Goal: Task Accomplishment & Management: Manage account settings

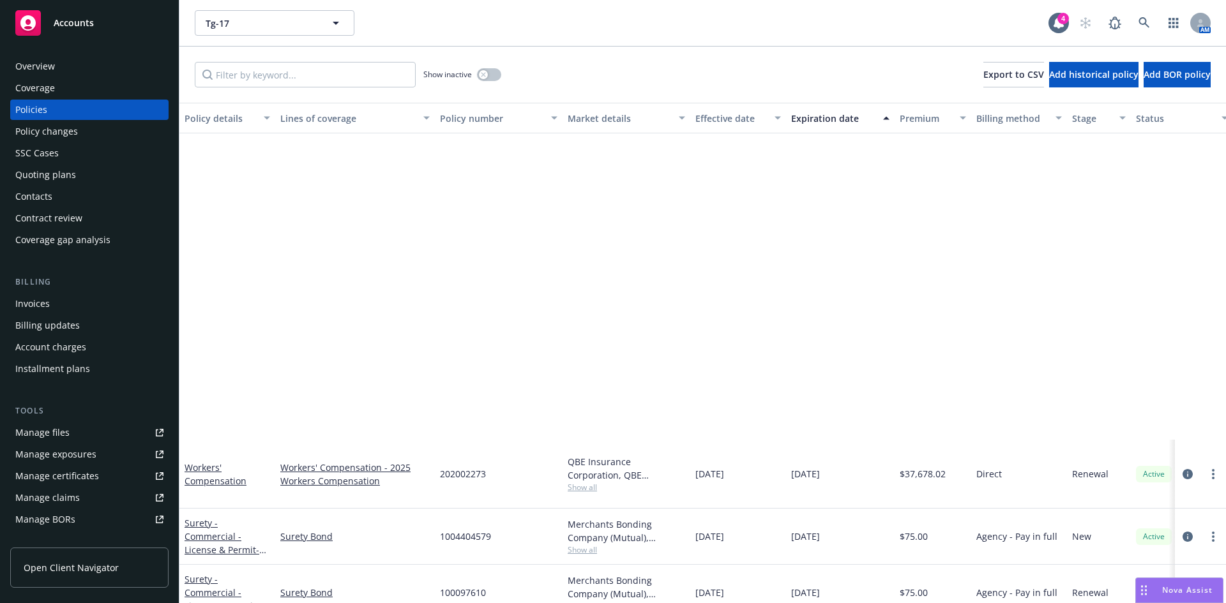
scroll to position [407, 0]
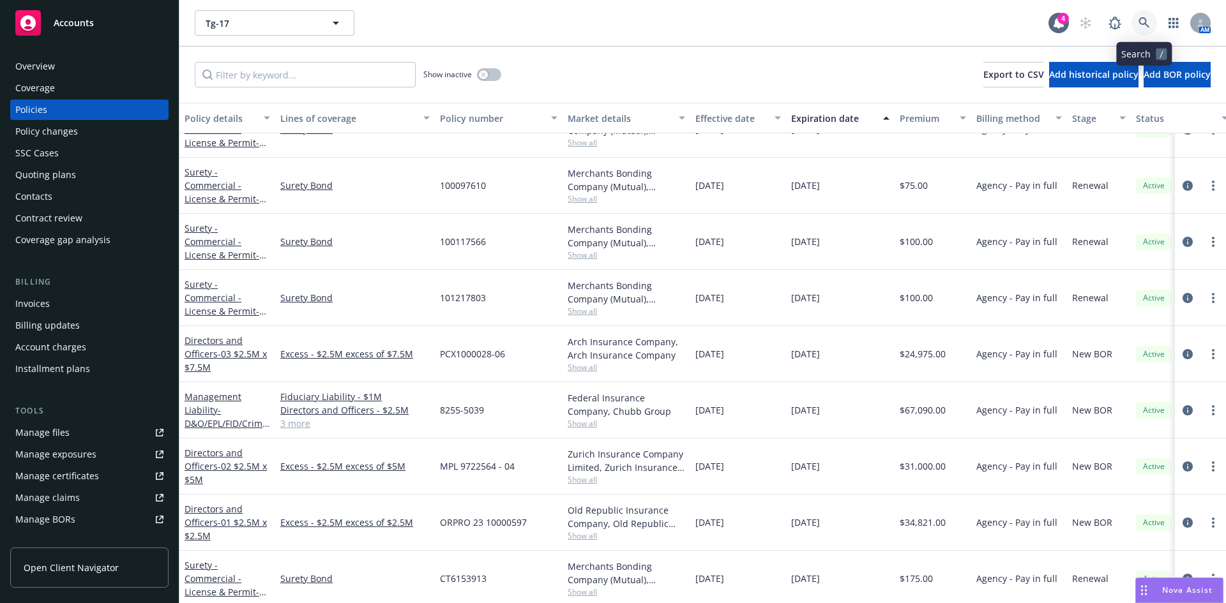
click at [1140, 19] on icon at bounding box center [1143, 22] width 11 height 11
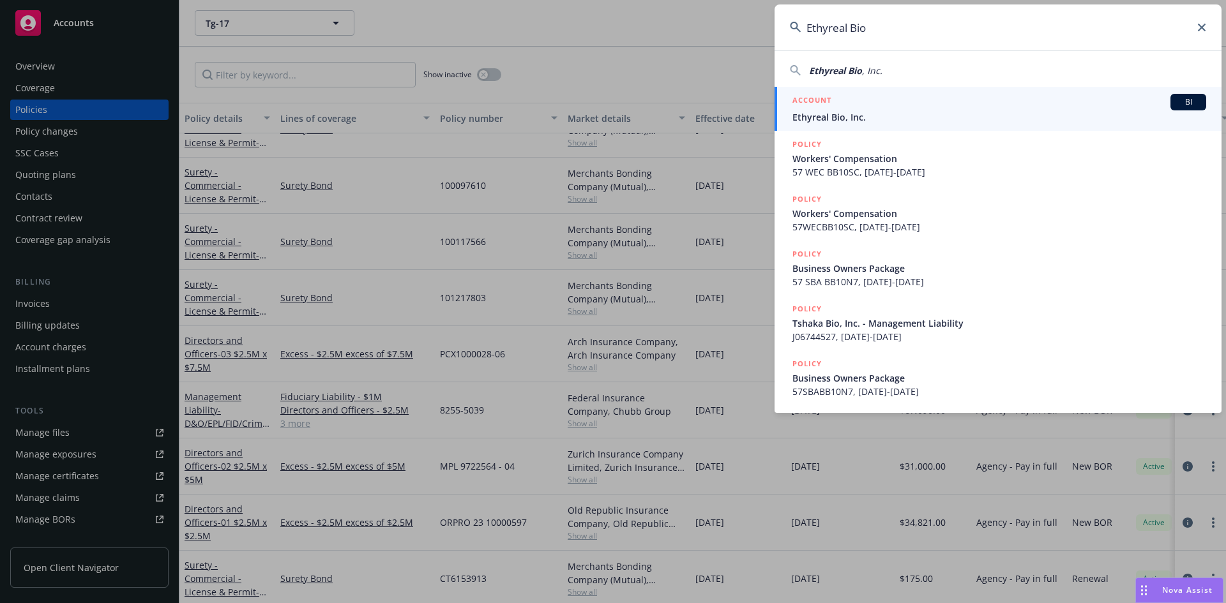
type input "Ethyreal Bio"
click at [843, 116] on span "Ethyreal Bio, Inc." at bounding box center [999, 116] width 414 height 13
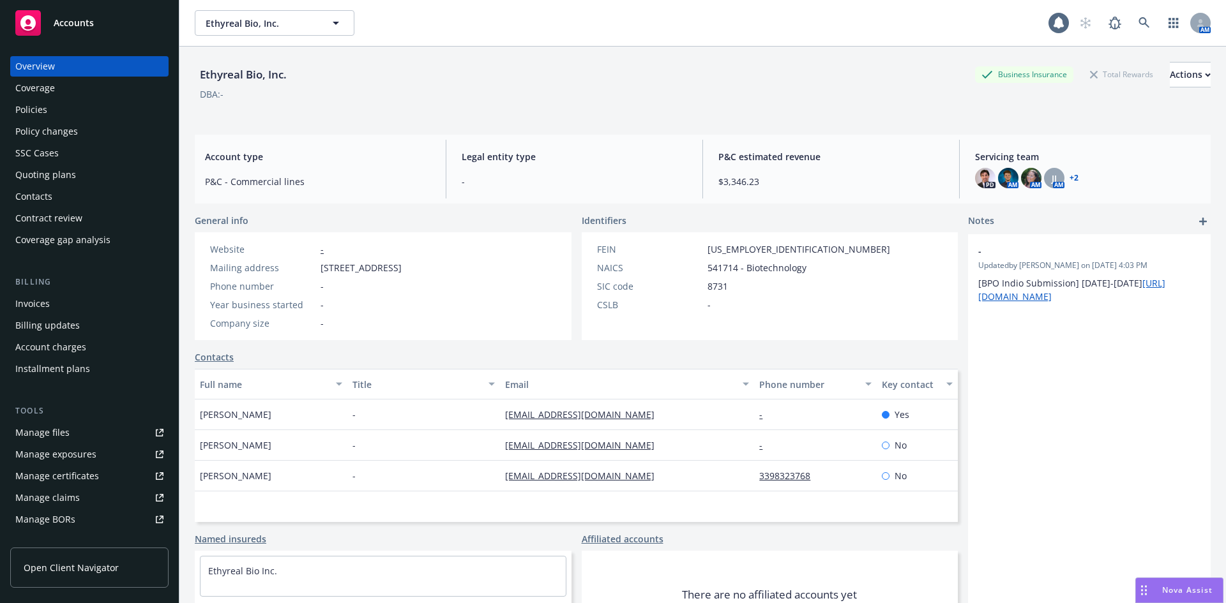
click at [46, 116] on div "Policies" at bounding box center [31, 110] width 32 height 20
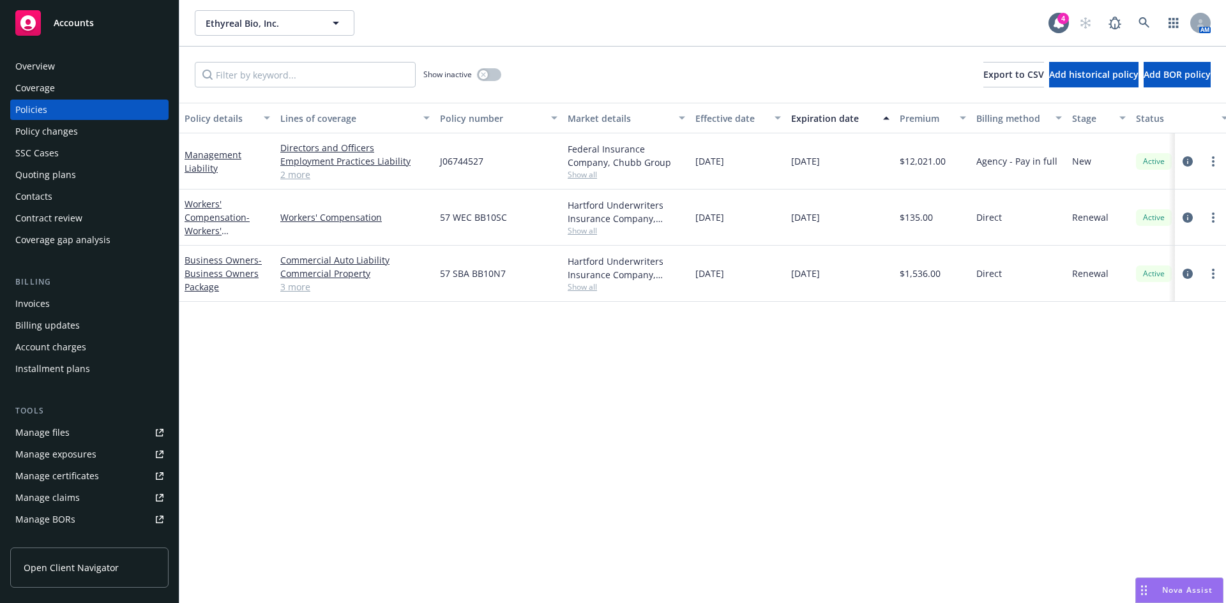
click at [52, 174] on div "Quoting plans" at bounding box center [45, 175] width 61 height 20
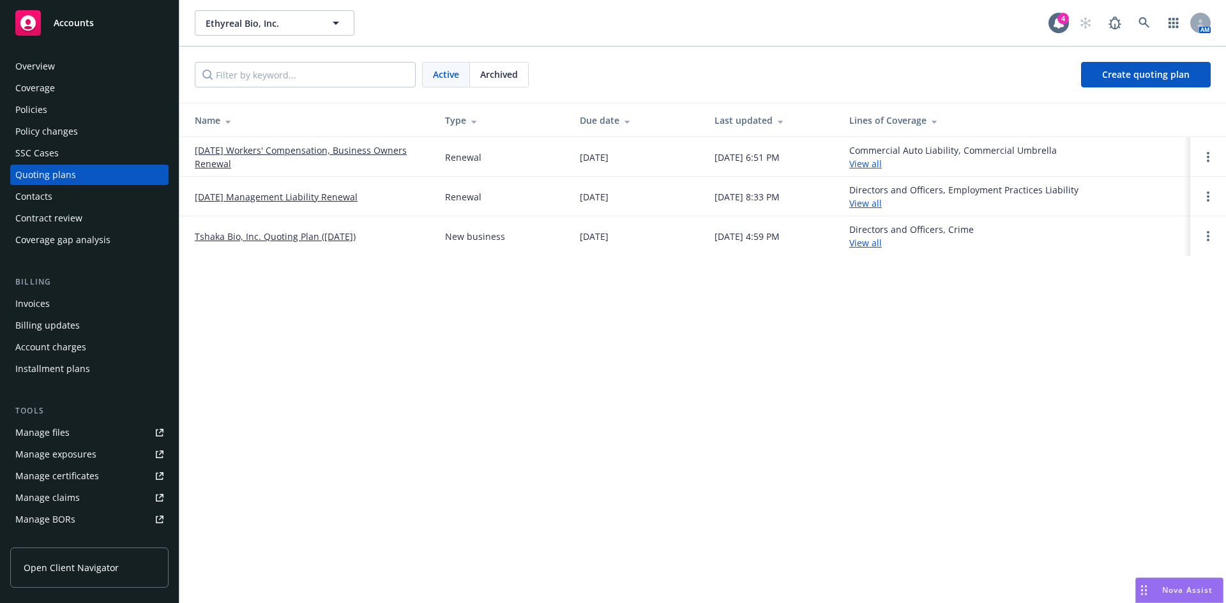
click at [305, 197] on link "09/01/25 Management Liability Renewal" at bounding box center [276, 196] width 163 height 13
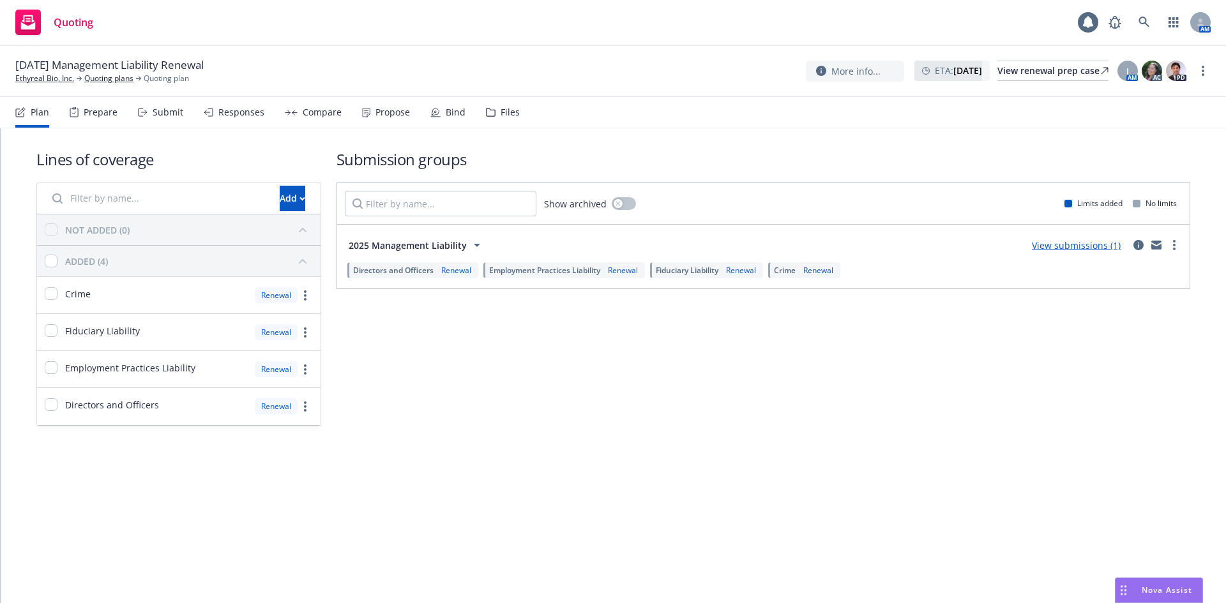
click at [511, 115] on div "Files" at bounding box center [510, 112] width 19 height 10
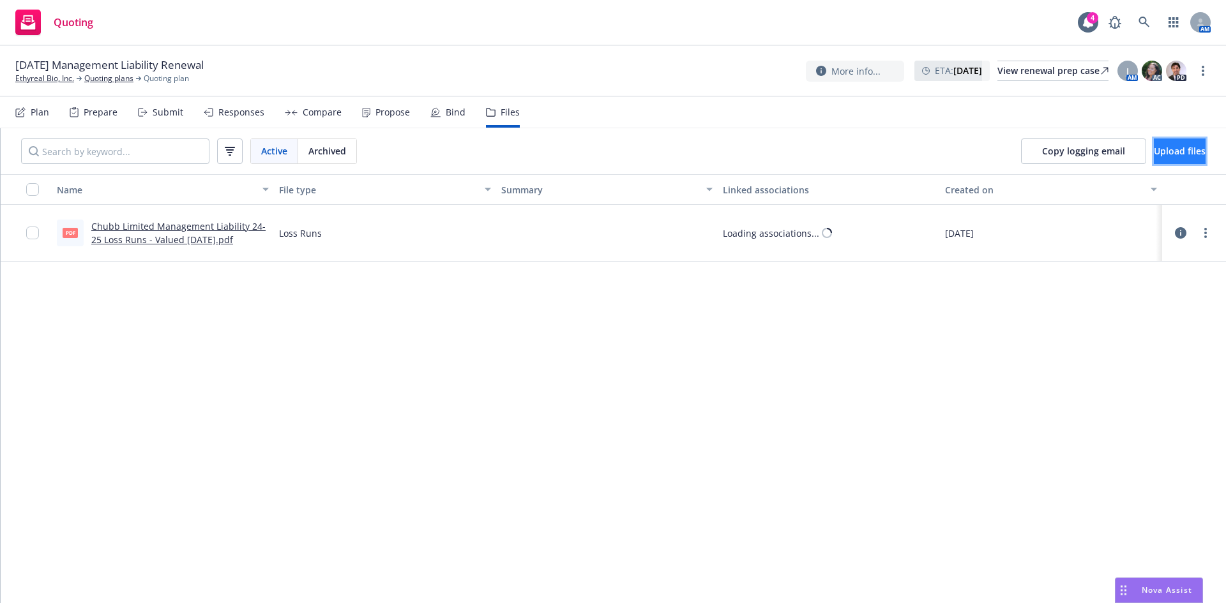
click at [1160, 150] on span "Upload files" at bounding box center [1180, 151] width 52 height 12
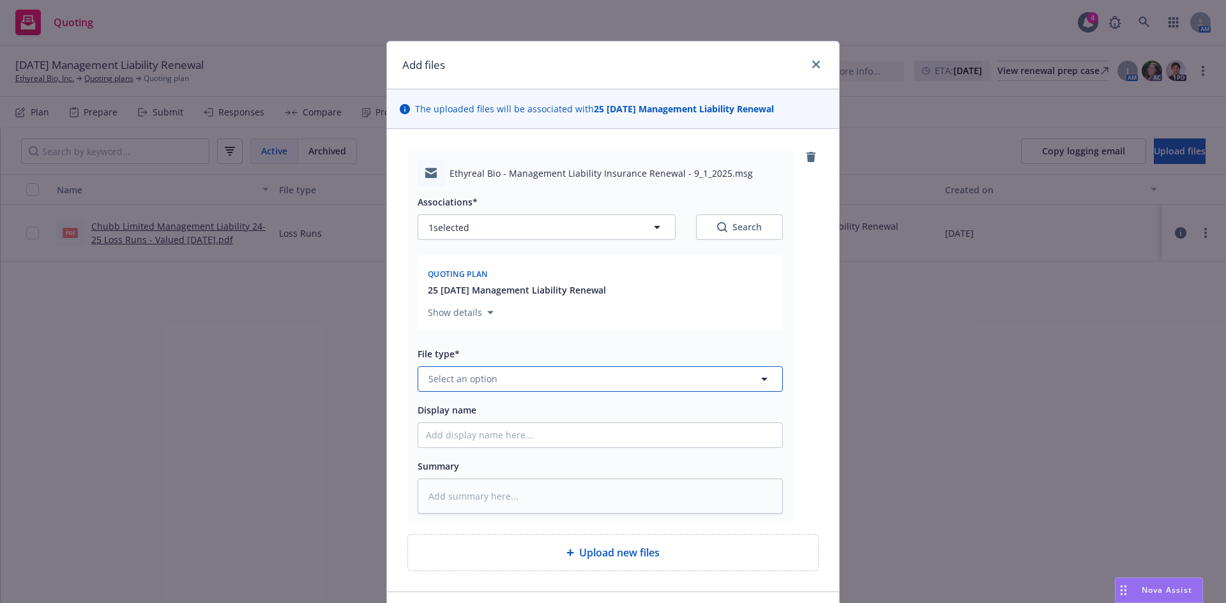
click at [493, 376] on button "Select an option" at bounding box center [600, 379] width 365 height 26
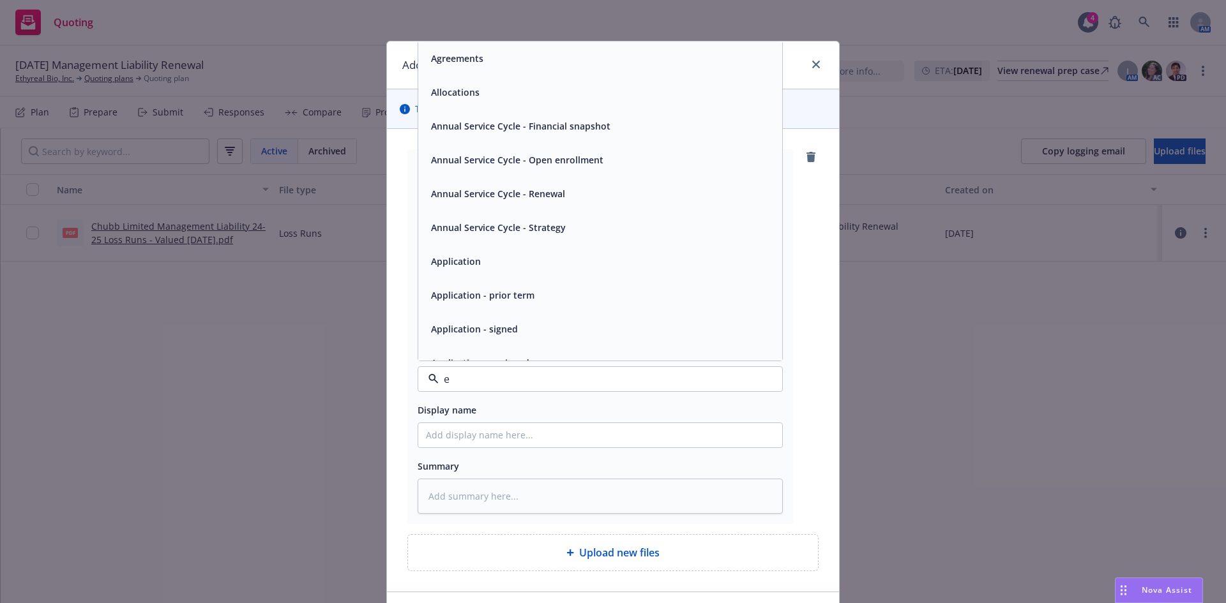
type input "em"
click at [450, 93] on div "Email" at bounding box center [441, 92] width 31 height 19
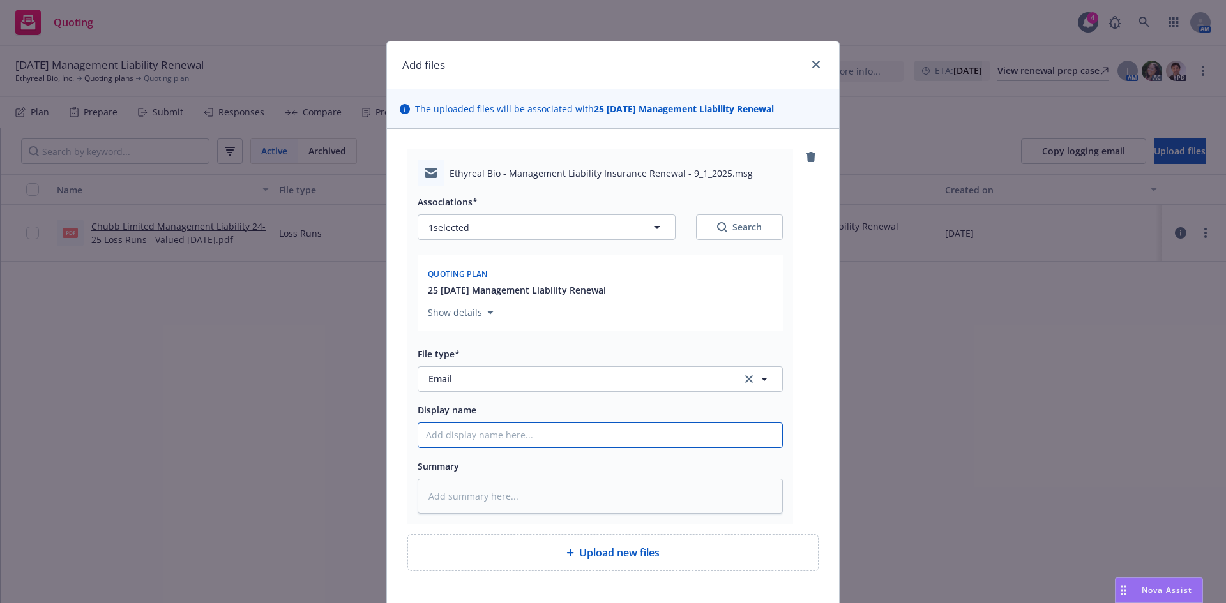
click at [456, 436] on input "Display name" at bounding box center [600, 435] width 364 height 24
type textarea "x"
type input "M"
type textarea "x"
type input "ML"
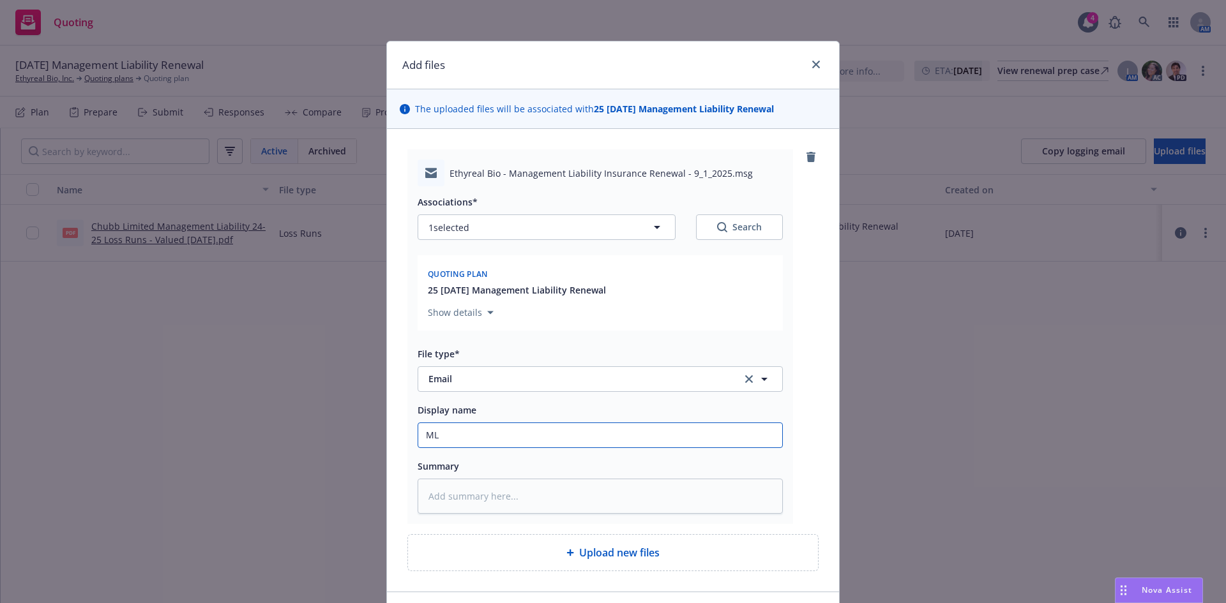
type textarea "x"
type input "ML"
type textarea "x"
type input "ML P"
type textarea "x"
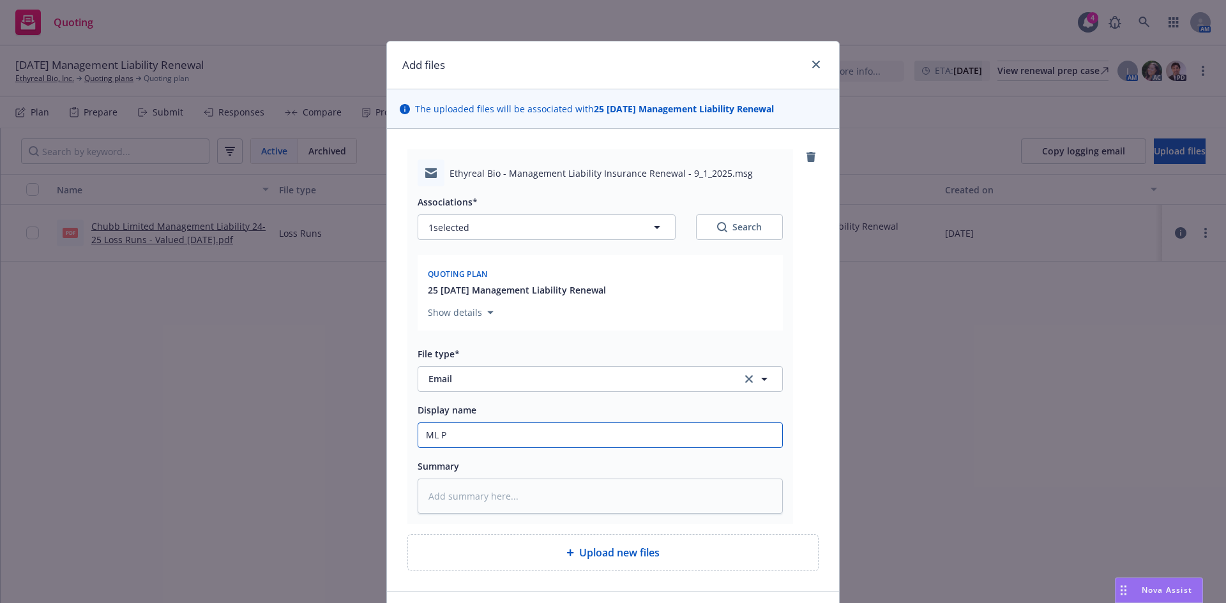
type input "ML Pr"
type textarea "x"
type input "ML Pro"
type textarea "x"
type input "ML Prop"
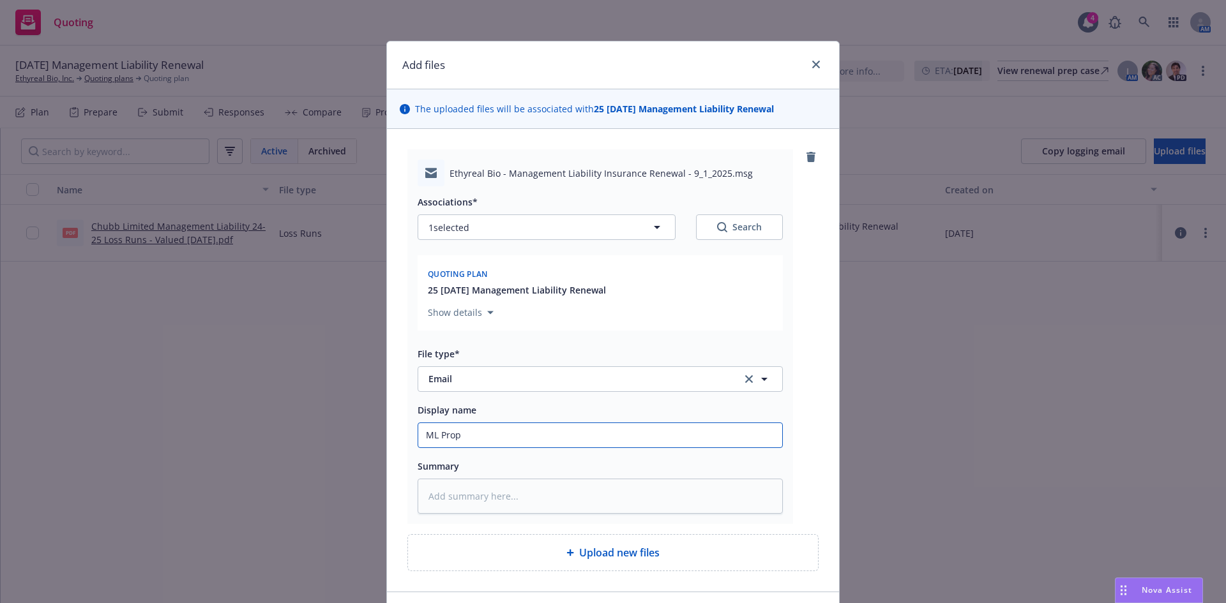
type textarea "x"
type input "ML Propos"
type textarea "x"
type input "ML Proposa"
type textarea "x"
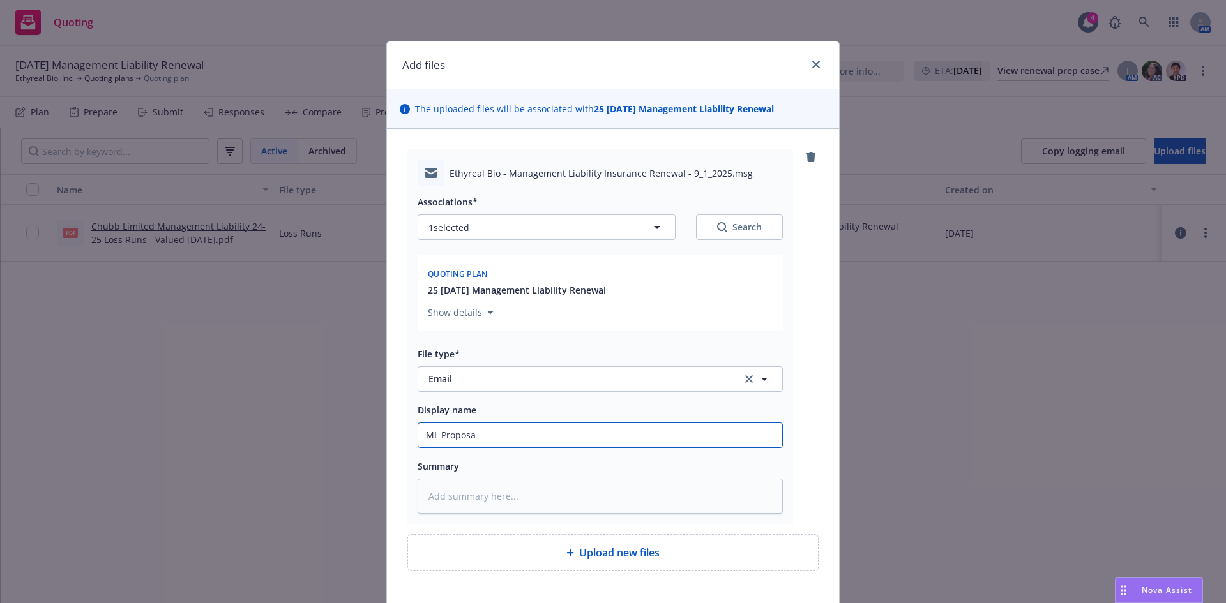
type input "ML Proposal"
type textarea "x"
type input "ML Proposal"
type textarea "x"
type input "ML Proposal t"
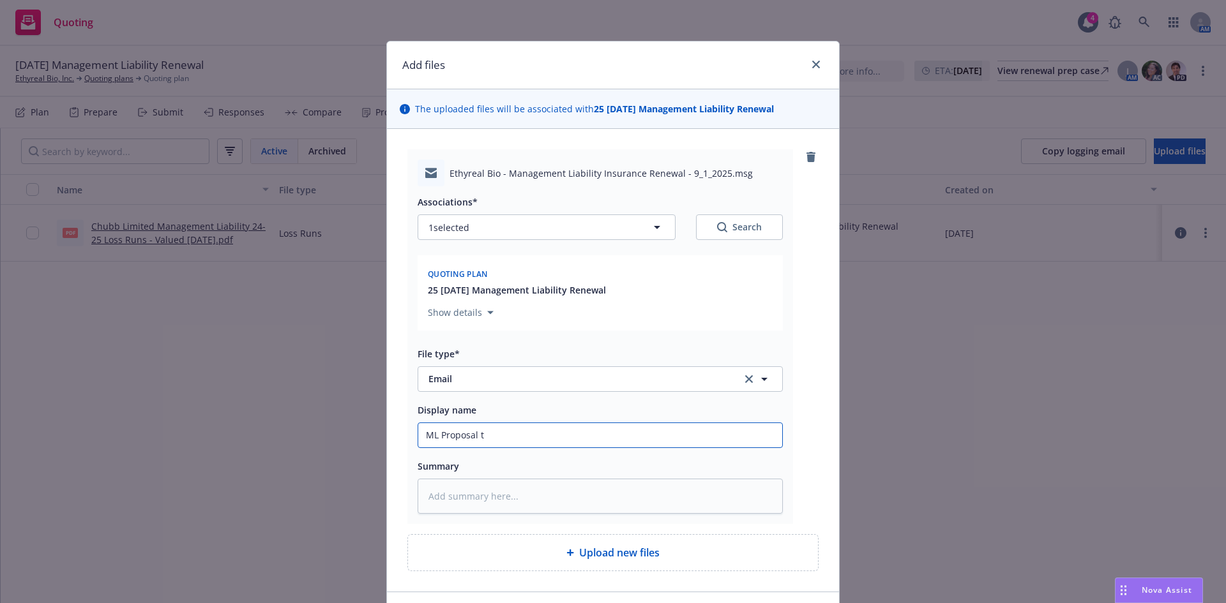
type textarea "x"
type input "ML Proposal to"
type textarea "x"
type input "ML Proposal to"
type textarea "x"
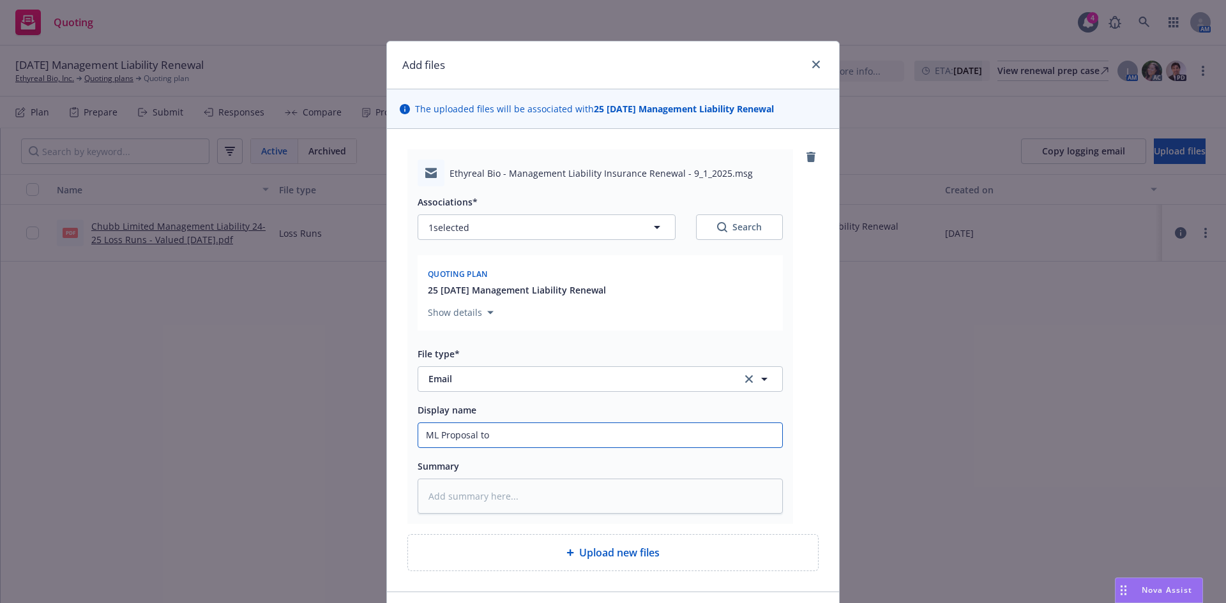
type input "ML Proposal to C"
type textarea "x"
type input "ML Proposal to Cl"
type textarea "x"
type input "ML Proposal to Cli"
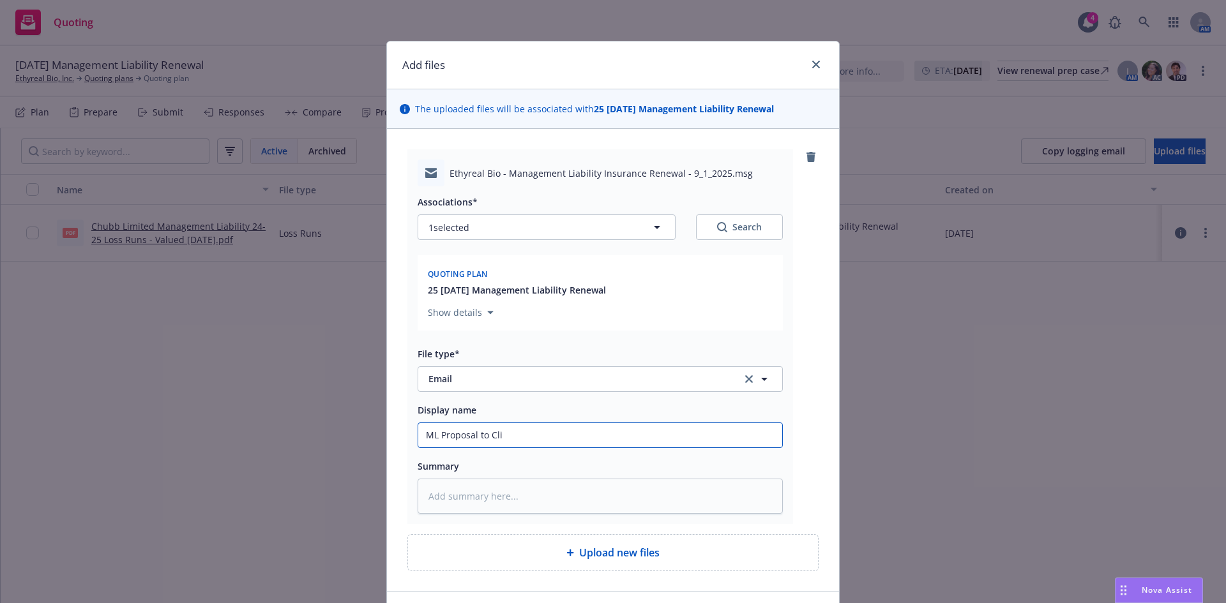
type textarea "x"
type input "ML Proposal to Clie"
type textarea "x"
type input "ML Proposal to Clien"
type textarea "x"
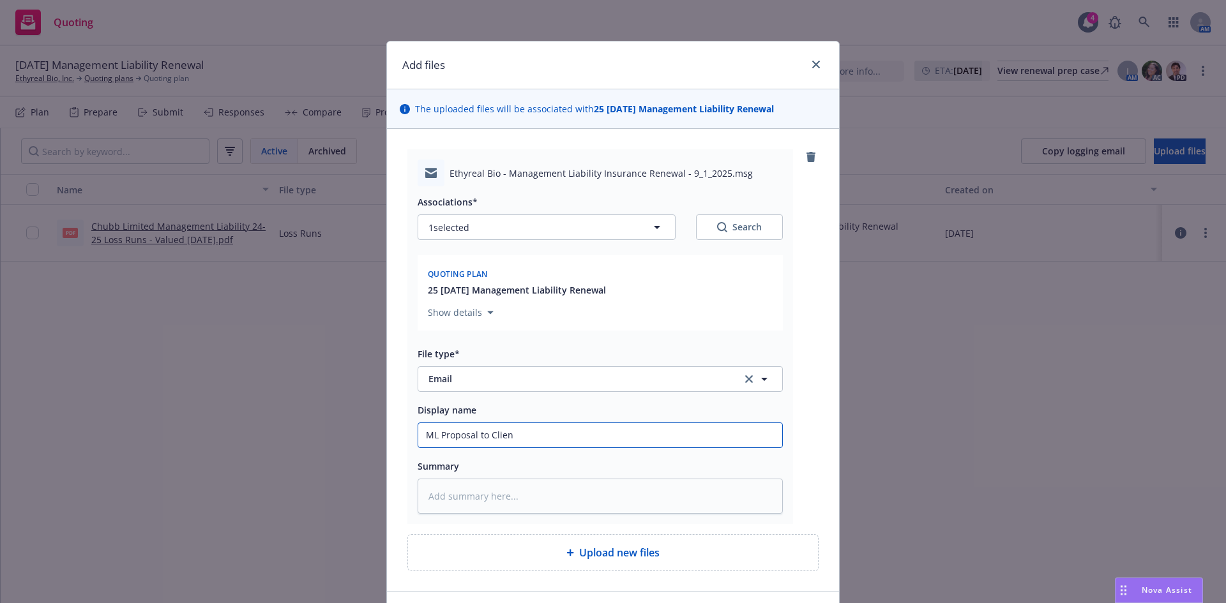
type input "ML Proposal to Client"
type textarea "x"
type input "ML Proposal to Client"
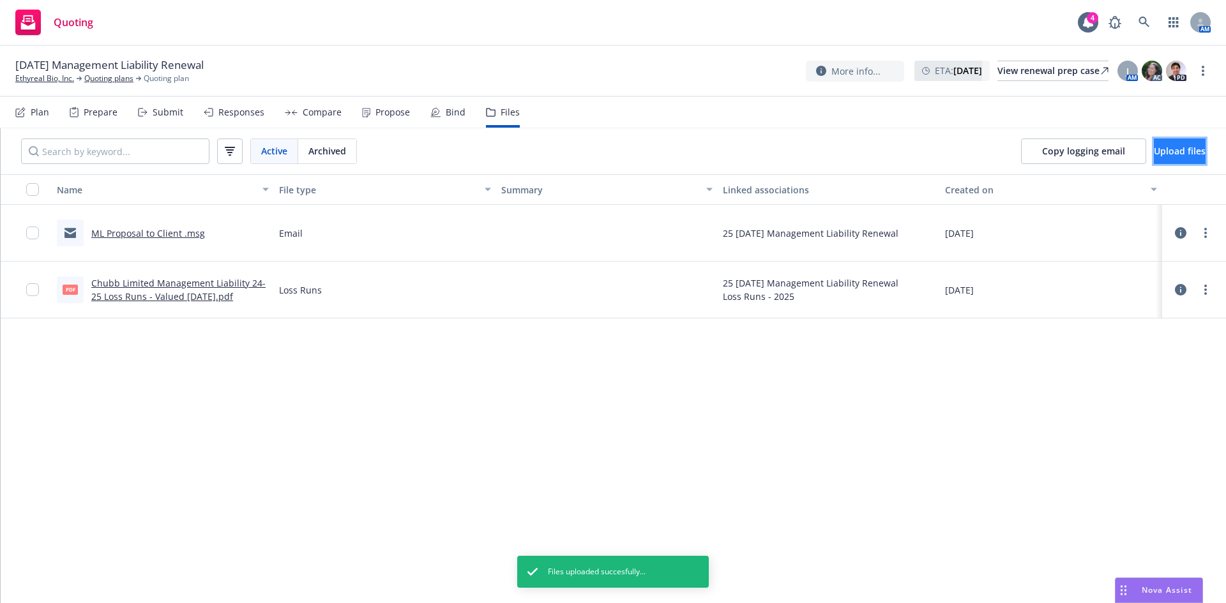
click at [1156, 144] on button "Upload files" at bounding box center [1180, 152] width 52 height 26
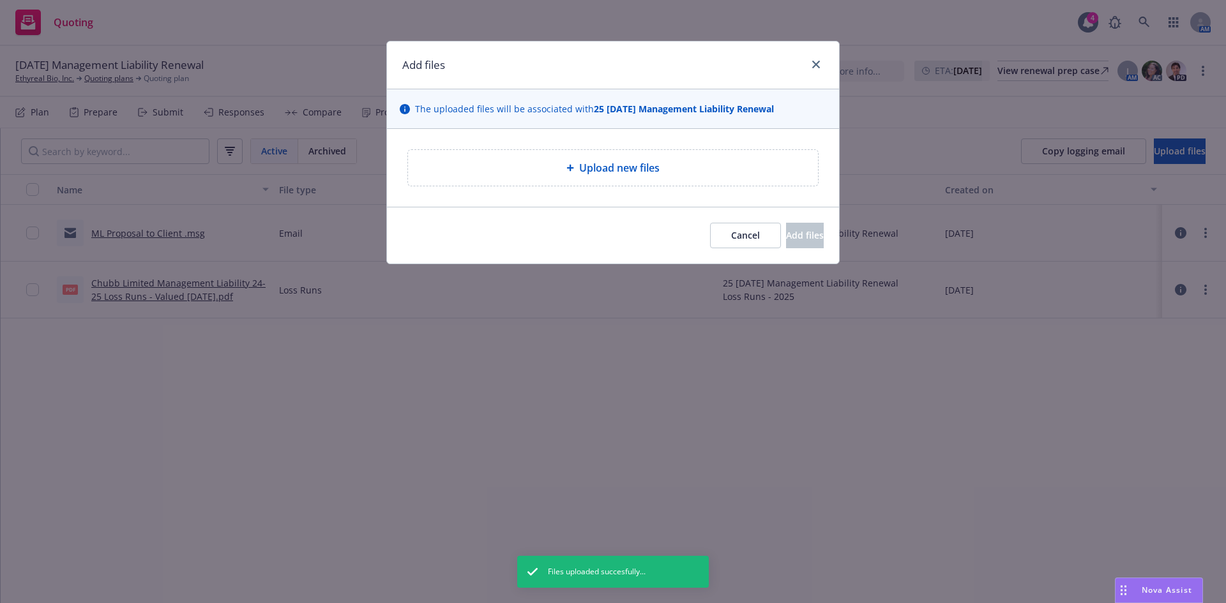
type textarea "x"
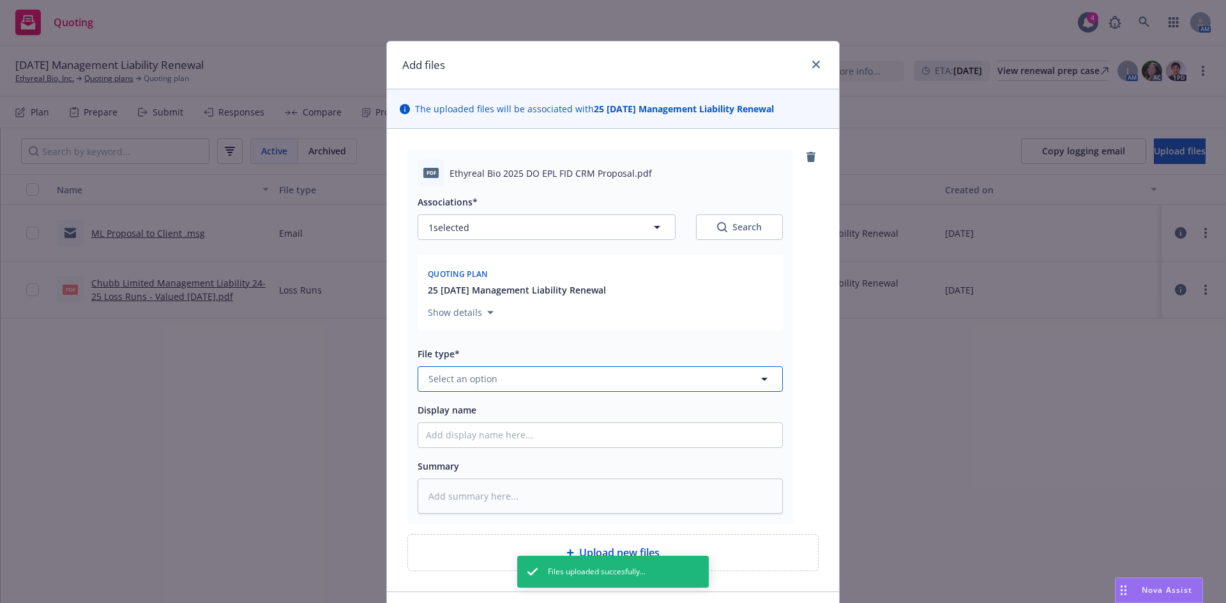
click at [477, 372] on button "Select an option" at bounding box center [600, 379] width 365 height 26
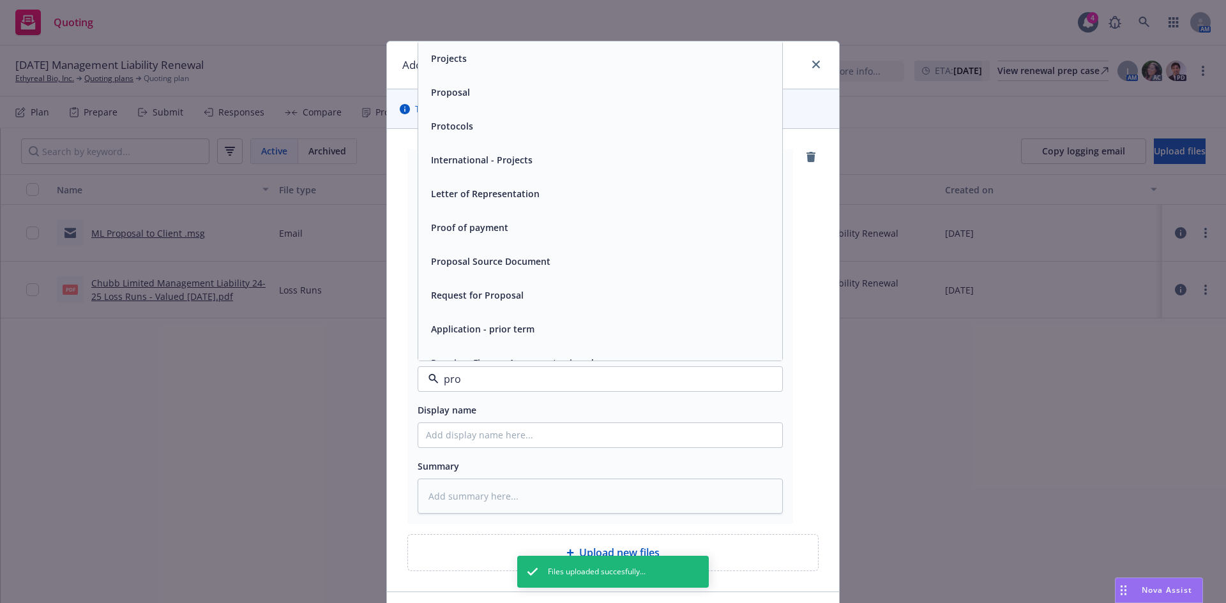
type input "prop"
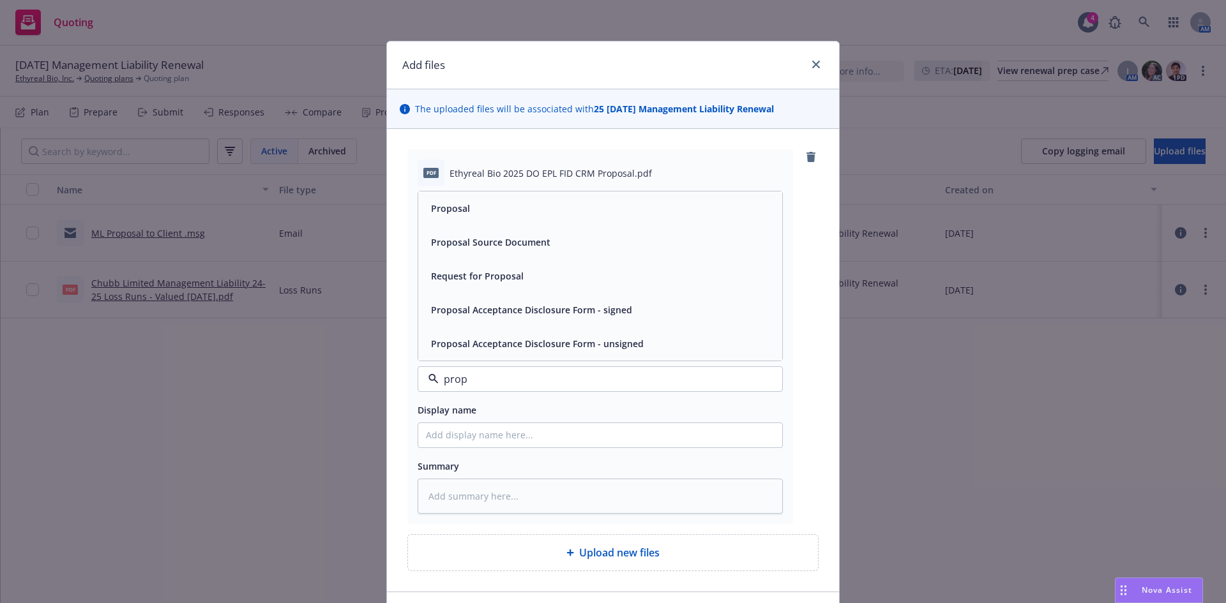
click at [485, 202] on div "Proposal" at bounding box center [600, 208] width 349 height 19
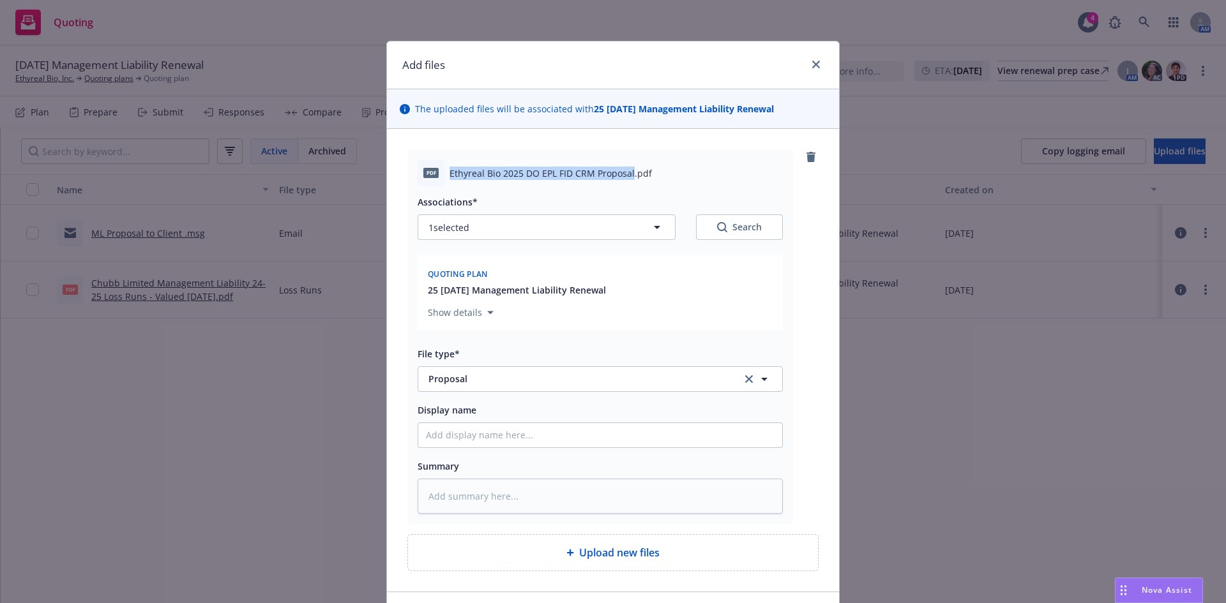
drag, startPoint x: 628, startPoint y: 173, endPoint x: 445, endPoint y: 182, distance: 182.8
click at [445, 182] on div "pdf Ethyreal Bio 2025 DO EPL FID CRM Proposal.pdf" at bounding box center [600, 173] width 365 height 27
copy span "Ethyreal Bio 2025 DO EPL FID CRM Proposal"
click at [442, 437] on input "Display name" at bounding box center [600, 435] width 364 height 24
paste input "Ethyreal Bio 2025 DO EPL FID CRM Proposal"
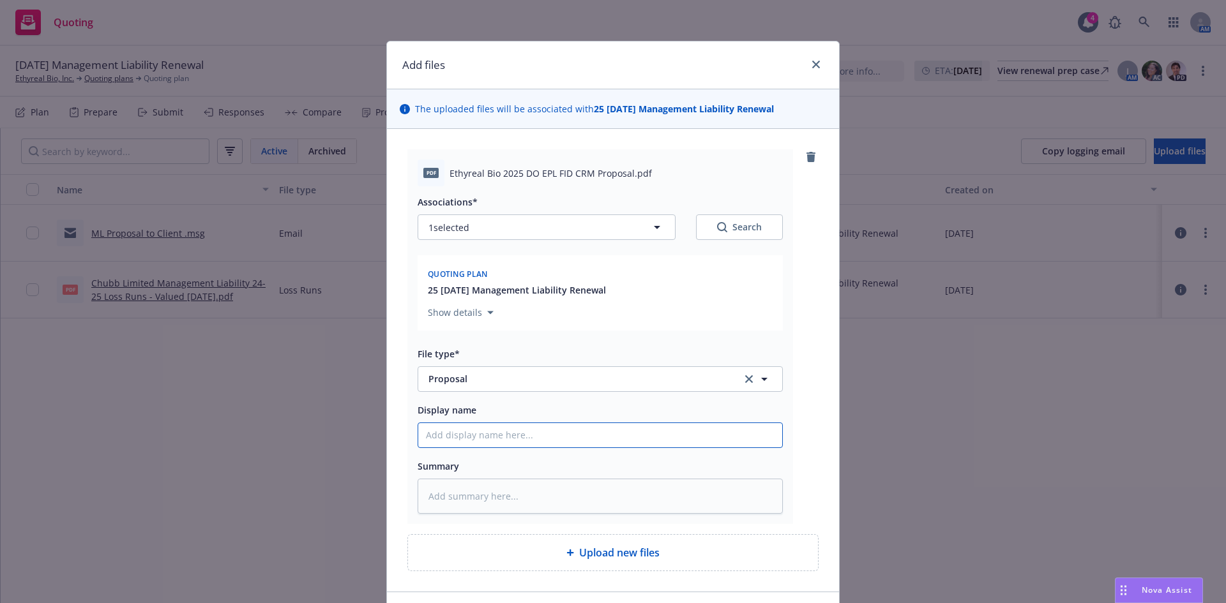
type textarea "x"
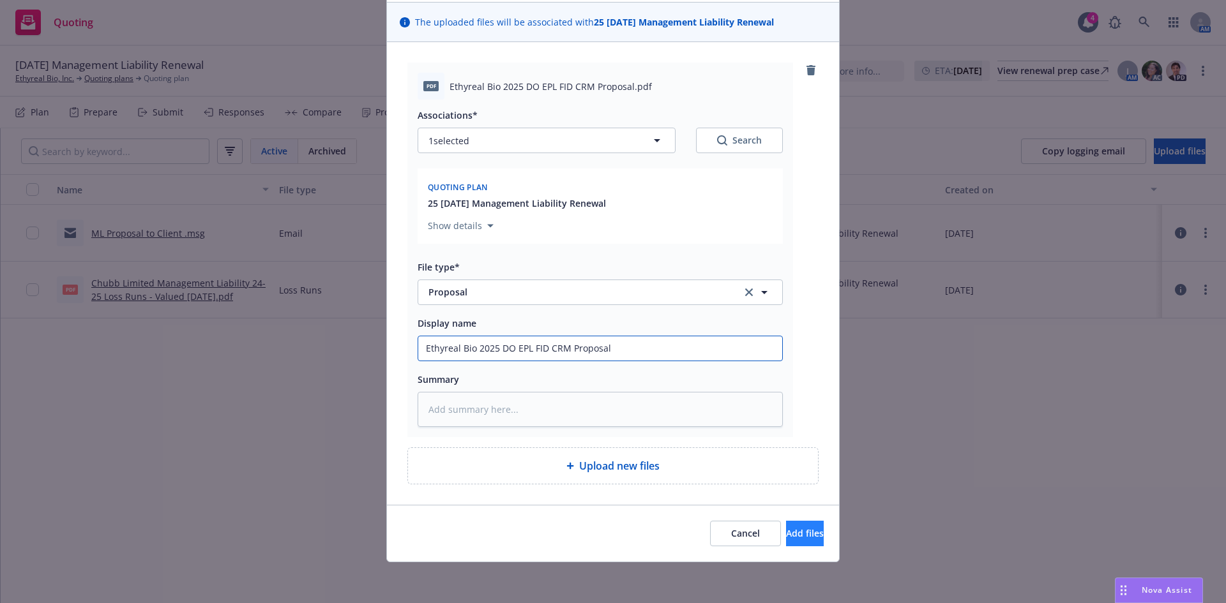
type input "Ethyreal Bio 2025 DO EPL FID CRM Proposal"
click at [795, 531] on span "Add files" at bounding box center [805, 533] width 38 height 12
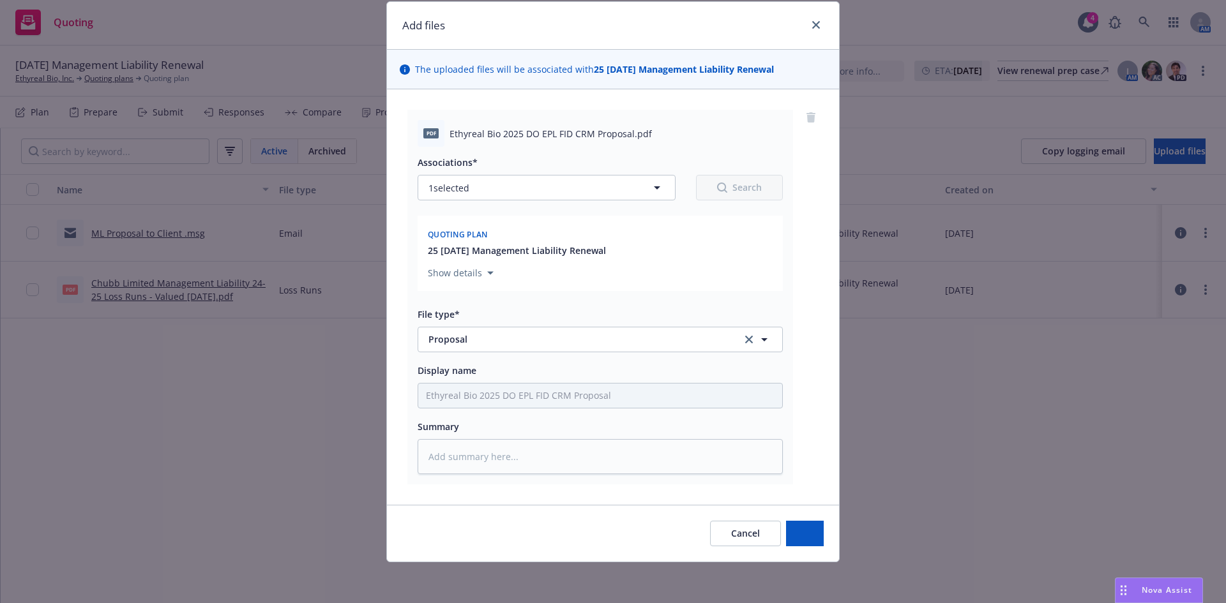
scroll to position [40, 0]
type textarea "x"
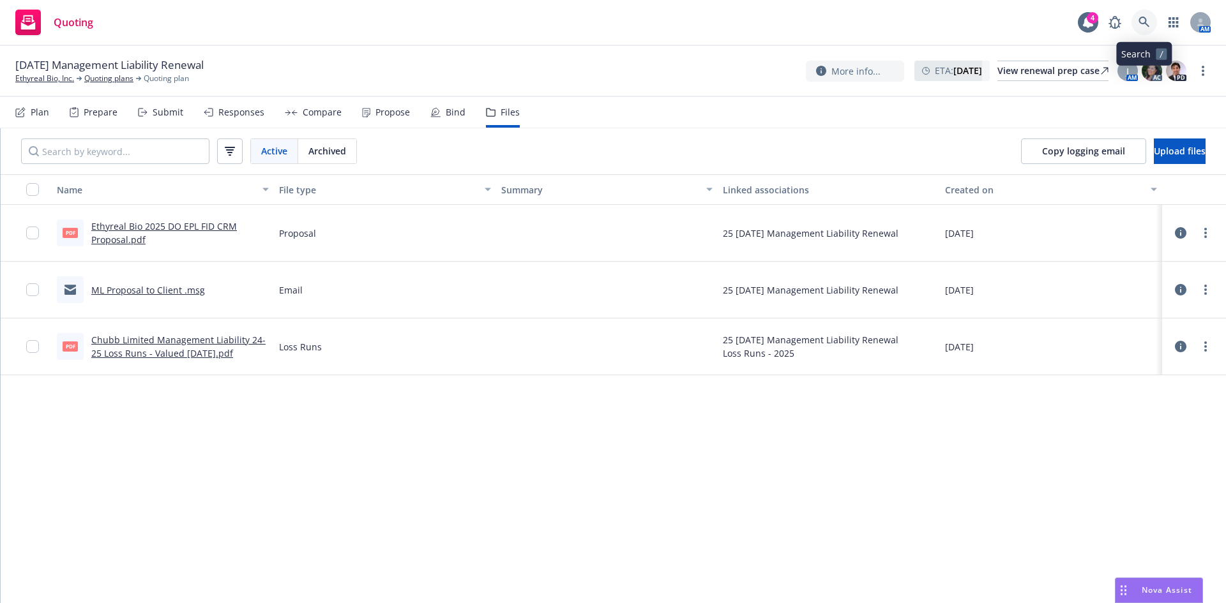
click at [1148, 20] on icon at bounding box center [1143, 22] width 11 height 11
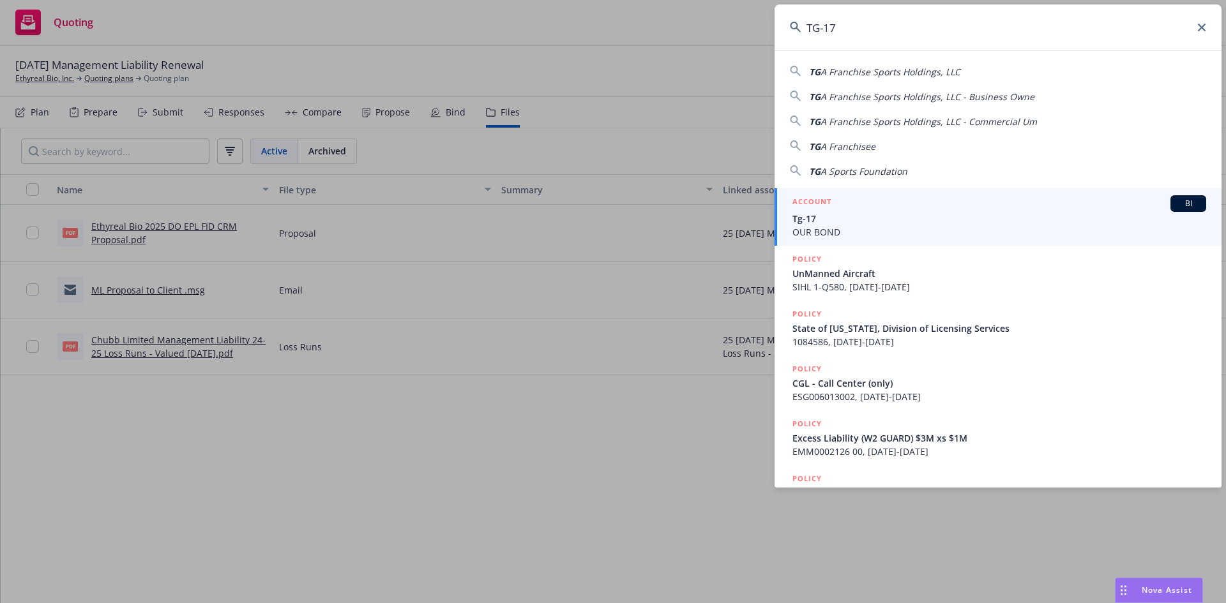
type input "TG-17"
click at [831, 213] on span "Tg-17" at bounding box center [999, 218] width 414 height 13
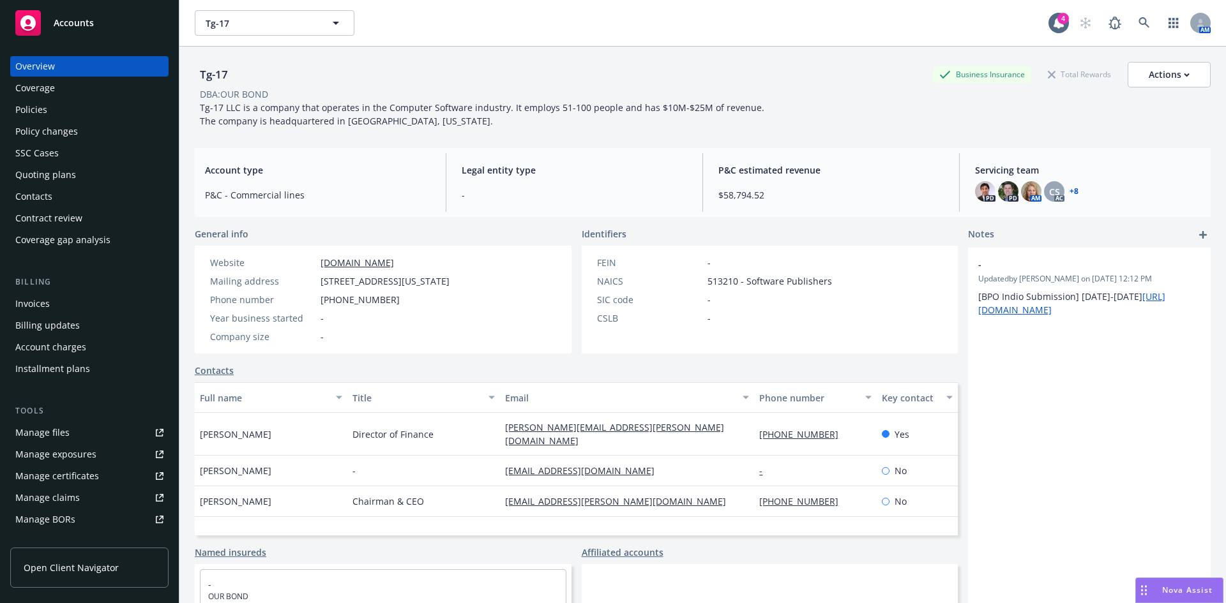
click at [57, 105] on div "Policies" at bounding box center [89, 110] width 148 height 20
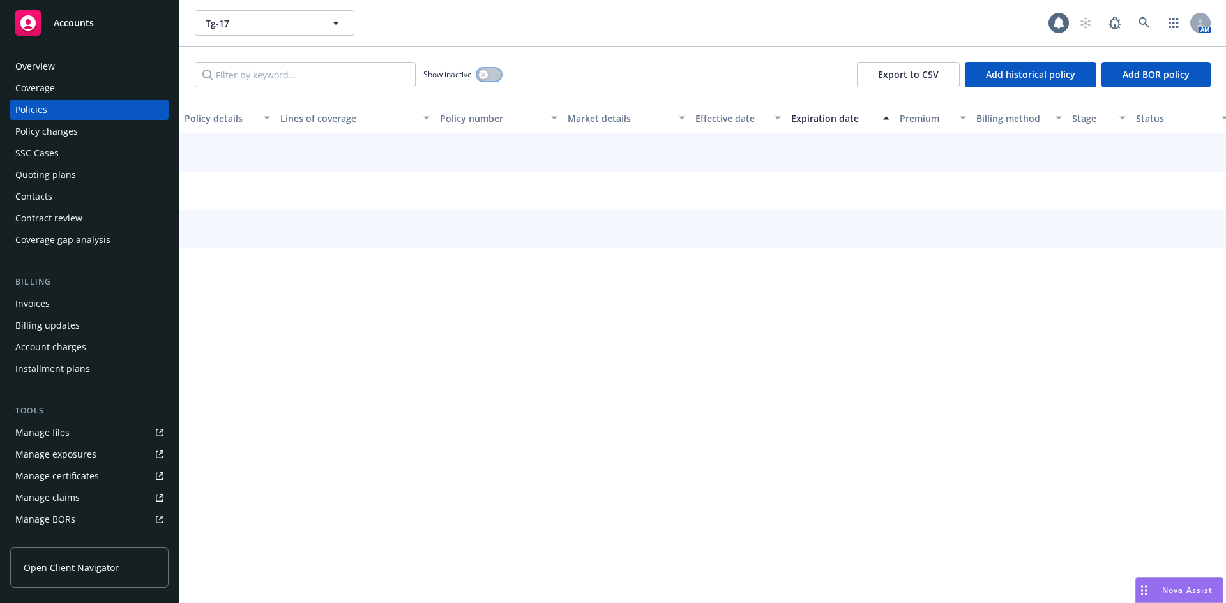
click at [495, 74] on button "button" at bounding box center [489, 74] width 24 height 13
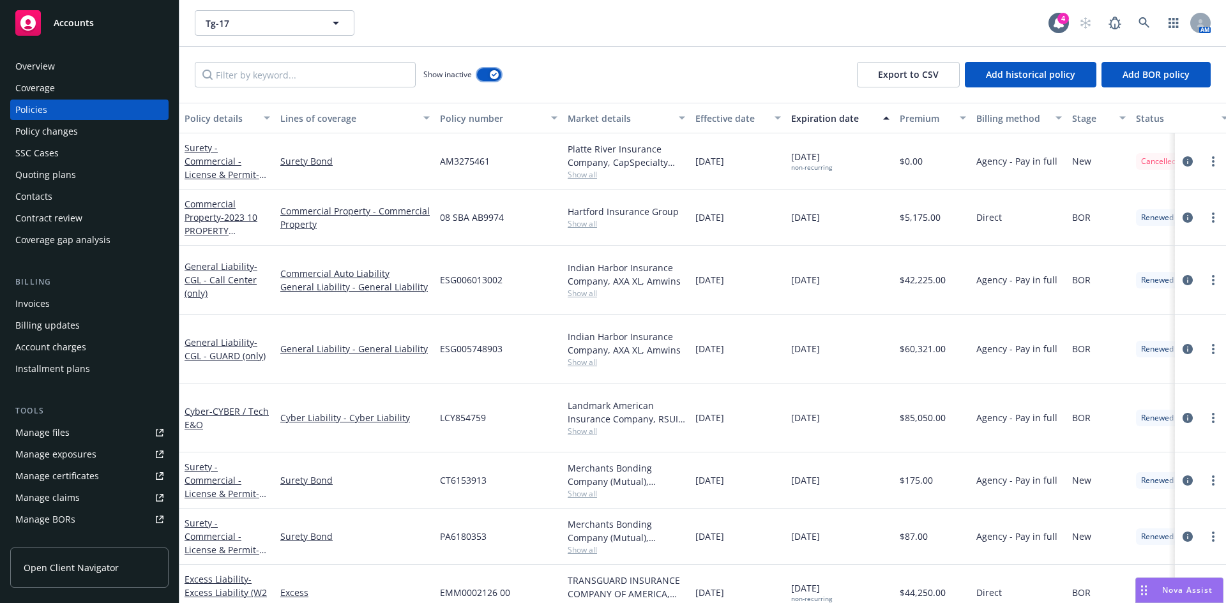
click at [492, 78] on div "button" at bounding box center [494, 74] width 9 height 9
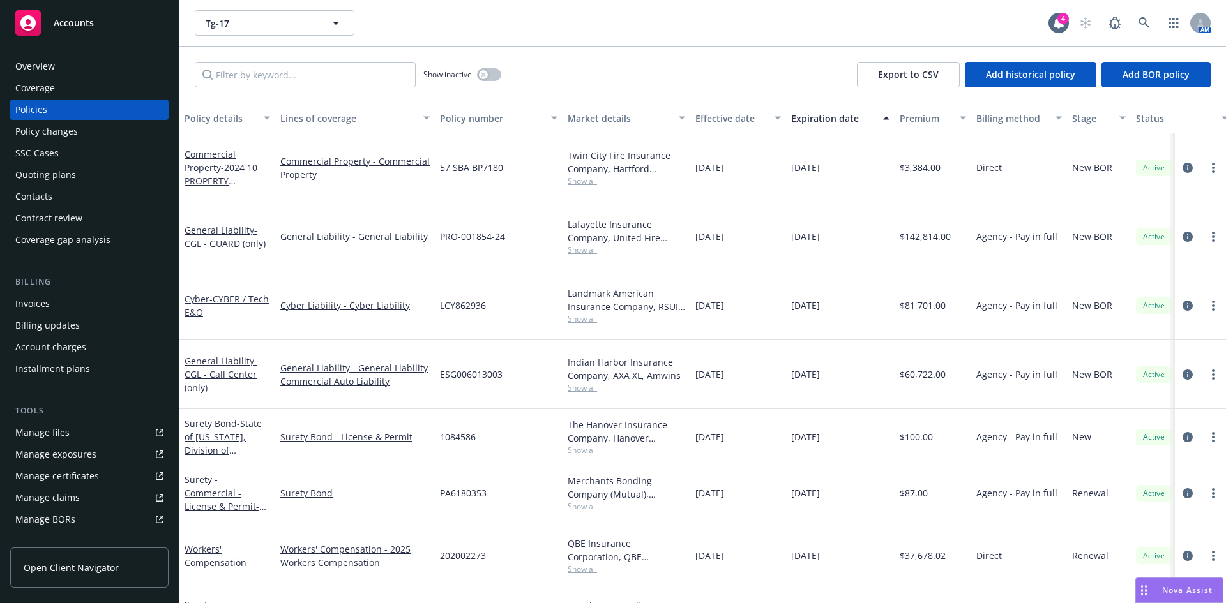
click at [54, 171] on div "Quoting plans" at bounding box center [45, 175] width 61 height 20
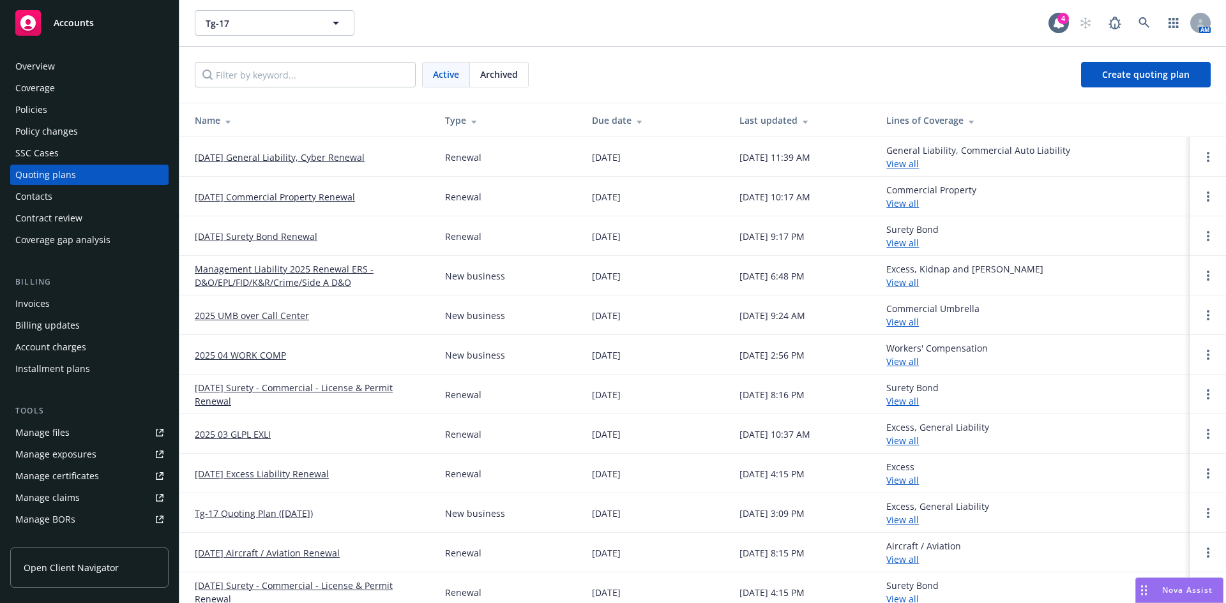
click at [276, 279] on link "Management Liability 2025 Renewal ERS - D&O/EPL/FID/K&R/Crime/Side A D&O" at bounding box center [310, 275] width 230 height 27
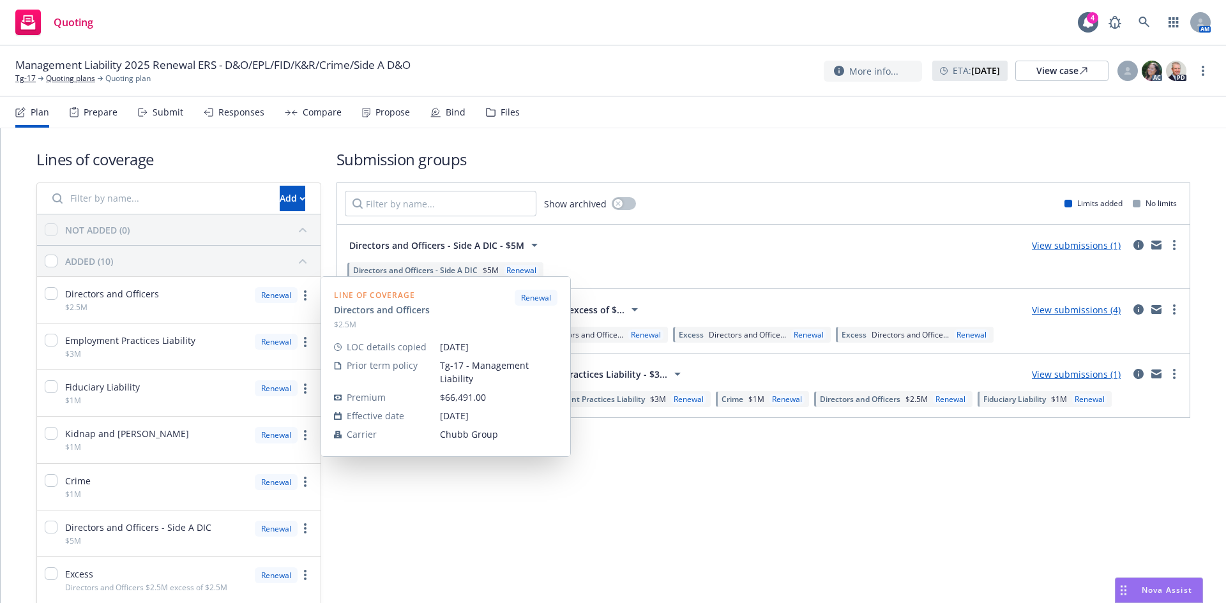
click at [769, 564] on div "Submission groups Show archived Limits added No limits Directors and Officers -…" at bounding box center [763, 447] width 854 height 596
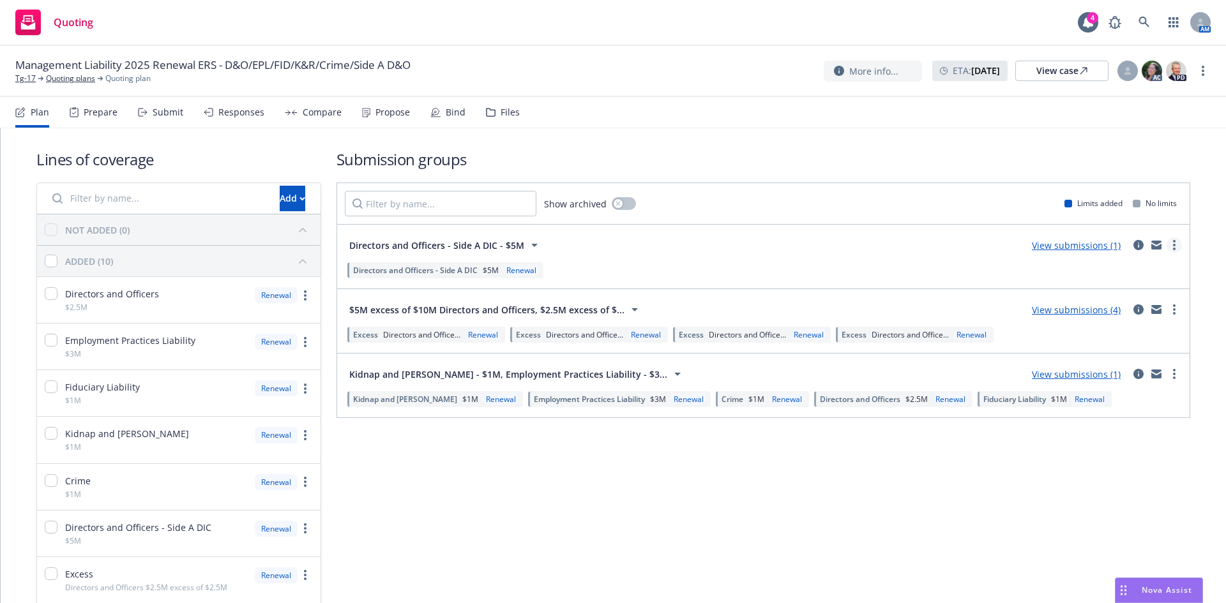
click at [1173, 245] on circle "more" at bounding box center [1174, 245] width 3 height 3
click at [762, 254] on div "Directors and Officers - Side A DIC - $5M View submissions (1)" at bounding box center [763, 245] width 837 height 26
click at [1169, 306] on link "more" at bounding box center [1173, 309] width 15 height 15
click at [1092, 469] on span "Create policy (fast track)" at bounding box center [1103, 468] width 133 height 12
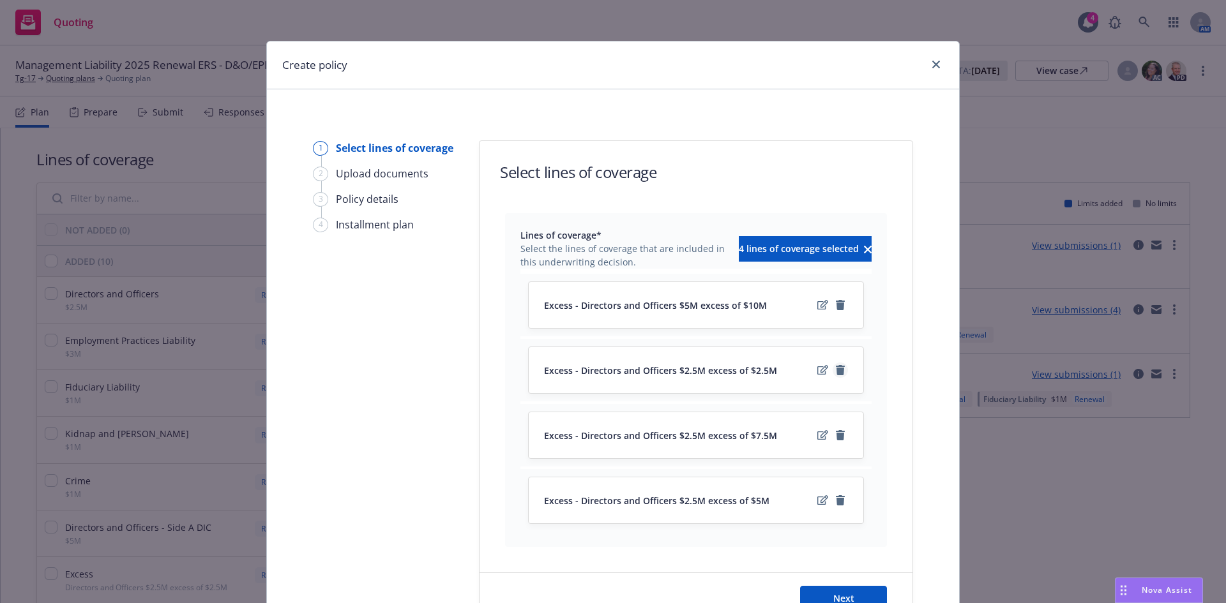
click at [836, 368] on icon "remove" at bounding box center [840, 370] width 9 height 10
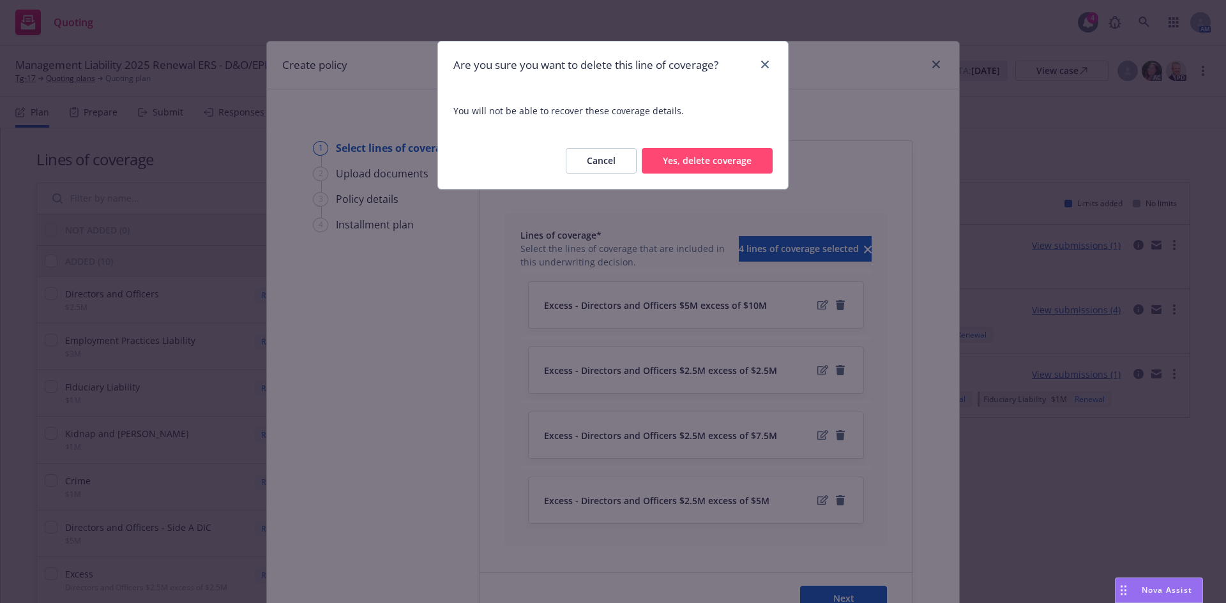
click at [709, 160] on button "Yes, delete coverage" at bounding box center [707, 161] width 131 height 26
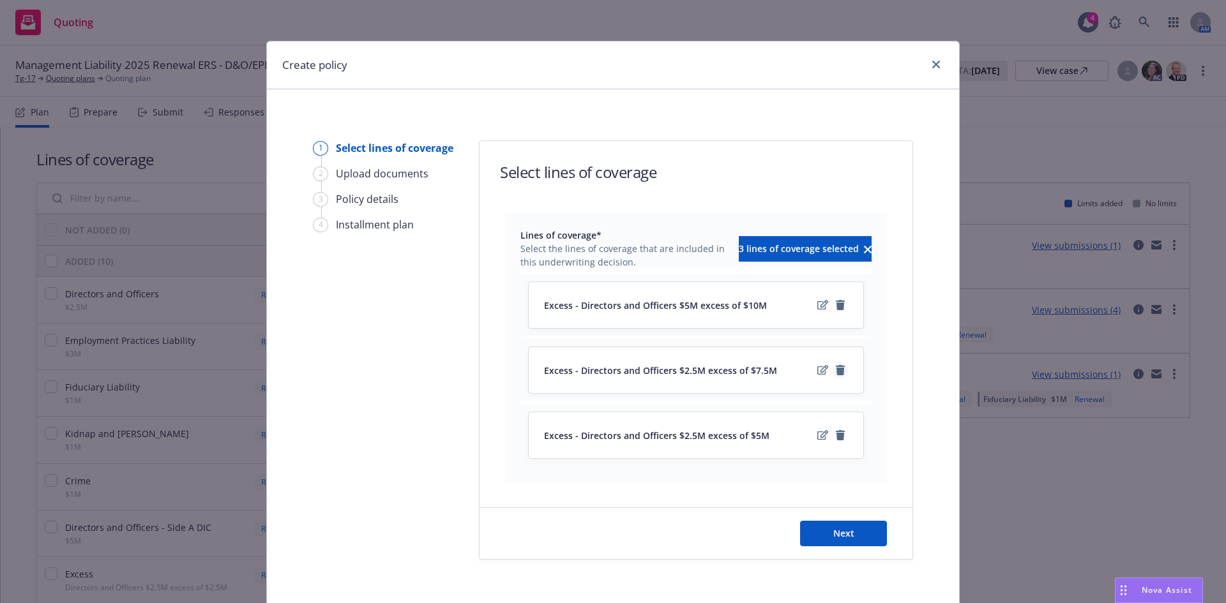
click at [840, 370] on icon "remove" at bounding box center [840, 370] width 10 height 10
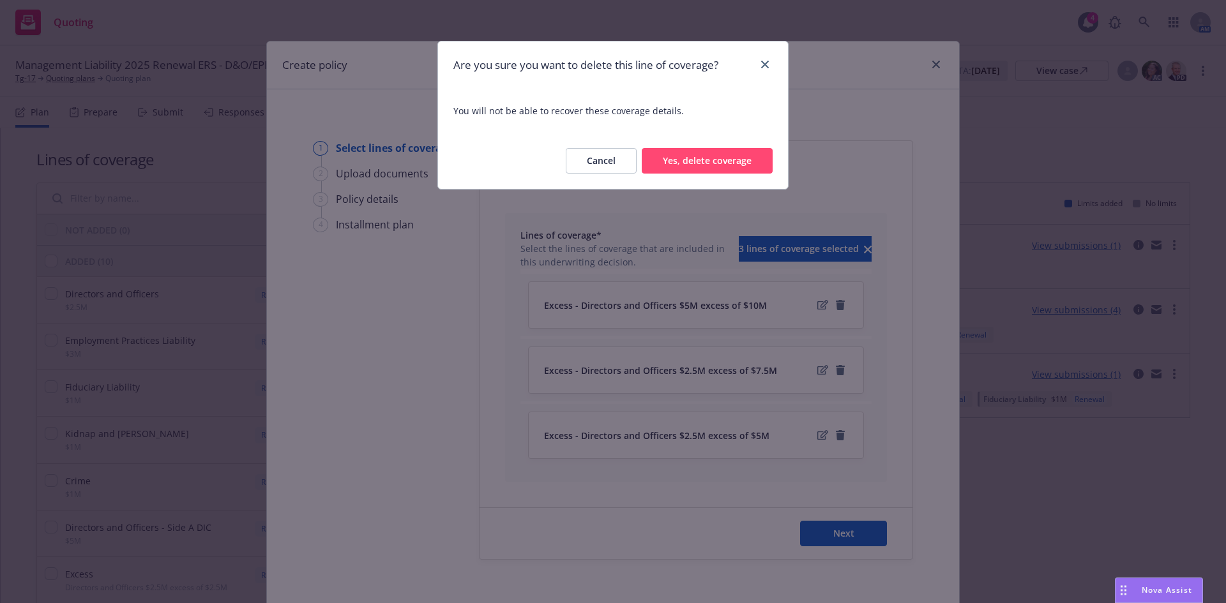
click at [685, 160] on button "Yes, delete coverage" at bounding box center [707, 161] width 131 height 26
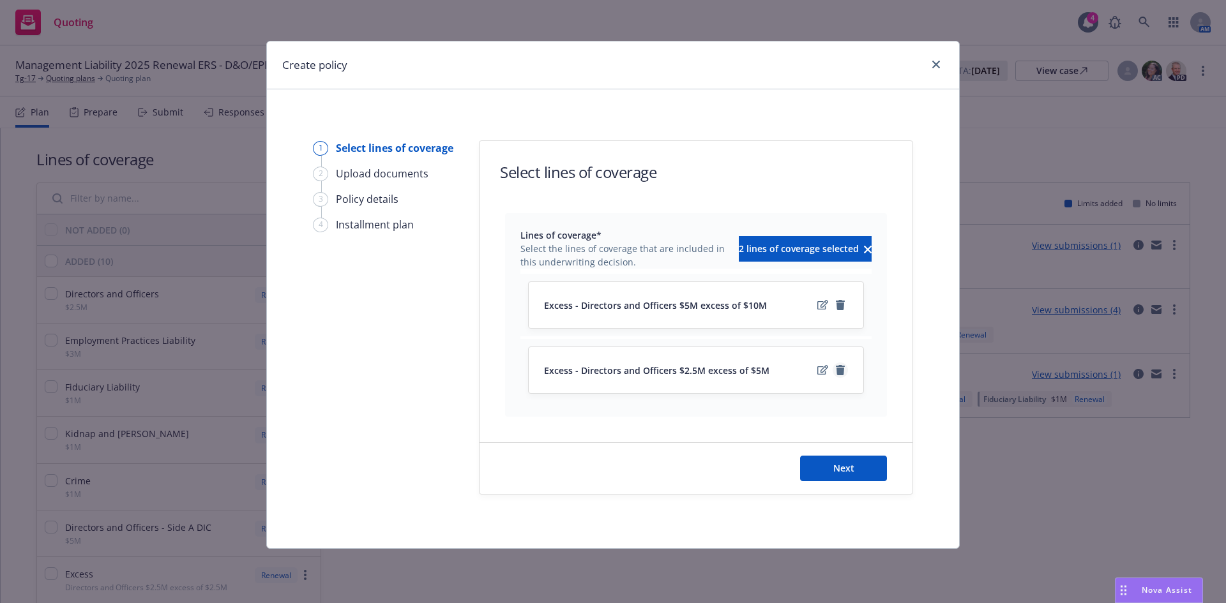
click at [840, 370] on icon "remove" at bounding box center [840, 370] width 9 height 10
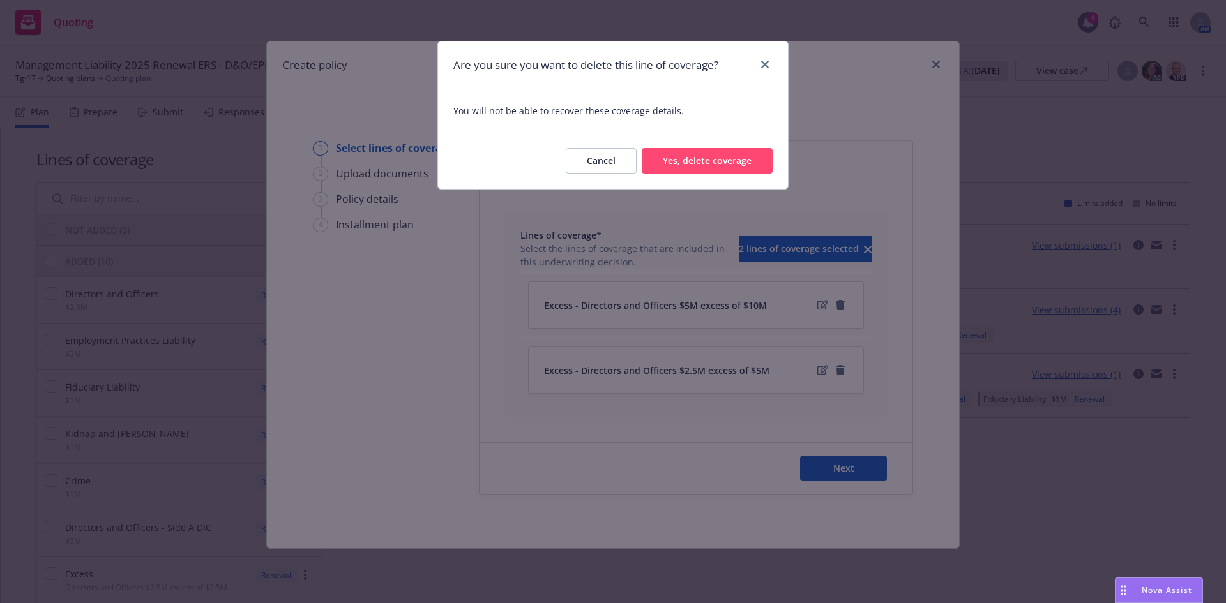
click at [686, 159] on button "Yes, delete coverage" at bounding box center [707, 161] width 131 height 26
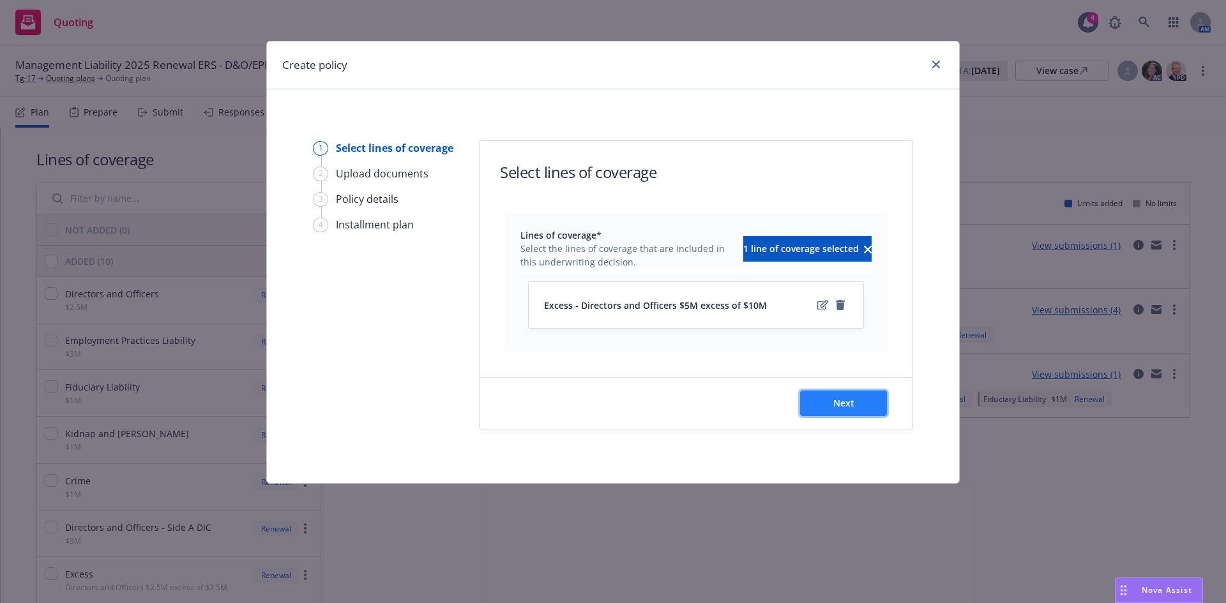
click at [856, 416] on button "Next" at bounding box center [843, 404] width 87 height 26
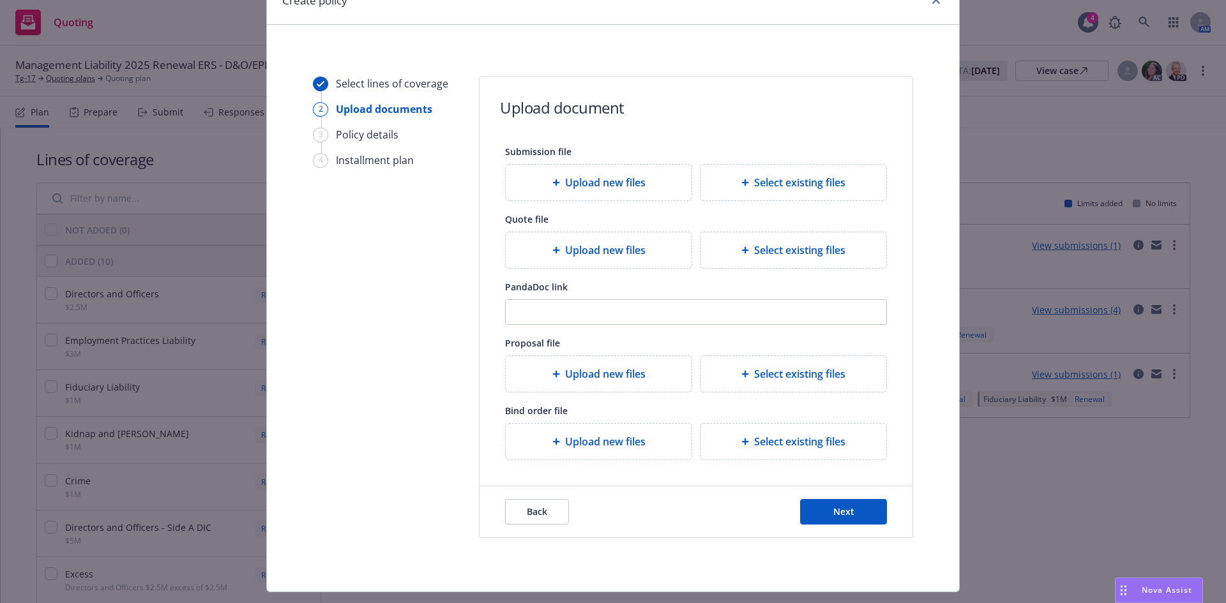
scroll to position [94, 0]
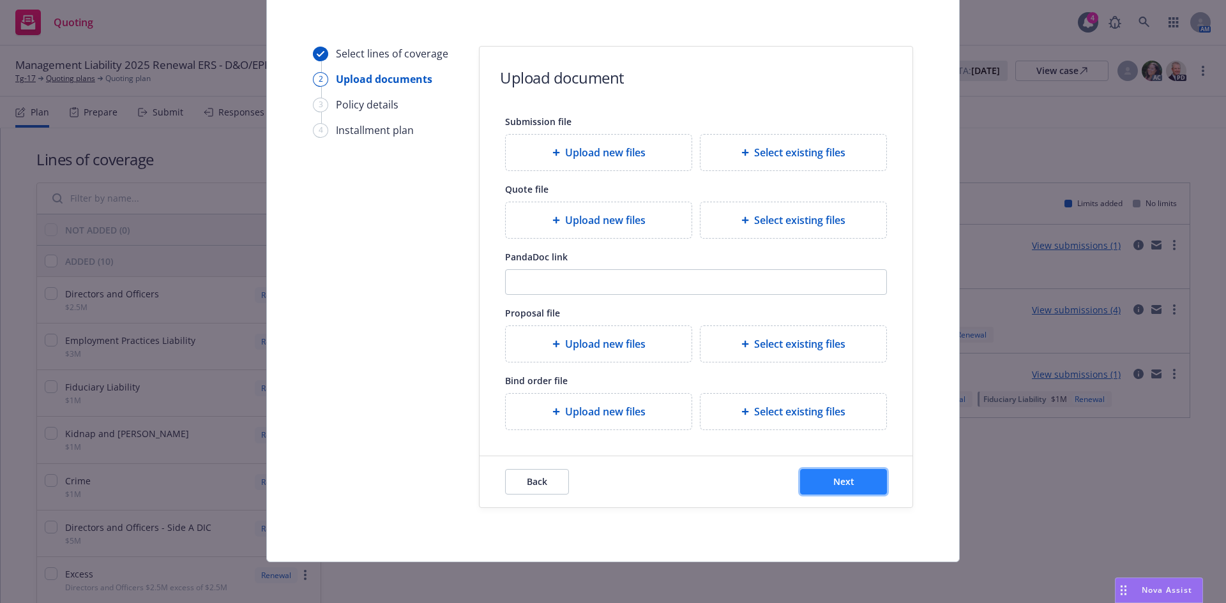
click at [856, 479] on button "Next" at bounding box center [843, 482] width 87 height 26
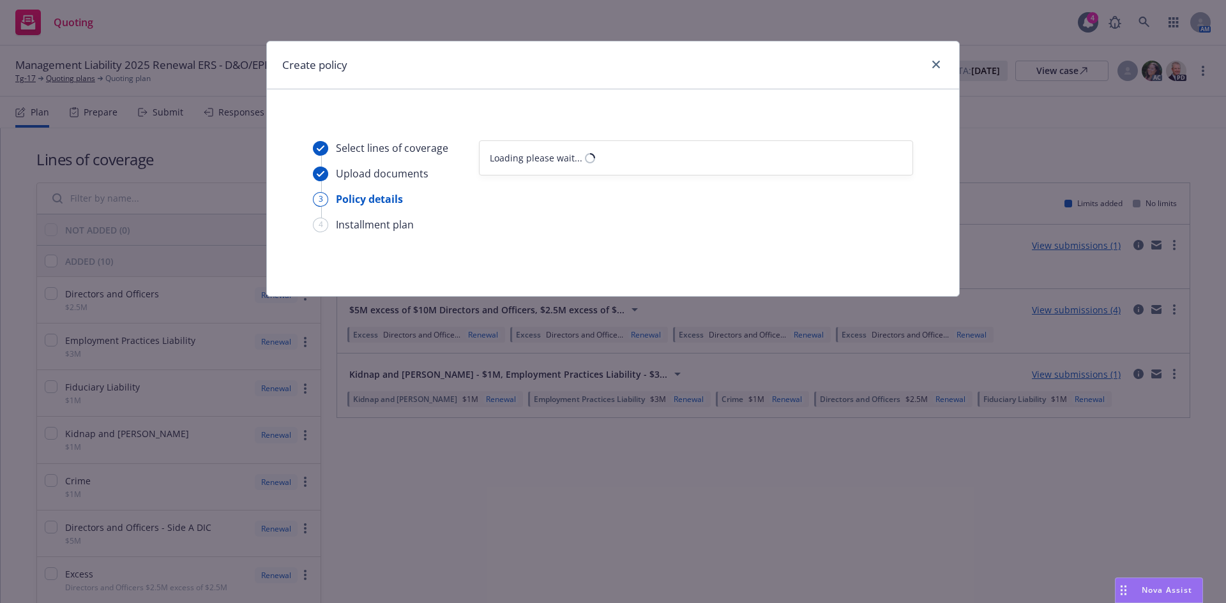
scroll to position [0, 0]
select select "12"
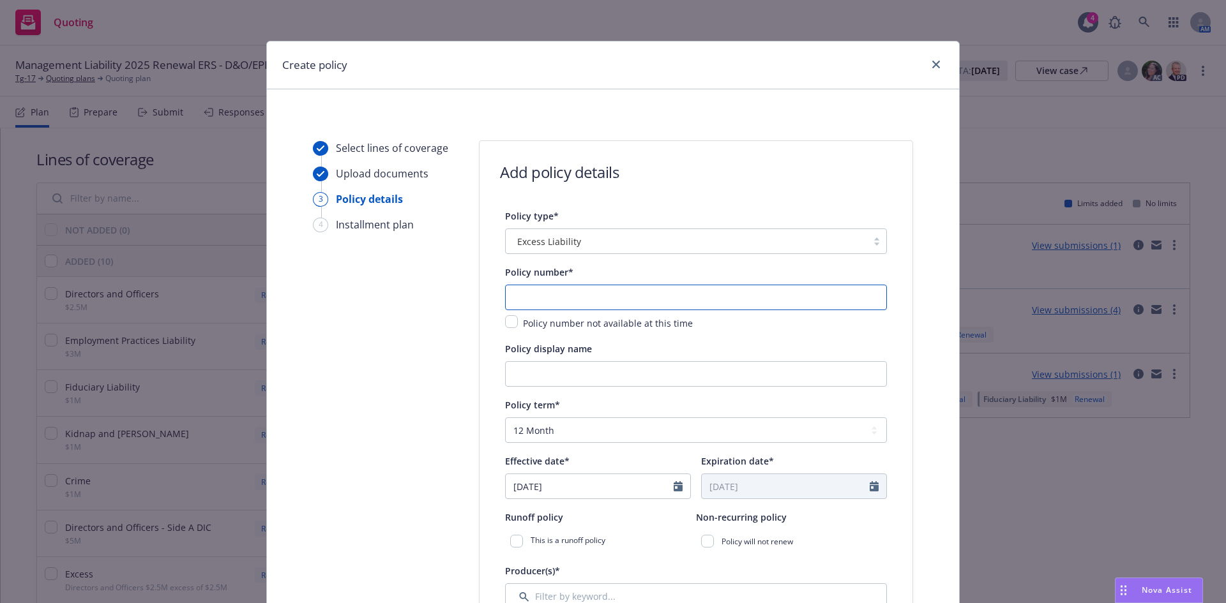
click at [582, 287] on input "text" at bounding box center [696, 298] width 382 height 26
click at [531, 293] on input "text" at bounding box center [696, 298] width 382 height 26
type input "4"
type input "5"
type input "r"
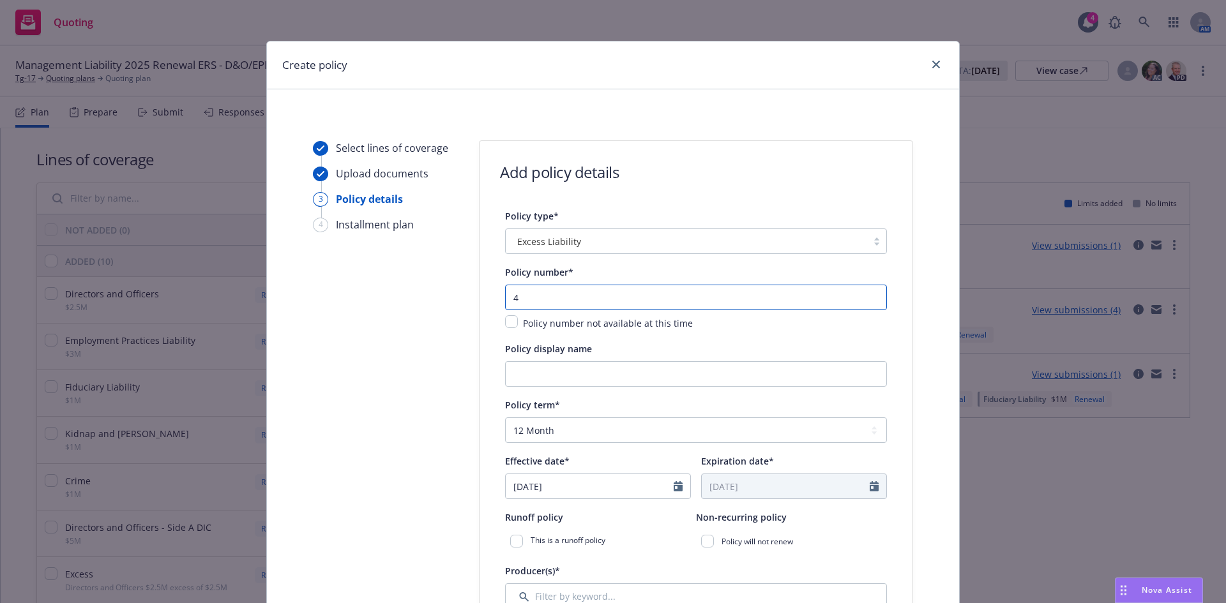
type input "4"
drag, startPoint x: 534, startPoint y: 287, endPoint x: 539, endPoint y: 290, distance: 6.9
click at [534, 289] on input "text" at bounding box center [696, 298] width 382 height 26
paste input "DOX30095724400"
type input "DOX30095724400"
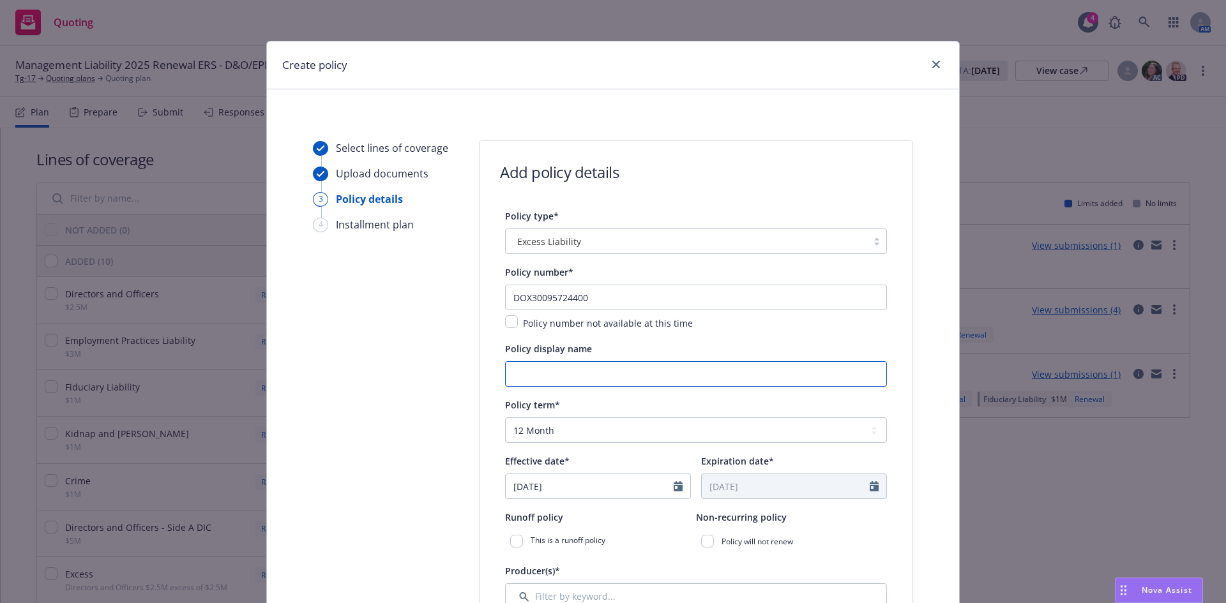
click at [514, 382] on input "Policy display name" at bounding box center [696, 374] width 382 height 26
type input "4 | $5M x $10M"
click at [583, 490] on input "07/01/2025" at bounding box center [590, 486] width 168 height 24
click at [583, 317] on icon at bounding box center [586, 317] width 6 height 8
click at [566, 317] on select "January February March April May June July August September October November De…" at bounding box center [561, 317] width 64 height 15
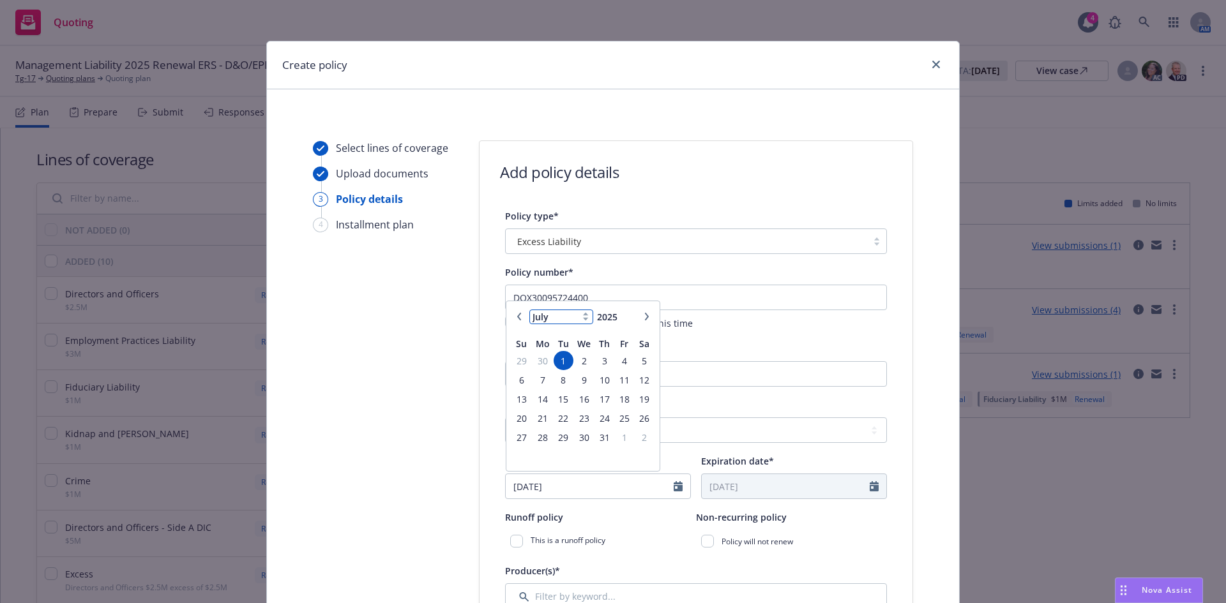
select select "8"
click at [529, 310] on select "January February March April May June July August September October November De…" at bounding box center [561, 317] width 64 height 15
click at [619, 358] on span "1" at bounding box center [623, 361] width 17 height 16
type input "08/01/2025"
type input "08/01/2026"
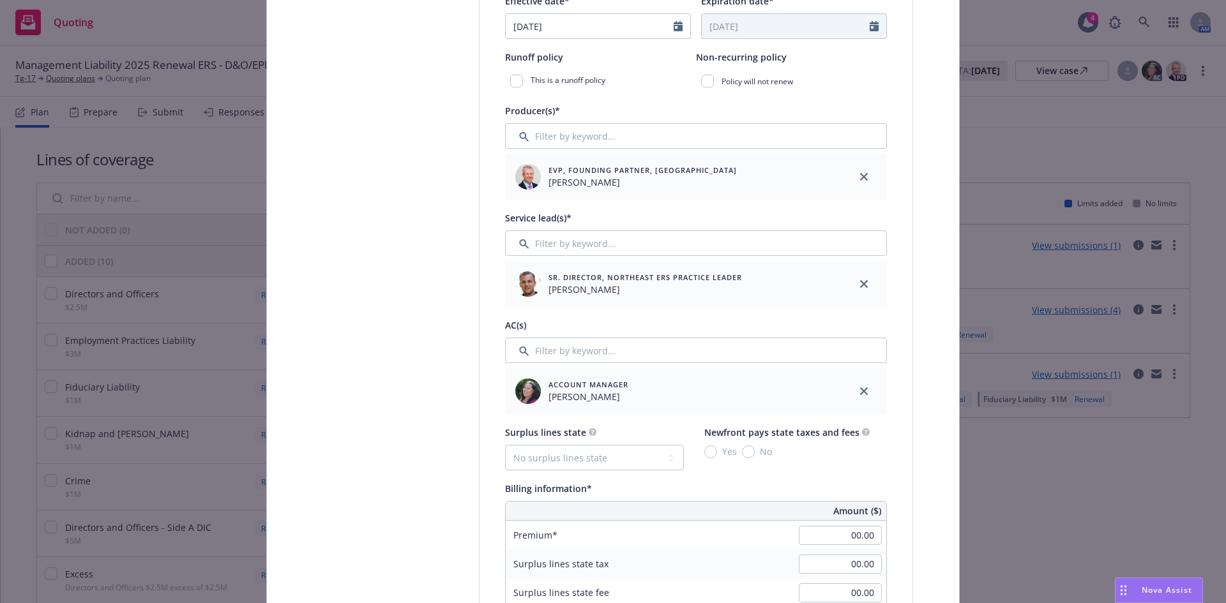
scroll to position [539, 0]
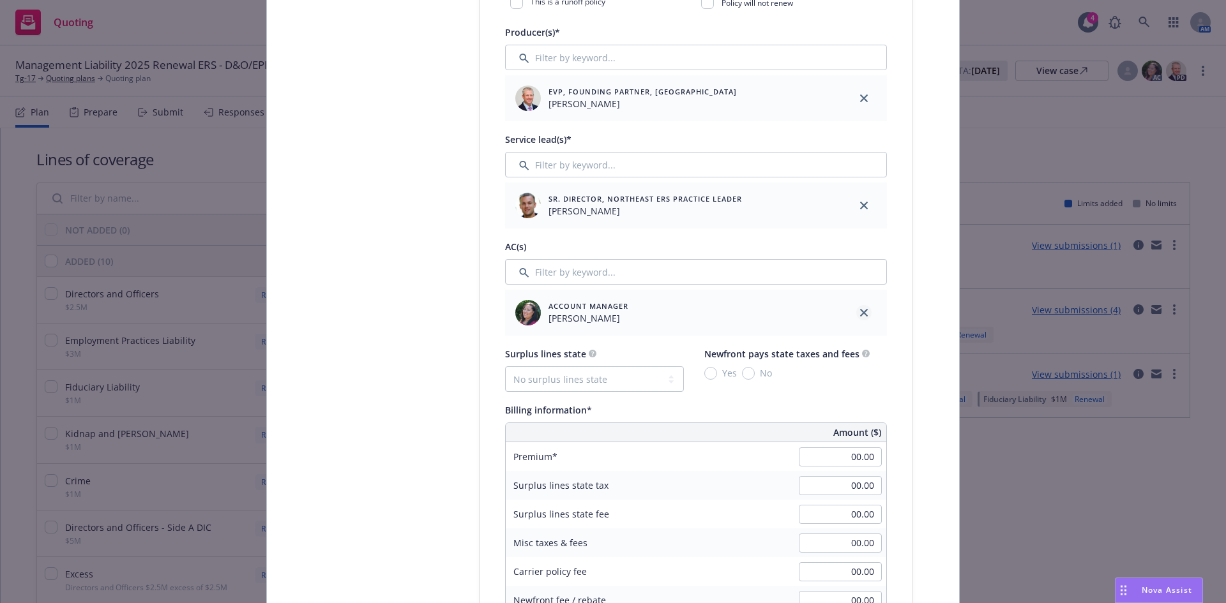
click at [860, 309] on icon "close" at bounding box center [864, 313] width 8 height 8
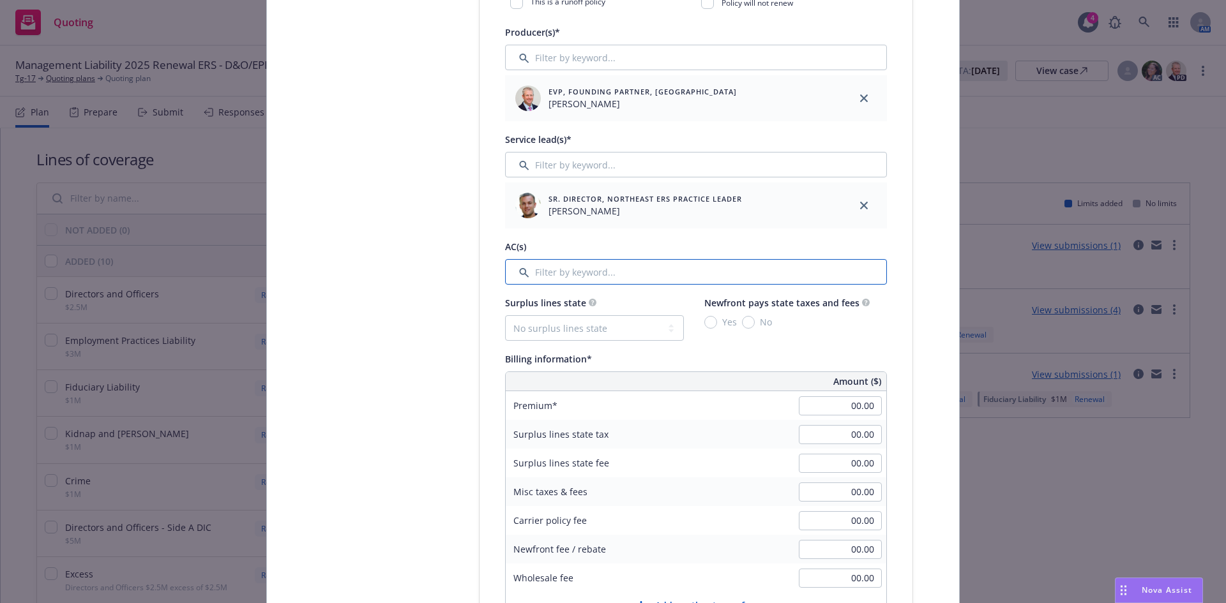
click at [601, 273] on input "Filter by keyword..." at bounding box center [696, 272] width 382 height 26
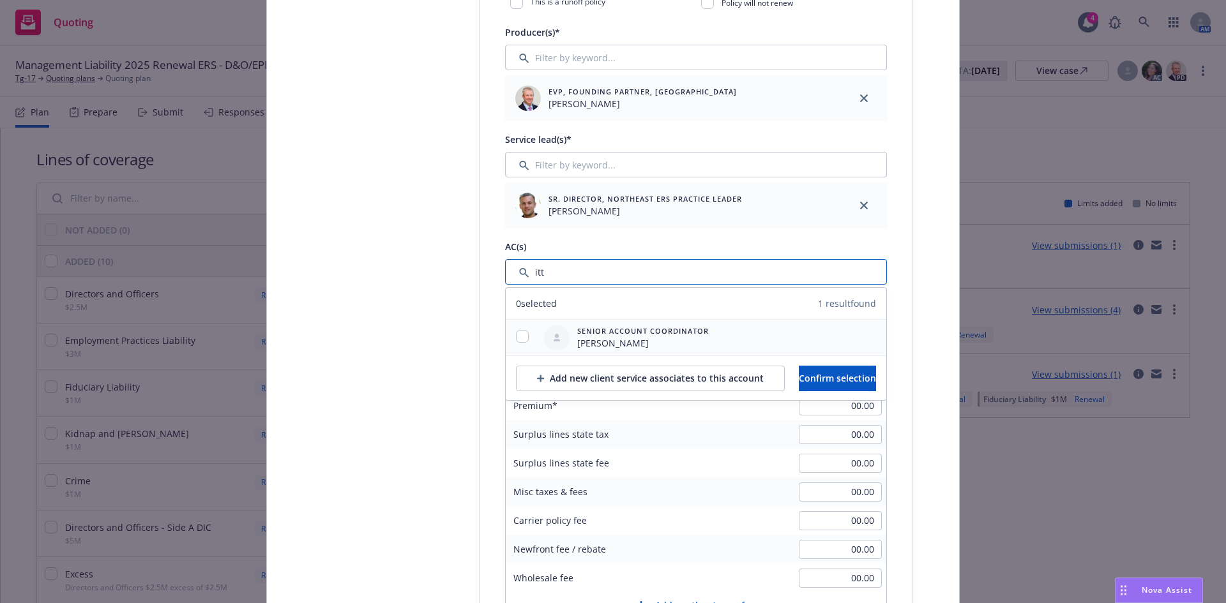
type input "itt"
click at [509, 337] on div at bounding box center [522, 337] width 33 height 15
click at [516, 336] on input "checkbox" at bounding box center [522, 336] width 13 height 13
checkbox input "true"
click at [852, 382] on span "Confirm selection" at bounding box center [837, 378] width 77 height 12
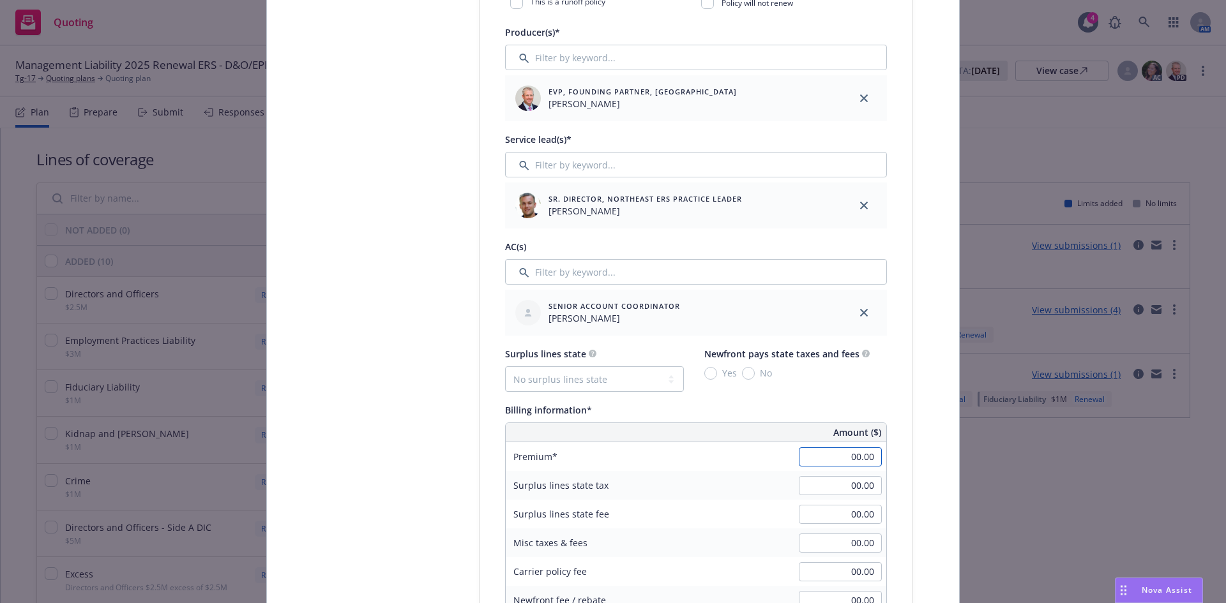
click at [845, 465] on input "00.00" at bounding box center [840, 457] width 83 height 19
type input "43,950.00"
click at [848, 503] on div "00.00" at bounding box center [840, 515] width 92 height 28
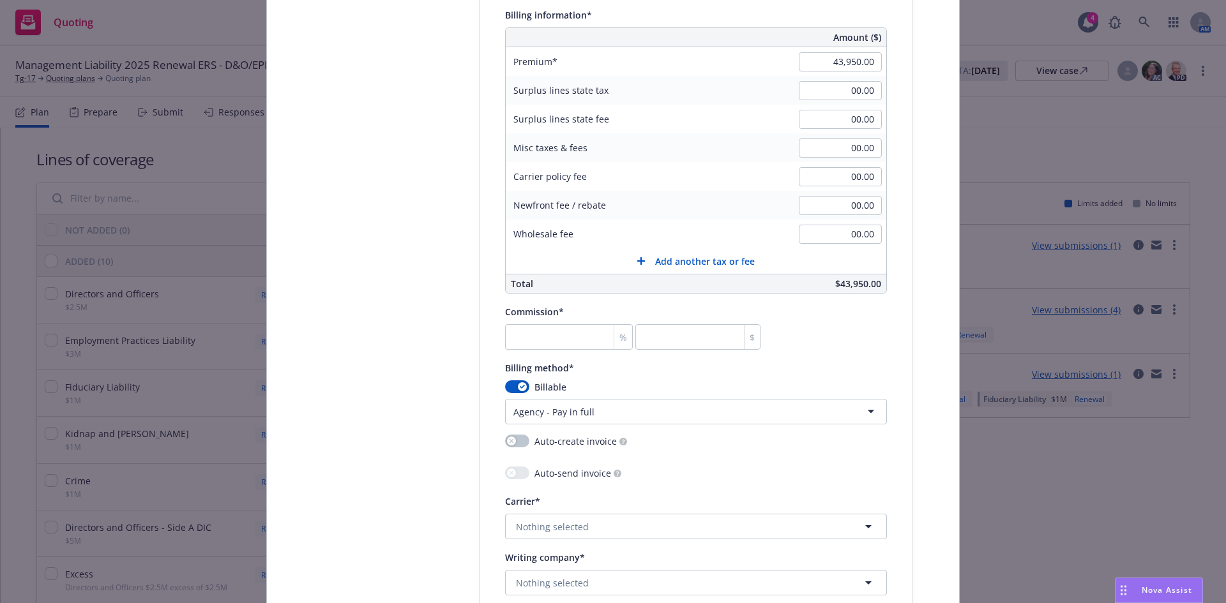
scroll to position [940, 0]
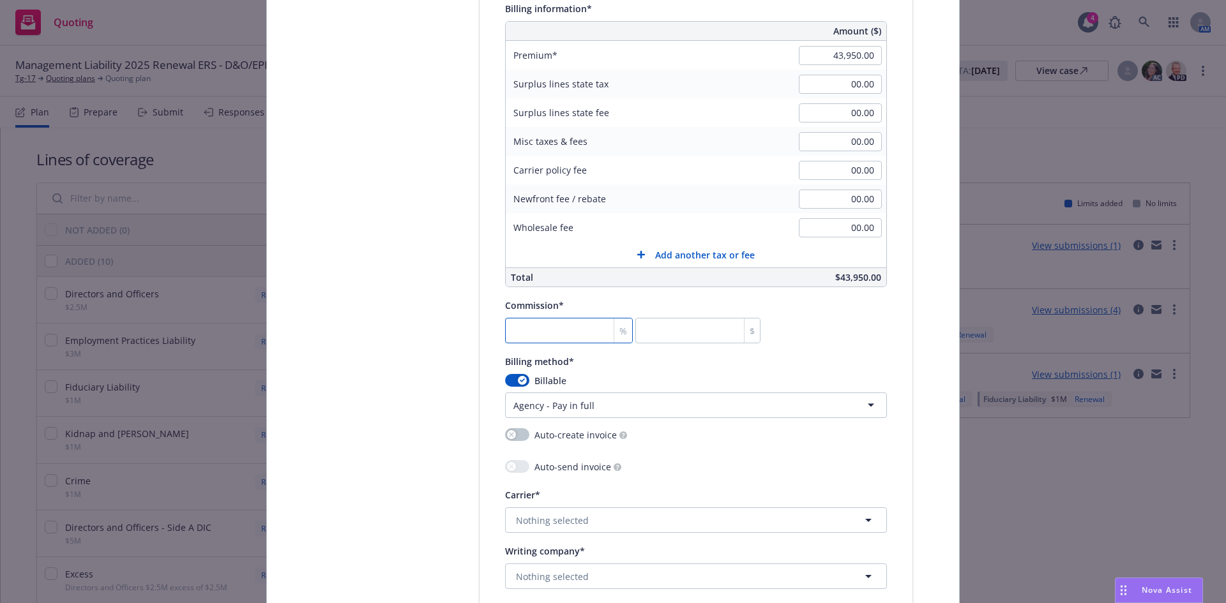
click at [531, 330] on input "number" at bounding box center [569, 331] width 128 height 26
type input "1"
type input "439.5"
type input "15"
type input "6592.5"
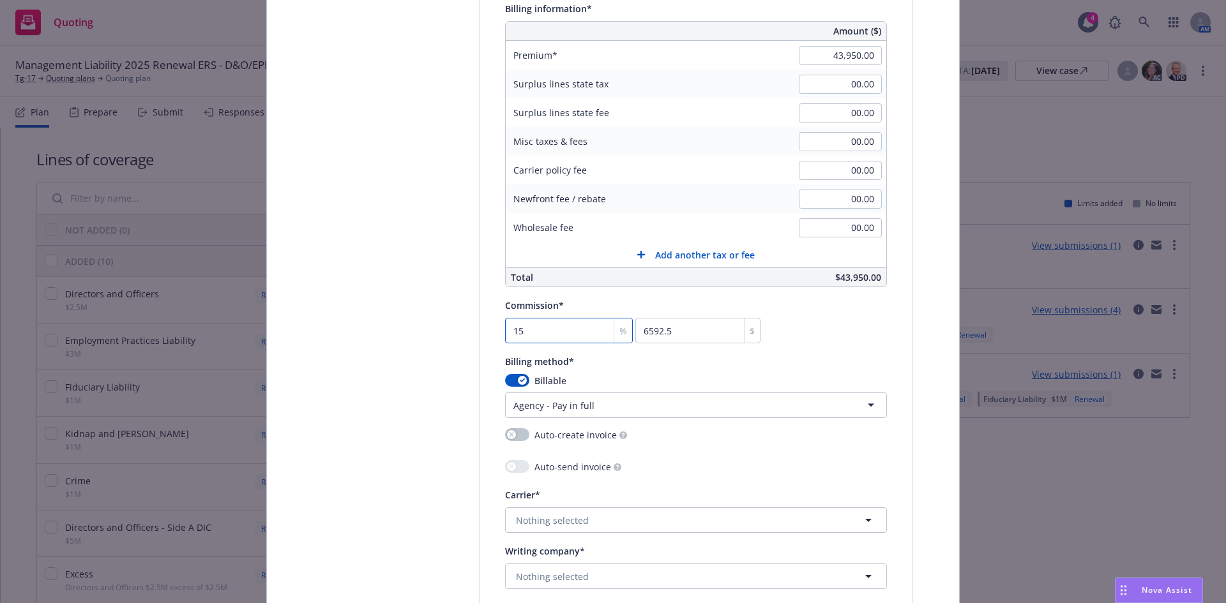
type input "15"
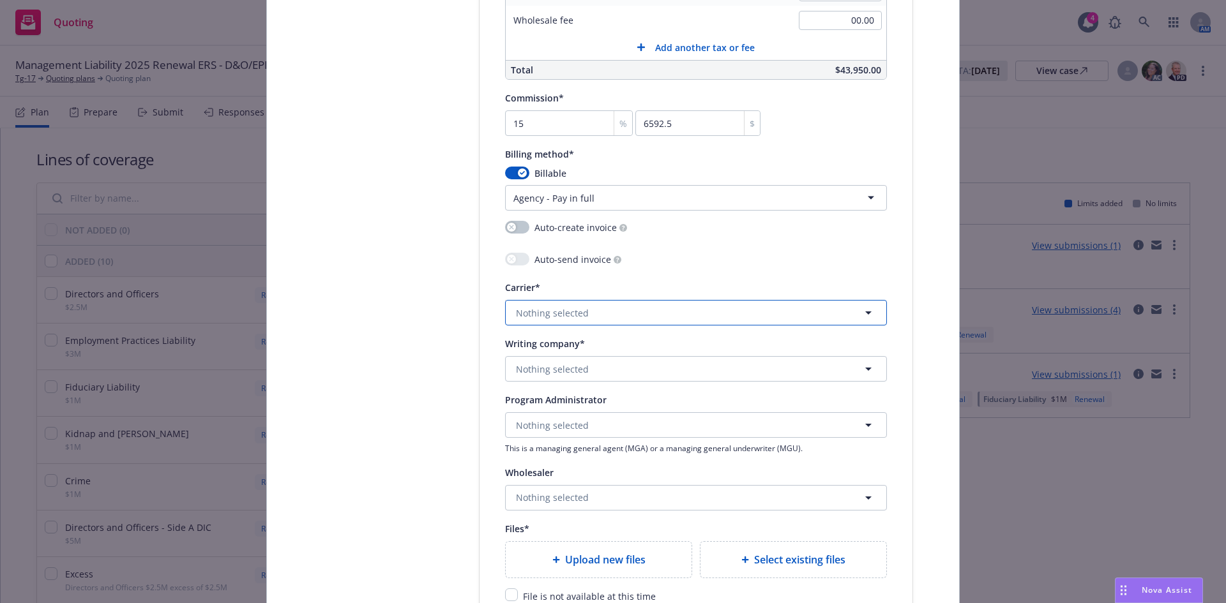
click at [520, 306] on span "Nothing selected" at bounding box center [552, 312] width 73 height 13
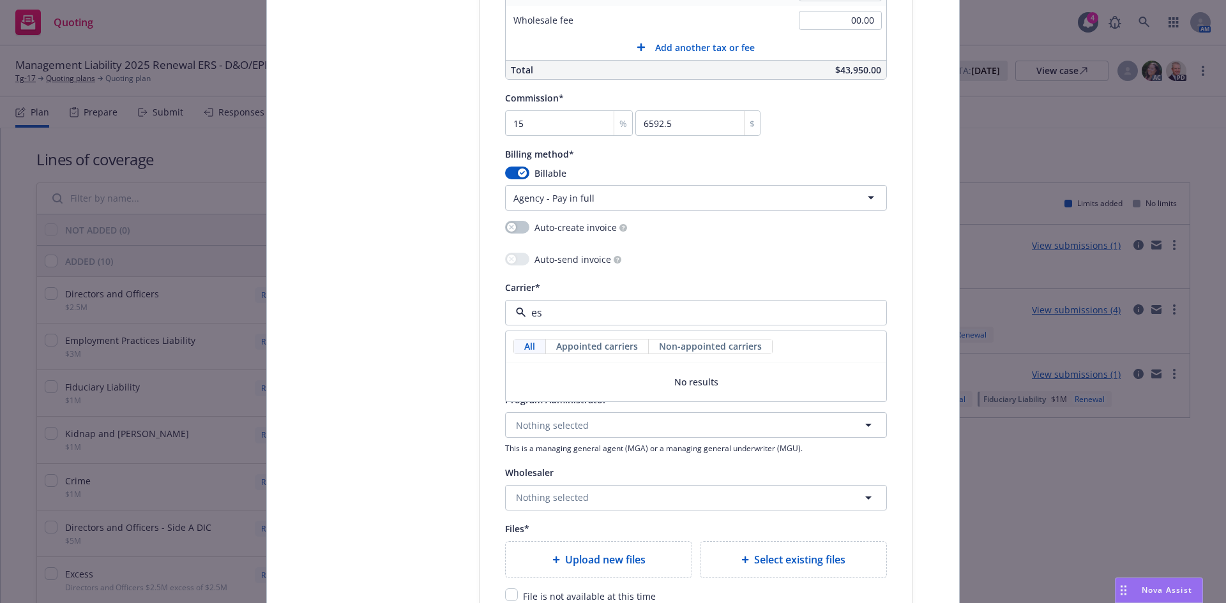
type input "e"
type input "sompo"
click at [577, 392] on span "Appointed carrier" at bounding box center [564, 393] width 91 height 13
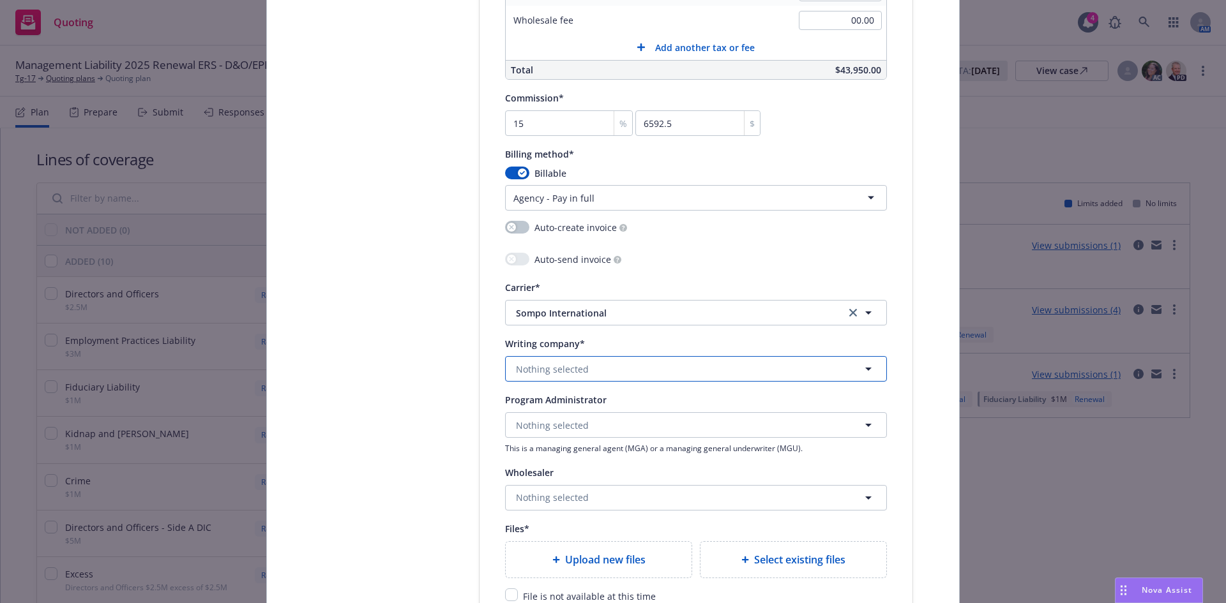
click at [560, 367] on span "Nothing selected" at bounding box center [552, 369] width 73 height 13
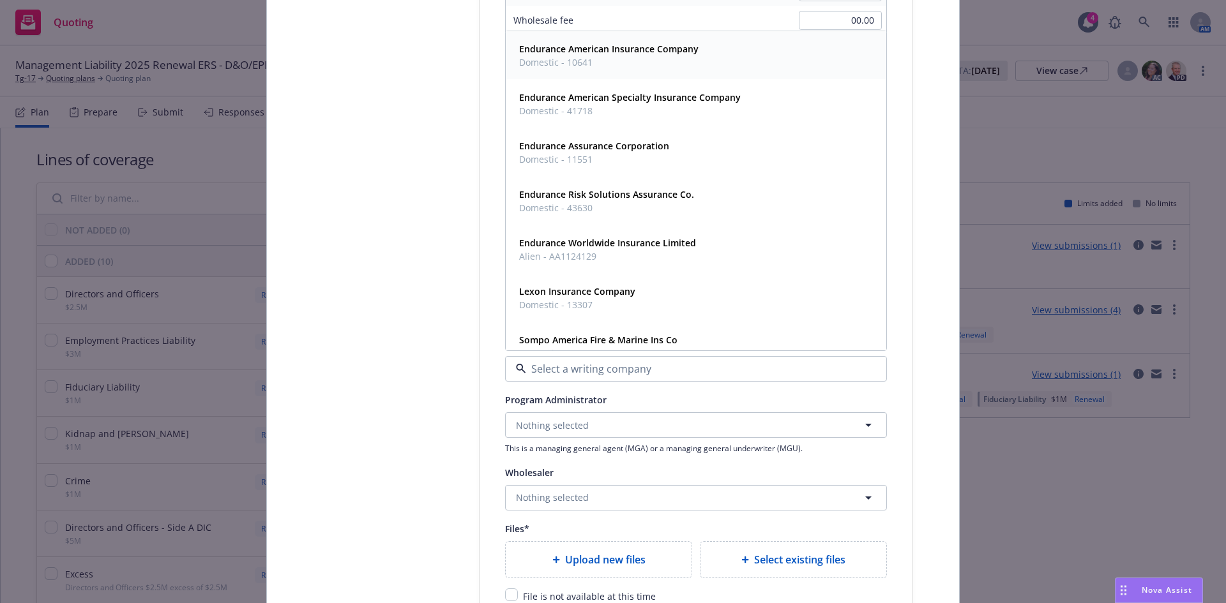
click at [593, 58] on span "Domestic - 10641" at bounding box center [608, 62] width 179 height 13
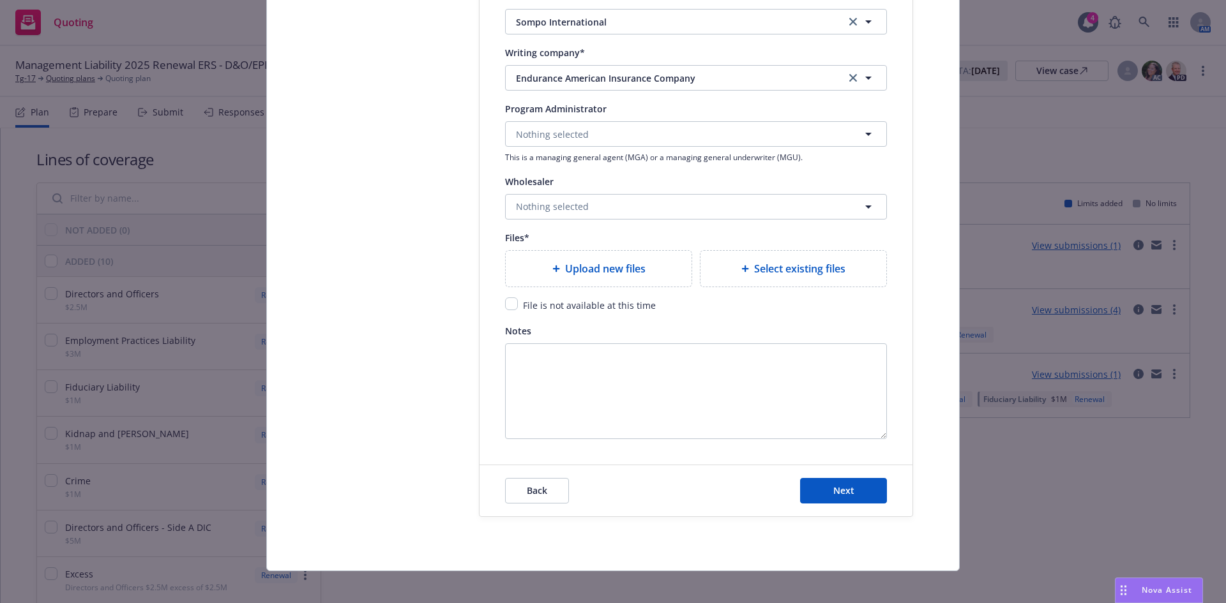
scroll to position [1448, 0]
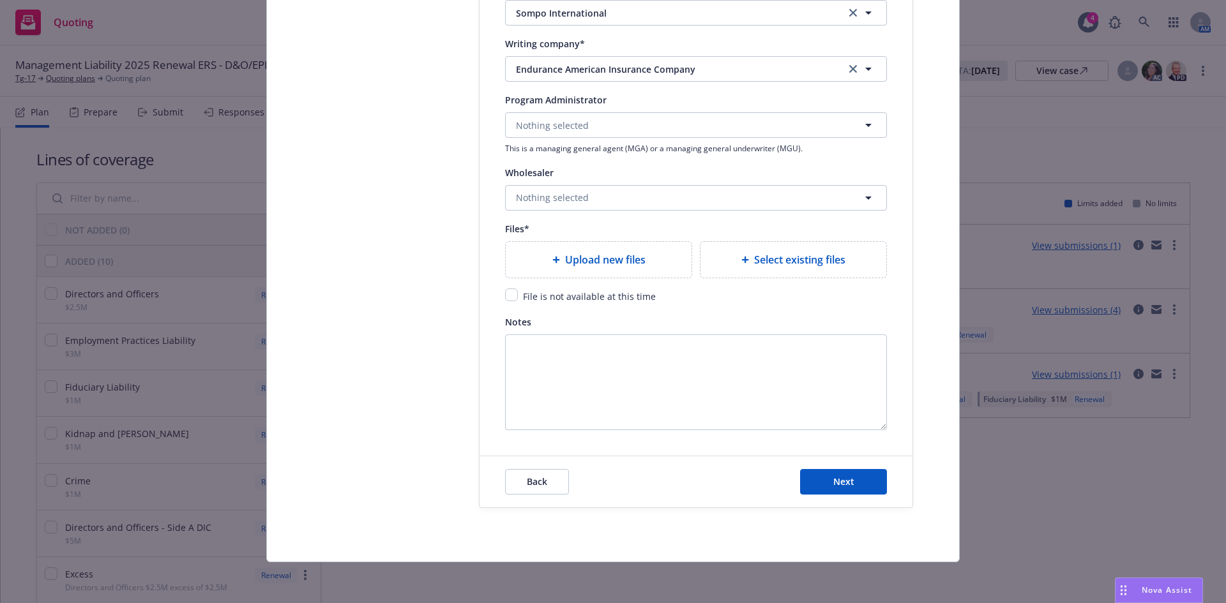
click at [588, 260] on span "Upload new files" at bounding box center [605, 259] width 80 height 15
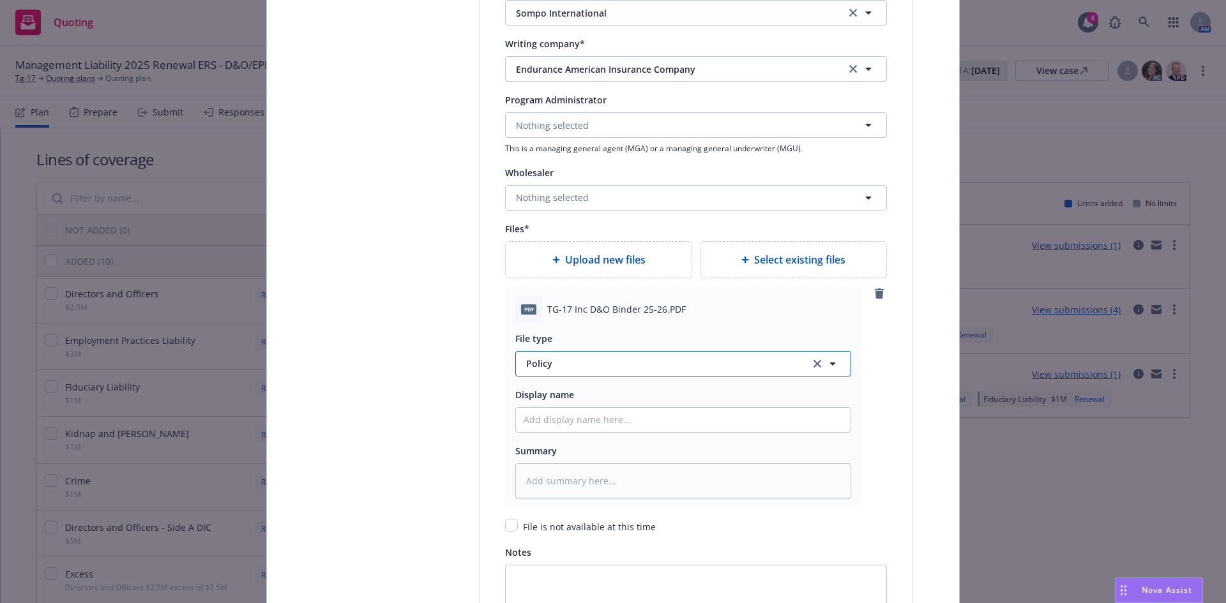
click at [553, 368] on span "Policy" at bounding box center [660, 363] width 269 height 13
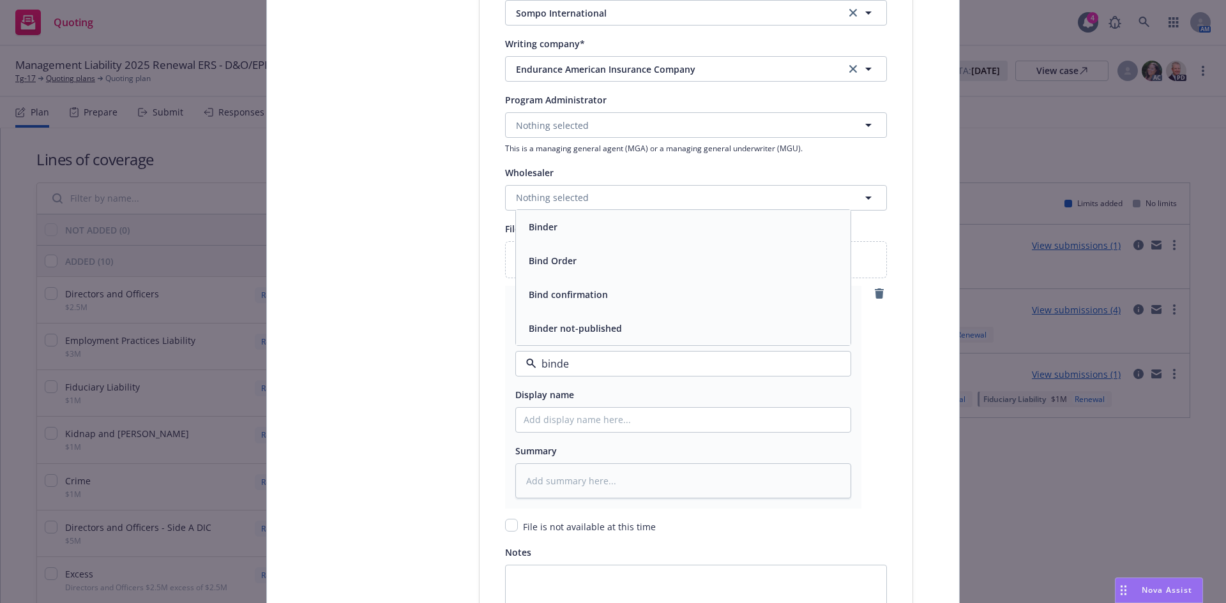
type input "binder"
click at [544, 298] on span "Binder" at bounding box center [543, 294] width 29 height 13
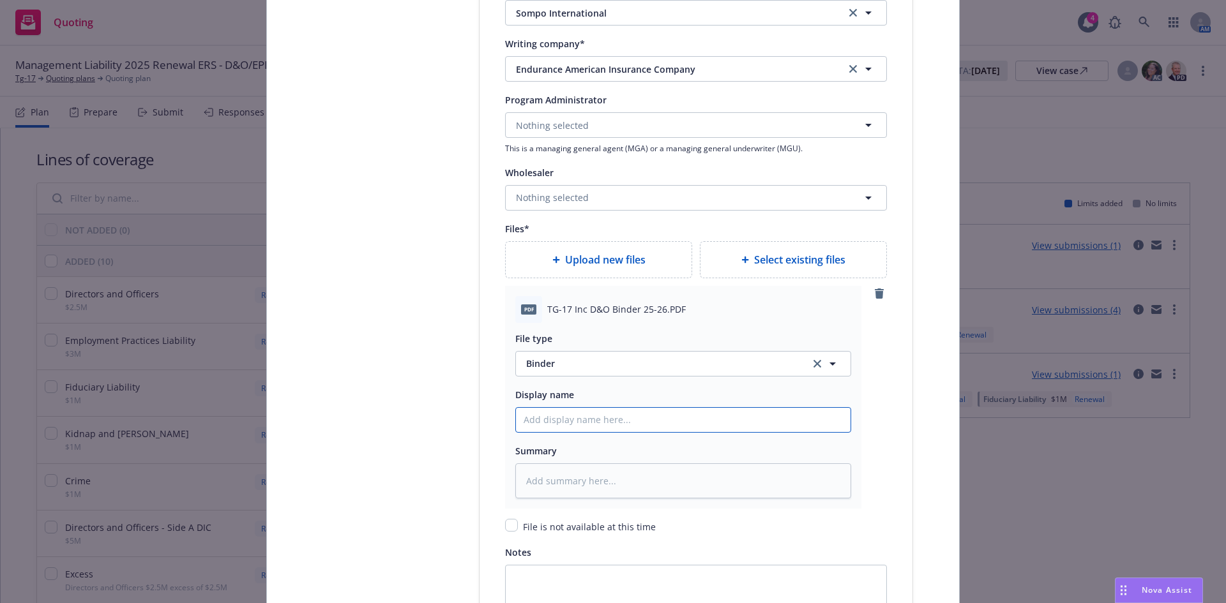
click at [549, 418] on input "Policy display name" at bounding box center [683, 420] width 335 height 24
paste input "DOX30095724400"
type textarea "x"
type input "DOX30095724400"
drag, startPoint x: 588, startPoint y: 423, endPoint x: 493, endPoint y: 421, distance: 95.1
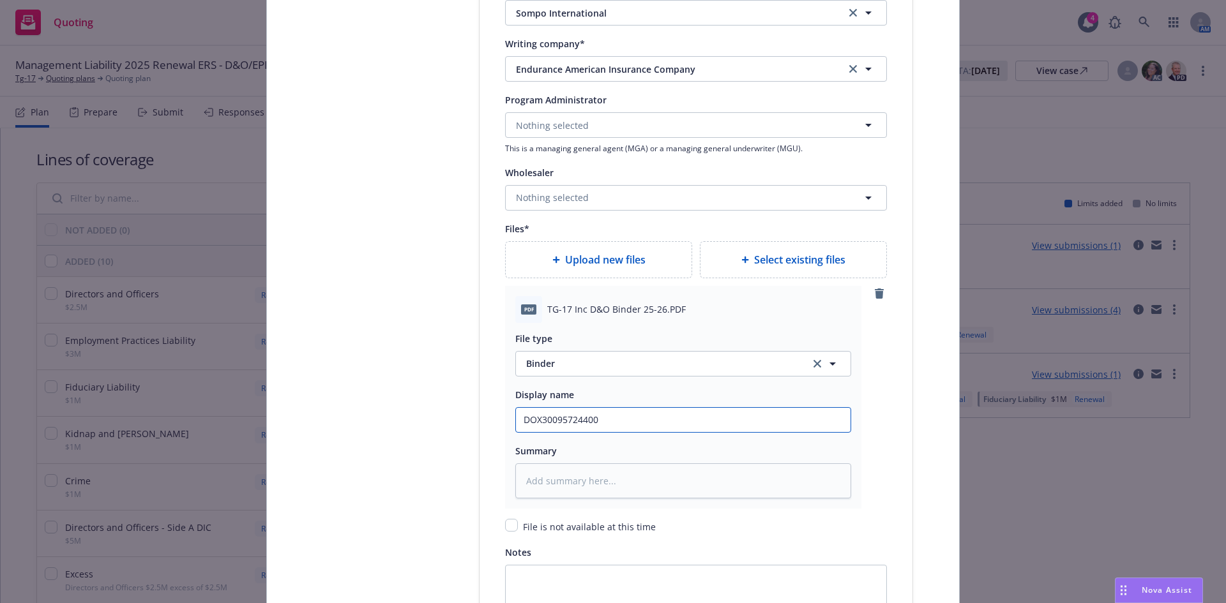
type textarea "x"
type input "0"
click at [566, 421] on input "0" at bounding box center [683, 420] width 335 height 24
type textarea "x"
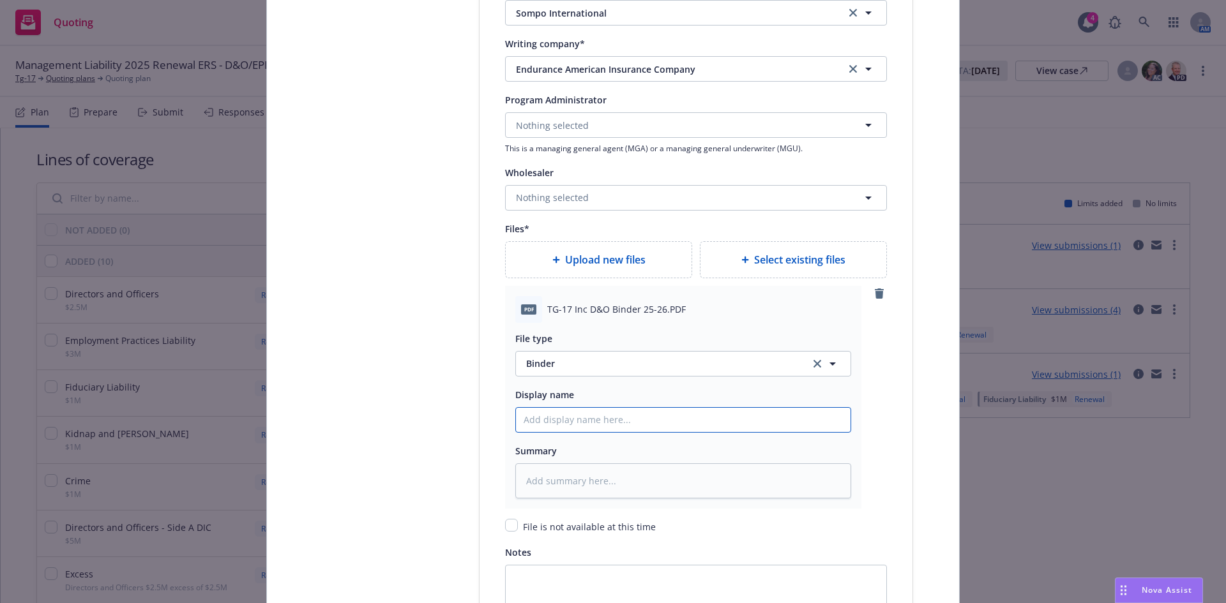
click at [560, 416] on input "Policy display name" at bounding box center [683, 420] width 335 height 24
paste input "TG-17, Inc."
type textarea "x"
type input "TG-17, Inc."
type textarea "x"
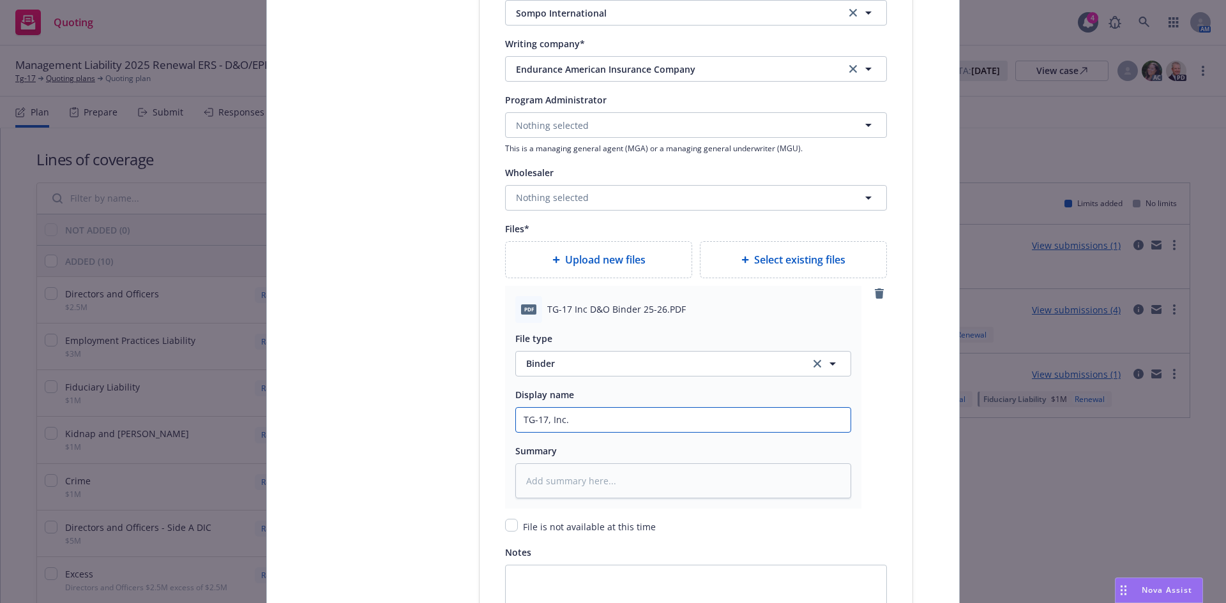
type input "TG-17, Inc."
type textarea "x"
type input "TG-17, Inc. 2"
type textarea "x"
type input "TG-17, Inc. 20"
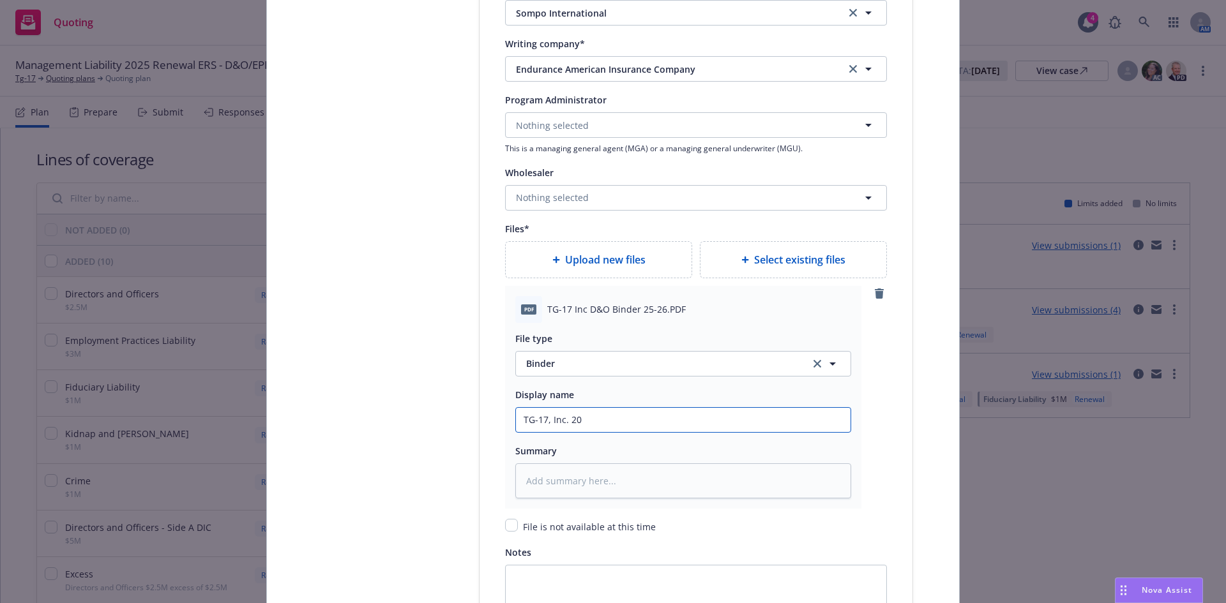
type textarea "x"
type input "TG-17, Inc. 202"
type textarea "x"
type input "TG-17, Inc. 2025"
type textarea "x"
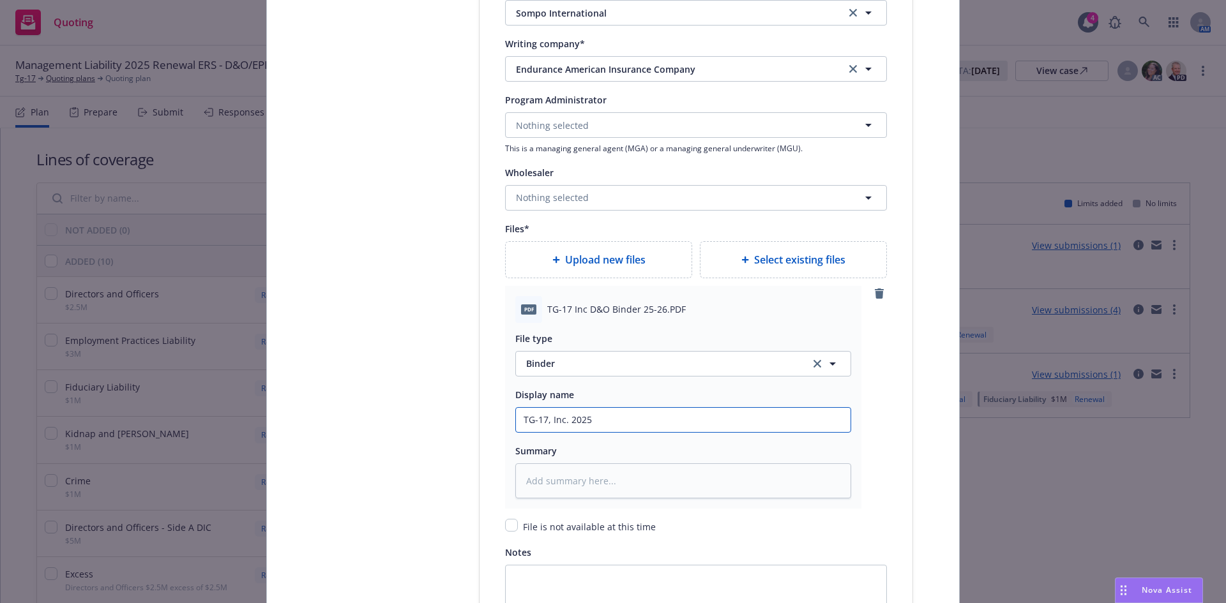
type input "TG-17, Inc. 2025-"
type textarea "x"
type input "TG-17, Inc. 2025-2"
type textarea "x"
type input "TG-17, Inc. 2025-26"
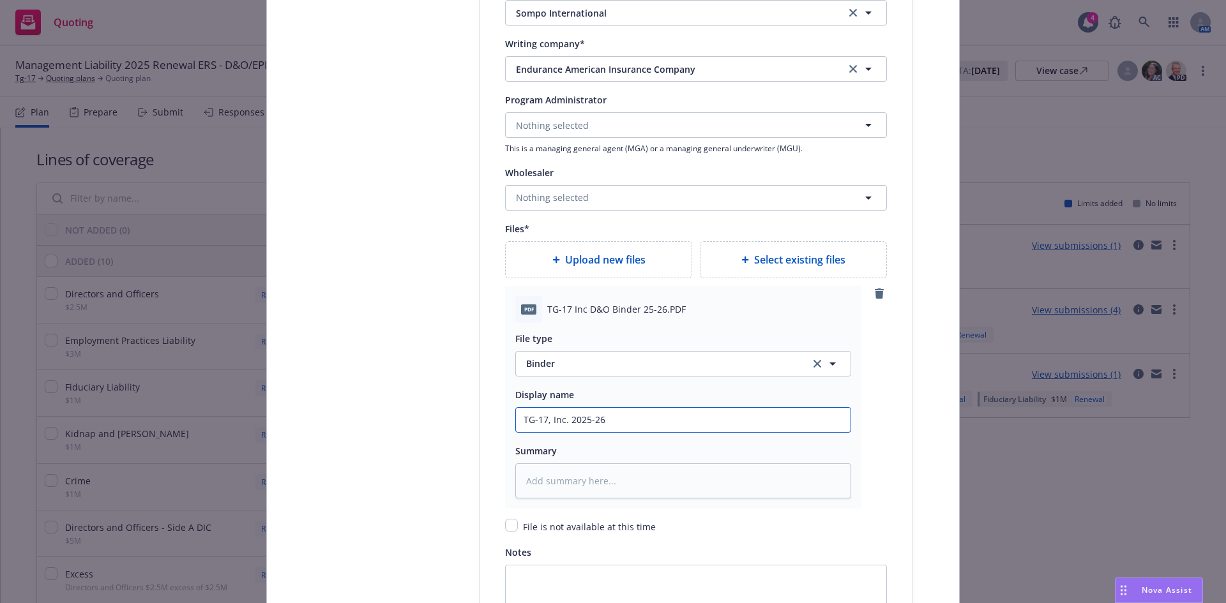
type textarea "x"
type input "TG-17, Inc. 2025-26"
type textarea "x"
type input "TG-17, Inc. 2025-26 $"
type textarea "x"
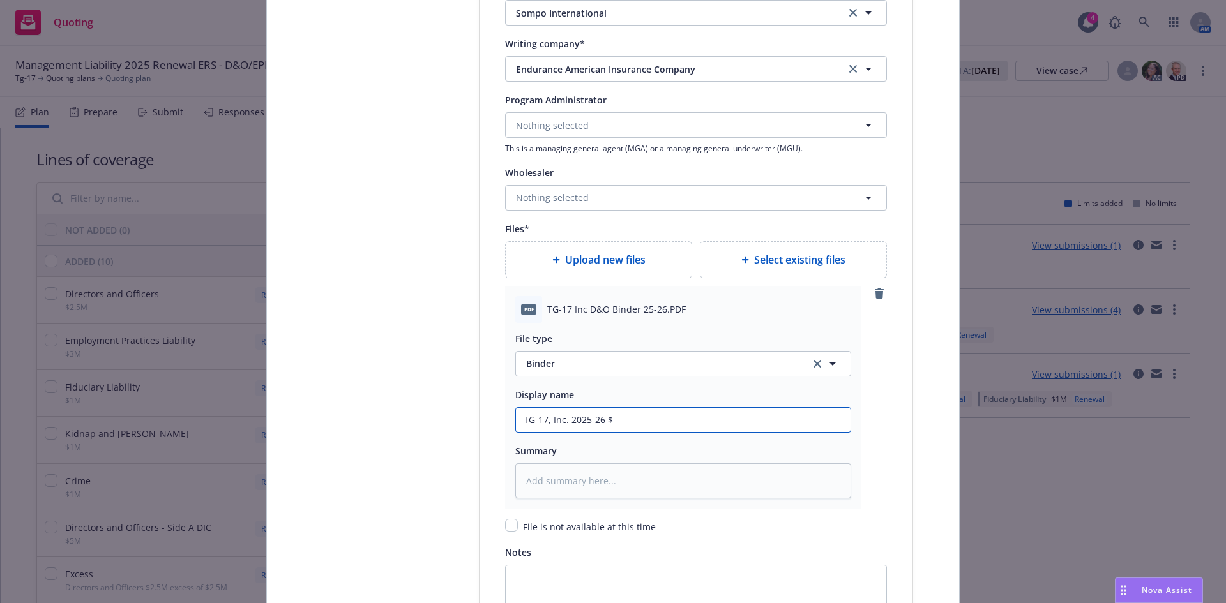
type input "TG-17, Inc. 2025-26 $5"
type textarea "x"
type input "TG-17, Inc. 2025-26 $5M"
type textarea "x"
type input "TG-17, Inc. 2025-26 $5M x"
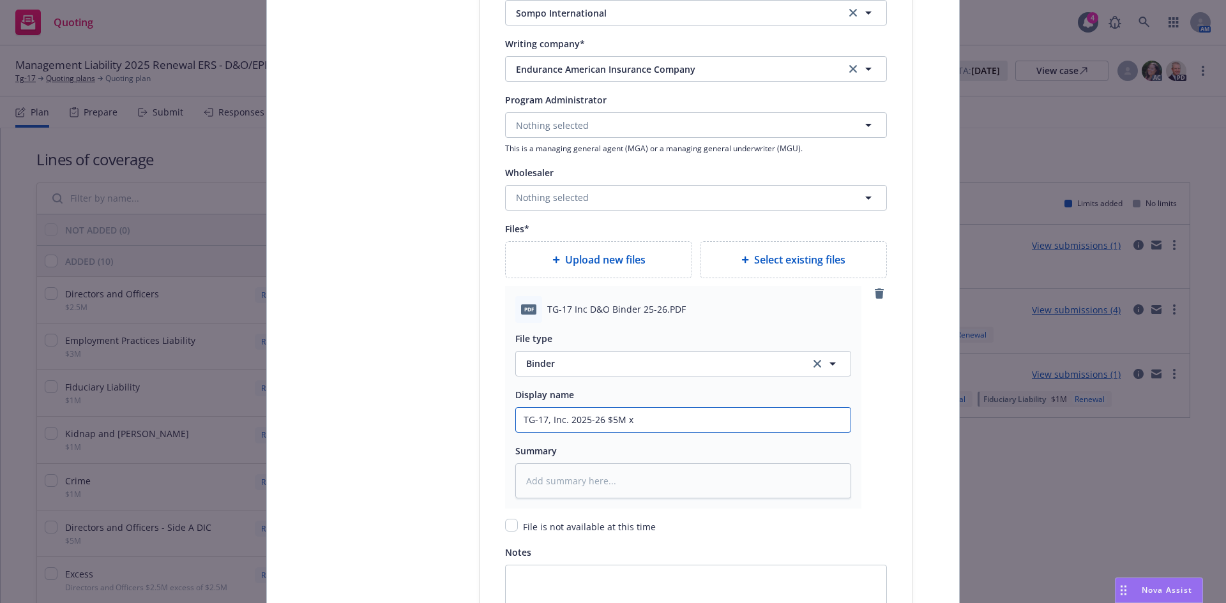
type textarea "x"
type input "TG-17, Inc. 2025-26 $5M x"
type textarea "x"
type input "TG-17, Inc. 2025-26 $5M x $"
type textarea "x"
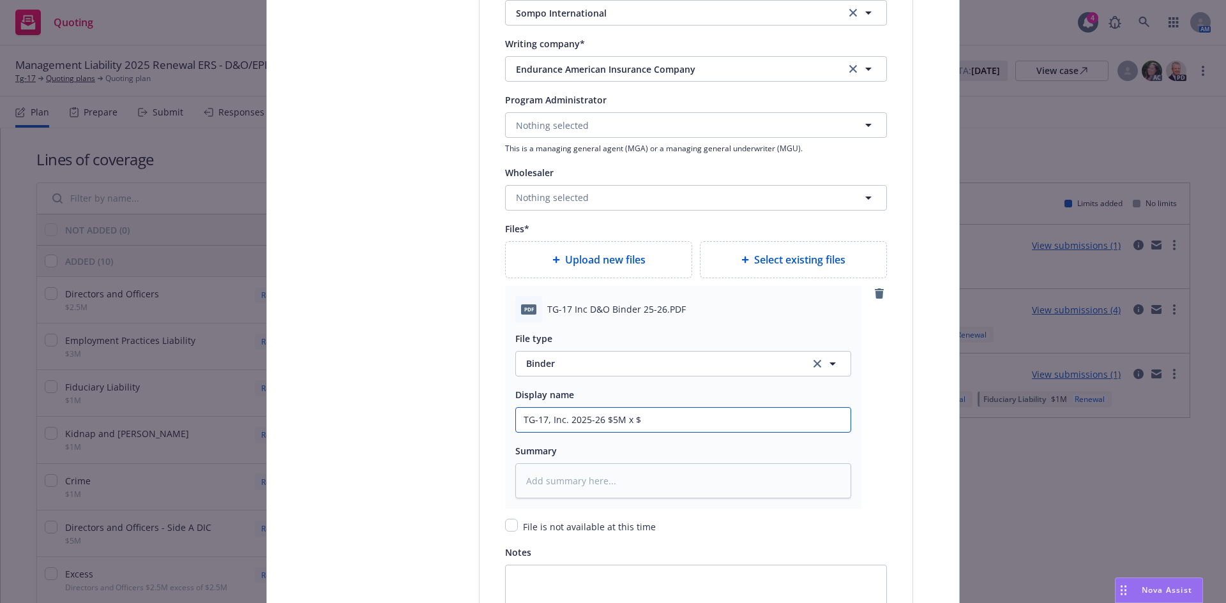
type input "TG-17, Inc. 2025-26 $5M x $1"
type textarea "x"
type input "TG-17, Inc. 2025-26 $5M x $10"
type textarea "x"
type input "TG-17, Inc. 2025-26 $5M x $10M"
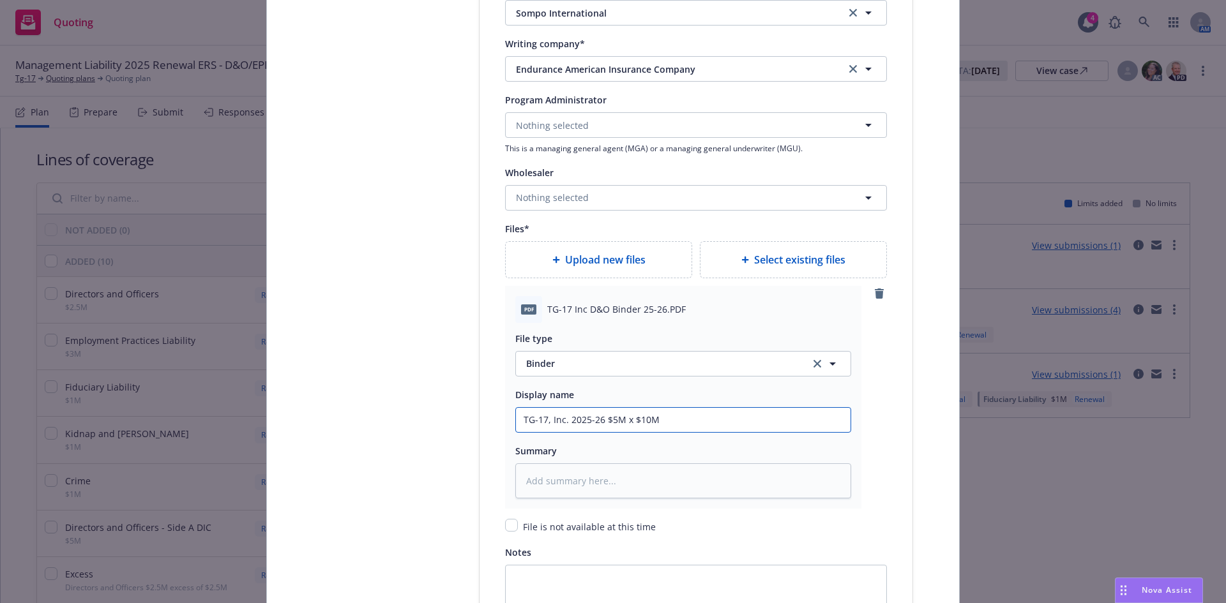
type textarea "x"
type input "TG-17, Inc. 2025-26 $5M x $10M"
type textarea "x"
type input "TG-17, Inc. 2025-26 $5M x $10M N"
type textarea "x"
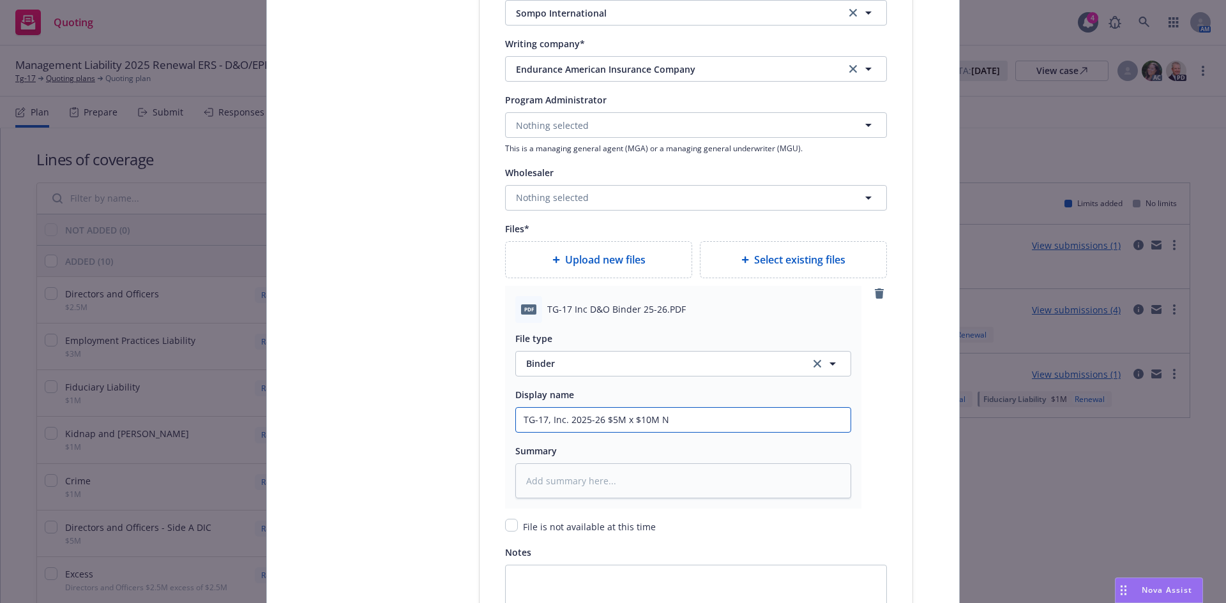
type input "TG-17, Inc. 2025-26 $5M x $10M"
type textarea "x"
type input "TG-17, Inc. 2025-26 $5M x $10M Bi"
type textarea "x"
type input "TG-17, Inc. 2025-26 $5M x $10M Bin"
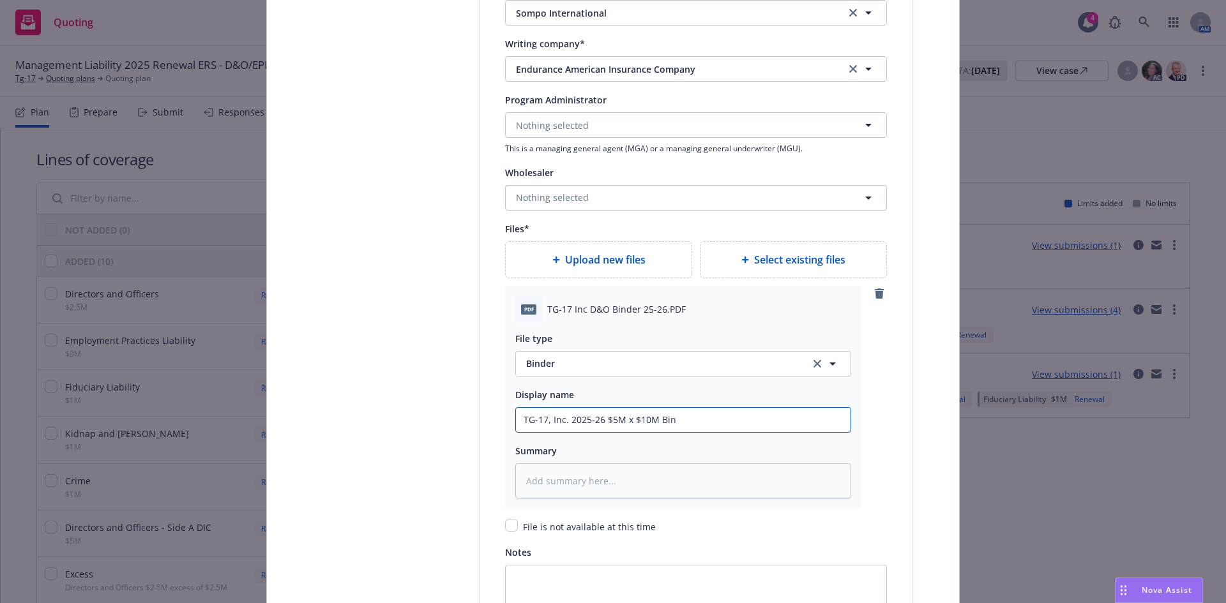
type textarea "x"
type input "TG-17, Inc. 2025-26 $5M x $10M Bind"
type textarea "x"
type input "TG-17, Inc. 2025-26 $5M x $10M Binde"
type textarea "x"
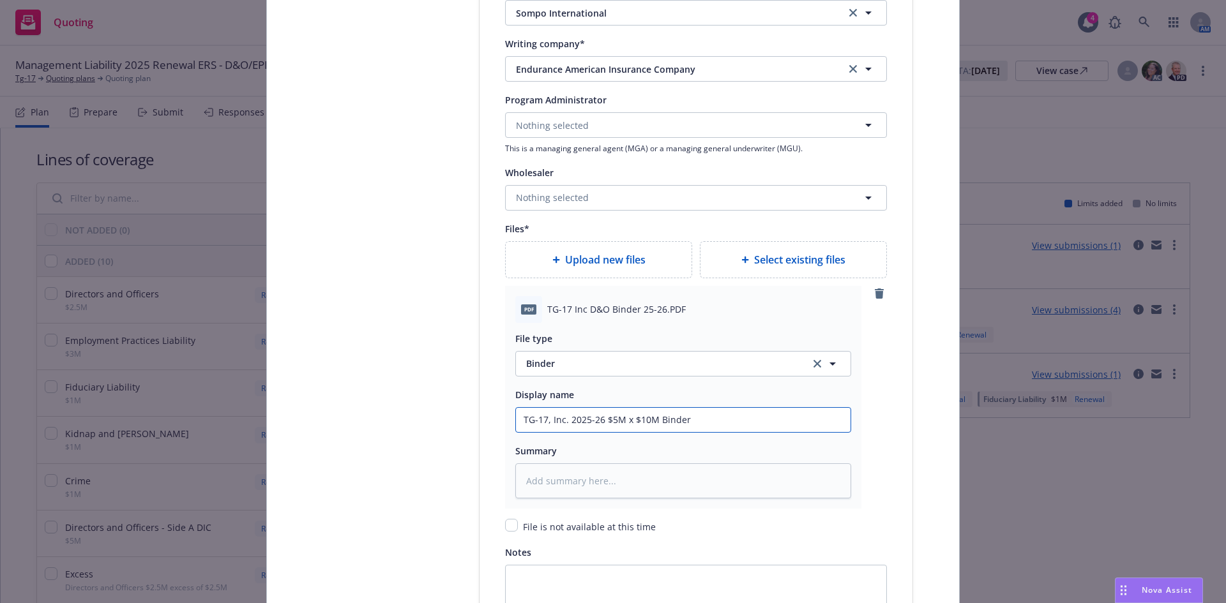
type input "TG-17, Inc. 2025-26 $5M x $10M Binder"
type textarea "x"
type input "TG-17, Inc. 2025-26 $5M x $10M Binder"
type textarea "x"
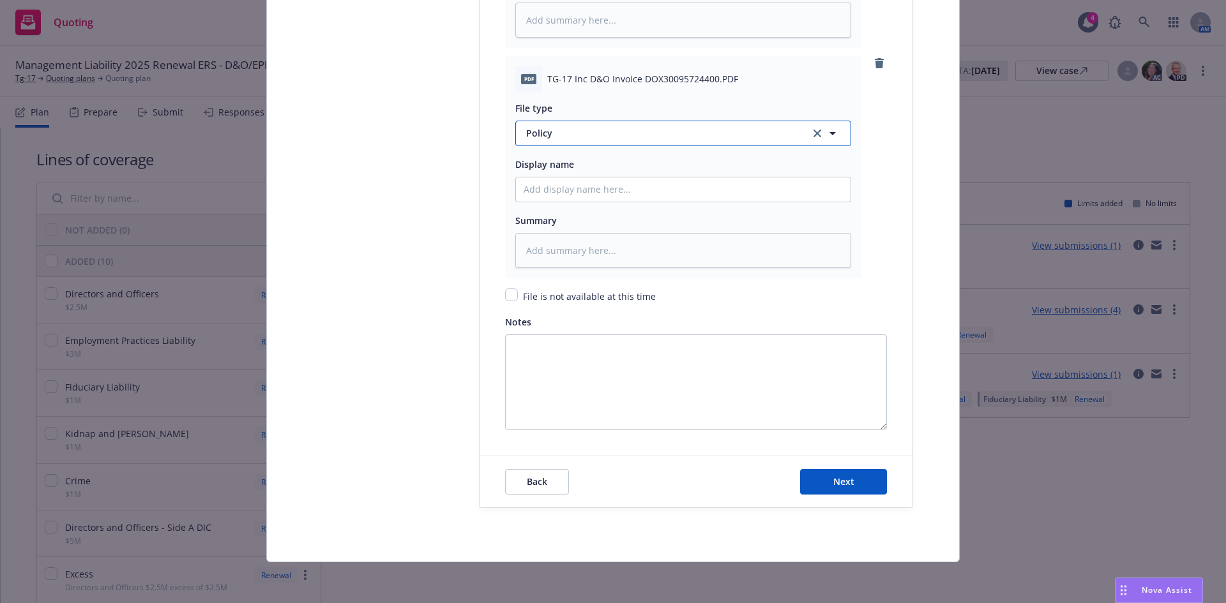
click at [555, 139] on span "Policy" at bounding box center [660, 132] width 269 height 13
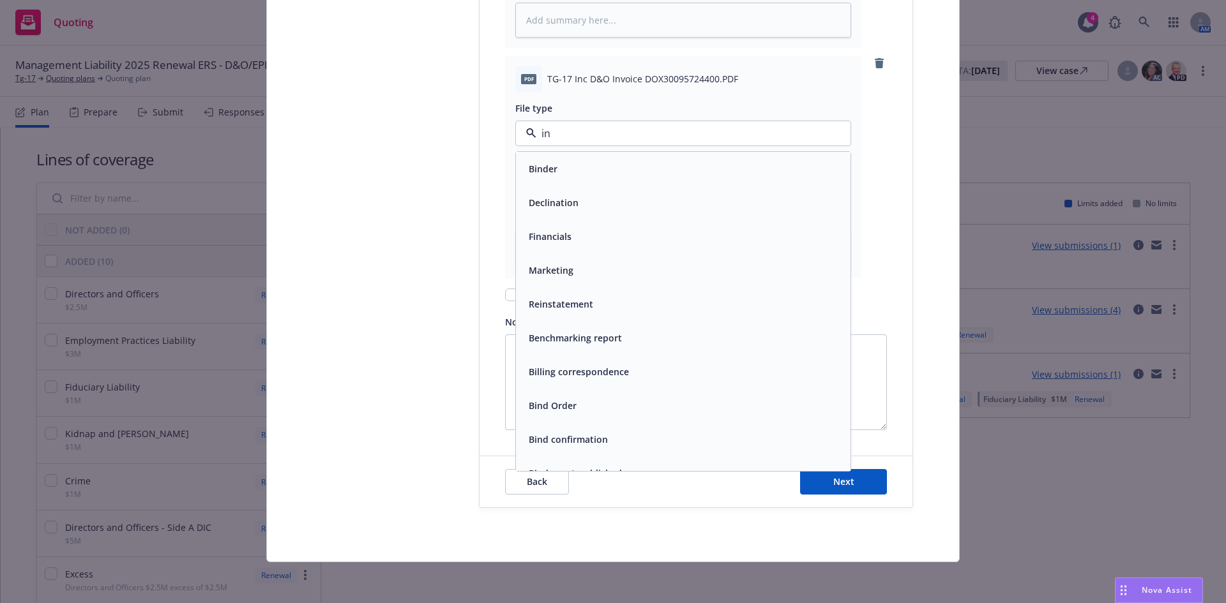
type input "inv"
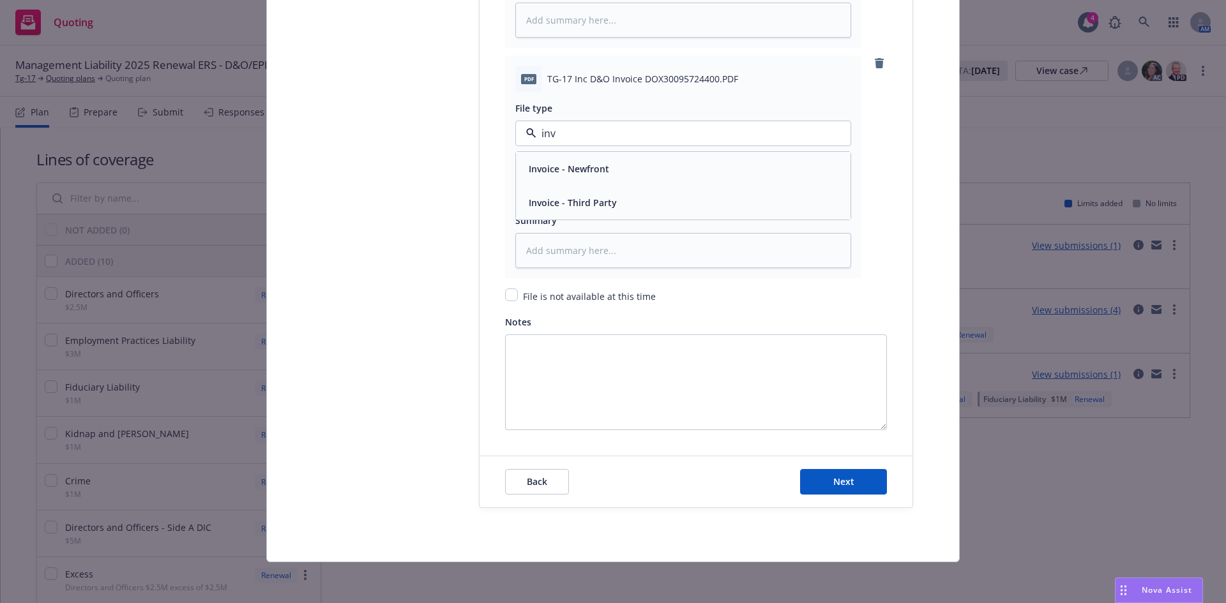
click at [599, 198] on span "Invoice - Third Party" at bounding box center [573, 202] width 88 height 13
type textarea "x"
type input "S"
type textarea "x"
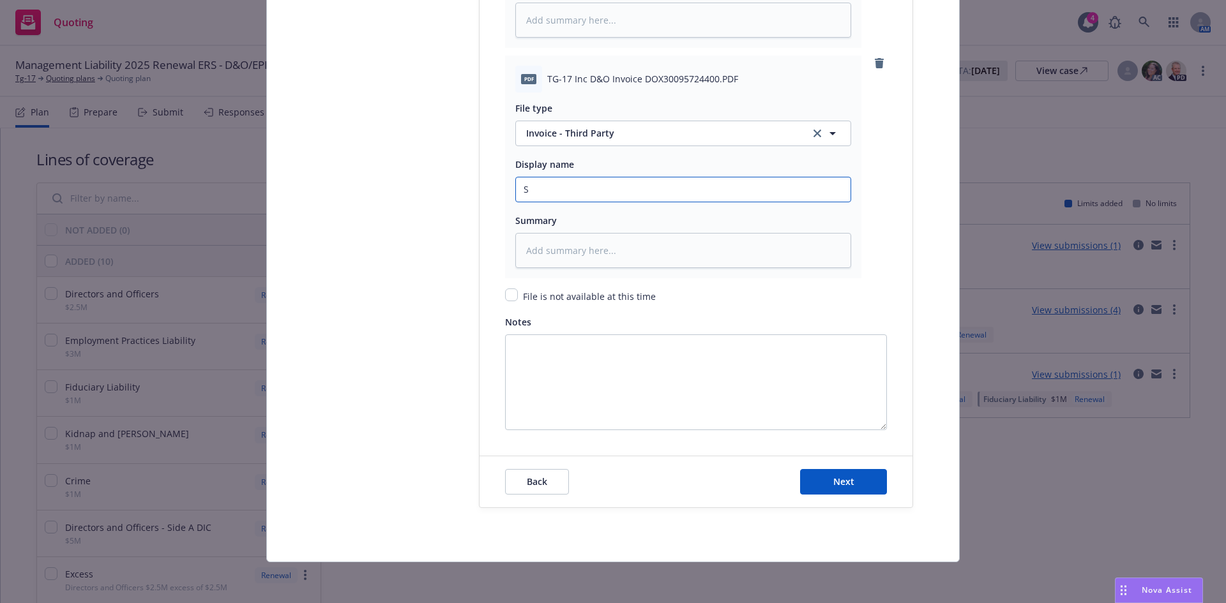
type input "So"
type textarea "x"
type input "Som"
type textarea "x"
type input "Somp"
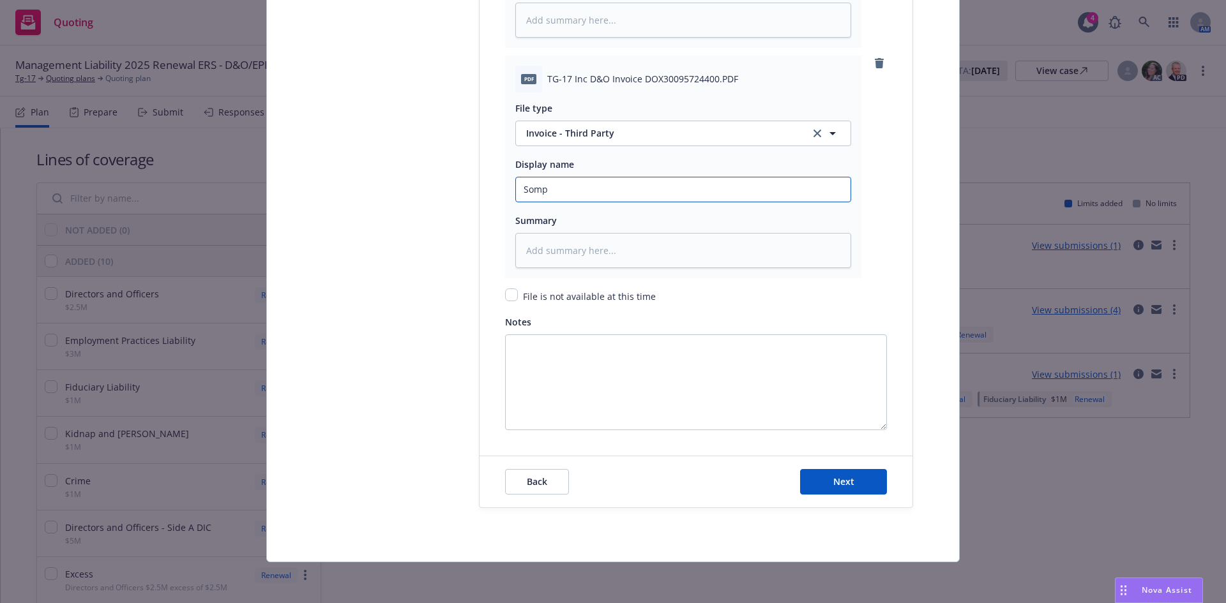
type textarea "x"
type input "Sompo"
type textarea "x"
type input "Sompo"
type textarea "x"
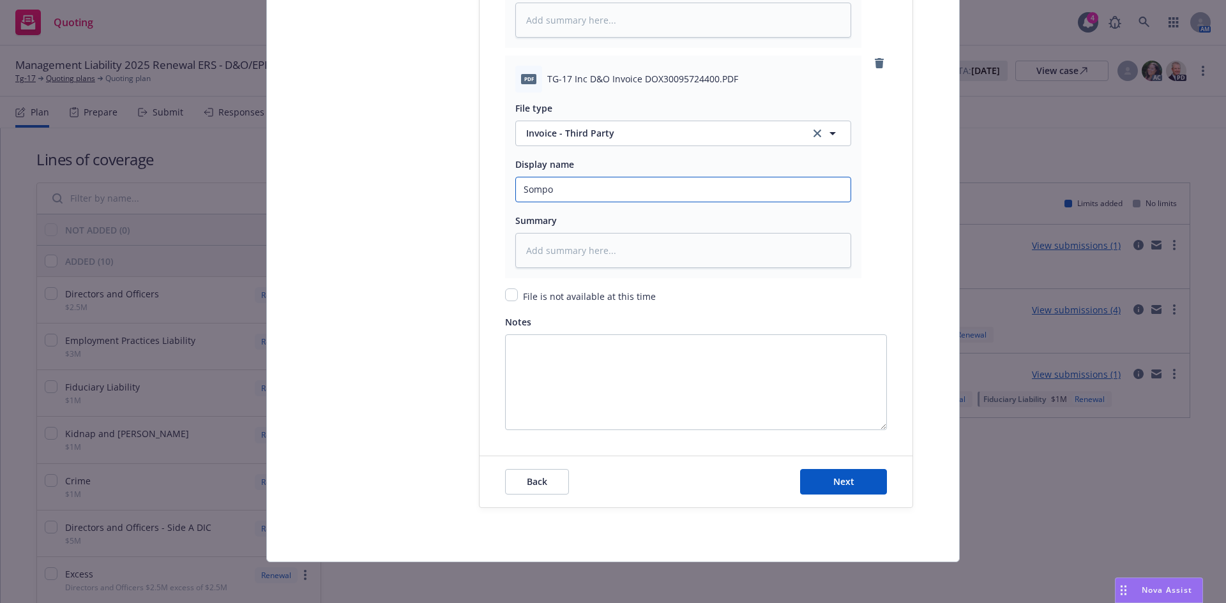
type input "Sompo 2"
type textarea "x"
type input "Sompo 25"
type textarea "x"
type input "Sompo 25-"
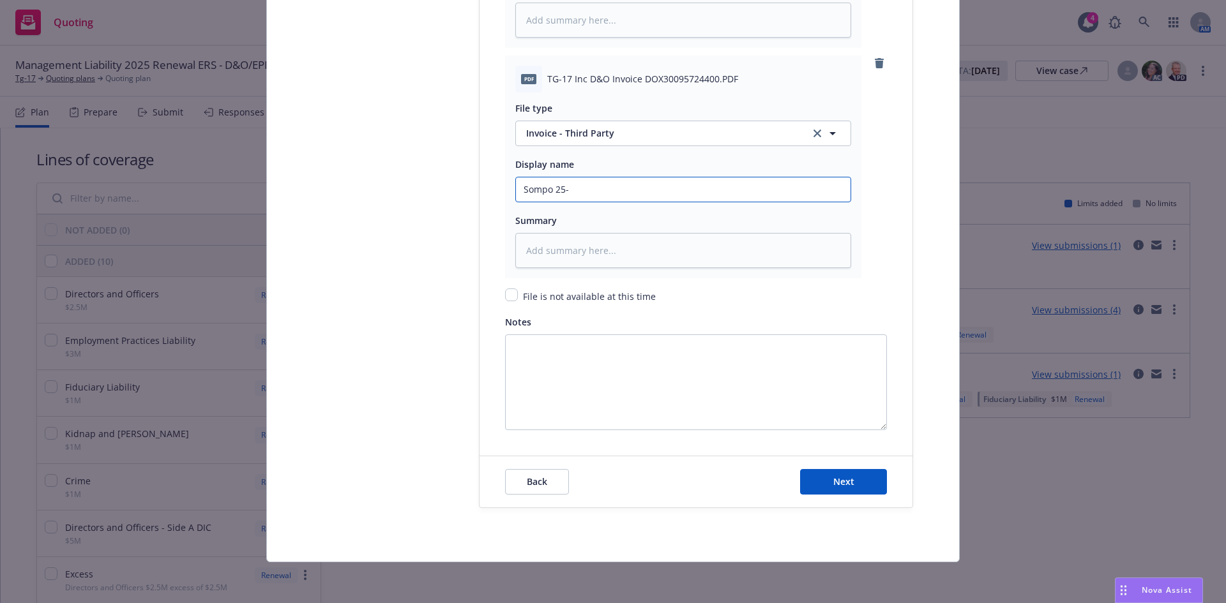
type textarea "x"
type input "Sompo 25-2"
type textarea "x"
type input "Sompo 25-26"
type textarea "x"
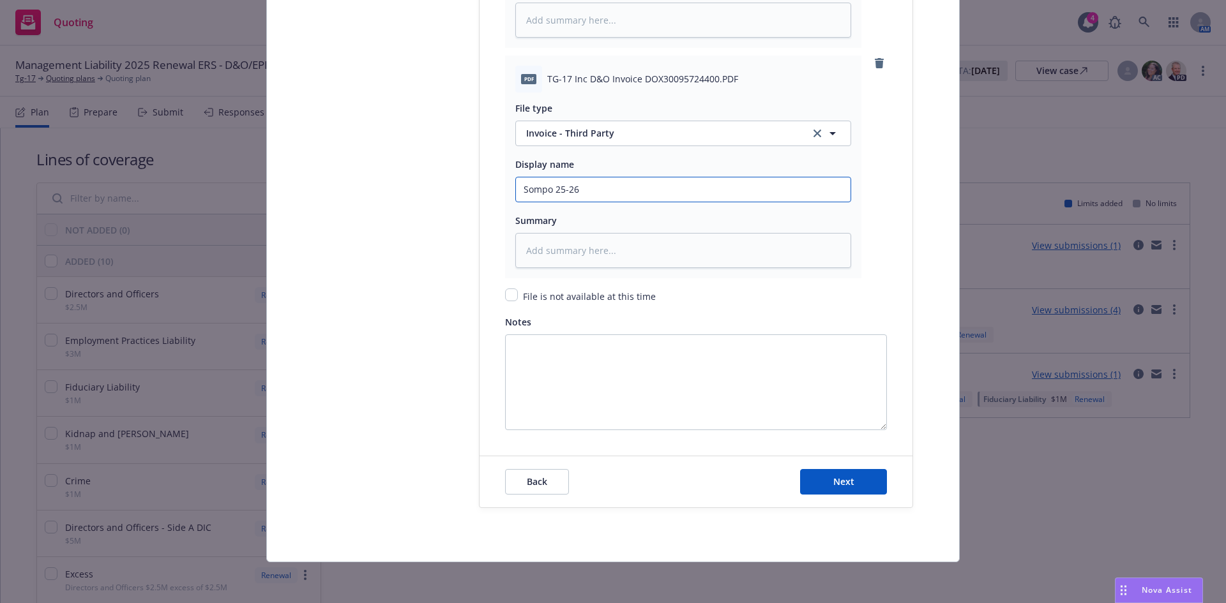
type input "Sompo 25-26"
type textarea "x"
type input "Sompo 25-26 I"
type textarea "x"
type input "Sompo 25-26 In"
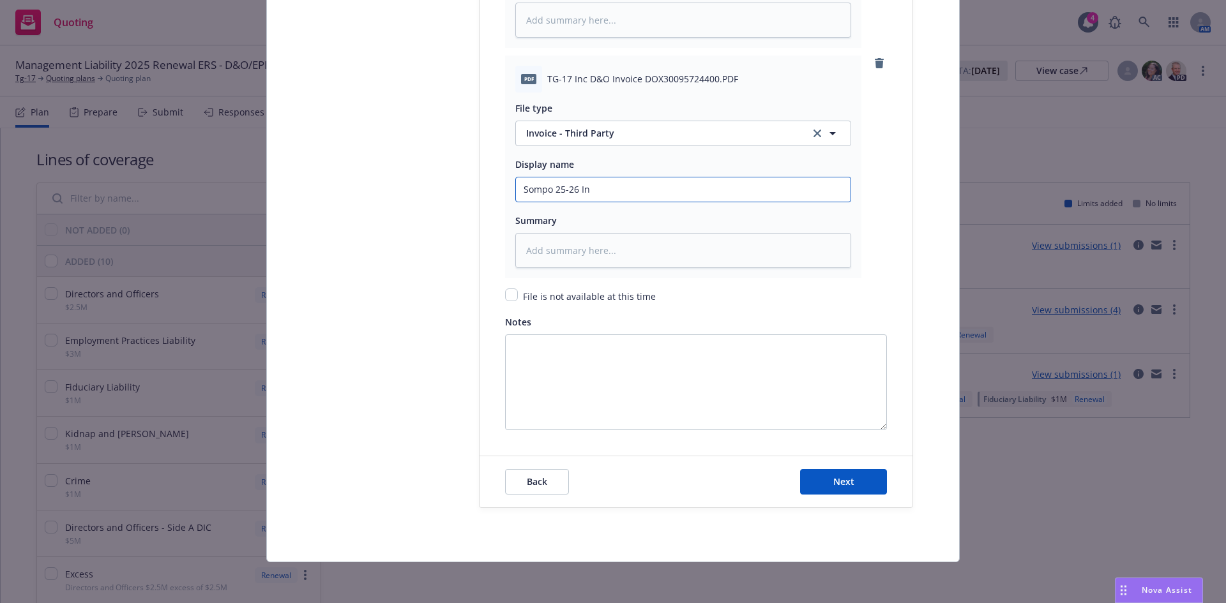
type textarea "x"
type input "Sompo 25-26 Inv"
type textarea "x"
type input "Sompo 25-26 Invoc"
type textarea "x"
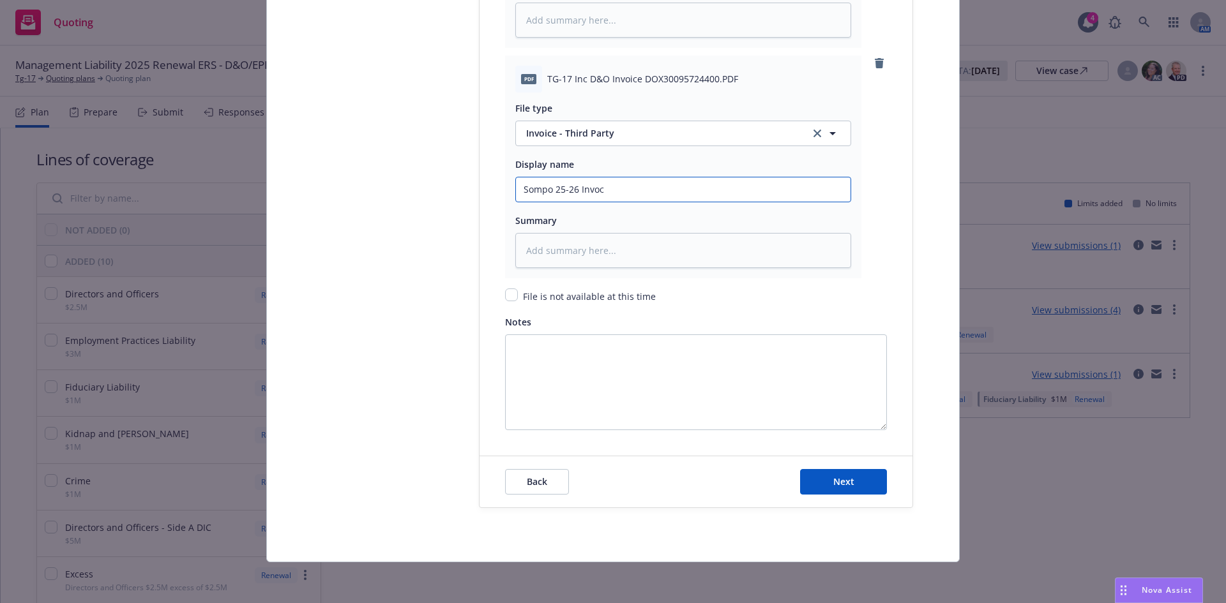
type input "Sompo 25-26 Invoci"
type textarea "x"
type input "Sompo 25-26 Invocie"
type textarea "x"
type input "Sompo 25-26 Invocie"
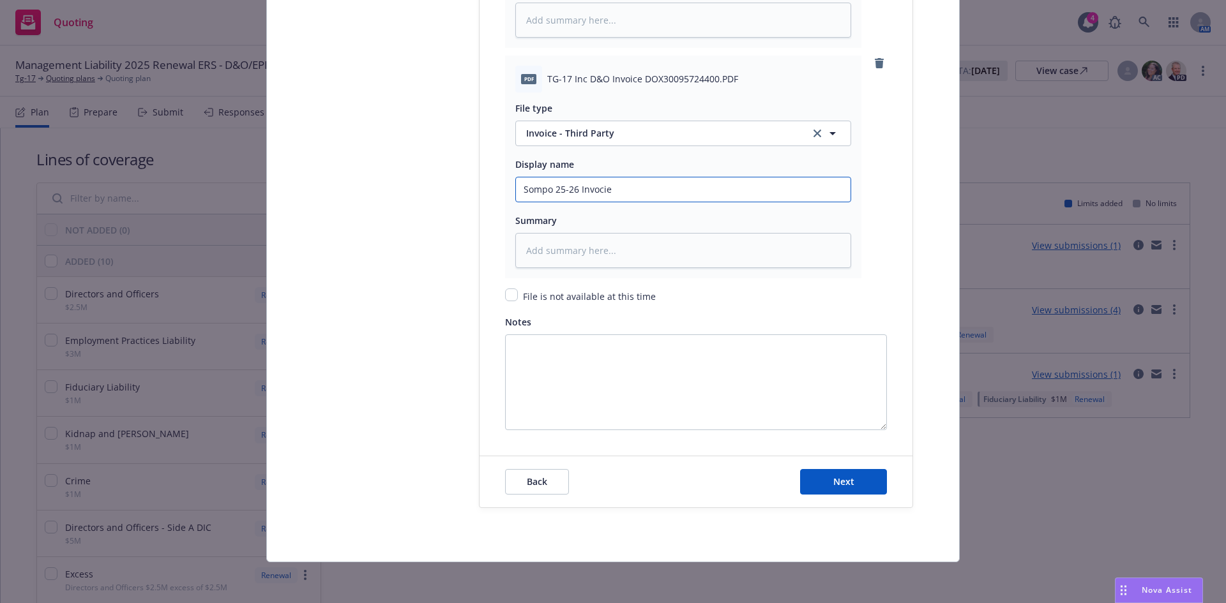
type textarea "x"
type input "Sompo 25-26 Invocie"
type textarea "x"
type input "Sompo 25-26 Invoci"
type textarea "x"
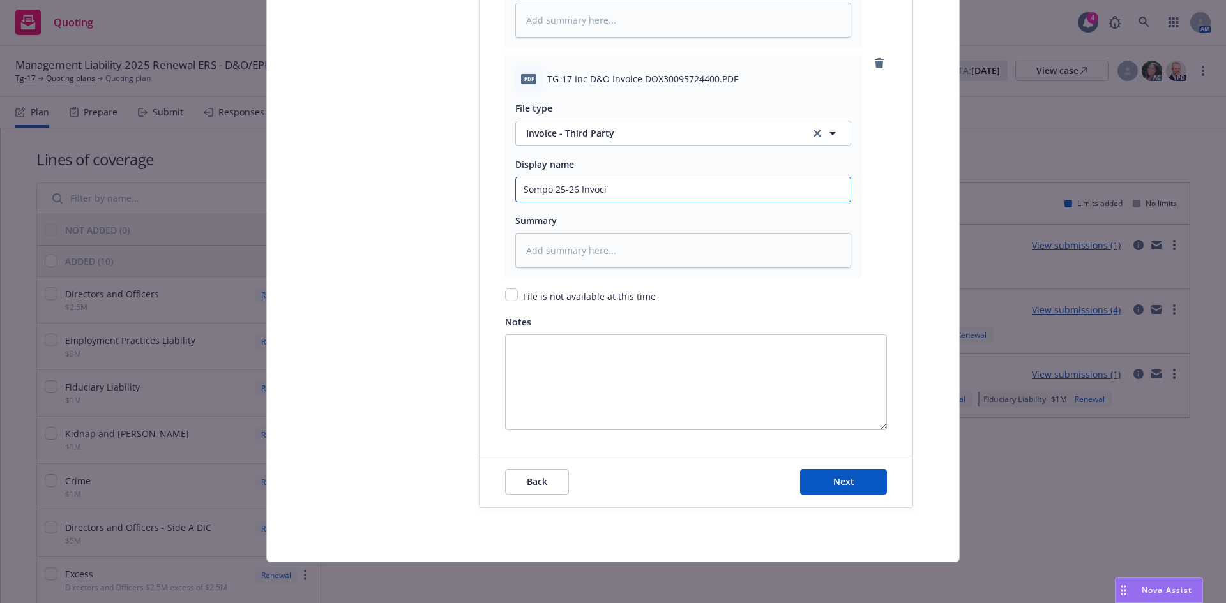
type input "Sompo 25-26 Invoc"
type textarea "x"
type input "Sompo 25-26 Invo"
type textarea "x"
type input "Sompo 25-26 Invoic"
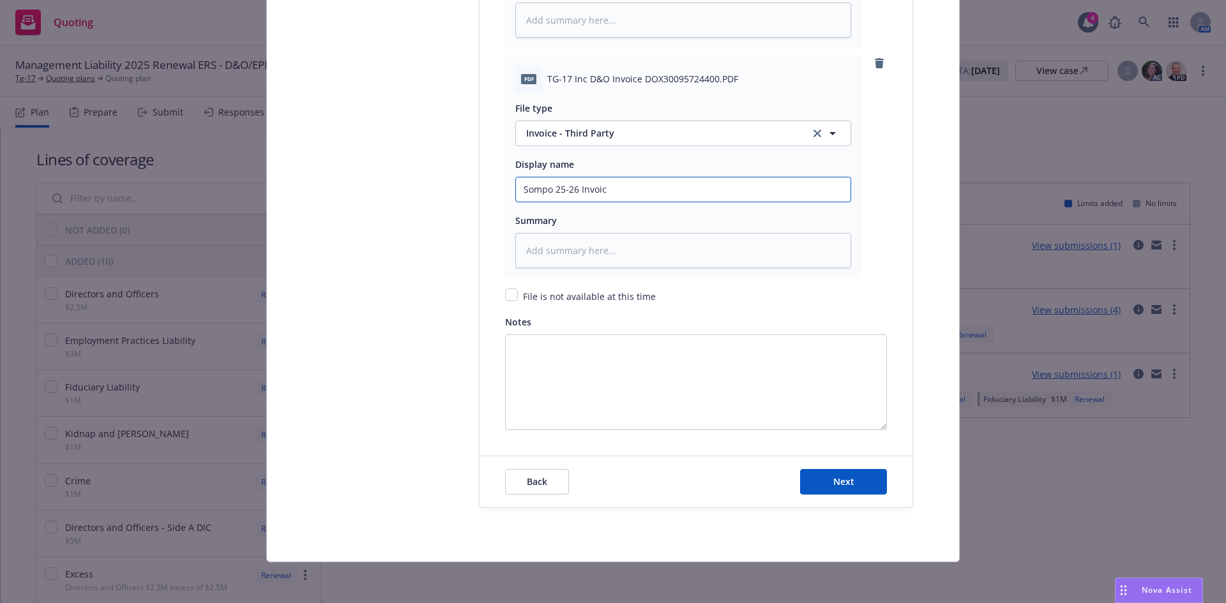
type textarea "x"
type input "Sompo 25-26 Invoice"
type textarea "x"
type input "Sompo 25-26 Invoic"
type textarea "x"
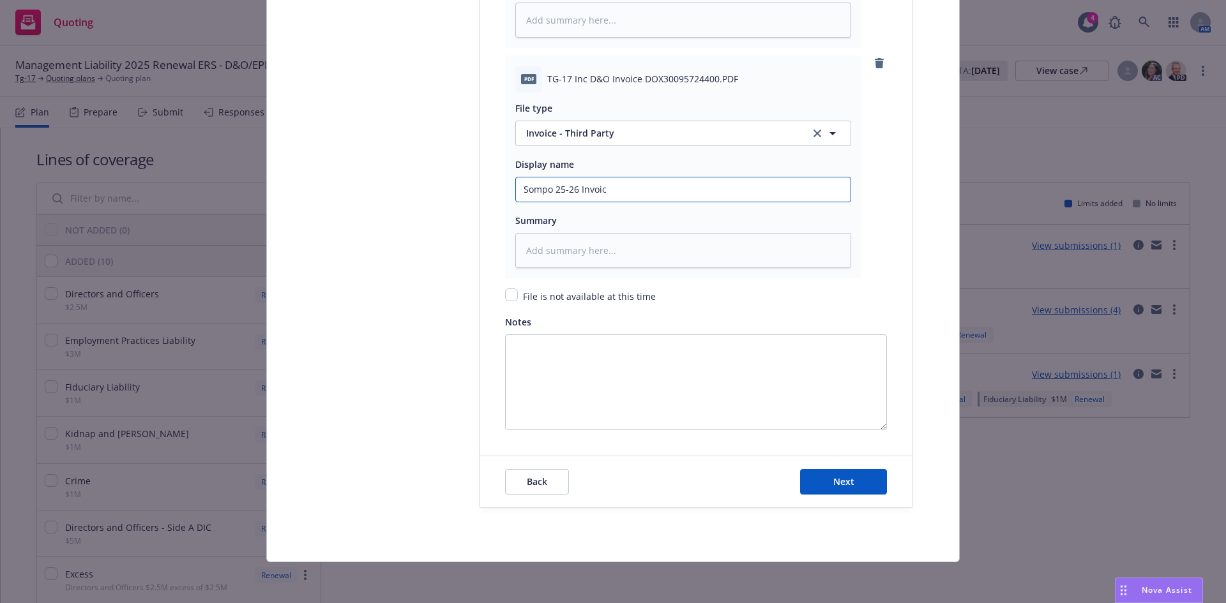
type input "Sompo 25-26 Invoi"
type textarea "x"
type input "Sompo 25-26 Invo"
type textarea "x"
type input "Sompo 25-26 In"
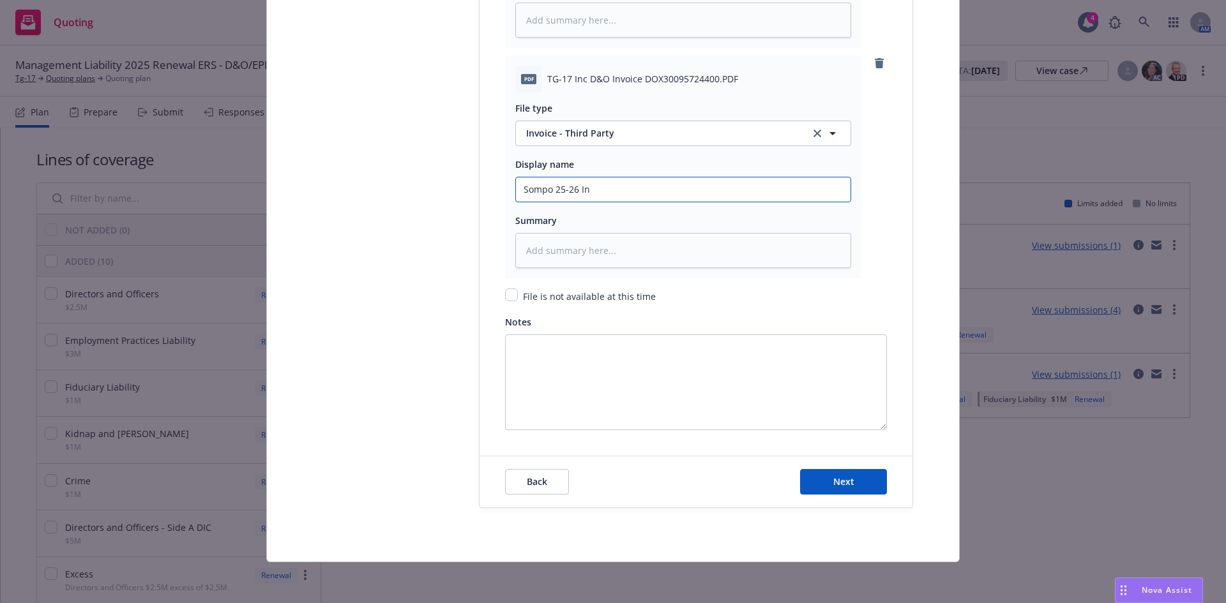
type textarea "x"
type input "Sompo 25-26 I"
type textarea "x"
type input "Sompo 25-26"
type textarea "x"
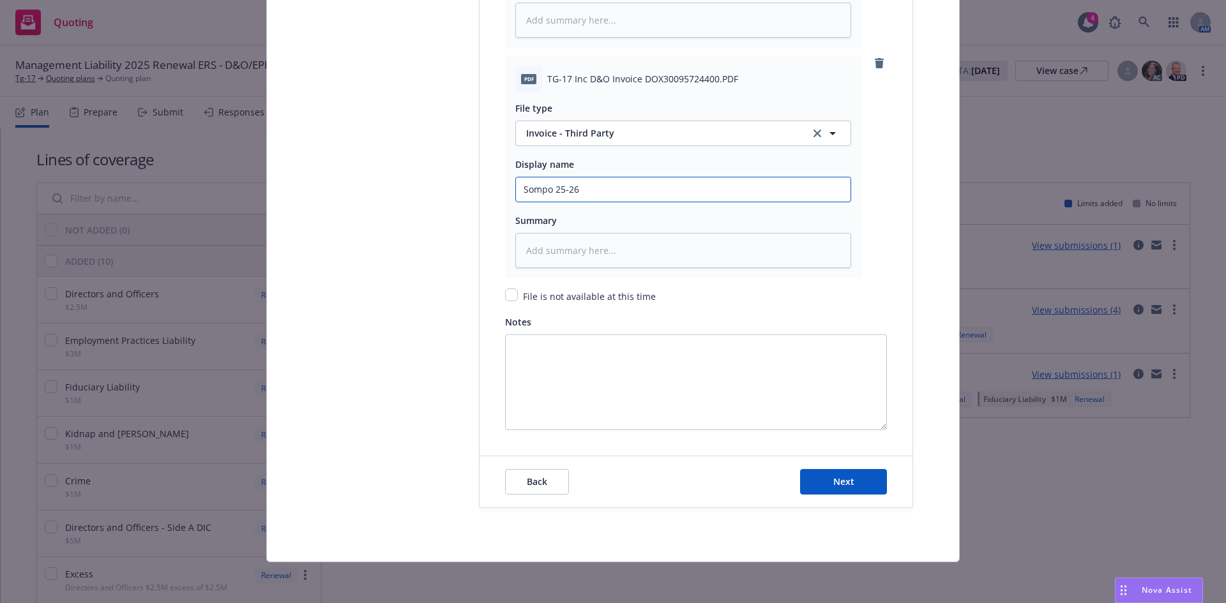
type input "Sompo 25-26 X"
type textarea "x"
type input "Sompo 25-26 XS"
type textarea "x"
type input "Sompo 25-26 XS"
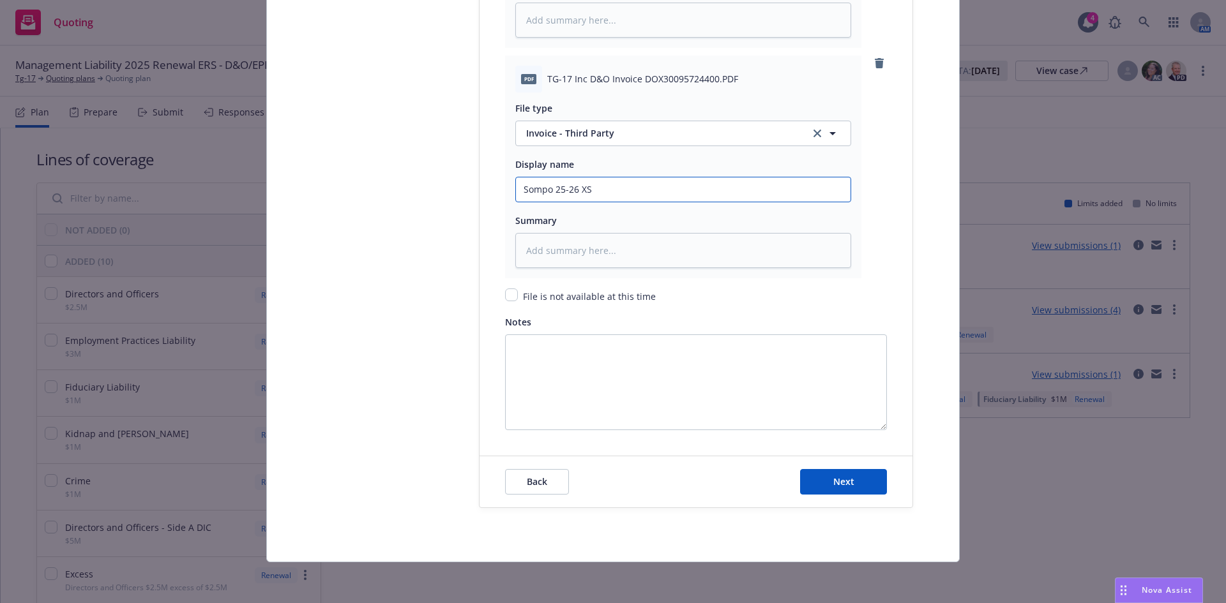
type textarea "x"
type input "Sompo 25-26 XS I"
type textarea "x"
type input "Sompo 25-26 XS Inv"
type textarea "x"
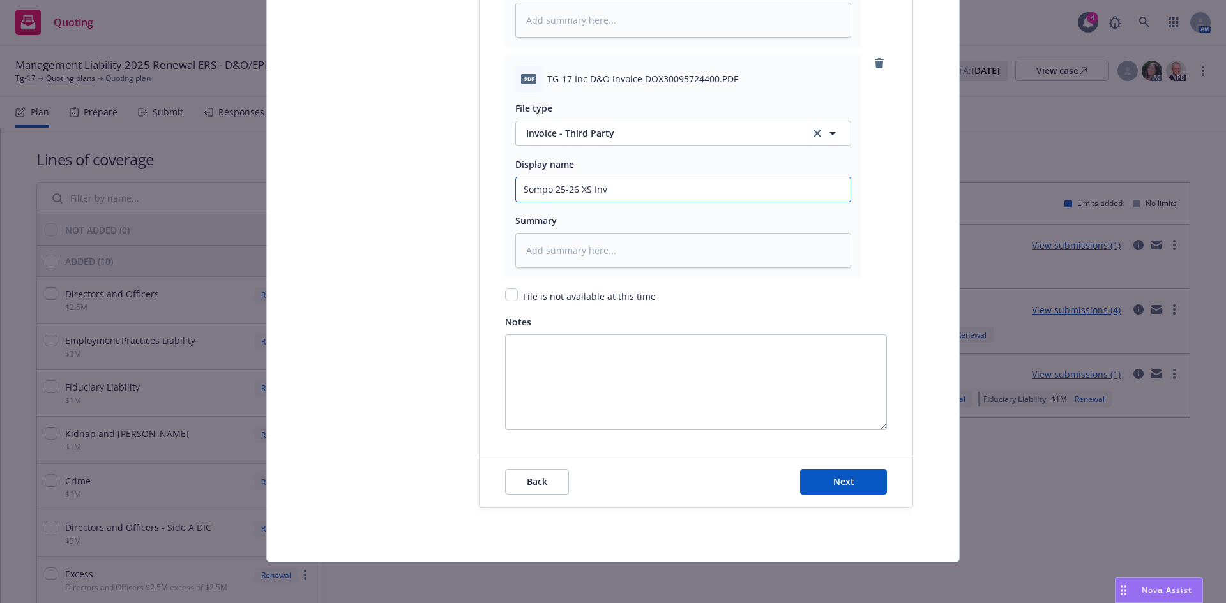
type input "Sompo 25-26 XS Invo"
type textarea "x"
type input "Sompo 25-26 XS Invoc"
type textarea "x"
type input "Sompo 25-26 XS Invocie"
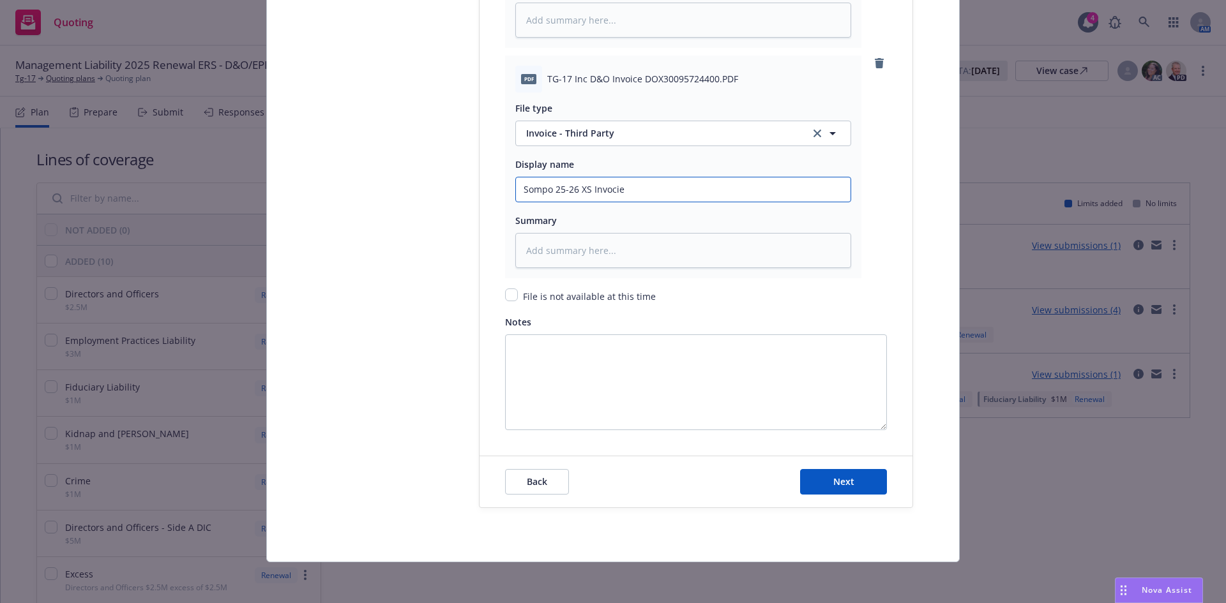
type textarea "x"
type input "Sompo 25-26 XS Invocie"
type textarea "x"
type input "Sompo 25-26 XS Invocie"
type textarea "x"
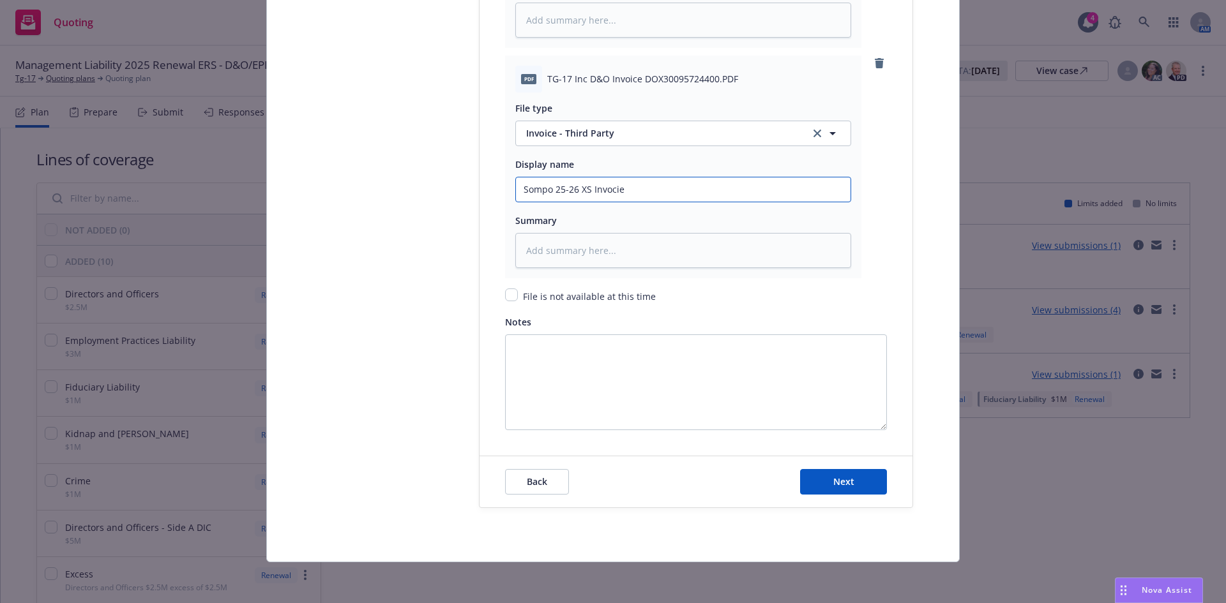
type input "Sompo 25-26 XS Invoci"
type textarea "x"
type input "Sompo 25-26 XS Invoc"
type textarea "x"
type input "Sompo 25-26 XS Invo"
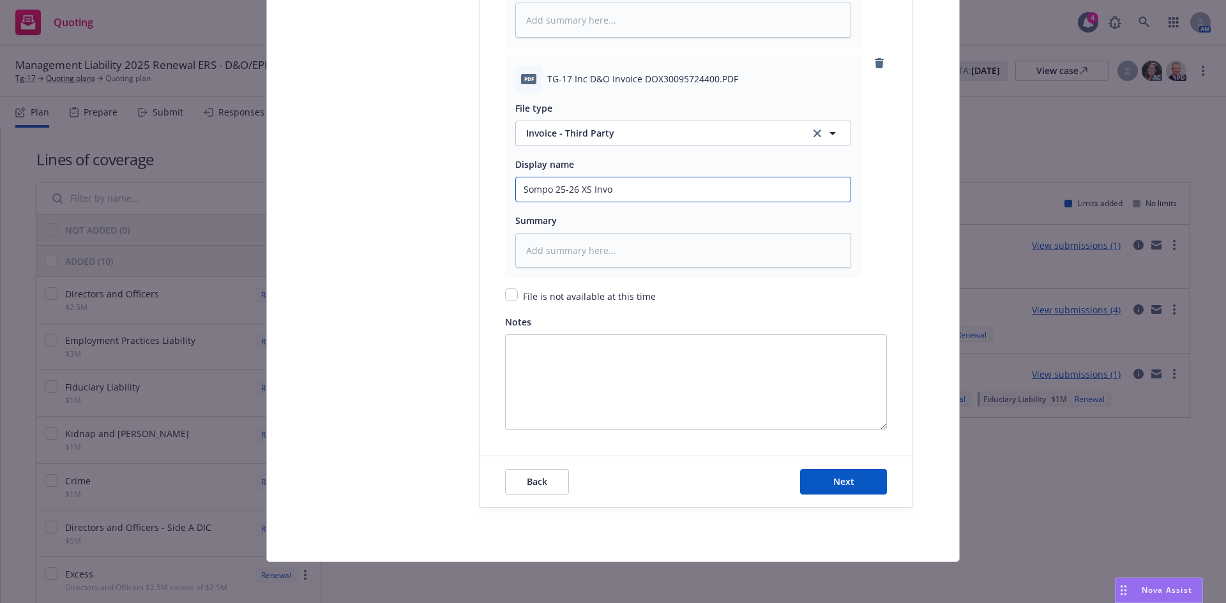
type textarea "x"
type input "Sompo 25-26 XS Invoic"
type textarea "x"
type input "Sompo 25-26 XS Invoice"
type textarea "x"
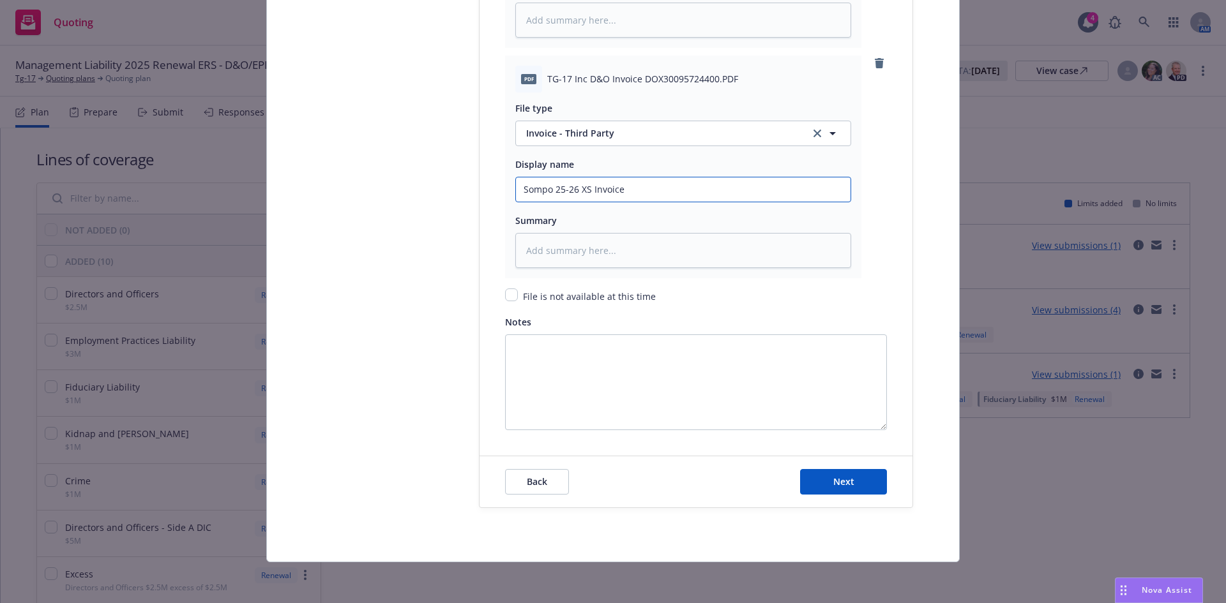
type input "Sompo 25-26 XS Invoice"
click at [800, 469] on button "Next" at bounding box center [843, 482] width 87 height 26
type textarea "x"
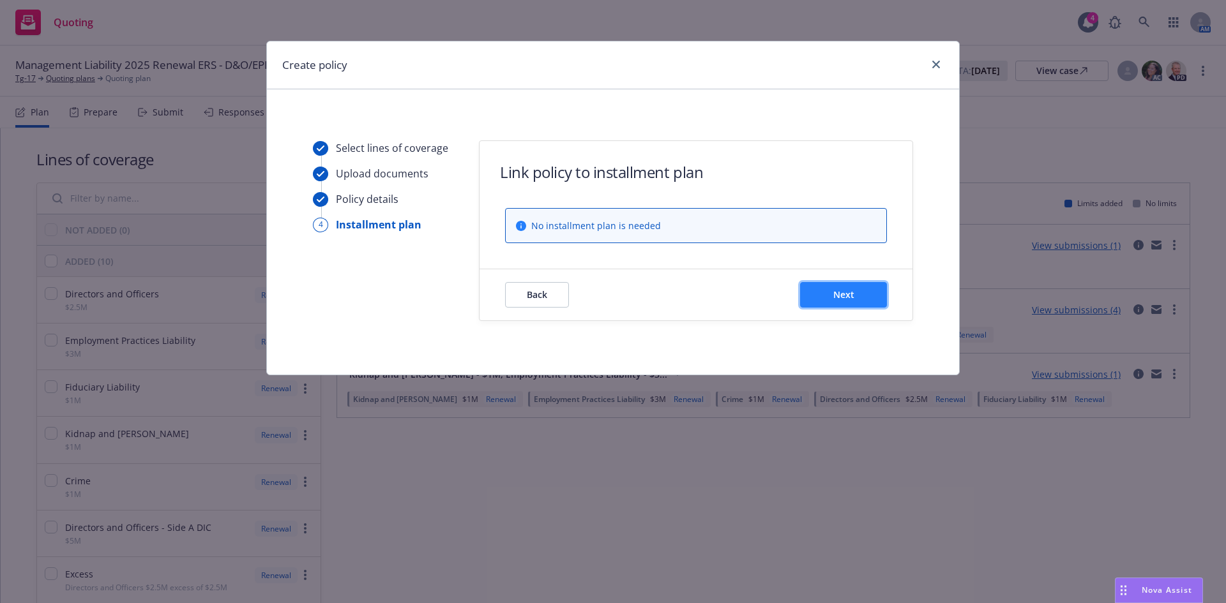
click at [865, 299] on button "Next" at bounding box center [843, 295] width 87 height 26
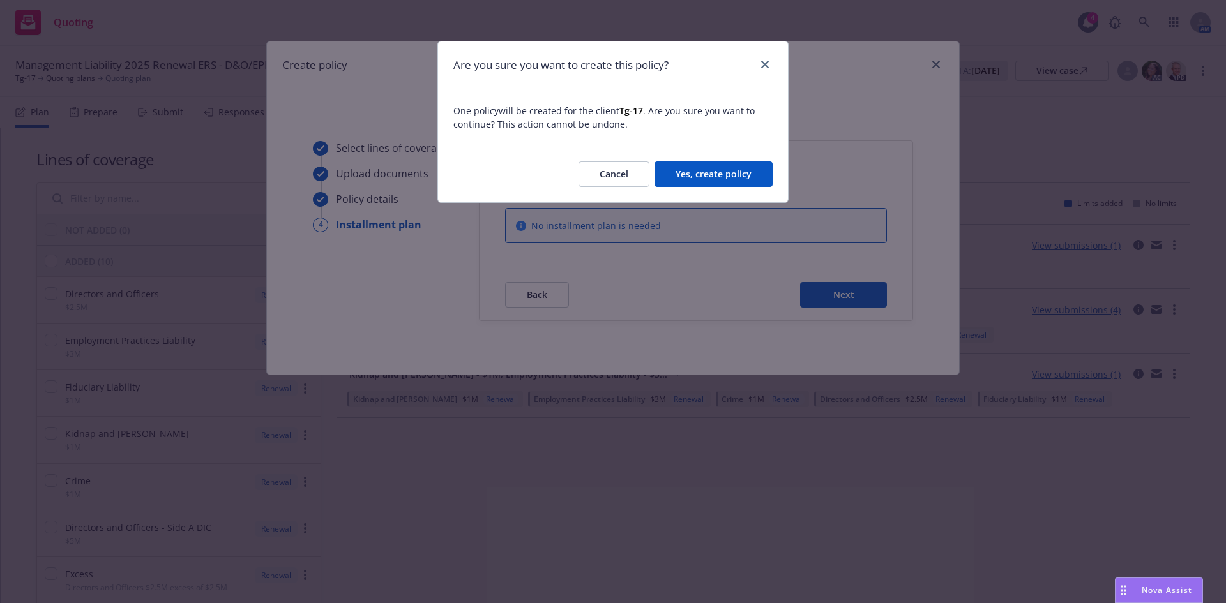
click at [717, 170] on button "Yes, create policy" at bounding box center [713, 175] width 118 height 26
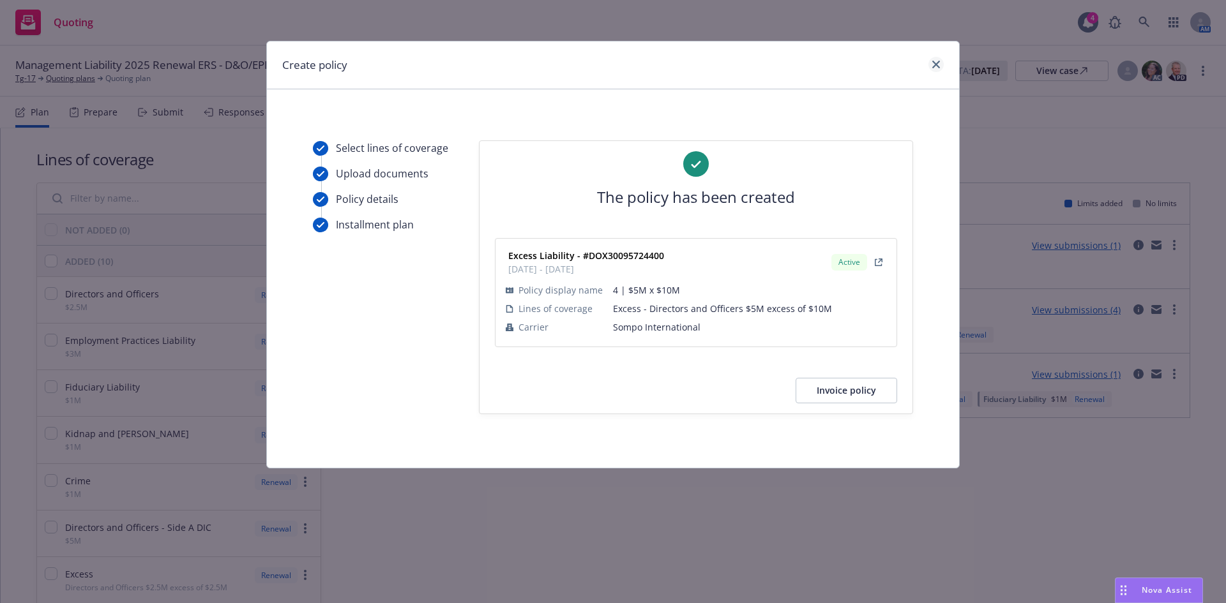
click at [944, 61] on div "Create policy" at bounding box center [613, 65] width 692 height 48
click at [938, 61] on icon "close" at bounding box center [936, 65] width 8 height 8
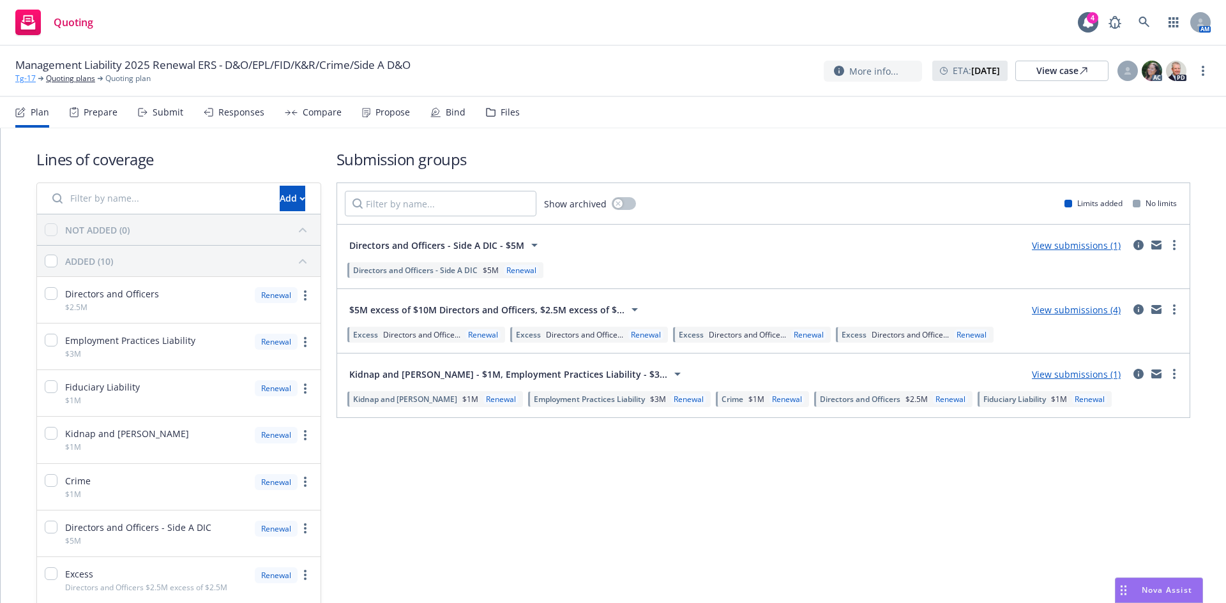
click at [25, 78] on link "Tg-17" at bounding box center [25, 78] width 20 height 11
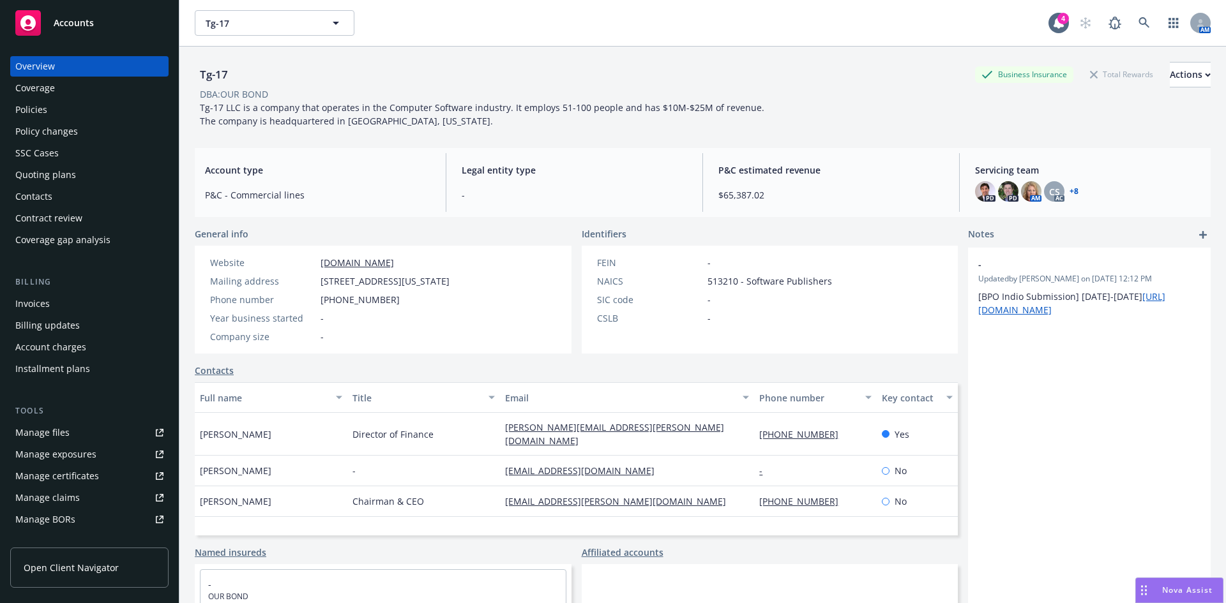
click at [23, 107] on div "Policies" at bounding box center [31, 110] width 32 height 20
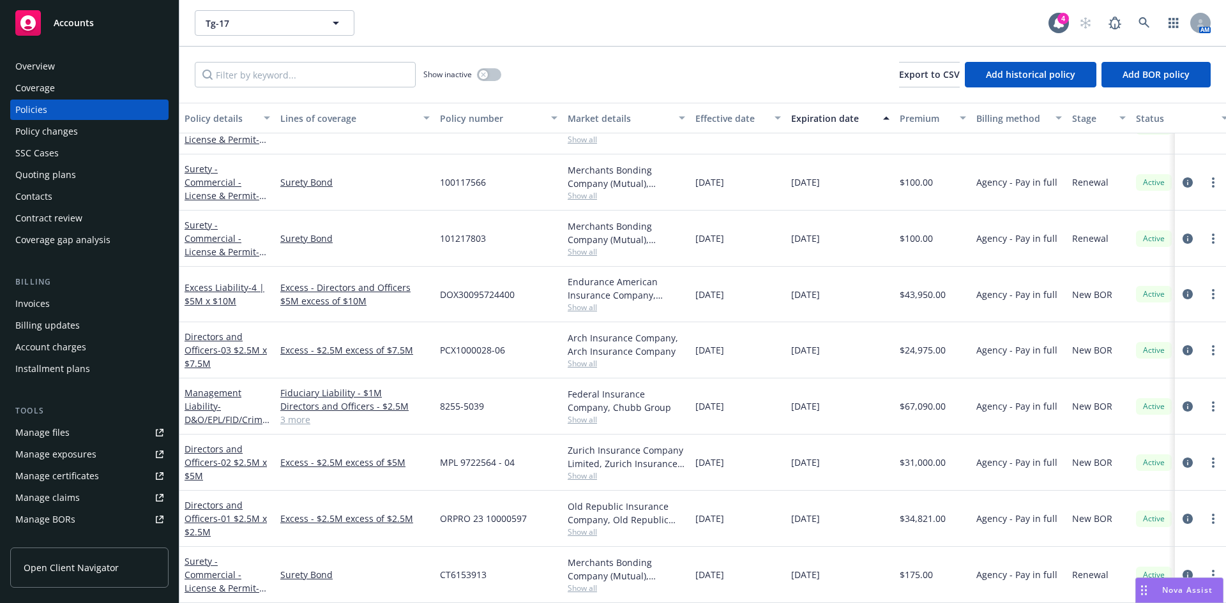
scroll to position [458, 0]
click at [228, 285] on span "- 4 | $5M x $10M" at bounding box center [225, 295] width 80 height 26
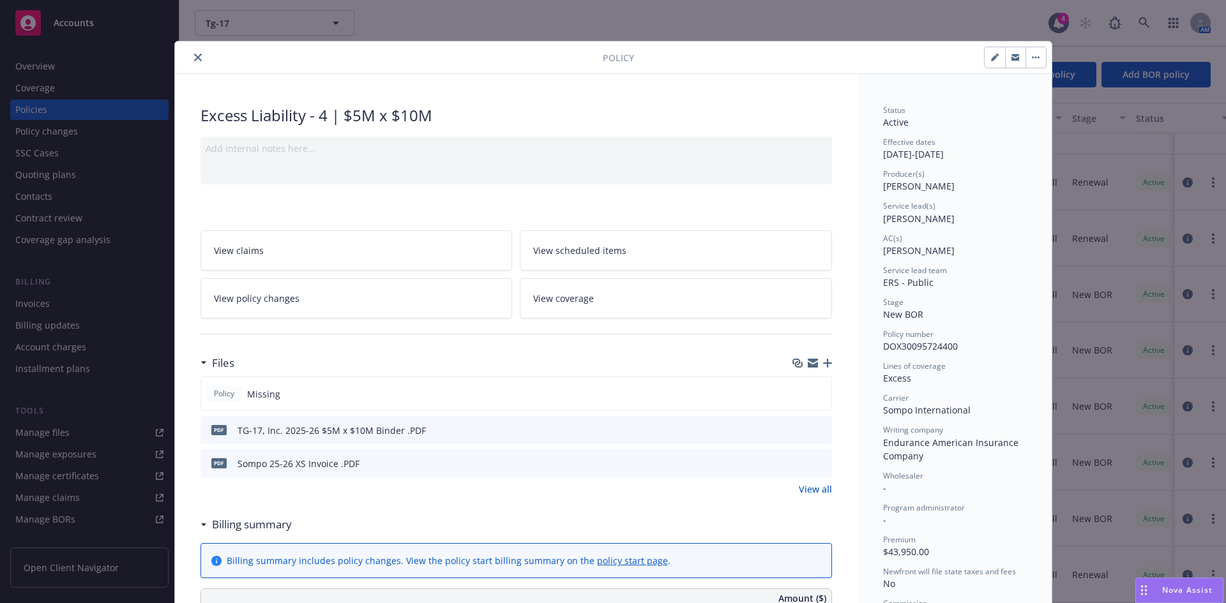
click at [984, 53] on button "button" at bounding box center [994, 57] width 20 height 20
select select "NEW_BOR"
select select "12"
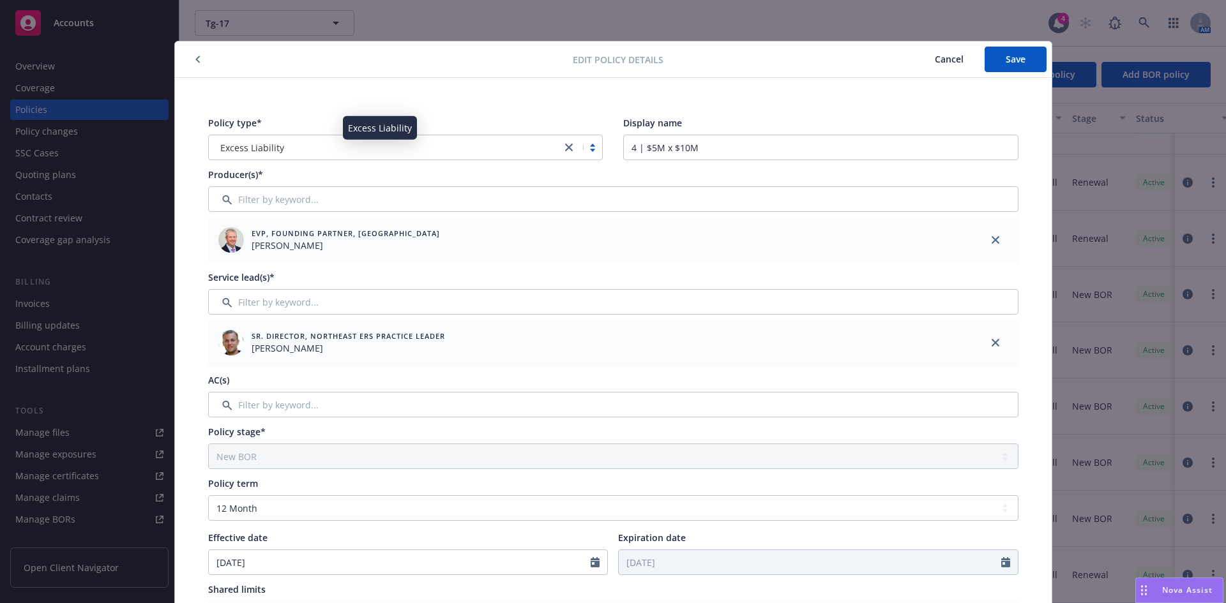
click at [565, 147] on icon "close" at bounding box center [569, 148] width 8 height 8
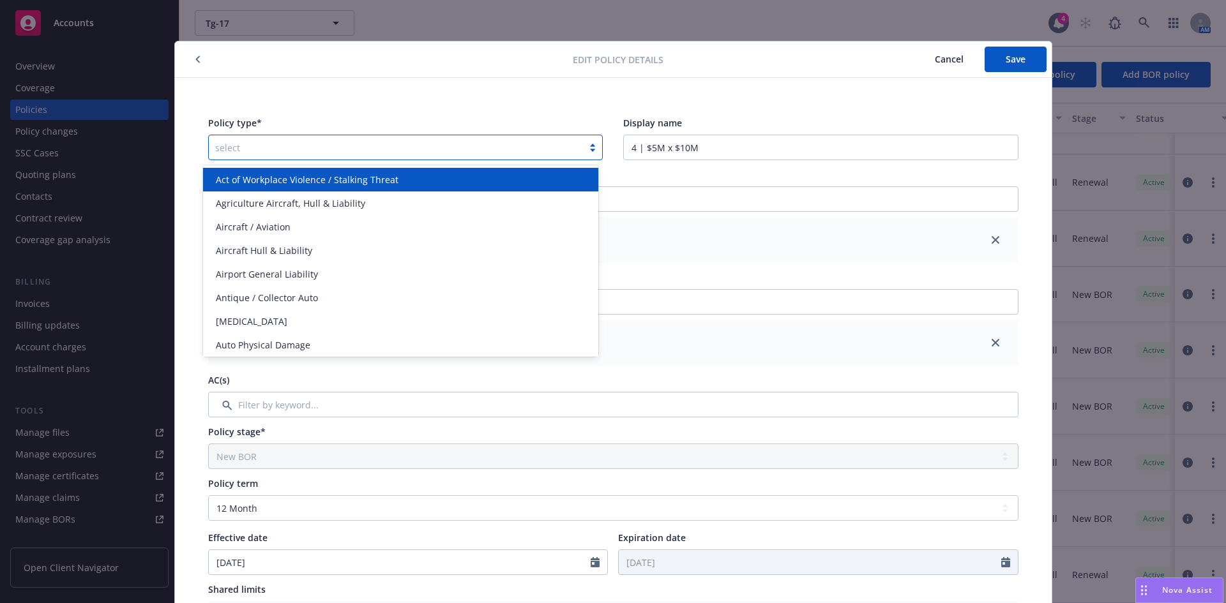
click at [359, 147] on div at bounding box center [396, 147] width 362 height 15
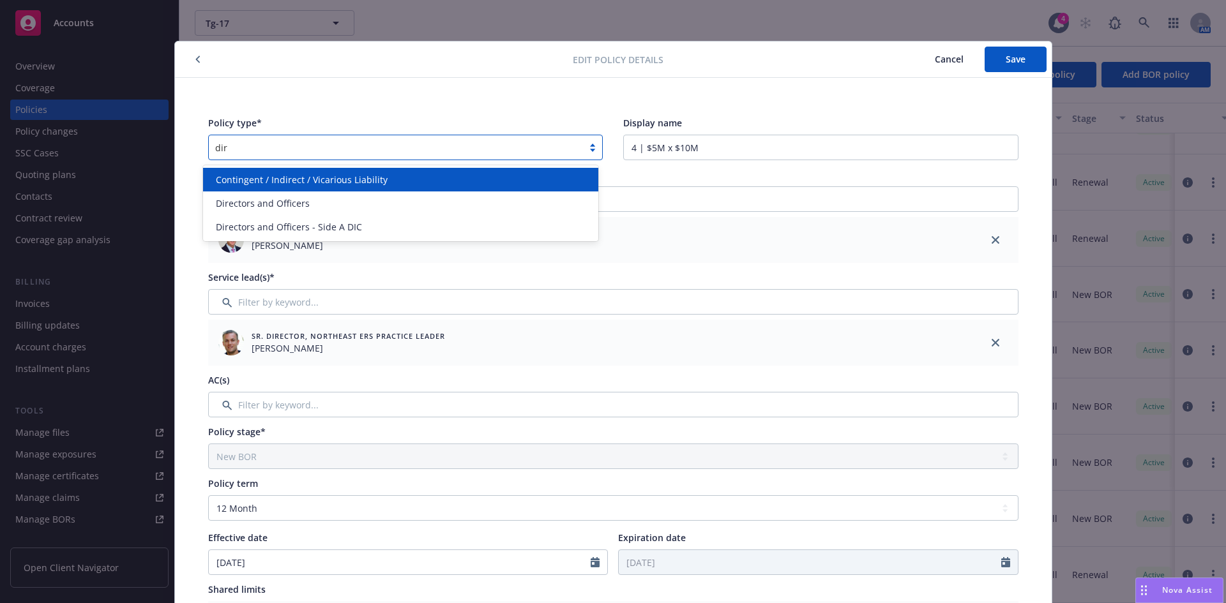
type input "dire"
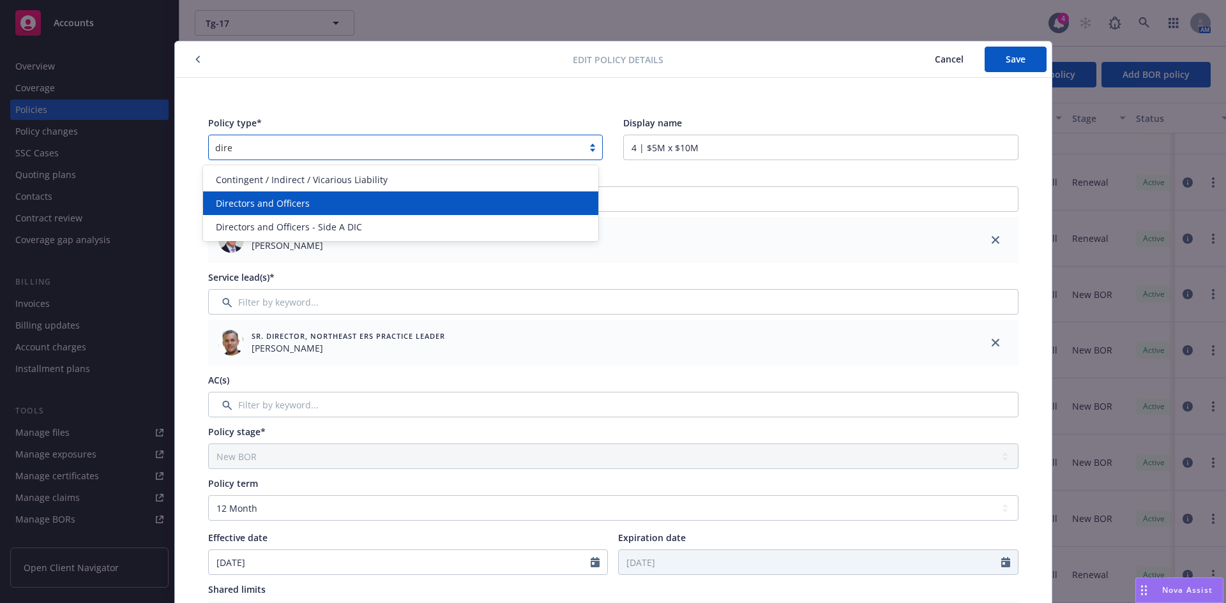
click at [303, 197] on span "Directors and Officers" at bounding box center [263, 203] width 94 height 13
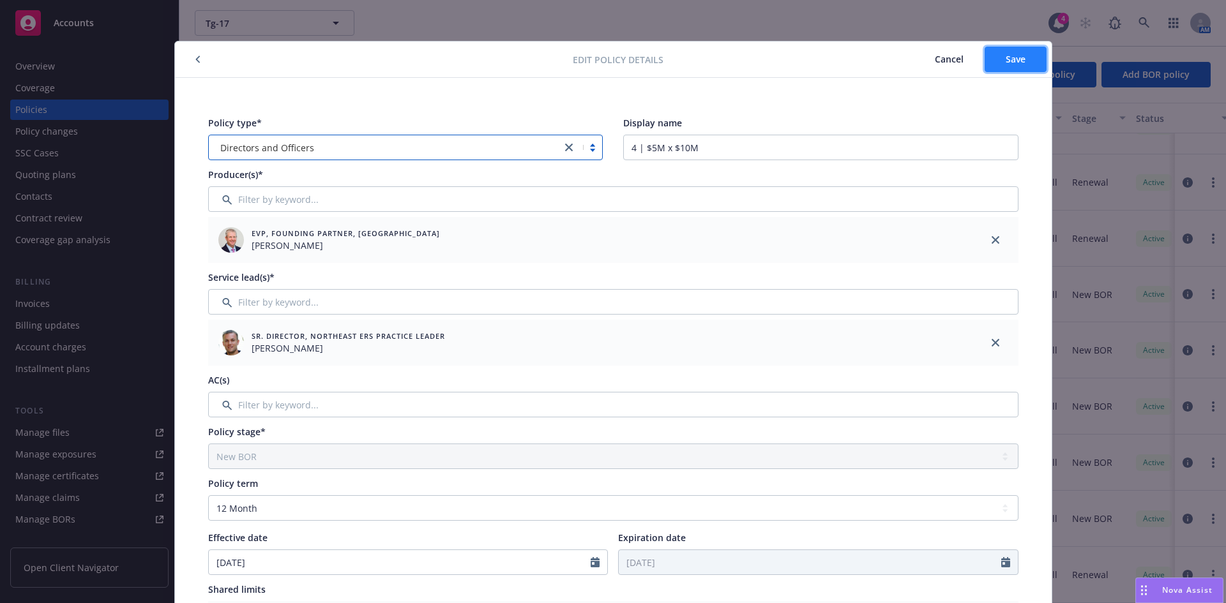
click at [1007, 64] on span "Save" at bounding box center [1016, 59] width 20 height 12
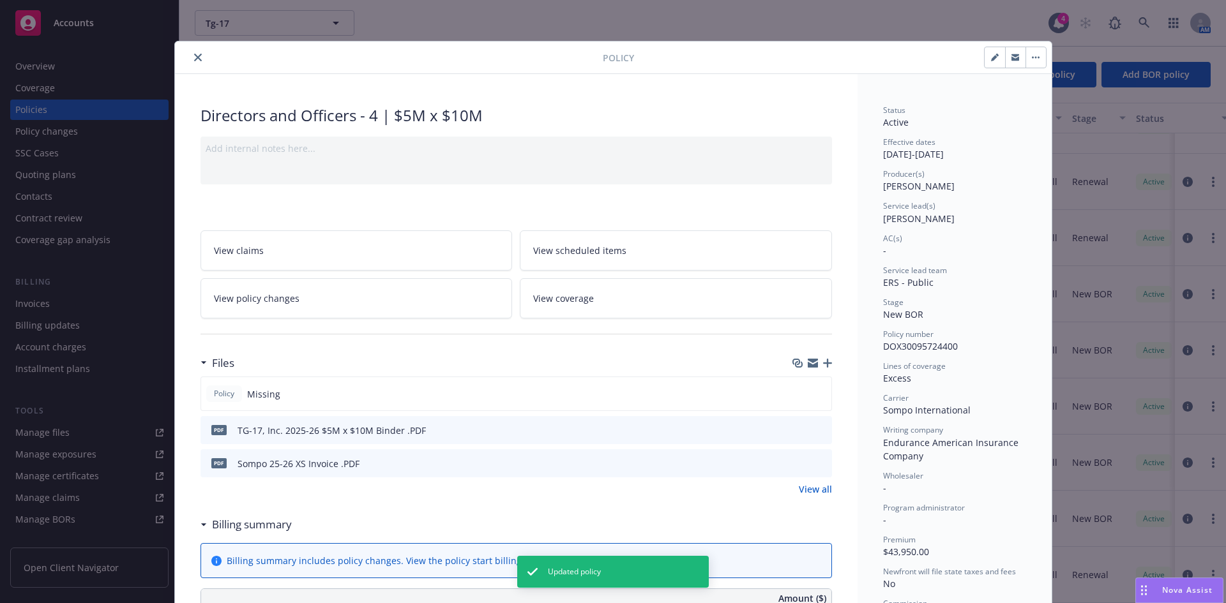
click at [190, 55] on button "close" at bounding box center [197, 57] width 15 height 15
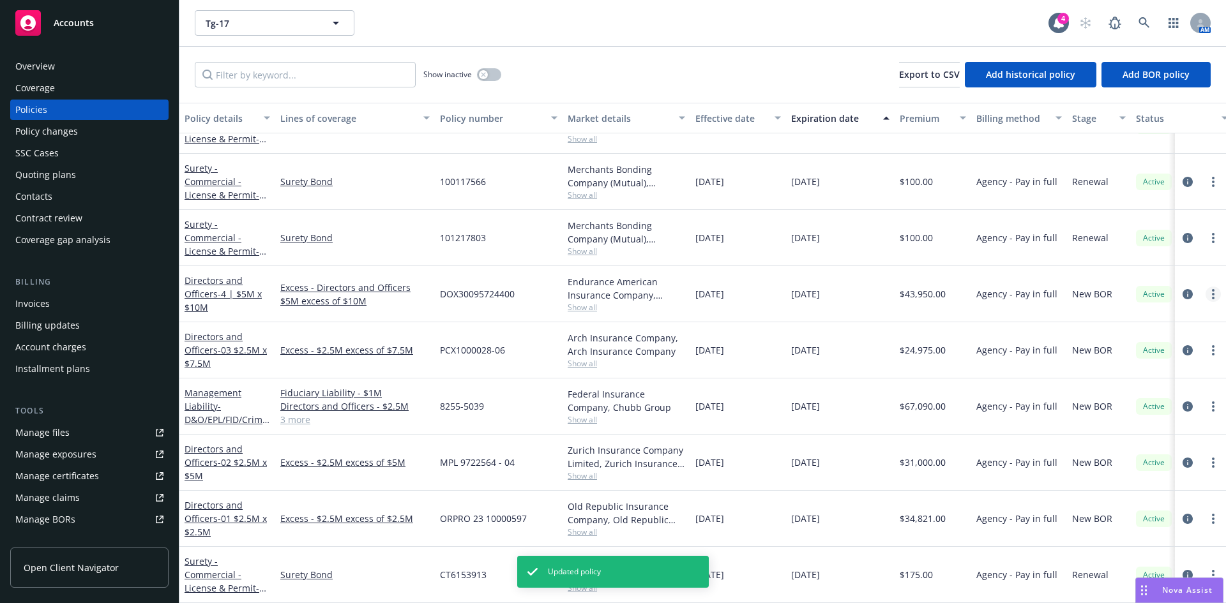
click at [1206, 287] on link "more" at bounding box center [1212, 294] width 15 height 15
click at [1212, 289] on icon "more" at bounding box center [1213, 294] width 3 height 10
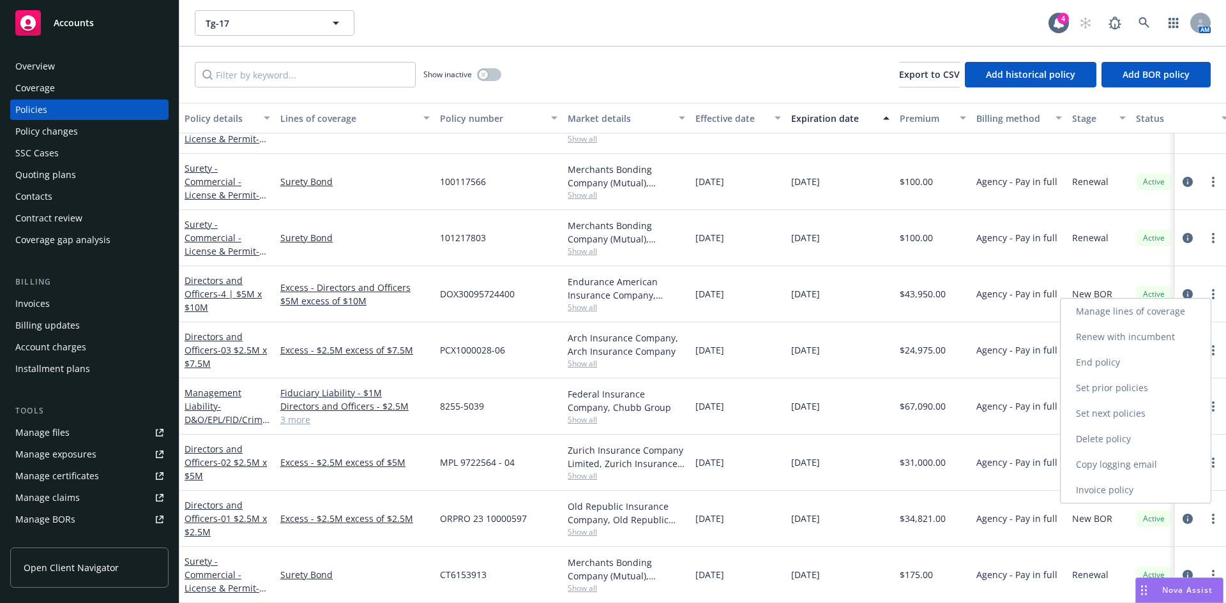
click at [1153, 311] on link "Manage lines of coverage" at bounding box center [1135, 312] width 150 height 26
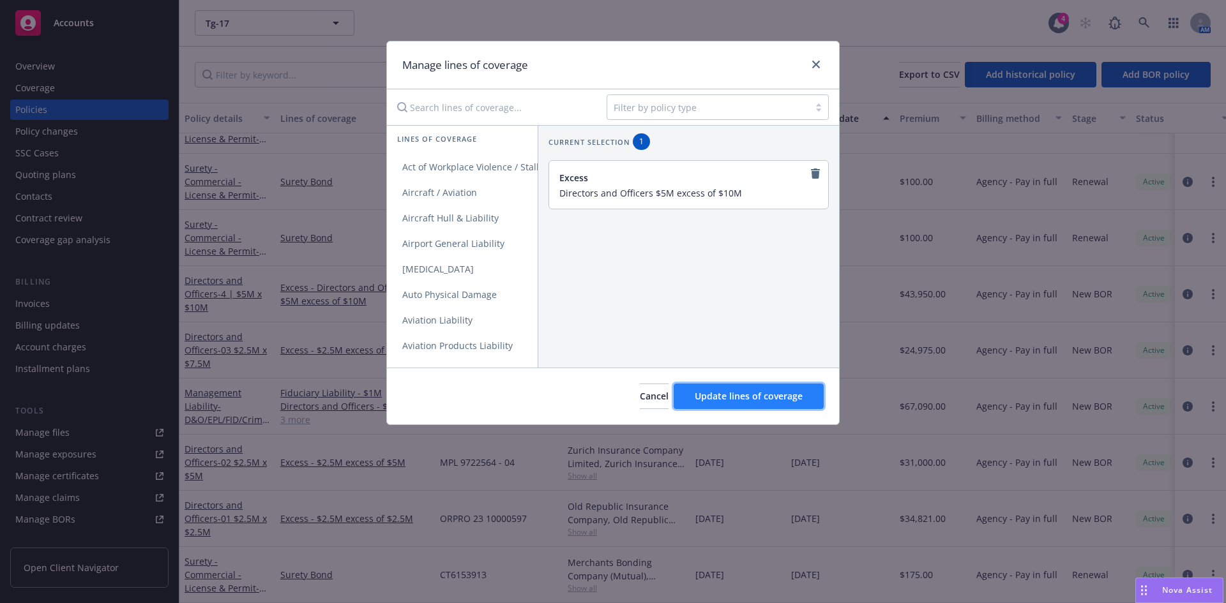
click at [760, 398] on span "Update lines of coverage" at bounding box center [749, 396] width 108 height 12
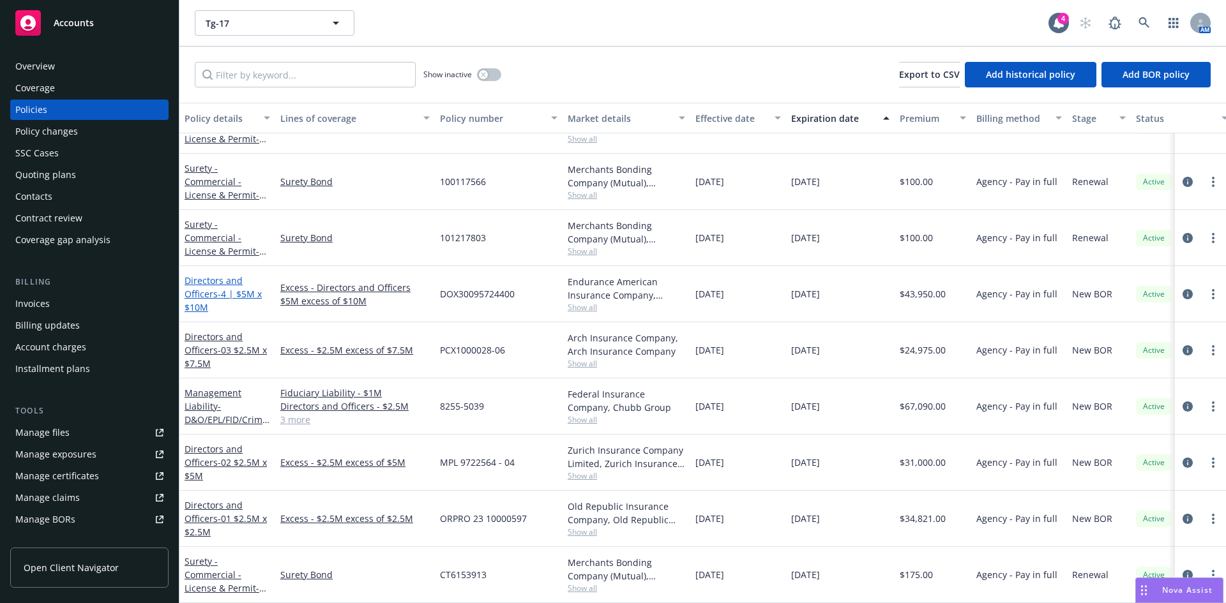
click at [207, 283] on link "Directors and Officers - 4 | $5M x $10M" at bounding box center [223, 294] width 77 height 39
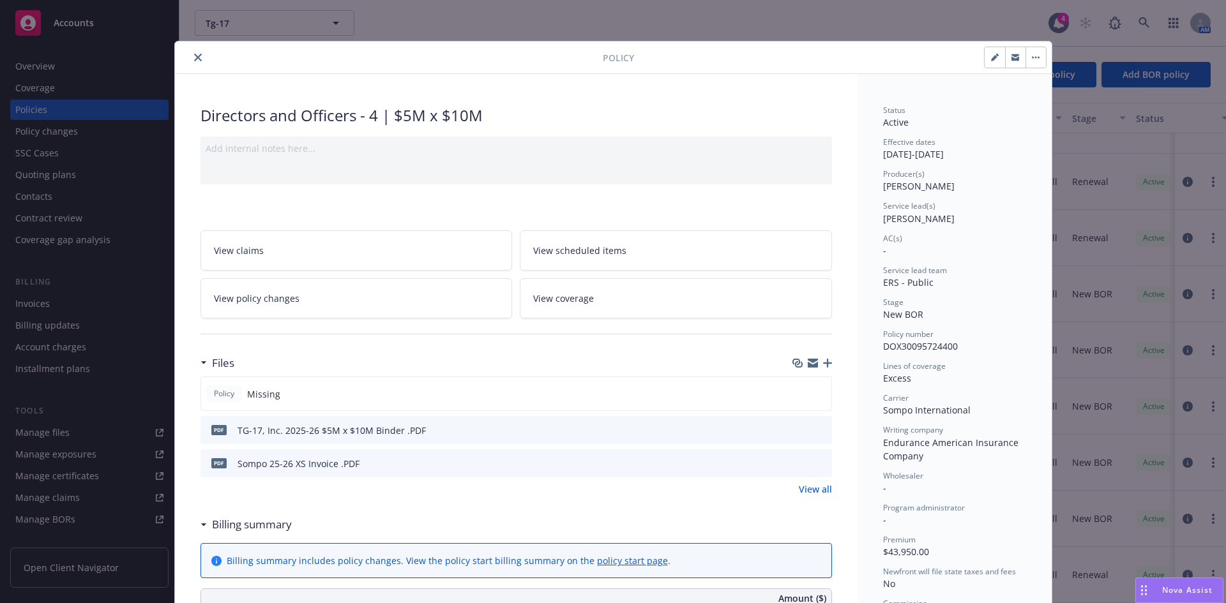
scroll to position [38, 0]
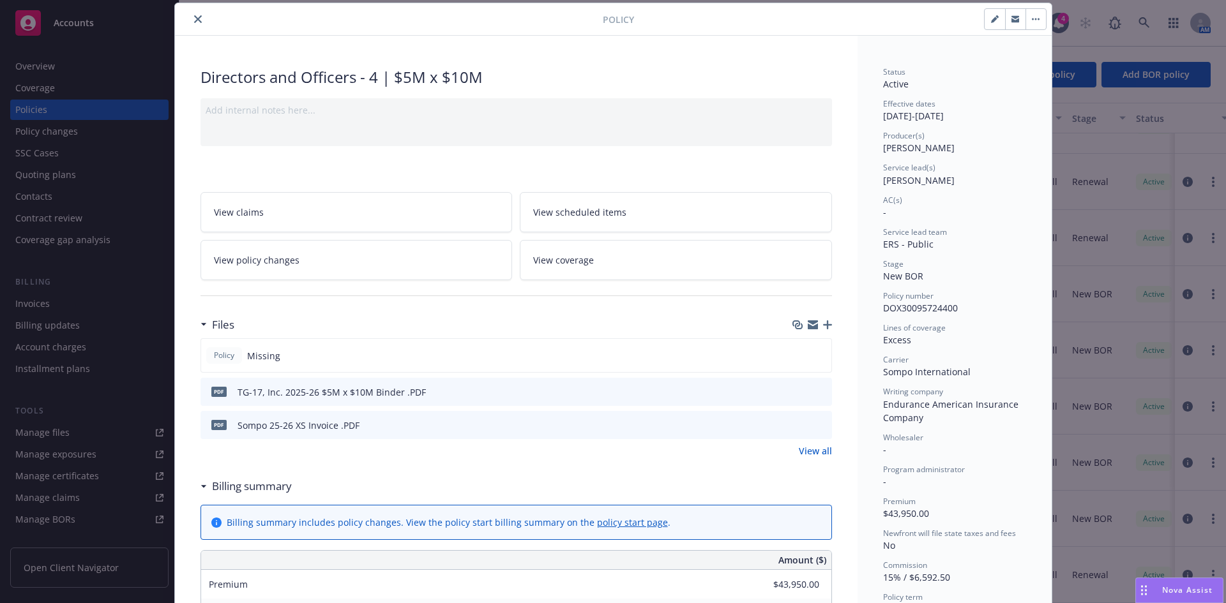
click at [984, 17] on button "button" at bounding box center [994, 19] width 20 height 20
select select "NEW_BOR"
select select "12"
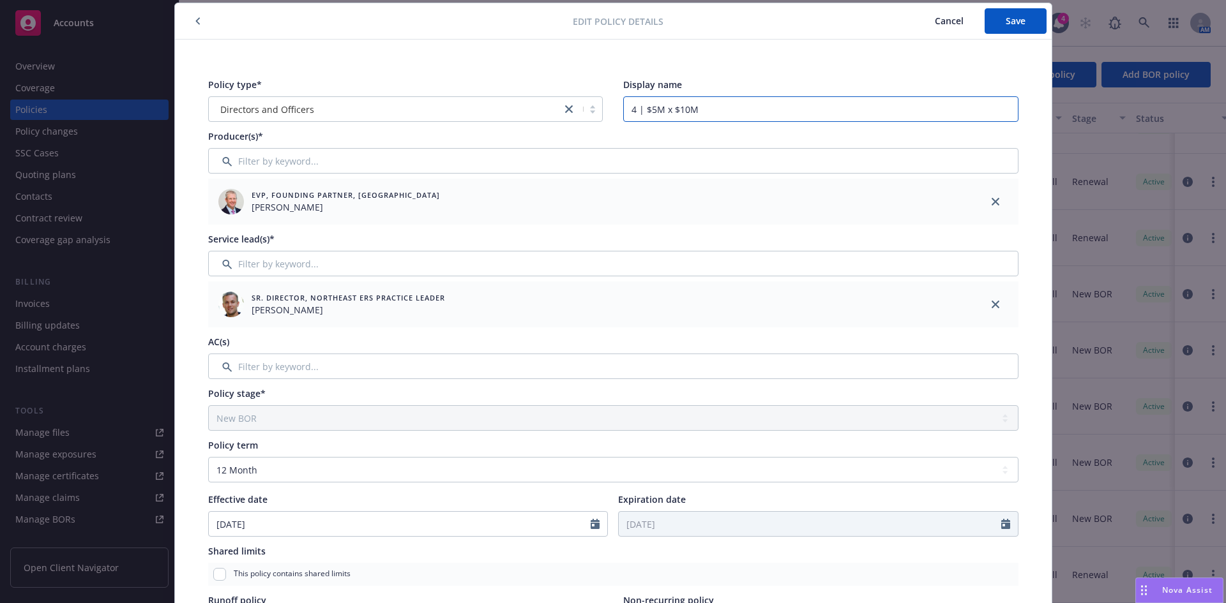
click at [624, 110] on input "4 | $5M x $10M" at bounding box center [820, 109] width 395 height 26
type input "04 | $5M x $10M"
click at [1039, 20] on button "Save" at bounding box center [1015, 21] width 62 height 26
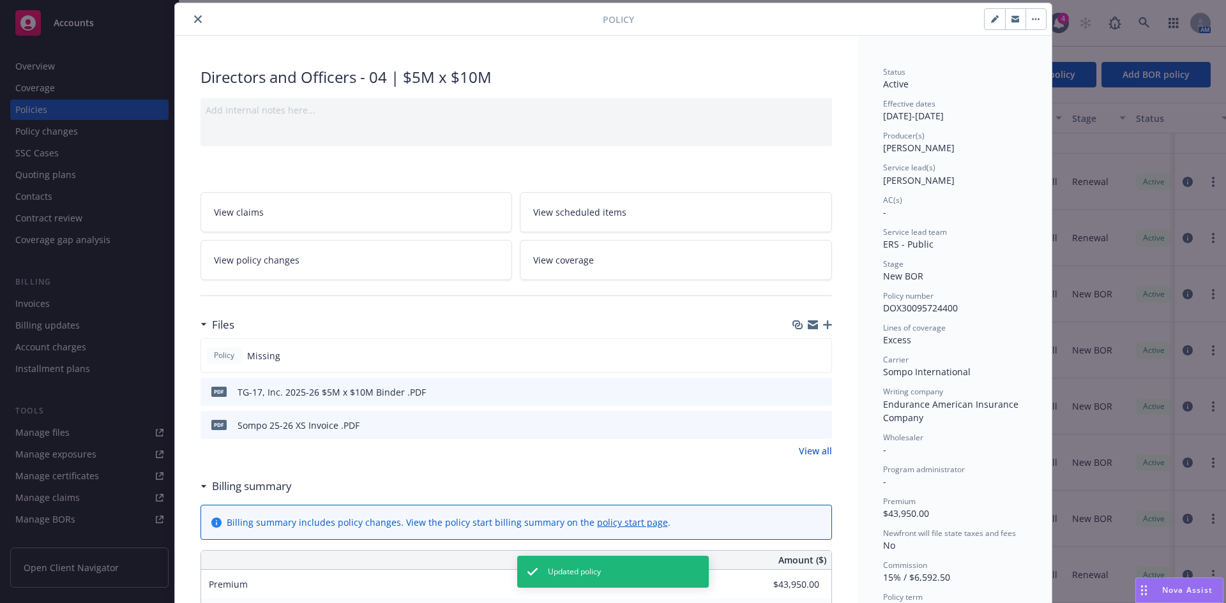
click at [194, 19] on icon "close" at bounding box center [198, 19] width 8 height 8
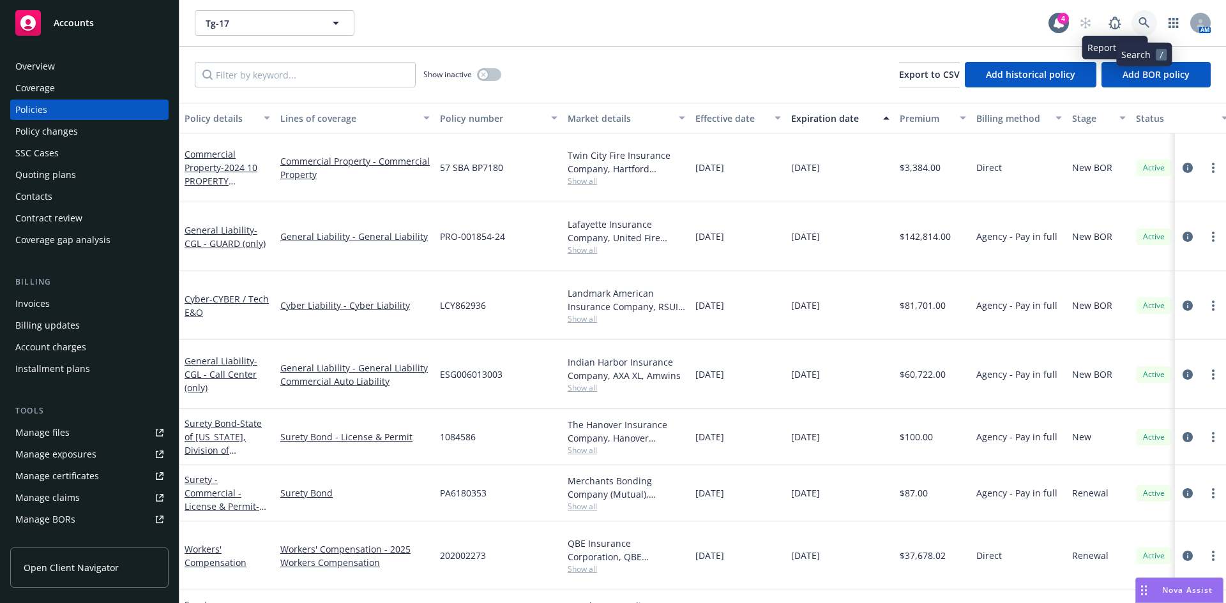
click at [1147, 17] on icon at bounding box center [1143, 22] width 11 height 11
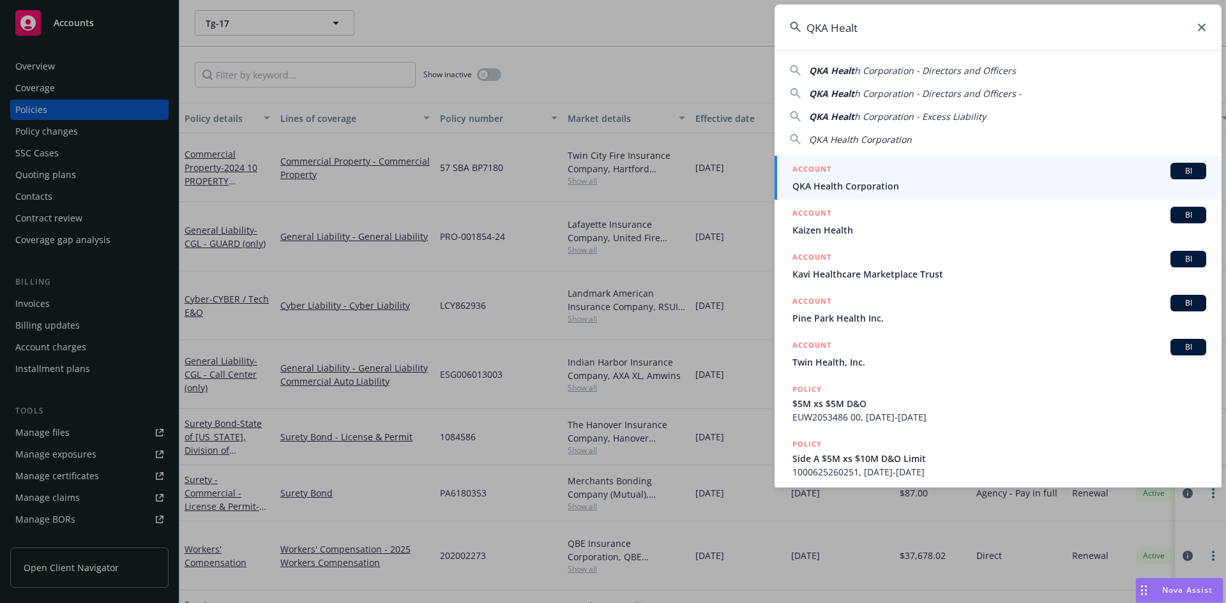
type input "QKA Healt"
click at [861, 182] on span "QKA Health Corporation" at bounding box center [999, 185] width 414 height 13
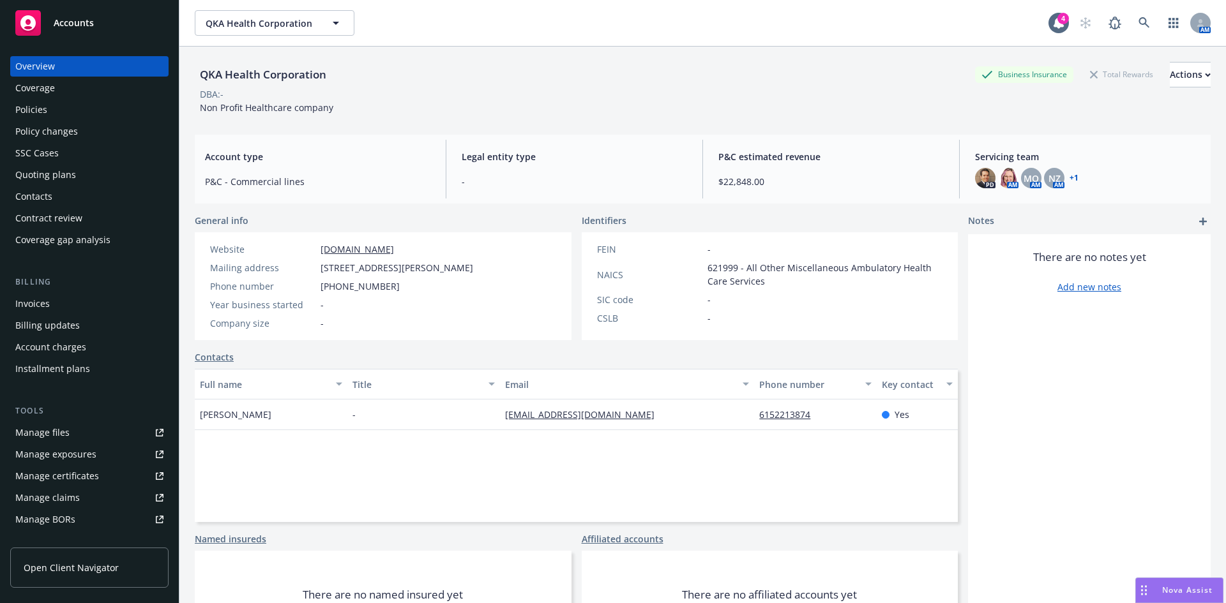
click at [25, 110] on div "Policies" at bounding box center [31, 110] width 32 height 20
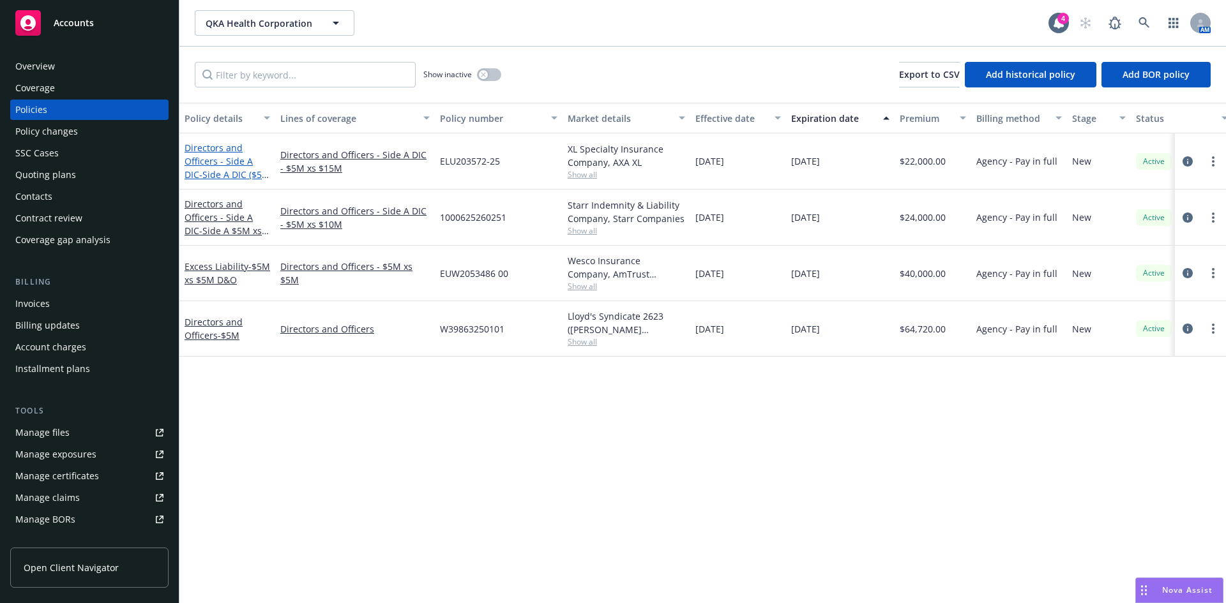
click at [218, 163] on link "Directors and Officers - Side A DIC - Side A DIC ($5M xs $15M D&O Limit)" at bounding box center [228, 168] width 86 height 52
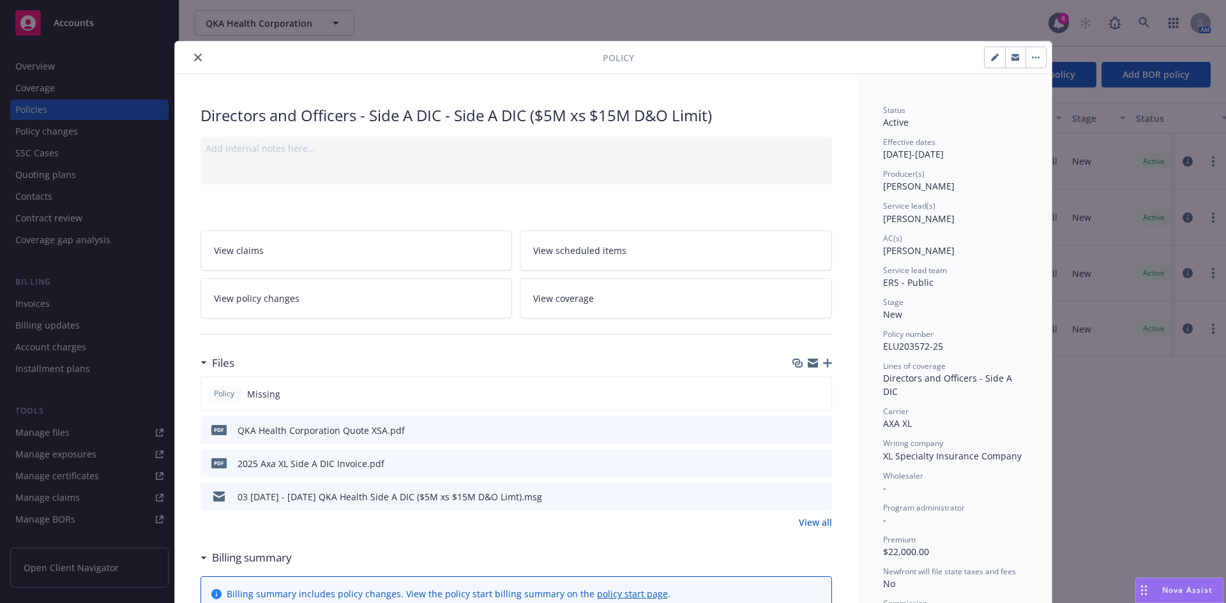
click at [825, 363] on icon "button" at bounding box center [827, 363] width 9 height 9
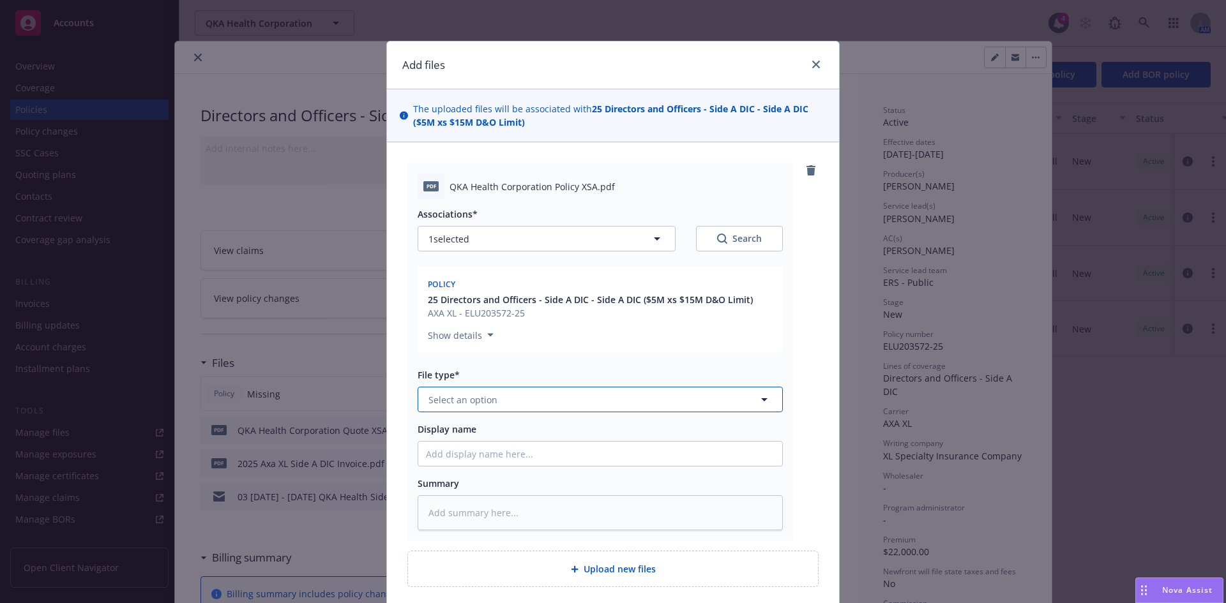
click at [481, 409] on button "Select an option" at bounding box center [600, 400] width 365 height 26
type input "policy"
click at [474, 430] on div "Policy" at bounding box center [600, 435] width 349 height 19
type textarea "x"
click at [452, 467] on div at bounding box center [600, 454] width 365 height 26
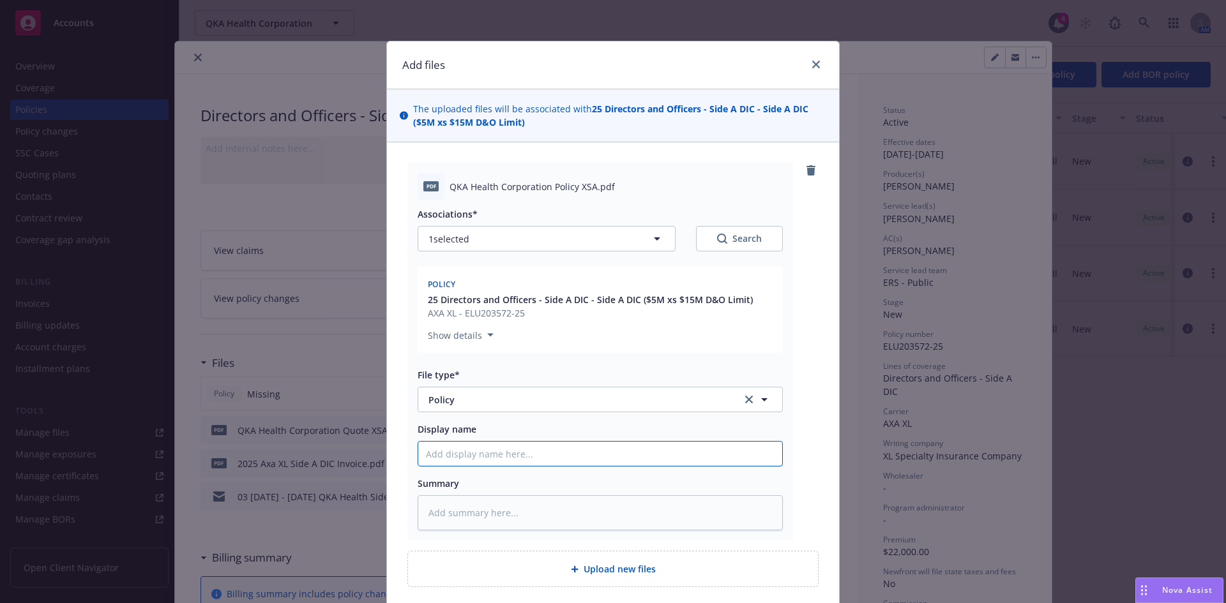
click at [453, 462] on input "Display name" at bounding box center [600, 454] width 364 height 24
click at [444, 462] on input "Display name" at bounding box center [600, 454] width 364 height 24
paste input "We expect to receive a $6M bridge loan from our current investors."
type input "We expect to receive a $6M bridge loan from our current investors."
click at [502, 462] on input "We expect to receive a $6M bridge loan from our current investors." at bounding box center [600, 454] width 364 height 24
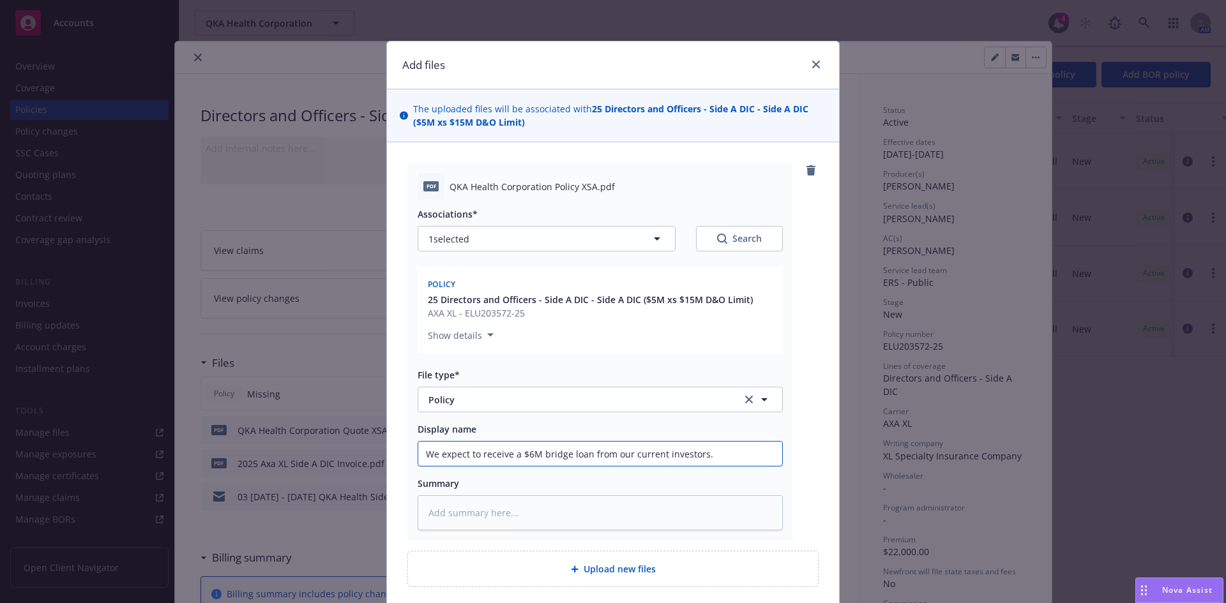
click at [502, 462] on input "We expect to receive a $6M bridge loan from our current investors." at bounding box center [600, 454] width 364 height 24
type textarea "x"
click at [467, 451] on input "Display name" at bounding box center [600, 454] width 364 height 24
paste input "QKA Health Corporation"
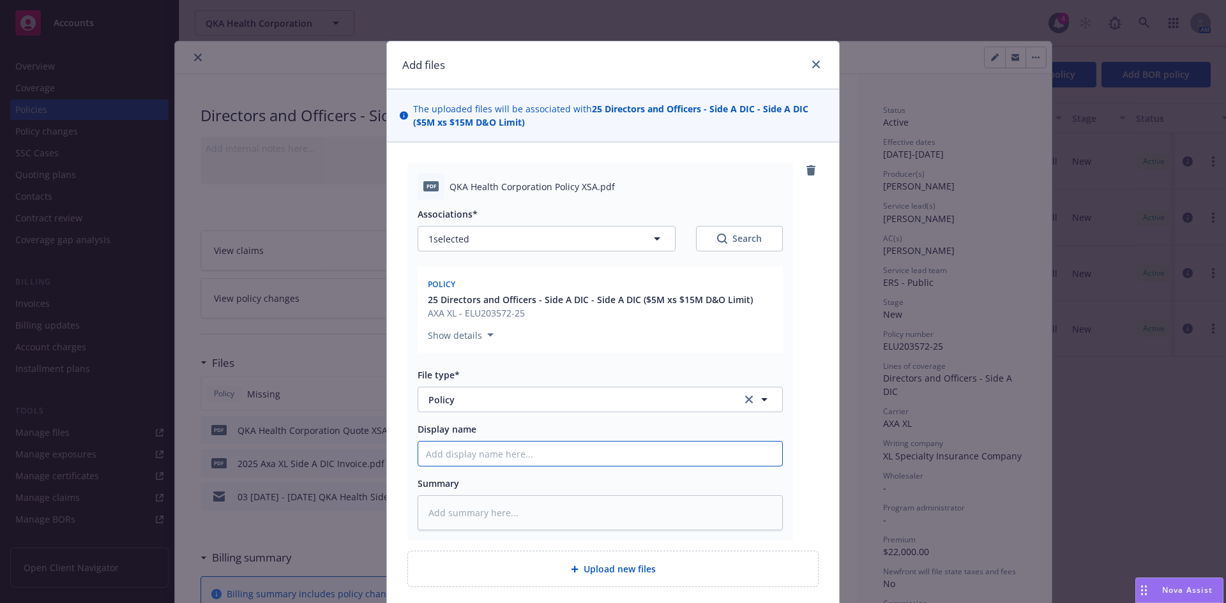
type textarea "x"
type input "QKA Health Corporation"
type textarea "x"
type input "QKA Health Corporation"
type textarea "x"
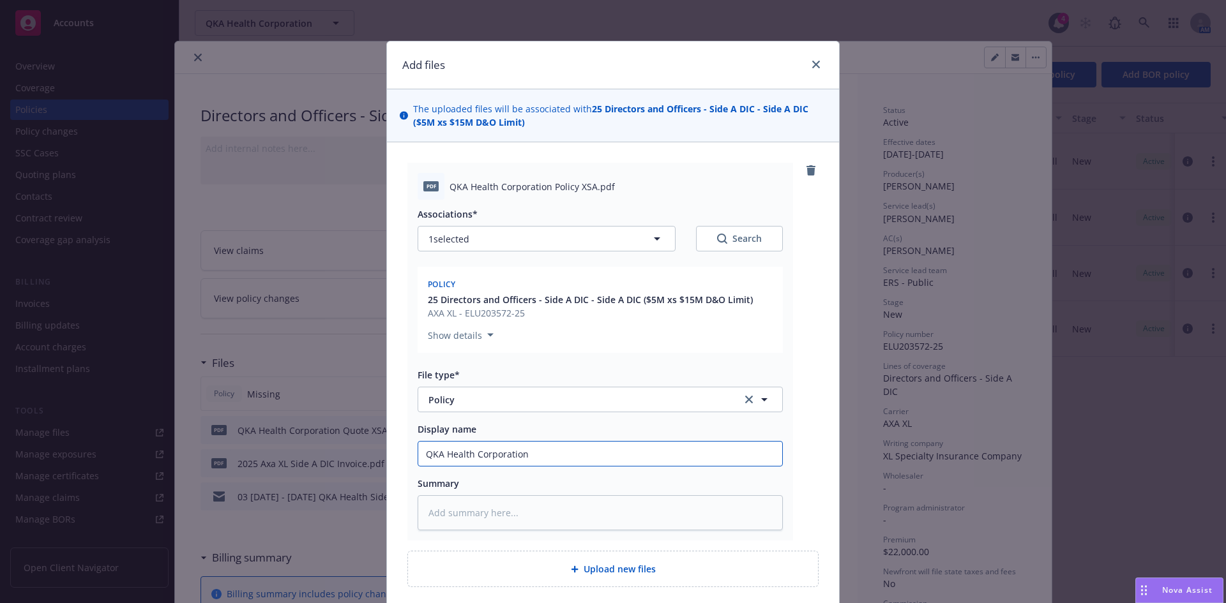
type input "QKA Health Corporation 2"
type textarea "x"
type input "QKA Health Corporation 20"
type textarea "x"
type input "QKA Health Corporation 202"
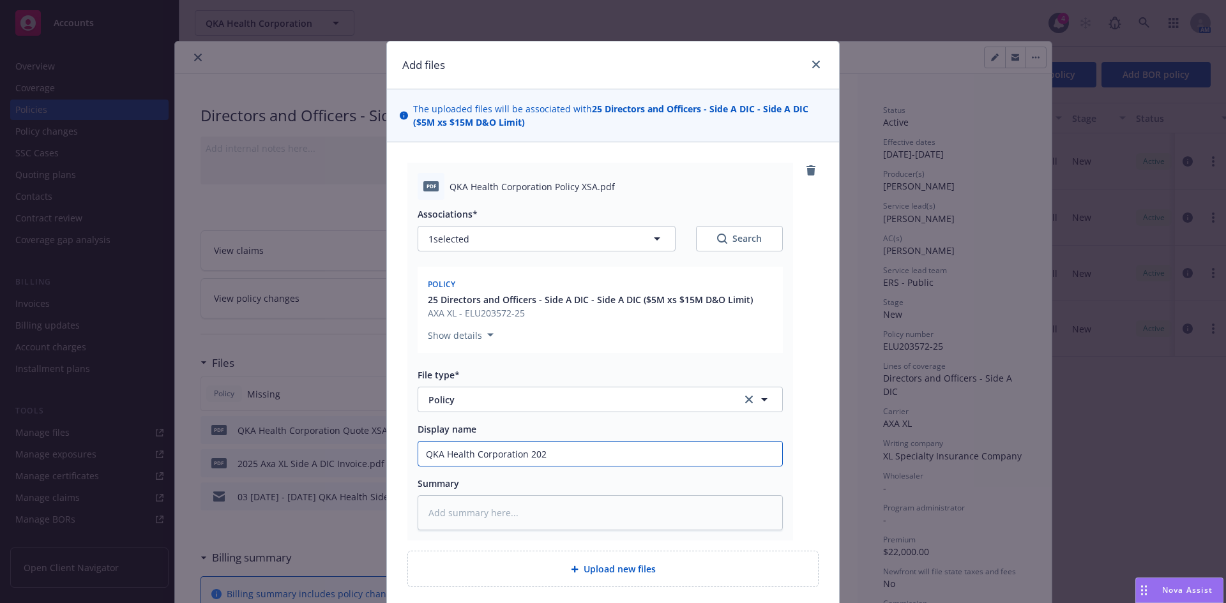
type textarea "x"
type input "QKA Health Corporation 2025"
type textarea "x"
type input "QKA Health Corporation 2025-"
type textarea "x"
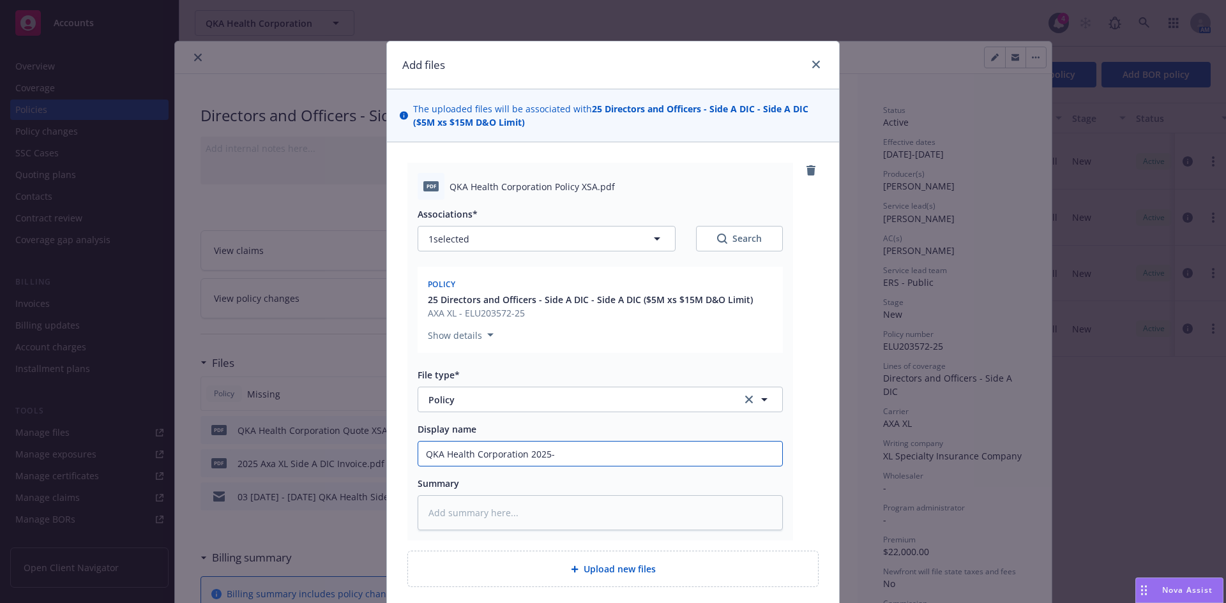
type input "QKA Health Corporation 2025-2"
type textarea "x"
type input "QKA Health Corporation 2025-26"
type textarea "x"
type input "QKA Health Corporation 2025-26"
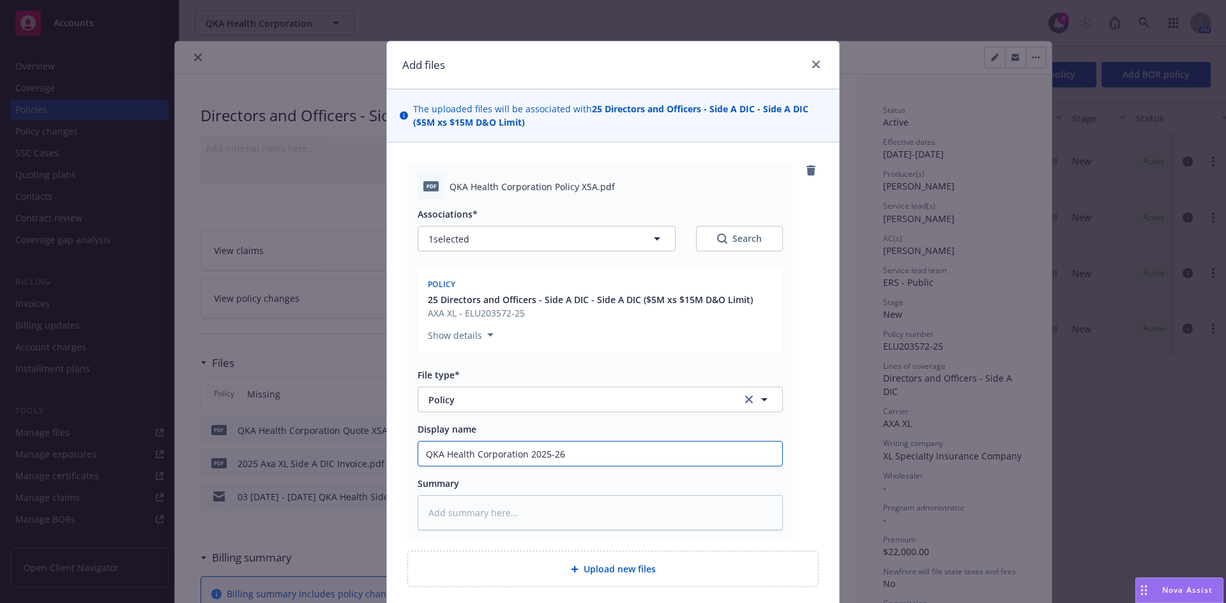
type textarea "x"
type input "QKA Health Corporation 2025-26 S"
type textarea "x"
type input "QKA Health Corporation 2025-26 Si"
type textarea "x"
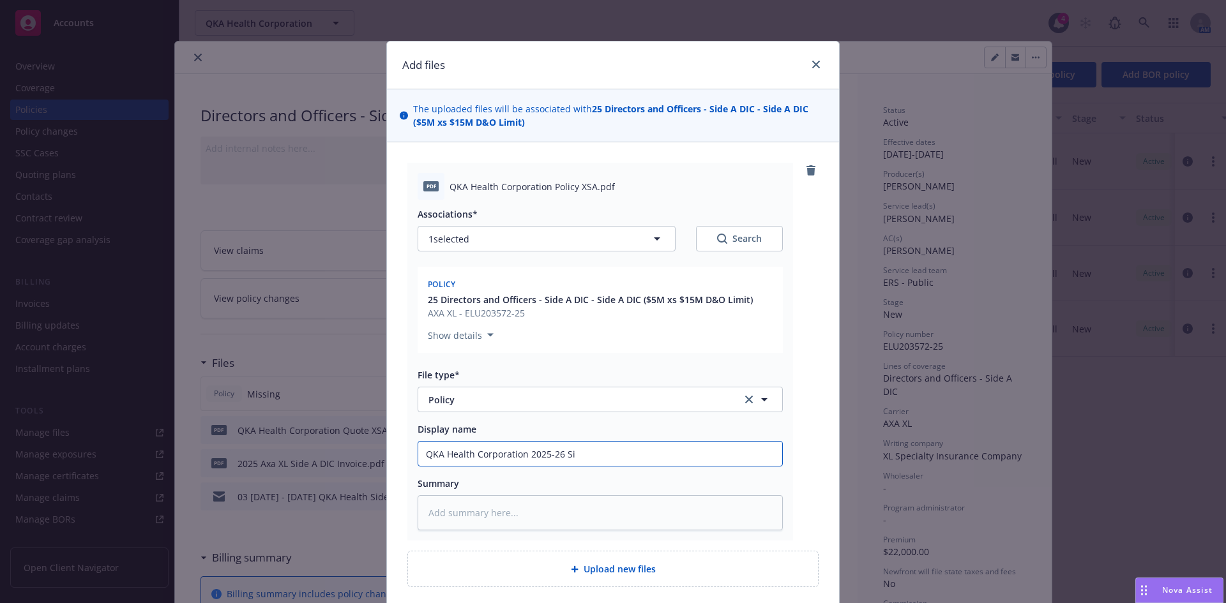
type input "QKA Health Corporation 2025-26 Sid"
type textarea "x"
type input "QKA Health Corporation 2025-26 Side"
type textarea "x"
type input "QKA Health Corporation 2025-26 Side A"
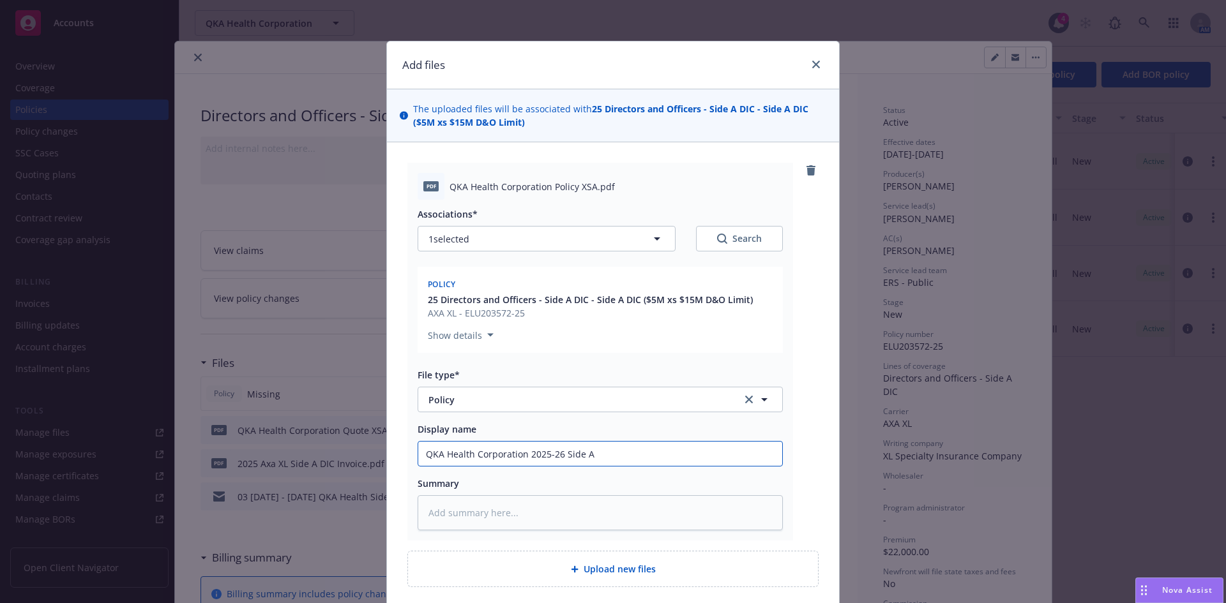
type textarea "x"
type input "QKA Health Corporation 2025-26 Side A D"
type textarea "x"
type input "QKA Health Corporation 2025-26 Side A DIC"
type textarea "x"
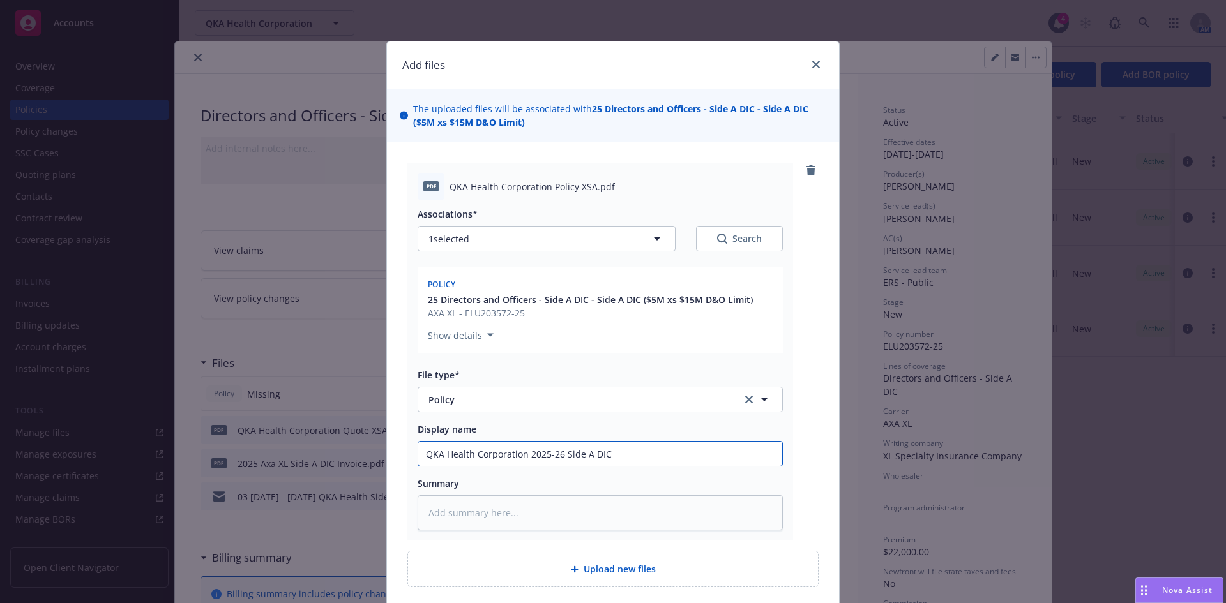
type input "QKA Health Corporation 2025-26 Side A DIC"
type textarea "x"
type input "QKA Health Corporation 2025-26 Side A DIC $"
type textarea "x"
type input "QKA Health Corporation 2025-26 Side A DIC $5"
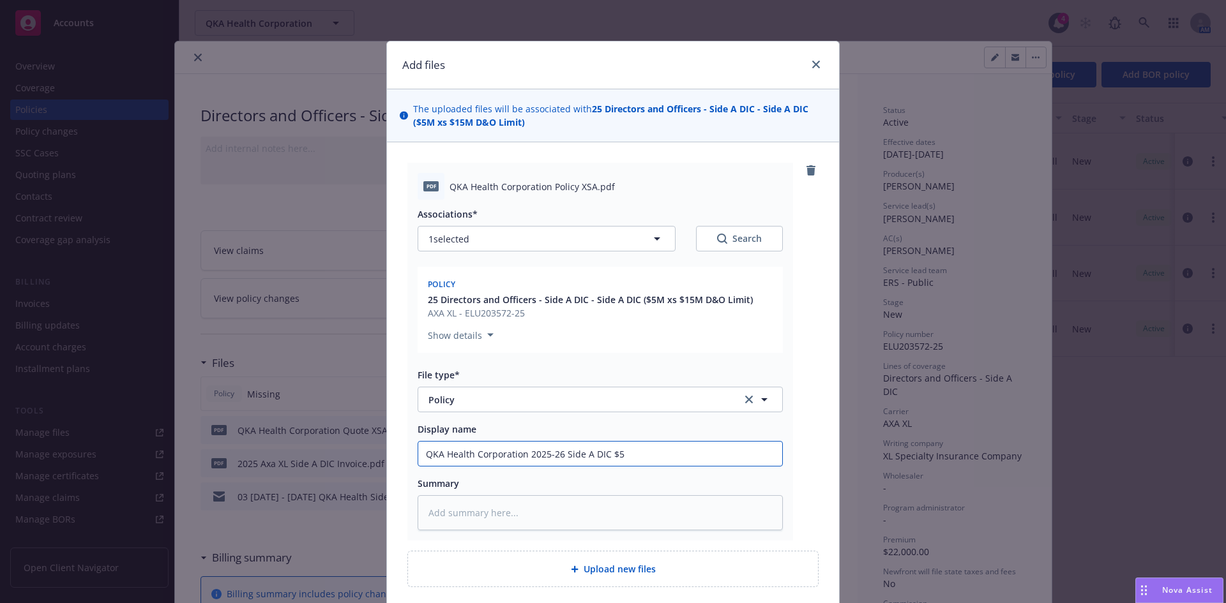
type textarea "x"
type input "QKA Health Corporation 2025-26 Side A DIC $5M"
type textarea "x"
type input "QKA Health Corporation 2025-26 Side A DIC $5M"
type textarea "x"
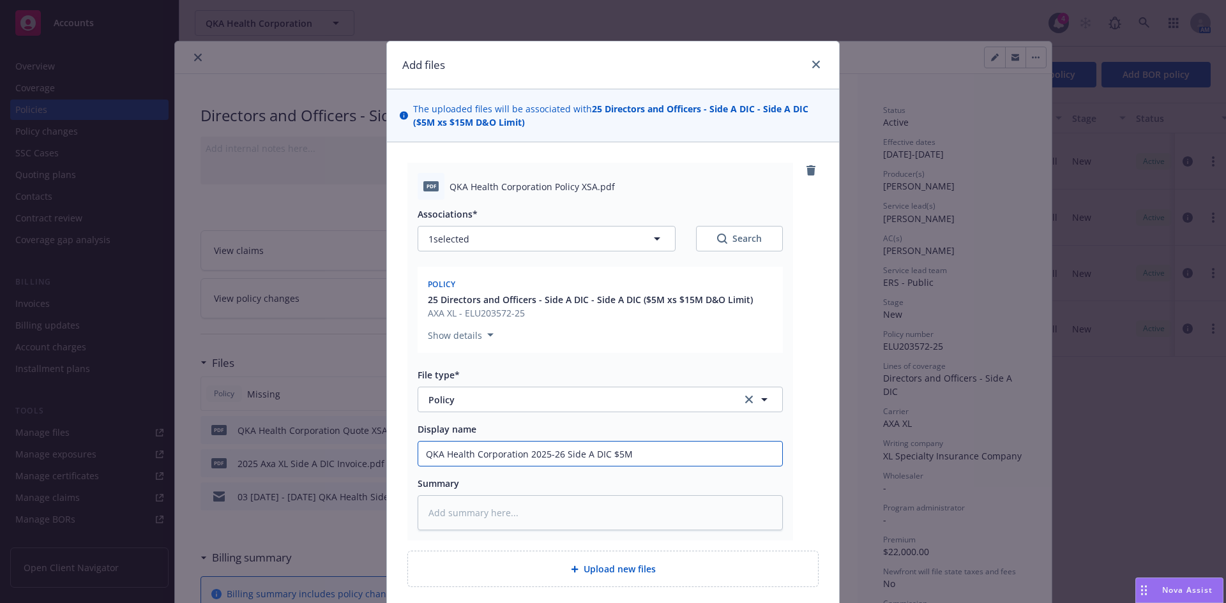
type input "QKA Health Corporation 2025-26 Side A DIC $5M x"
type textarea "x"
type input "QKA Health Corporation 2025-26 Side A DIC $5M x"
type textarea "x"
type input "QKA Health Corporation 2025-26 Side A DIC $5M x $"
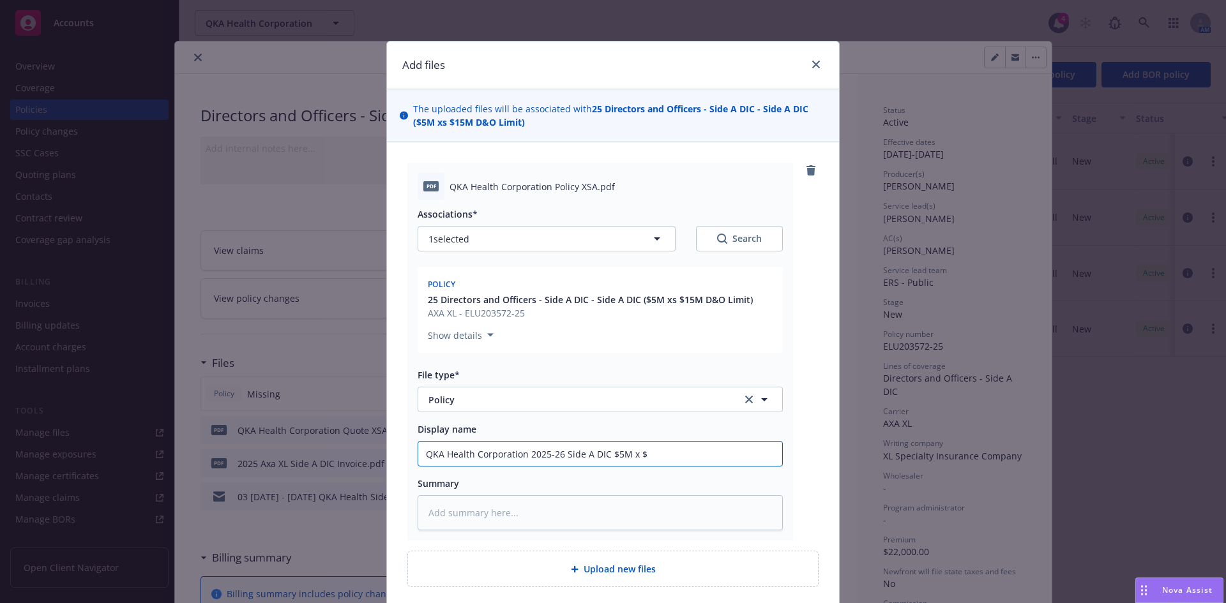
type textarea "x"
type input "QKA Health Corporation 2025-26 Side A DIC $5M x $1"
type textarea "x"
type input "QKA Health Corporation 2025-26 Side A DIC $5M x $15"
type textarea "x"
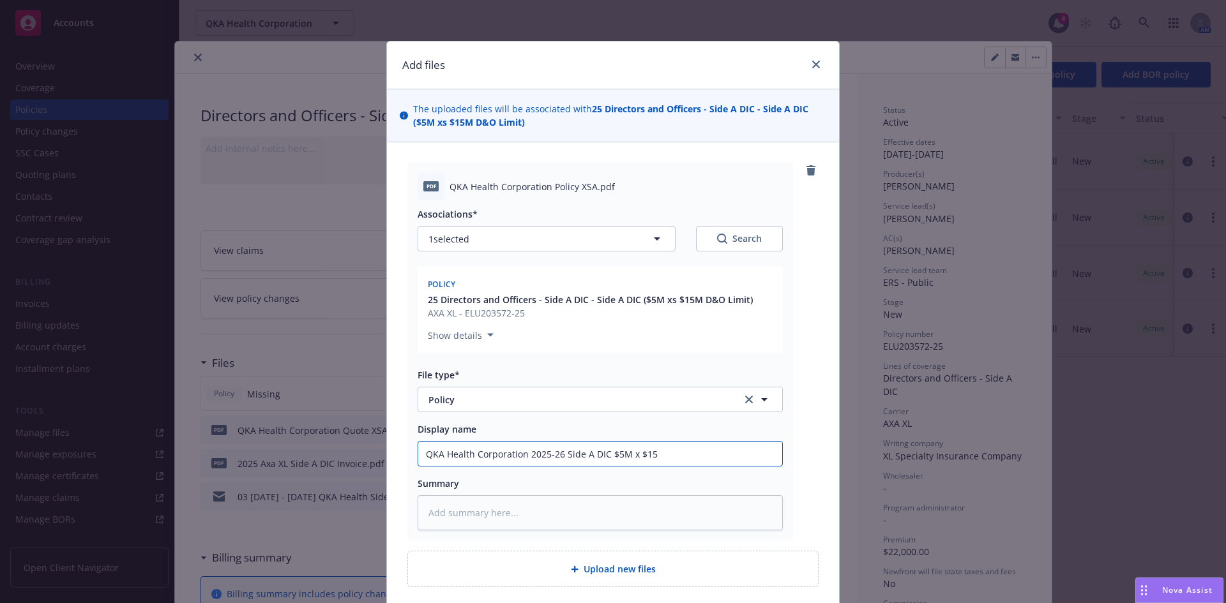
type input "QKA Health Corporation 2025-26 Side A DIC $5M x $15M"
type textarea "x"
type input "QKA Health Corporation 2025-26 Side A DIC $5M x $15M"
type textarea "x"
type input "QKA Health Corporation 2025-26 Side A DIC $5M x $15M P"
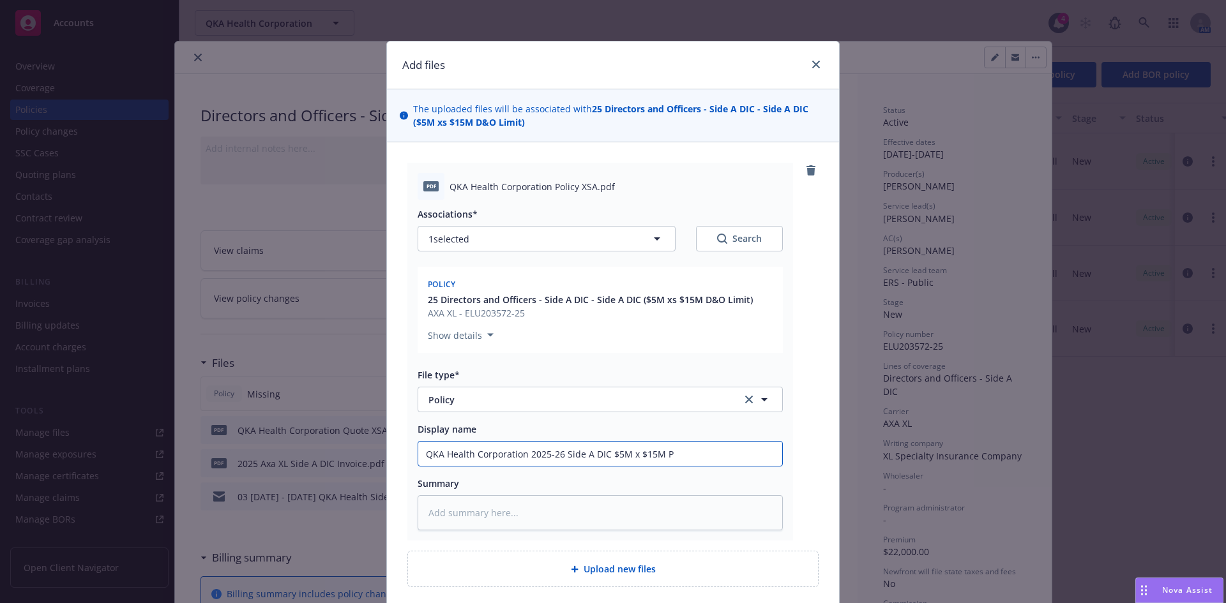
type textarea "x"
type input "QKA Health Corporation 2025-26 Side A DIC $5M x $15M Po"
type textarea "x"
type input "QKA Health Corporation 2025-26 Side A DIC $5M x $15M Pol"
type textarea "x"
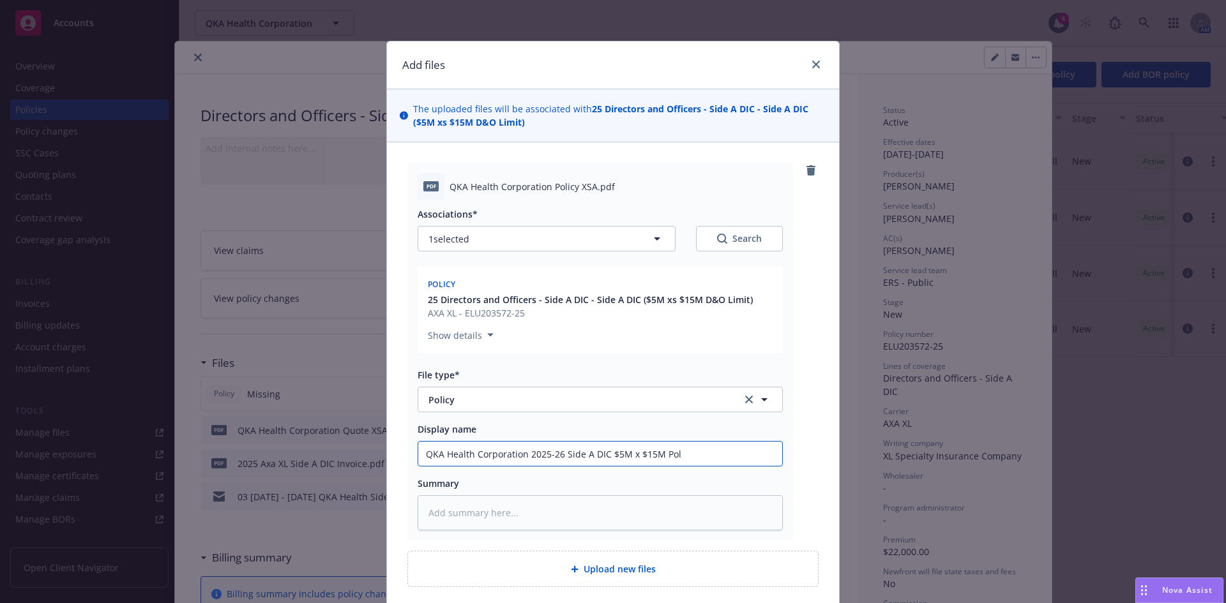
type input "QKA Health Corporation 2025-26 Side A DIC $5M x $15M Poli"
type textarea "x"
type input "QKA Health Corporation 2025-26 Side A DIC $5M x $15M Polic"
type textarea "x"
type input "QKA Health Corporation 2025-26 Side A DIC $5M x $15M Policy"
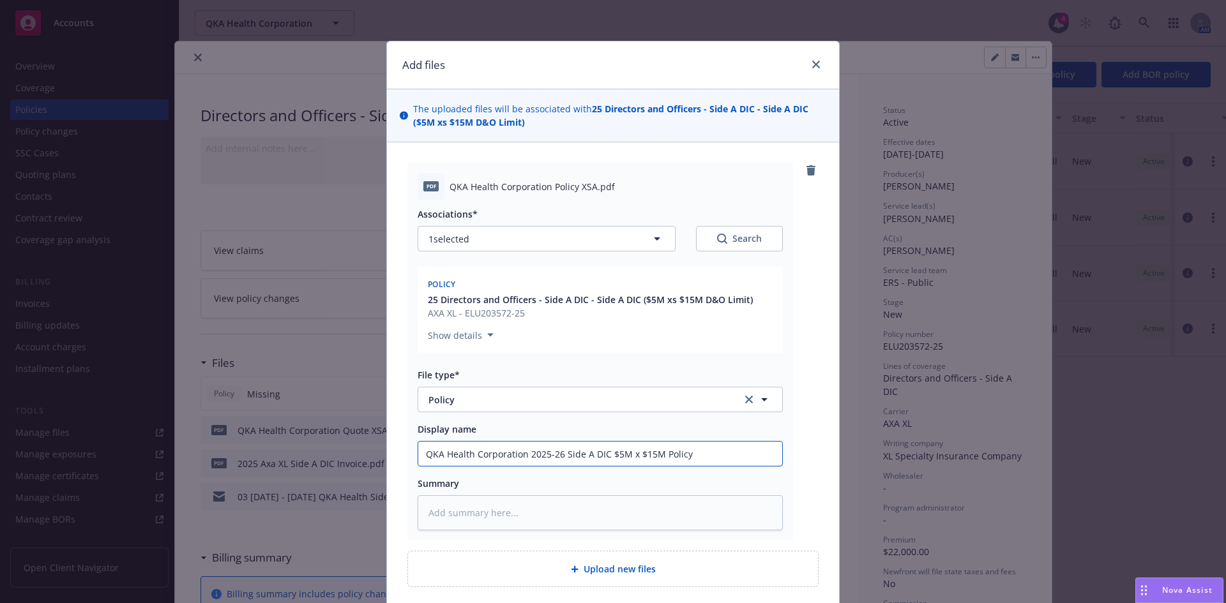
type textarea "x"
type input "QKA Health Corporation 2025-26 Side A DIC $5M x $15M Policy"
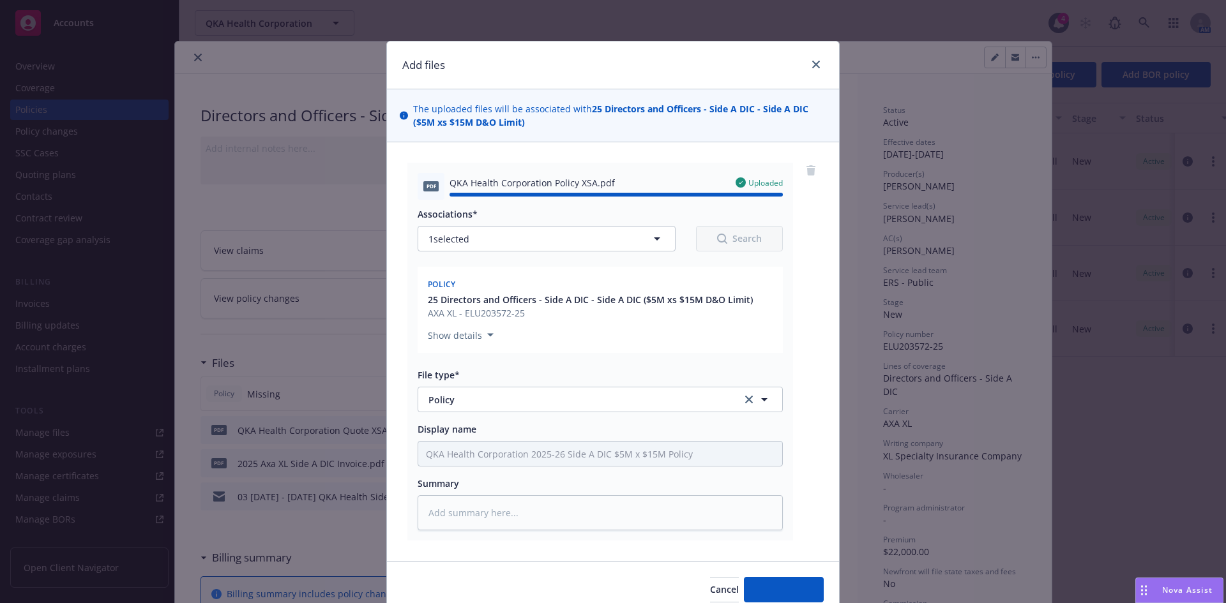
type textarea "x"
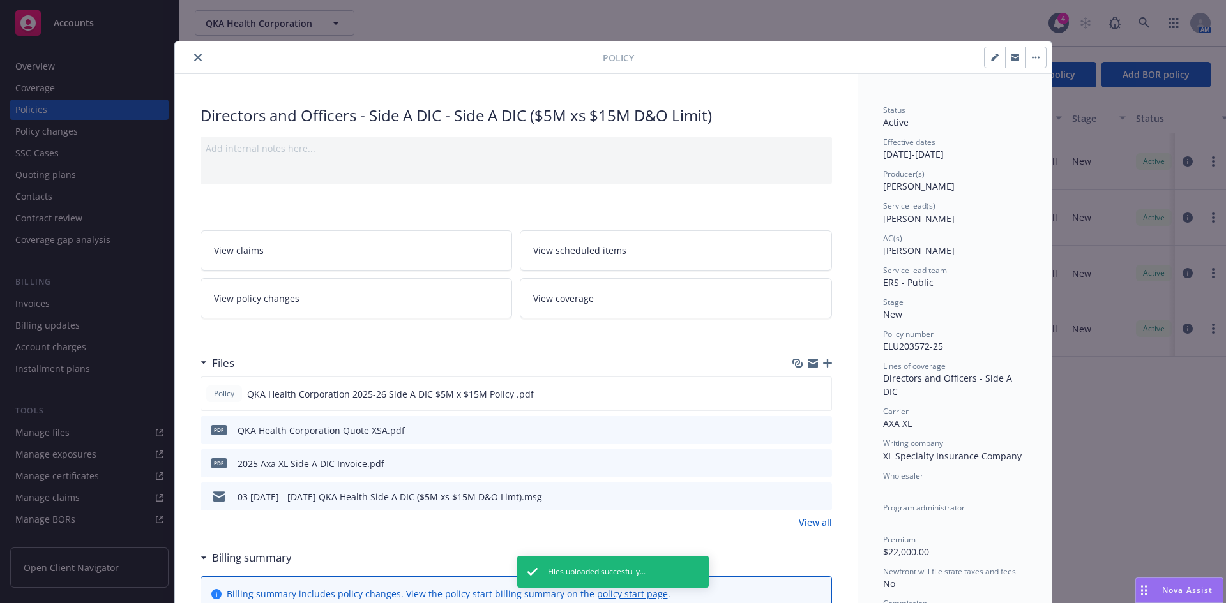
click at [194, 59] on icon "close" at bounding box center [198, 58] width 8 height 8
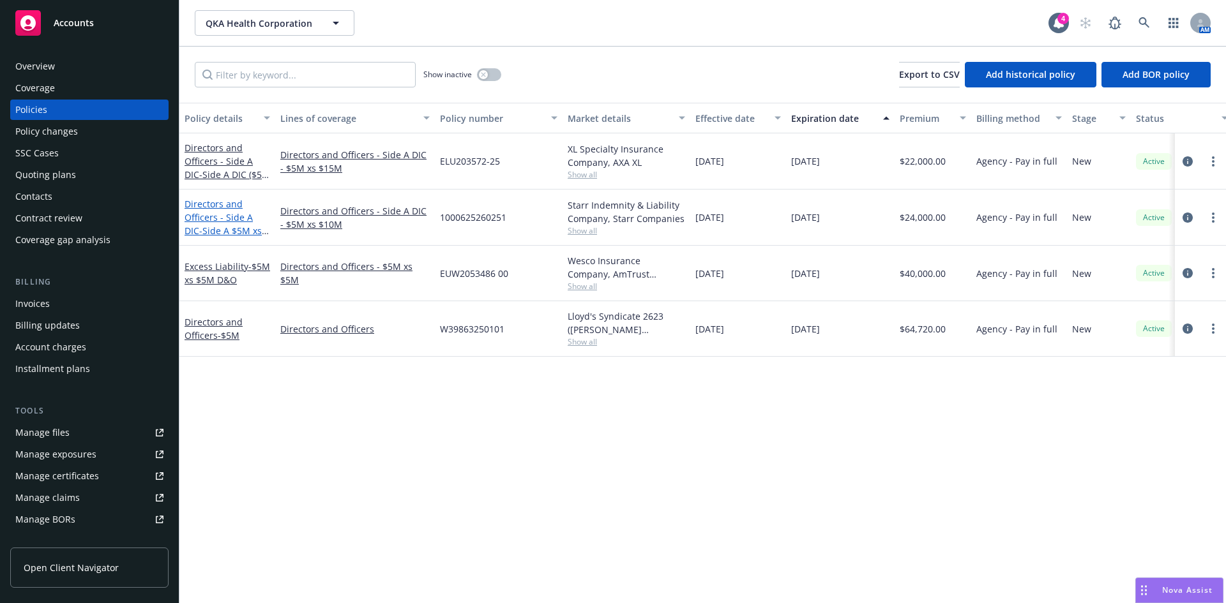
click at [218, 226] on span "- Side A $5M xs $10M D&O Limit" at bounding box center [227, 238] width 84 height 26
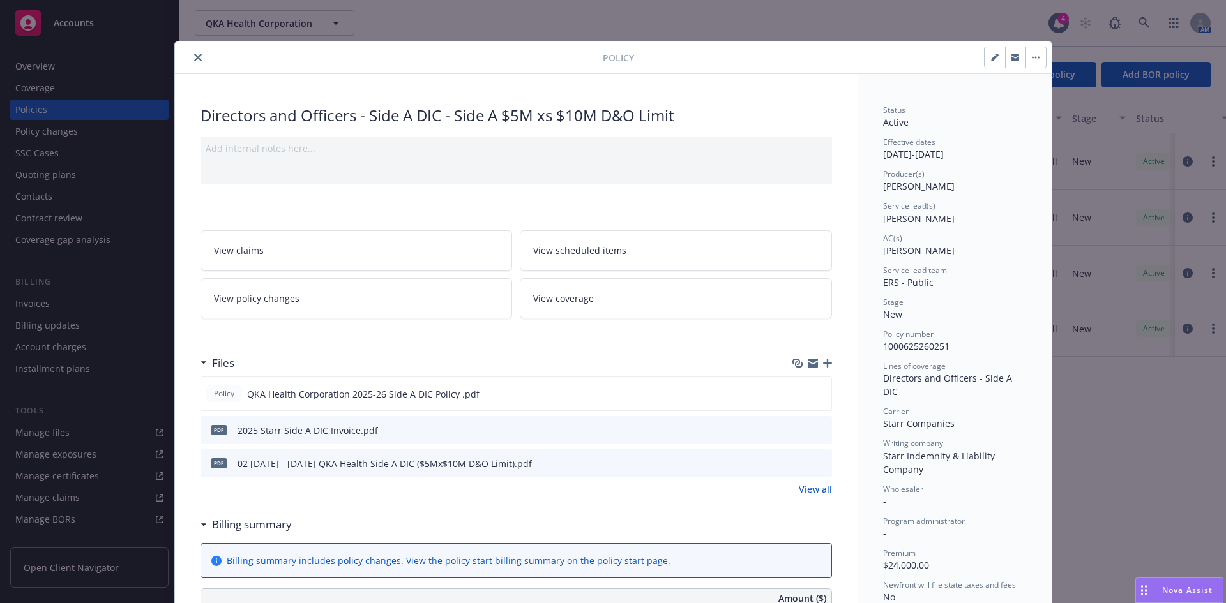
click at [186, 52] on div at bounding box center [391, 57] width 423 height 15
click at [194, 56] on icon "close" at bounding box center [198, 58] width 8 height 8
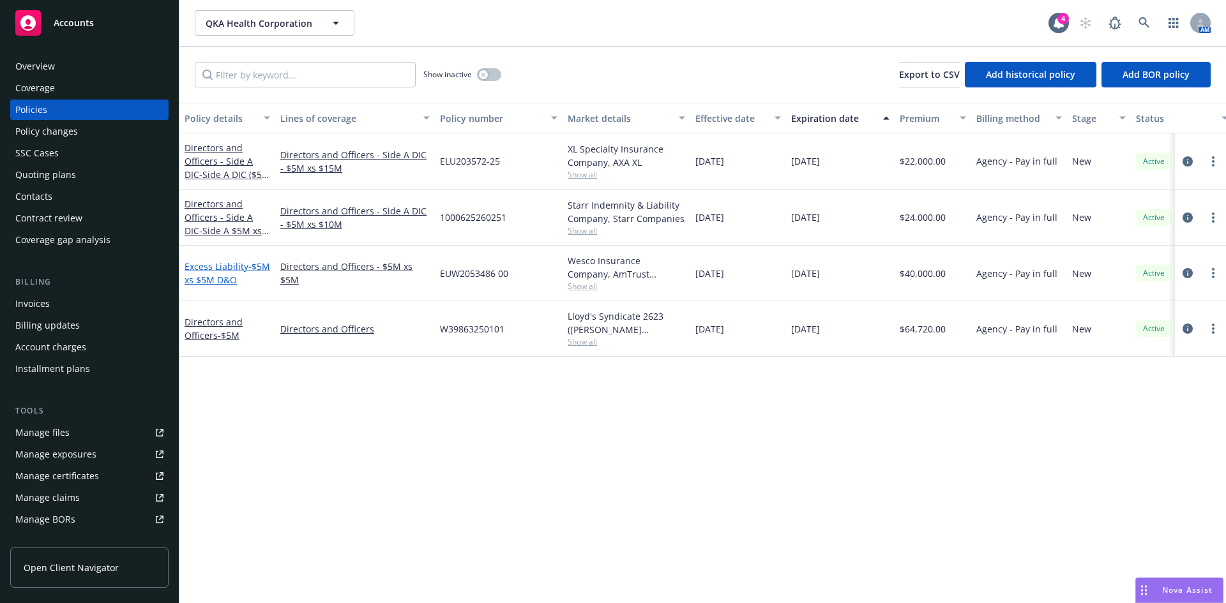
click at [213, 267] on link "Excess Liability - $5M xs $5M D&O" at bounding box center [228, 273] width 86 height 26
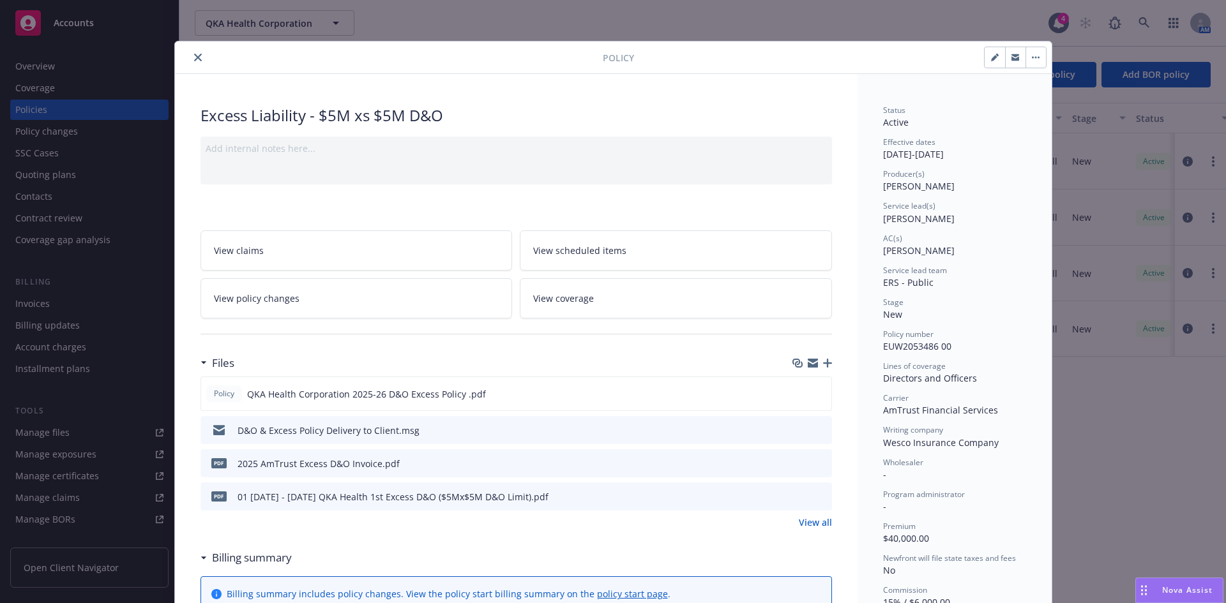
click at [190, 54] on button "close" at bounding box center [197, 57] width 15 height 15
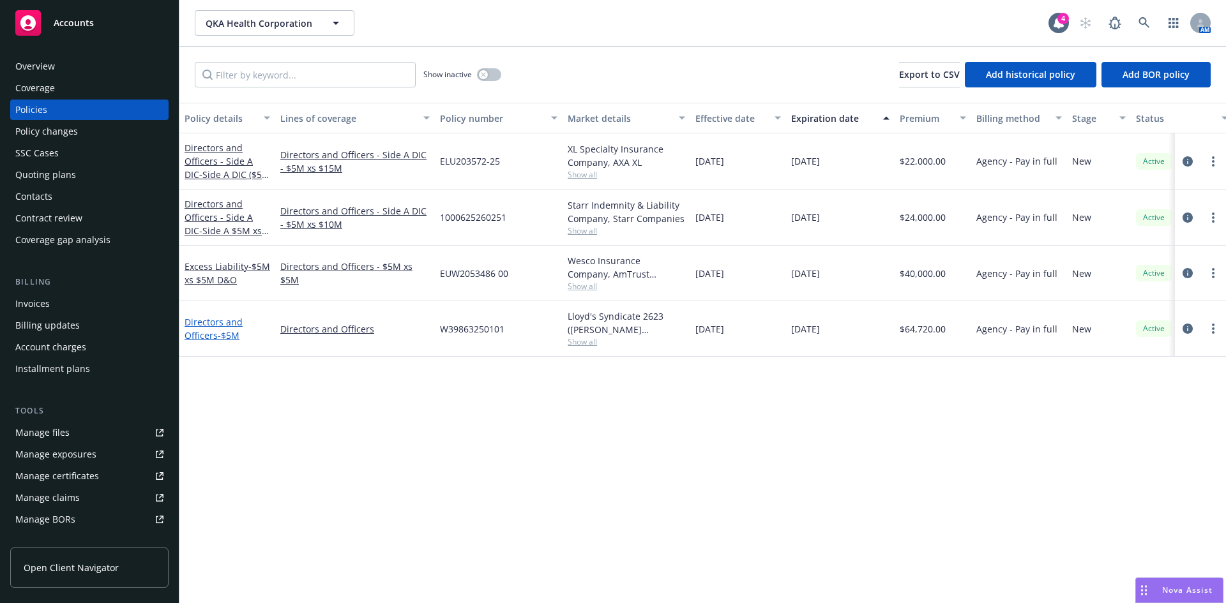
click at [209, 325] on link "Directors and Officers - $5M" at bounding box center [214, 329] width 58 height 26
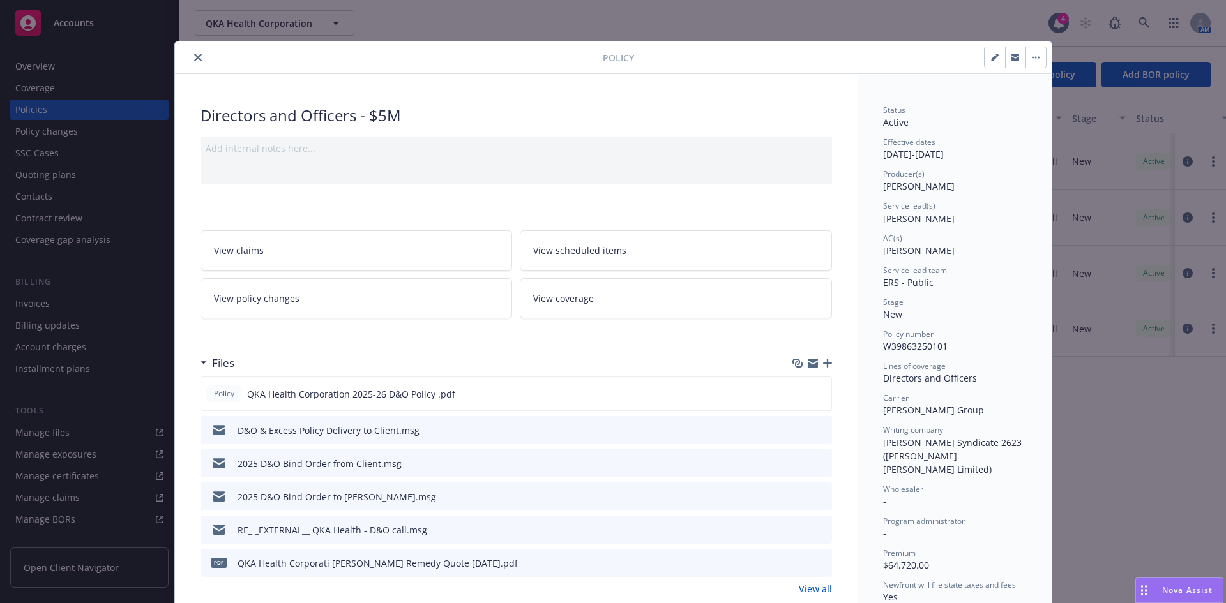
click at [194, 59] on icon "close" at bounding box center [198, 58] width 8 height 8
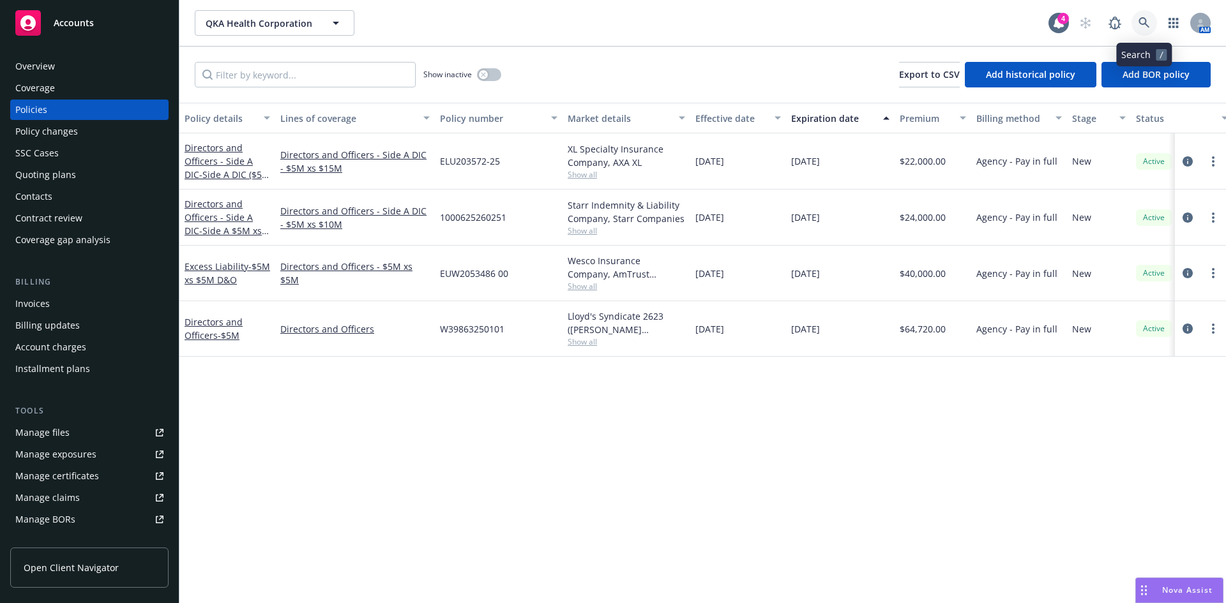
click at [1141, 26] on icon at bounding box center [1143, 22] width 11 height 11
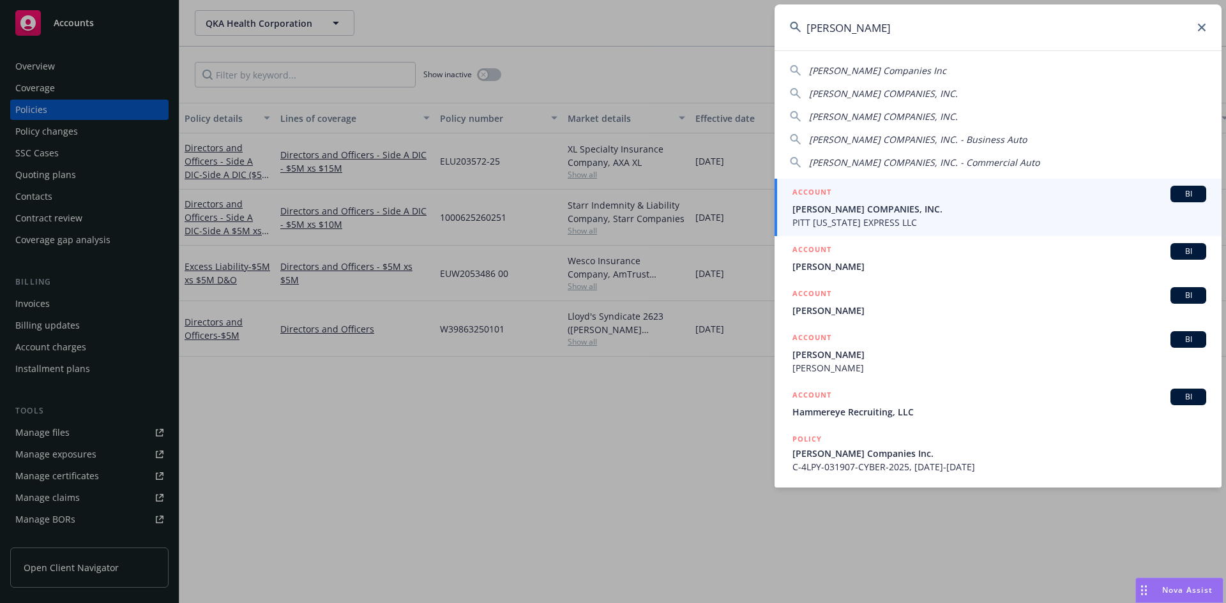
type input "hammel"
click at [887, 210] on span "[PERSON_NAME] COMPANIES, INC." at bounding box center [999, 208] width 414 height 13
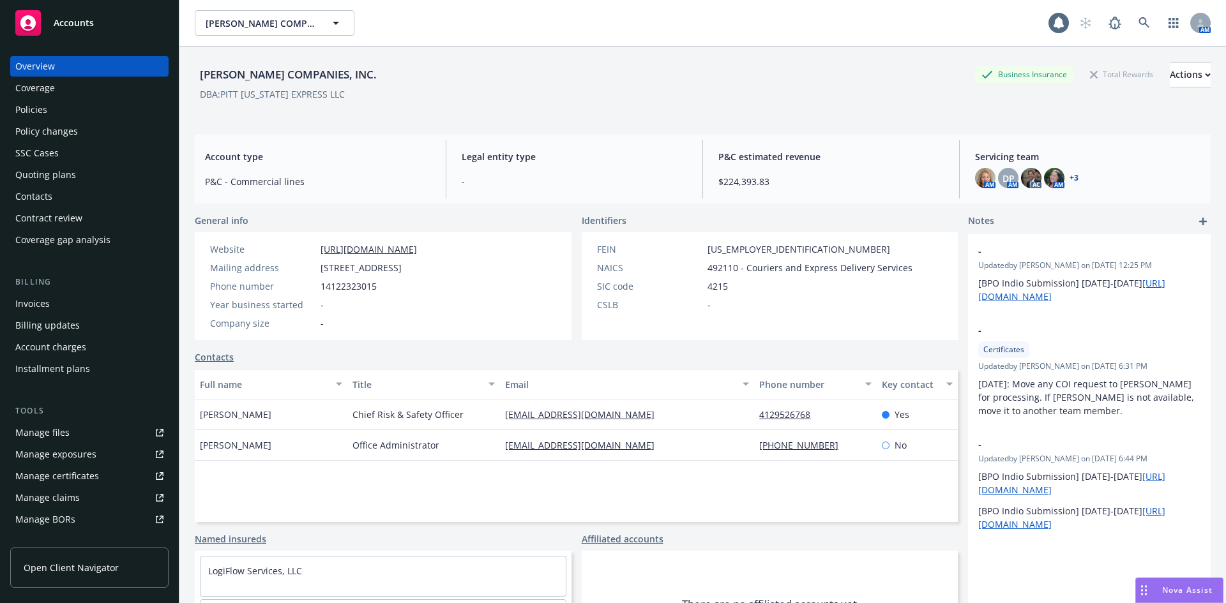
click at [34, 113] on div "Policies" at bounding box center [31, 110] width 32 height 20
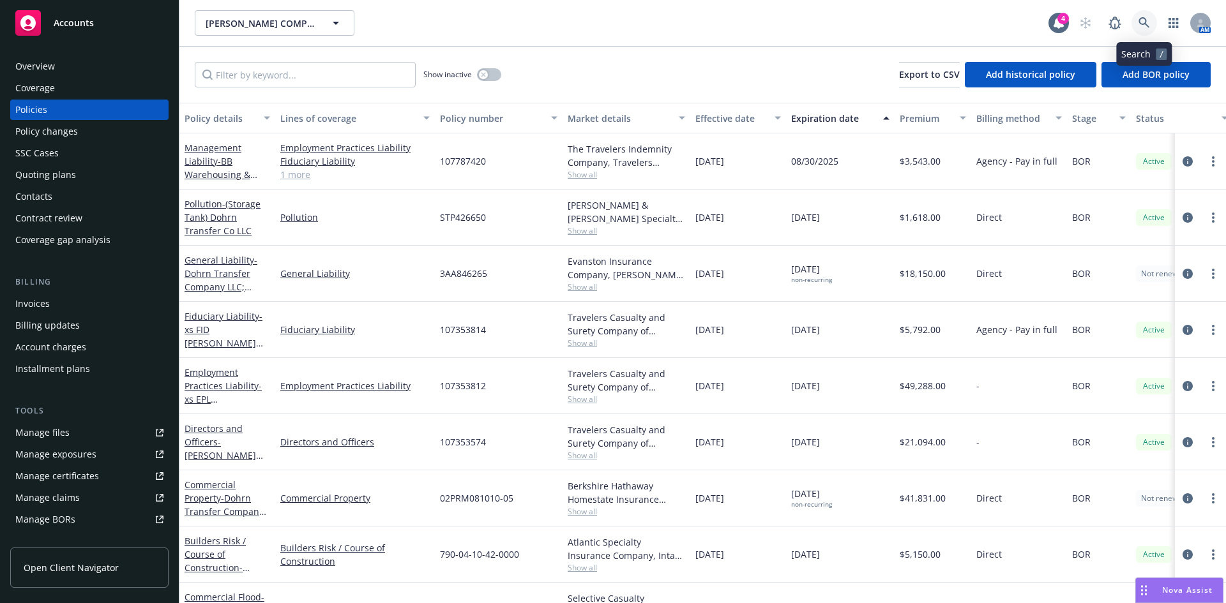
click at [1142, 15] on link at bounding box center [1144, 23] width 26 height 26
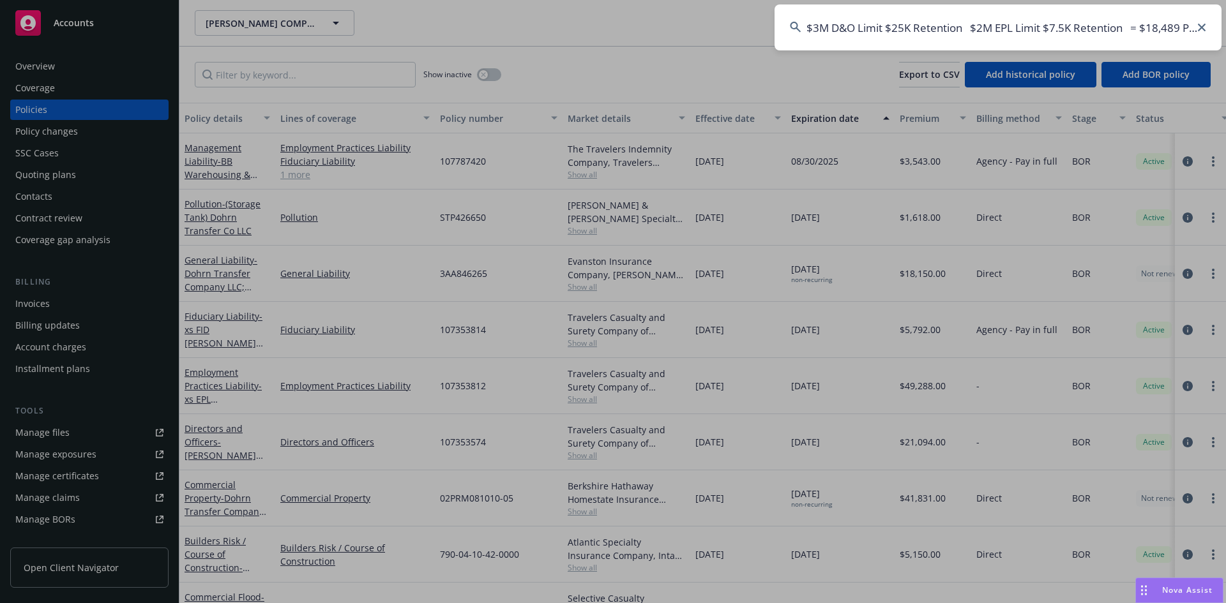
scroll to position [0, 32]
click at [953, 29] on input "$3M D&O Limit $25K Retention $2M EPL Limit $7.5K Retention = $18,489 Premium" at bounding box center [997, 27] width 447 height 46
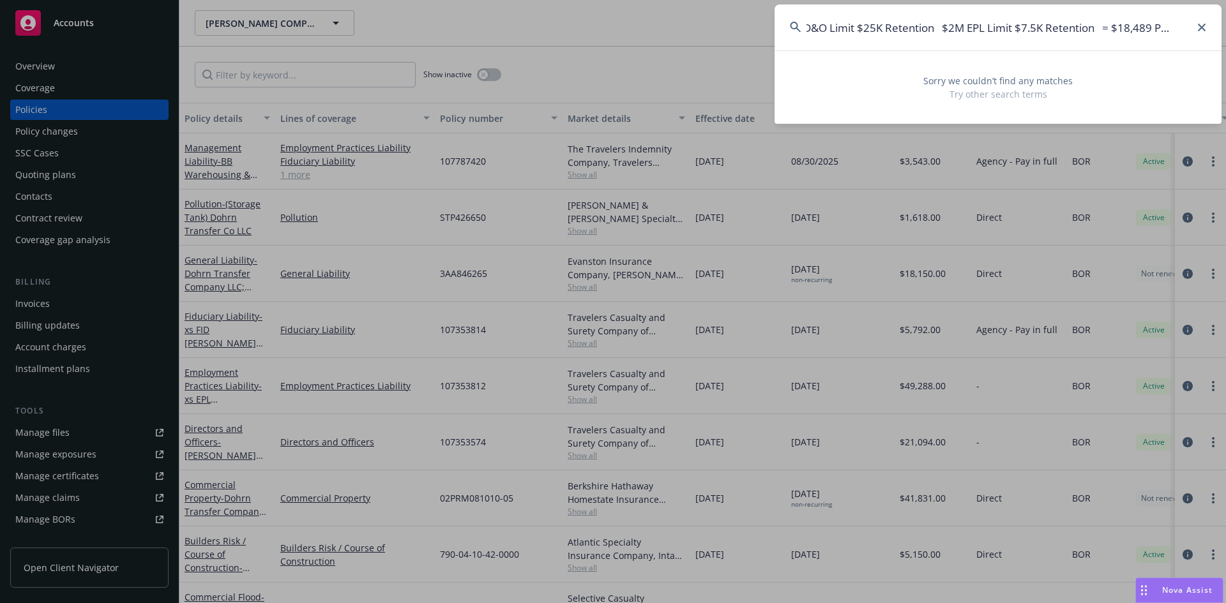
click at [953, 29] on input "$3M D&O Limit $25K Retention $2M EPL Limit $7.5K Retention = $18,489 Premium" at bounding box center [997, 27] width 447 height 46
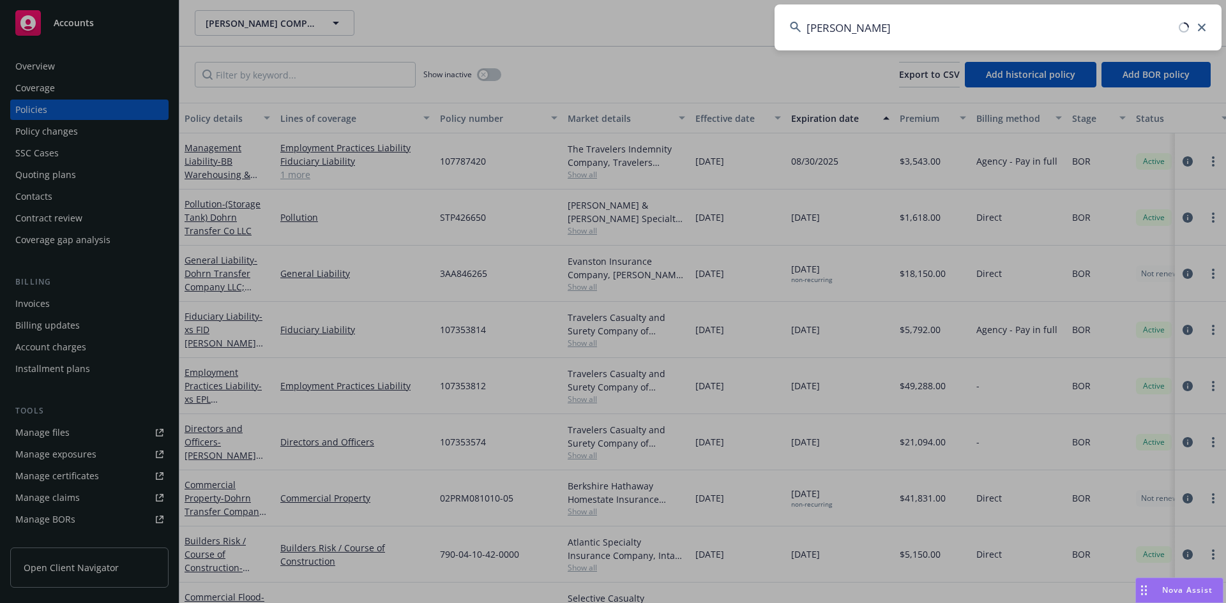
type input "latus"
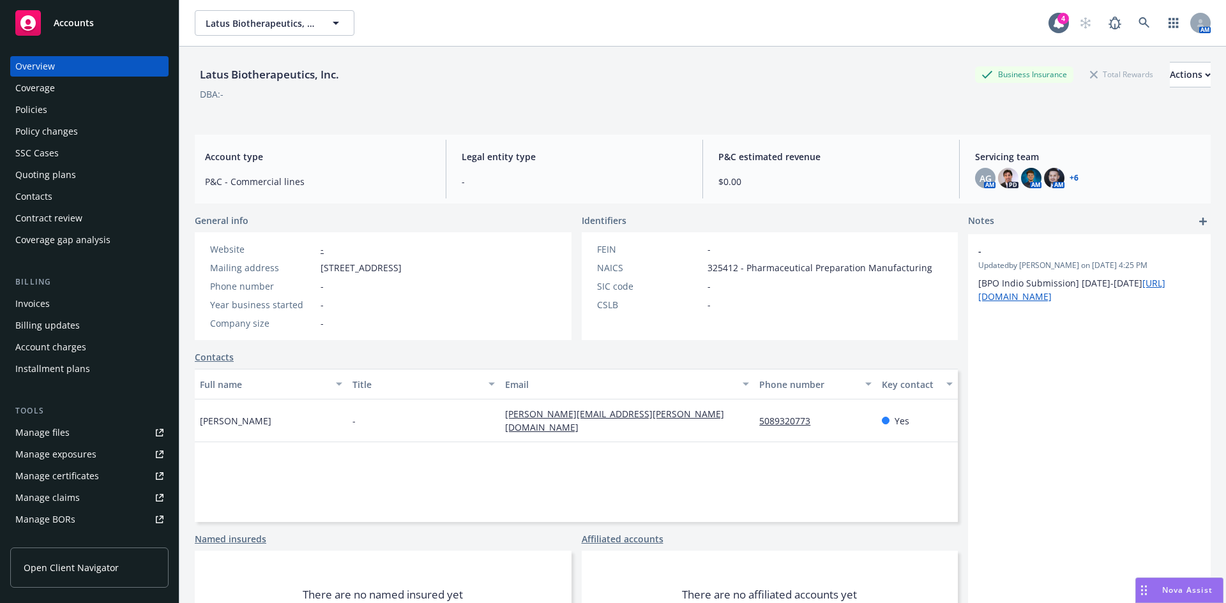
click at [31, 109] on div "Policies" at bounding box center [31, 110] width 32 height 20
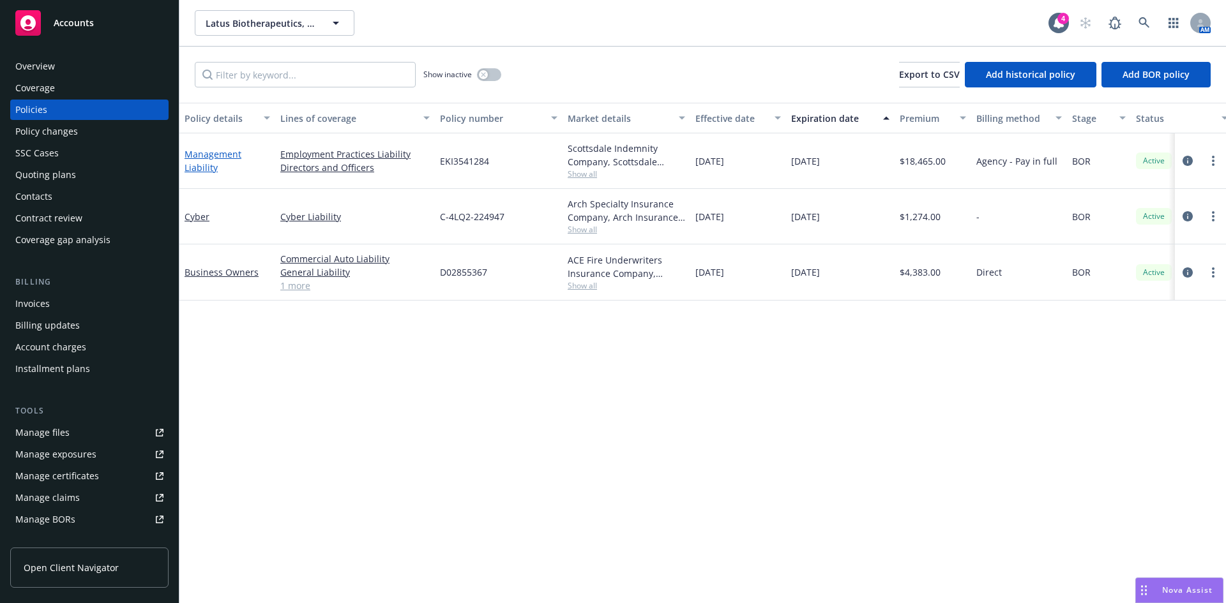
click at [191, 163] on link "Management Liability" at bounding box center [213, 161] width 57 height 26
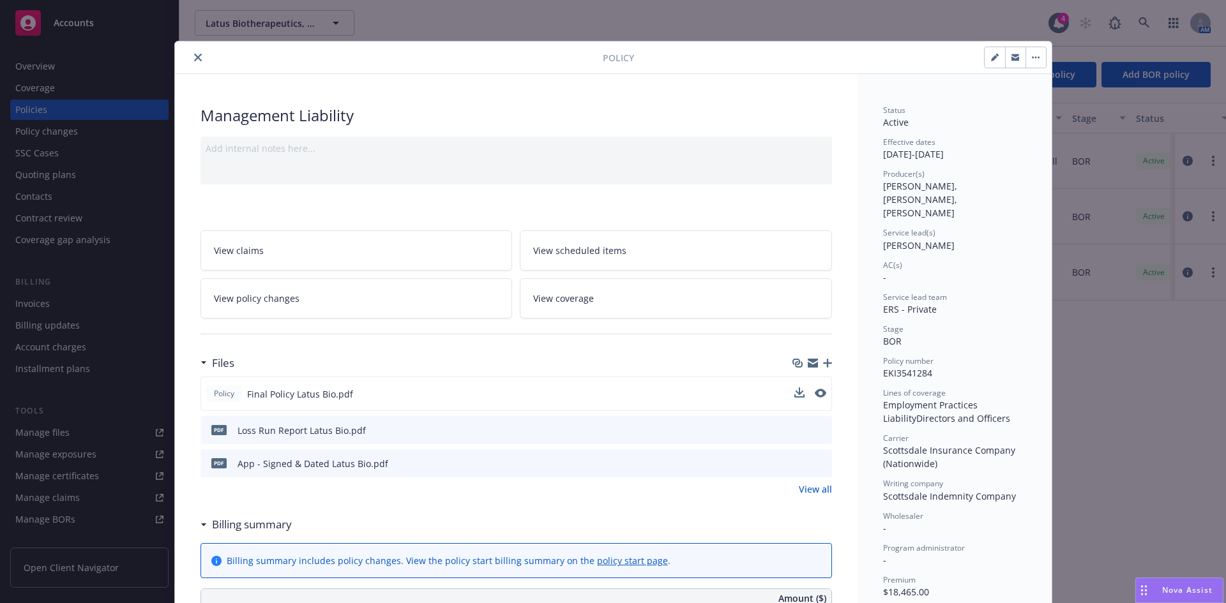
click at [807, 396] on div at bounding box center [810, 394] width 32 height 13
click at [819, 389] on icon "preview file" at bounding box center [818, 393] width 11 height 9
click at [185, 56] on div at bounding box center [391, 57] width 423 height 15
click at [194, 54] on icon "close" at bounding box center [198, 58] width 8 height 8
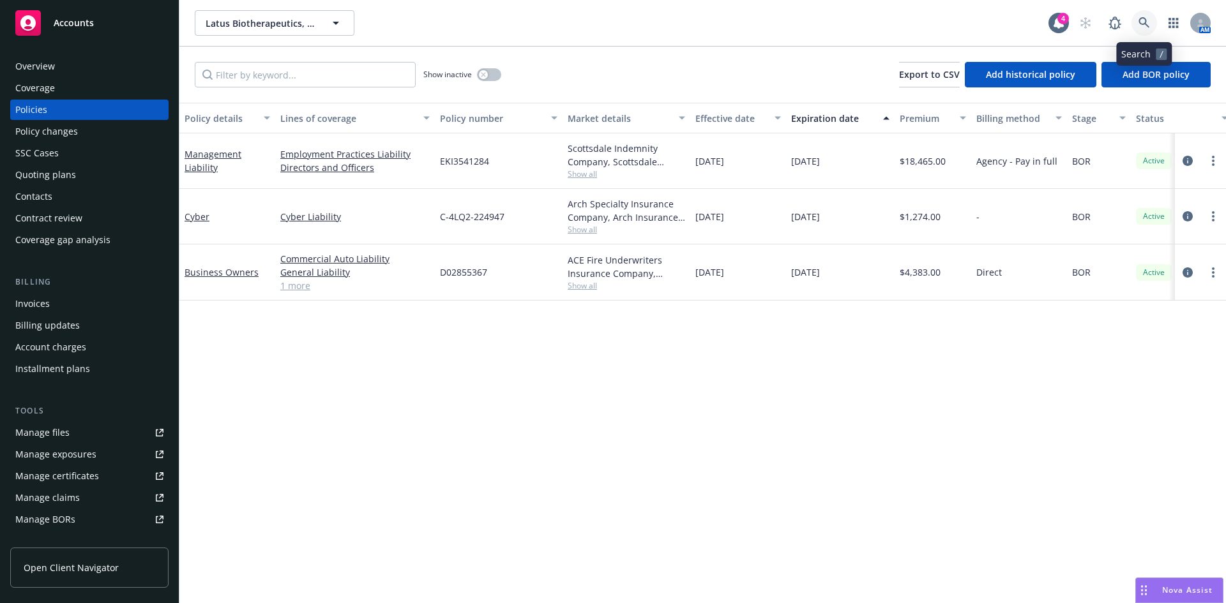
click at [1141, 15] on link at bounding box center [1144, 23] width 26 height 26
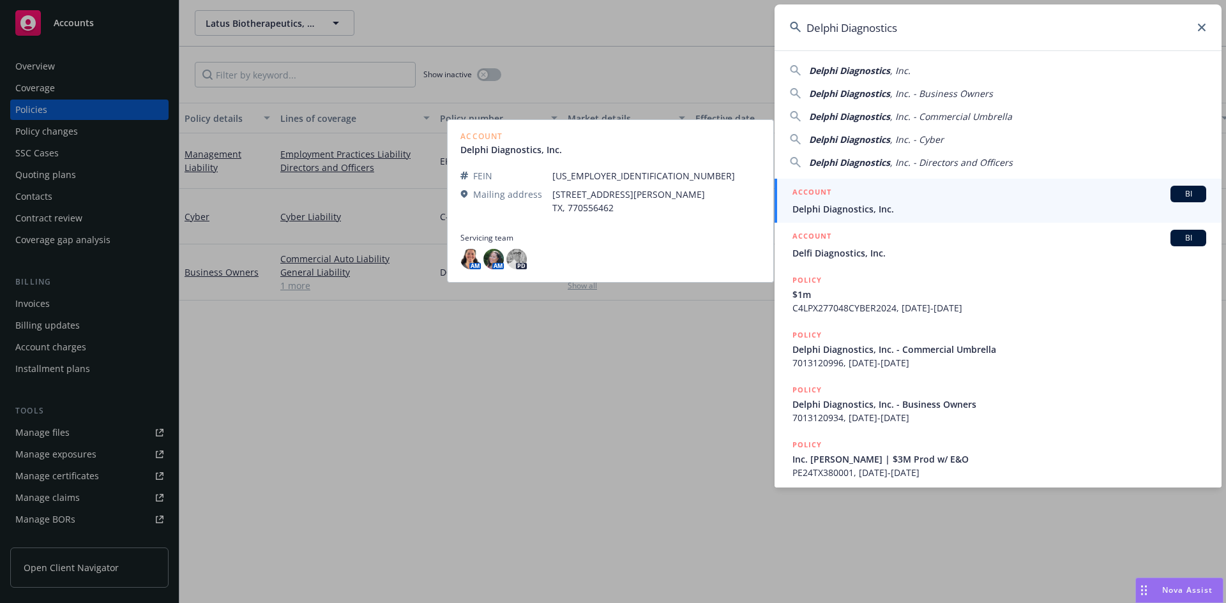
type input "Delphi Diagnostics"
click at [862, 207] on span "Delphi Diagnostics, Inc." at bounding box center [999, 208] width 414 height 13
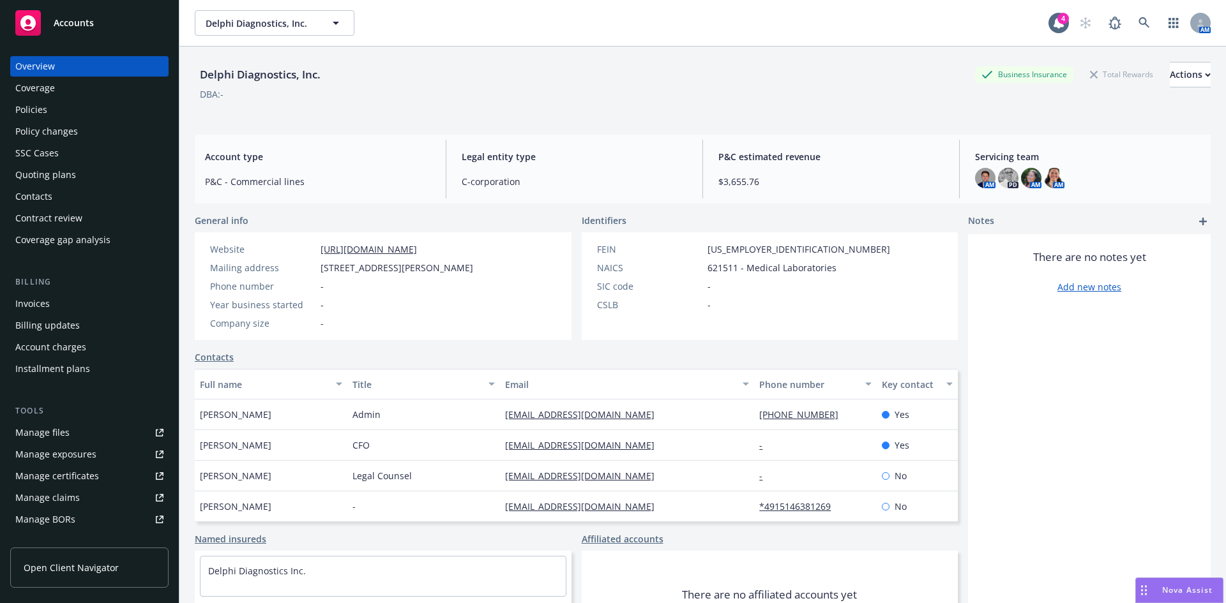
scroll to position [229, 0]
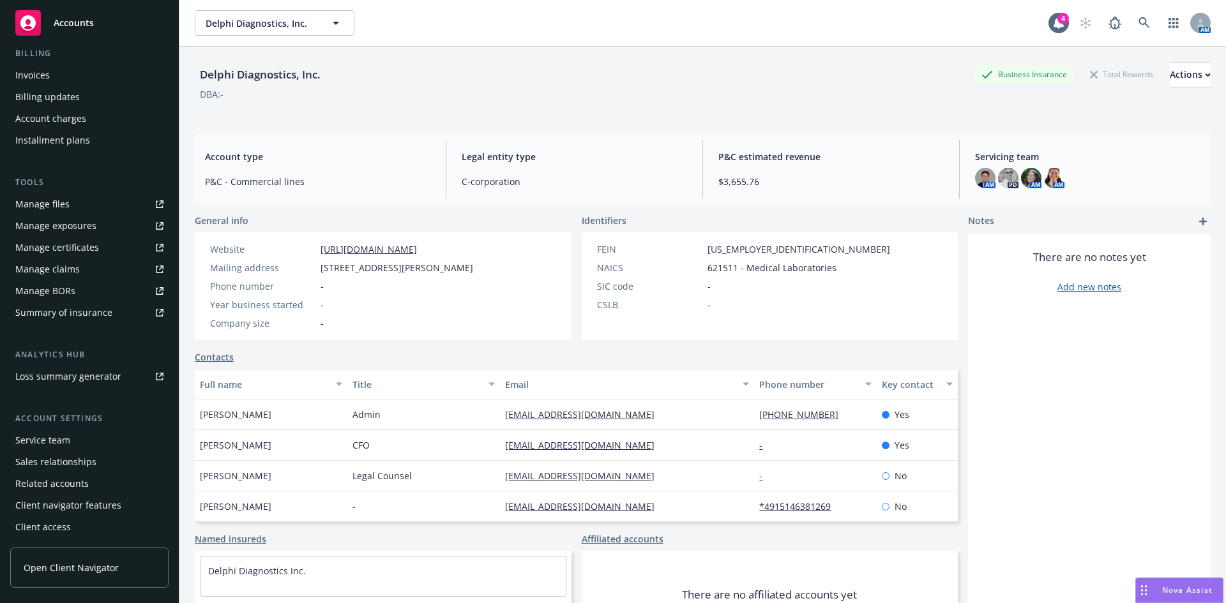
click at [67, 436] on div "Service team" at bounding box center [42, 440] width 55 height 20
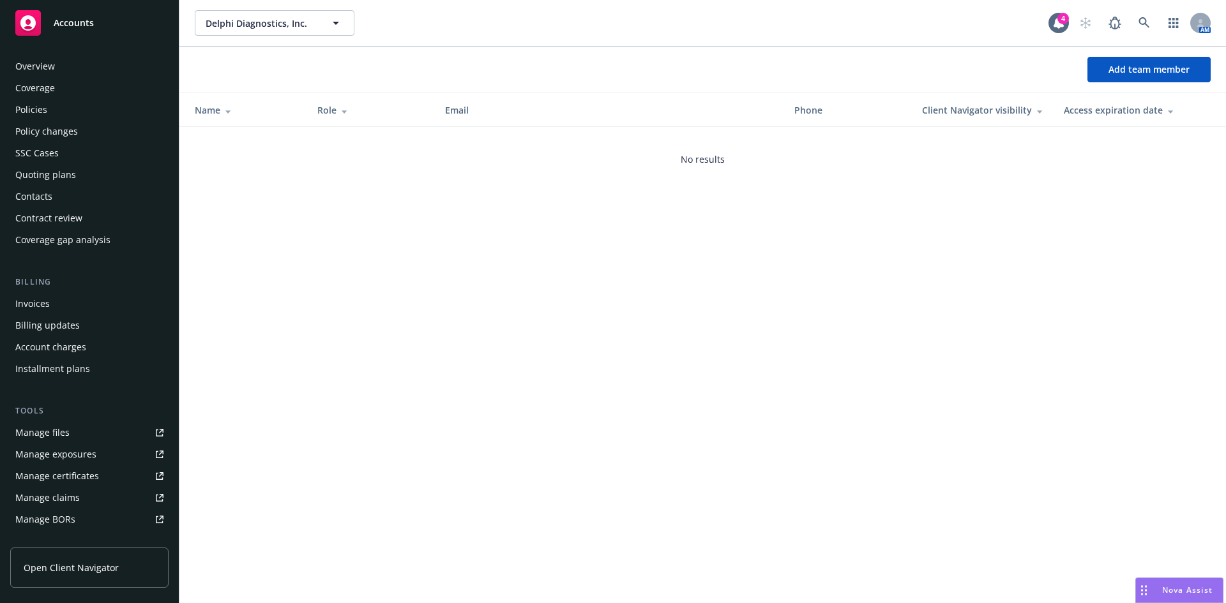
scroll to position [229, 0]
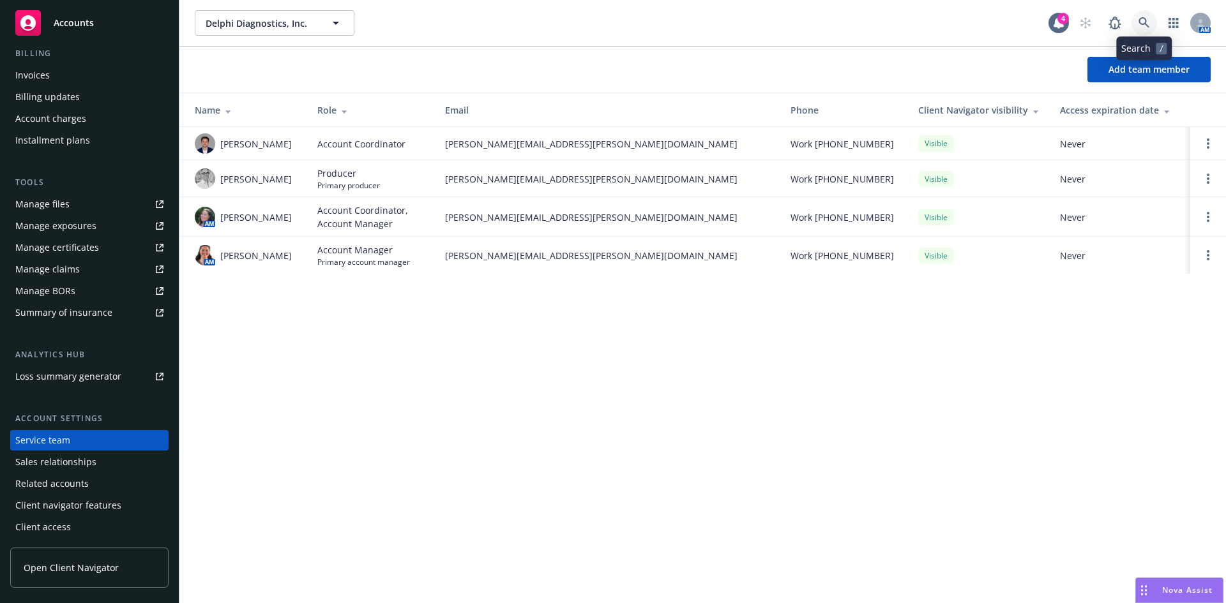
click at [1133, 25] on link at bounding box center [1144, 23] width 26 height 26
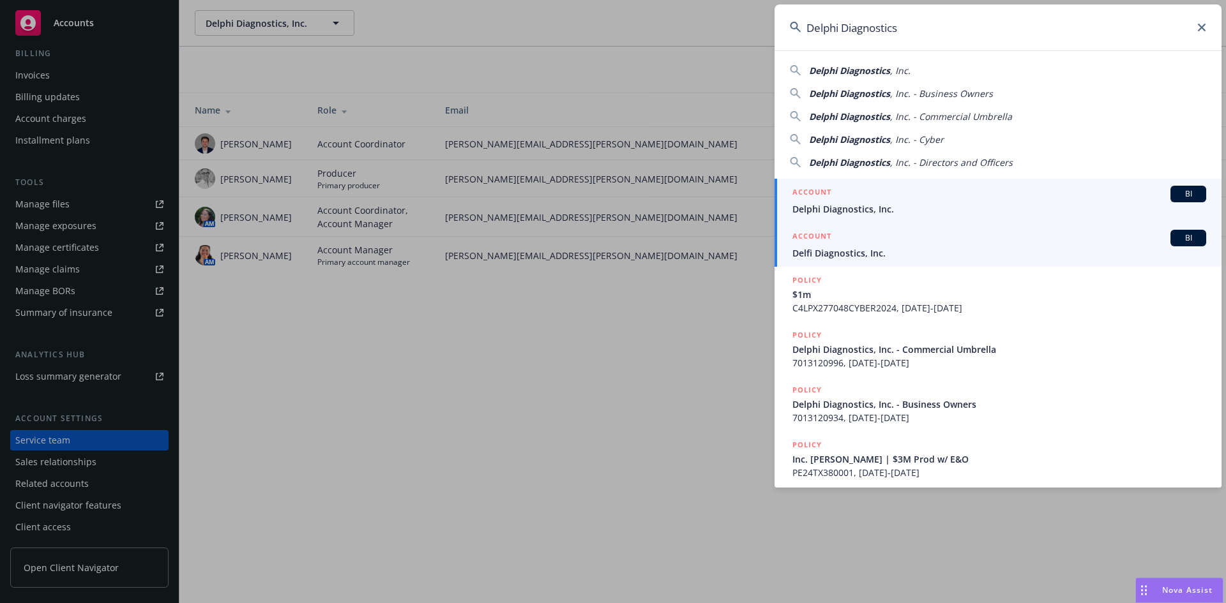
type input "Delphi Diagnostics"
click at [852, 253] on span "Delfi Diagnostics, Inc." at bounding box center [999, 252] width 414 height 13
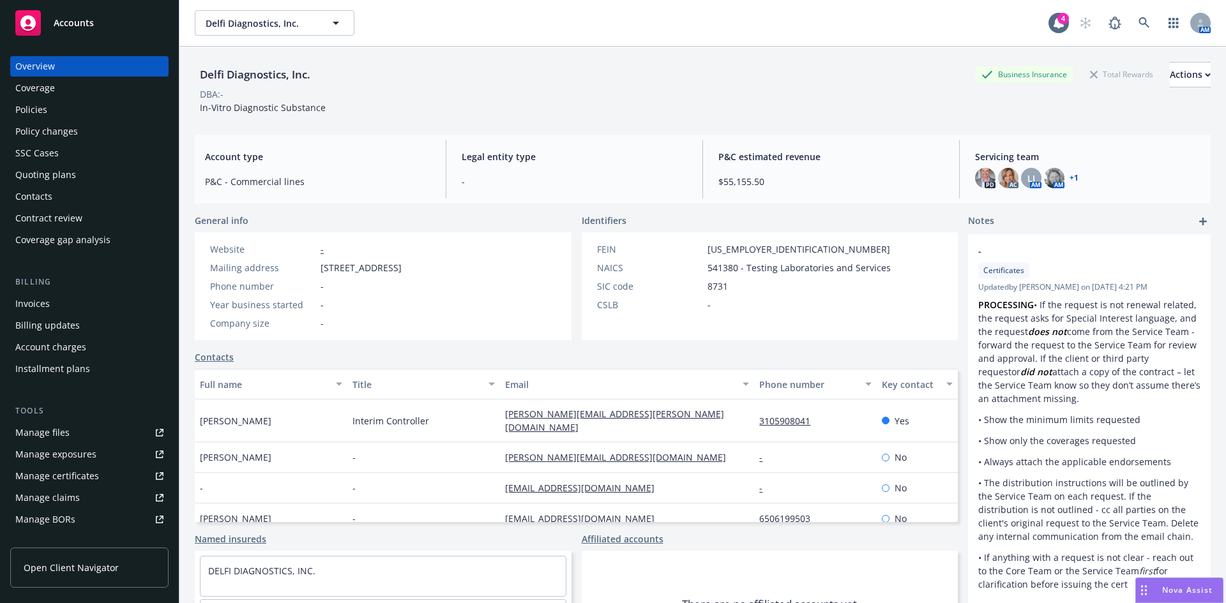
scroll to position [229, 0]
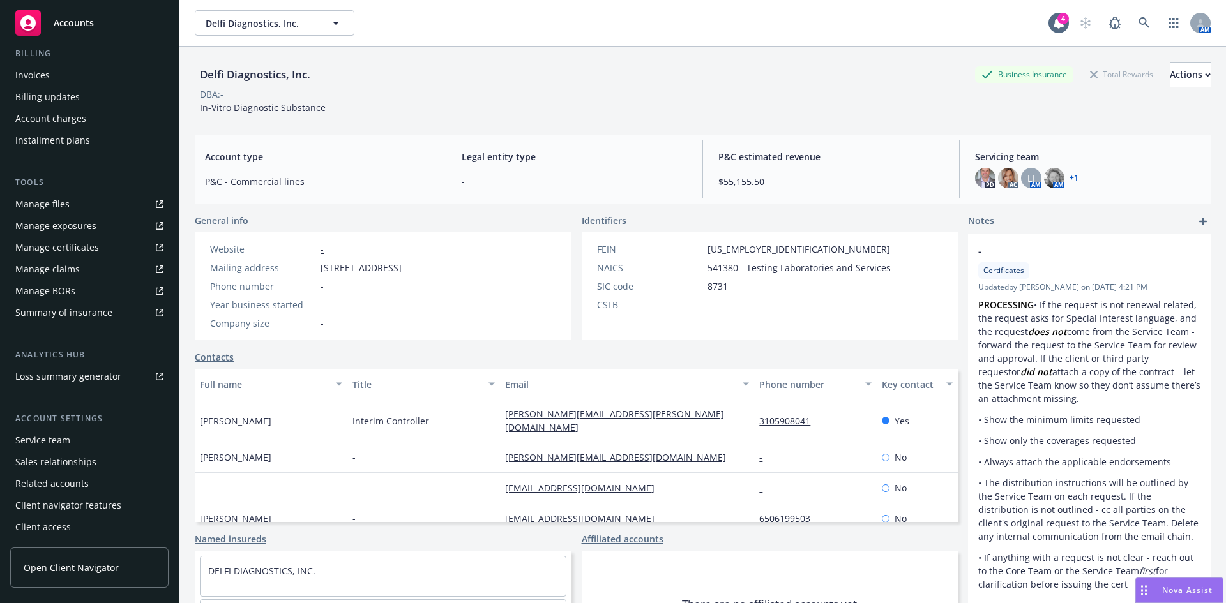
click at [57, 439] on div "Service team" at bounding box center [42, 440] width 55 height 20
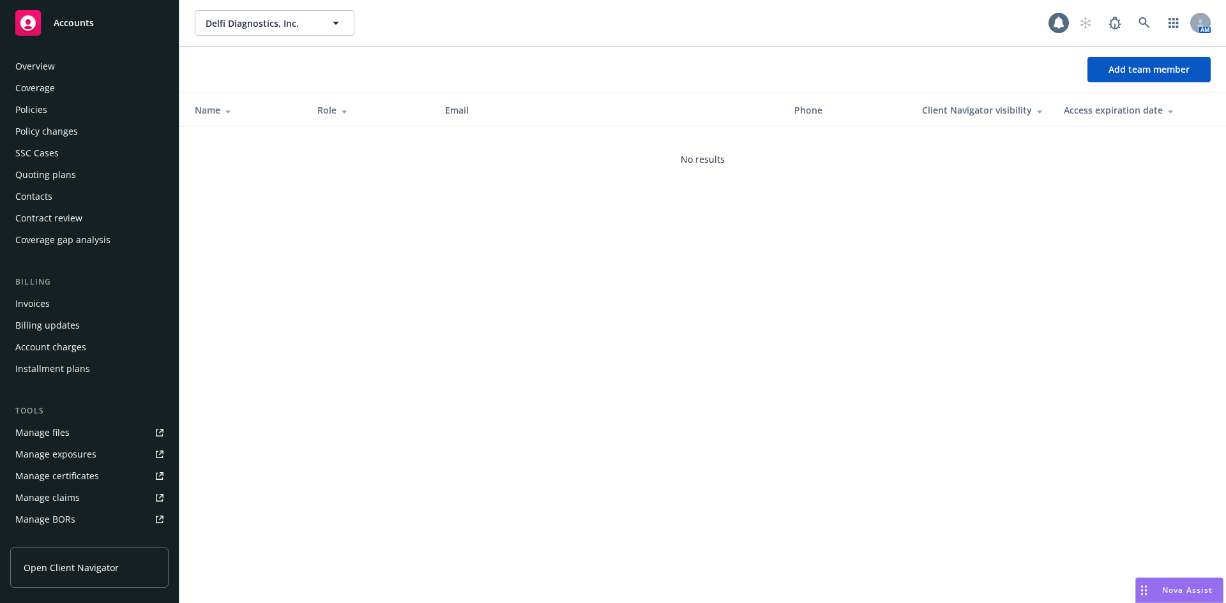
scroll to position [229, 0]
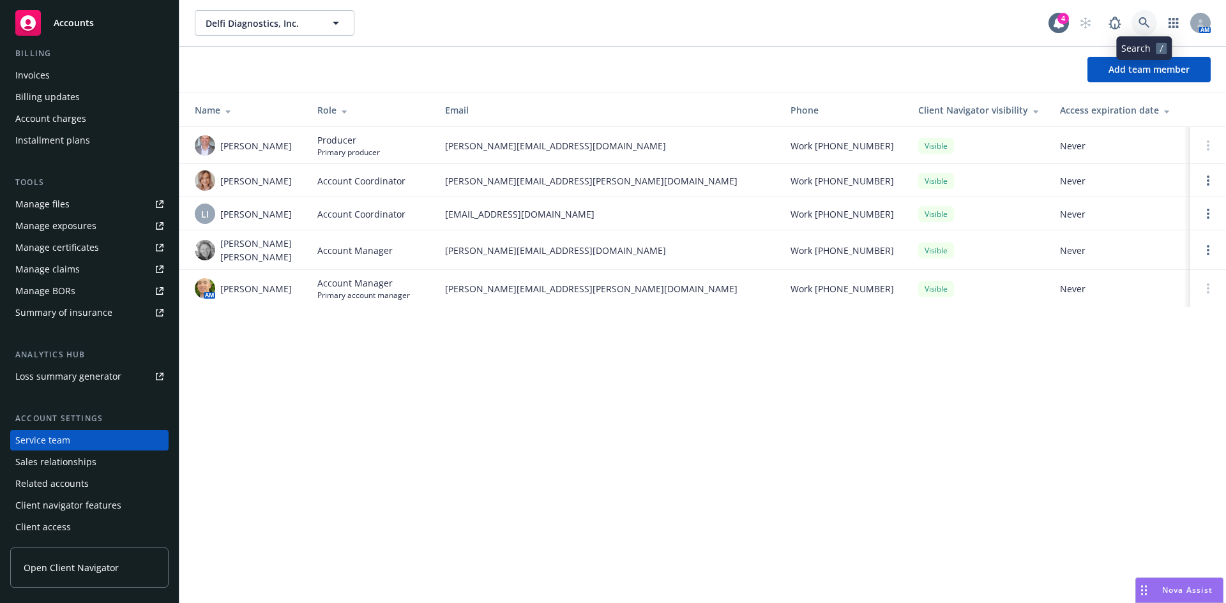
click at [1154, 22] on link at bounding box center [1144, 23] width 26 height 26
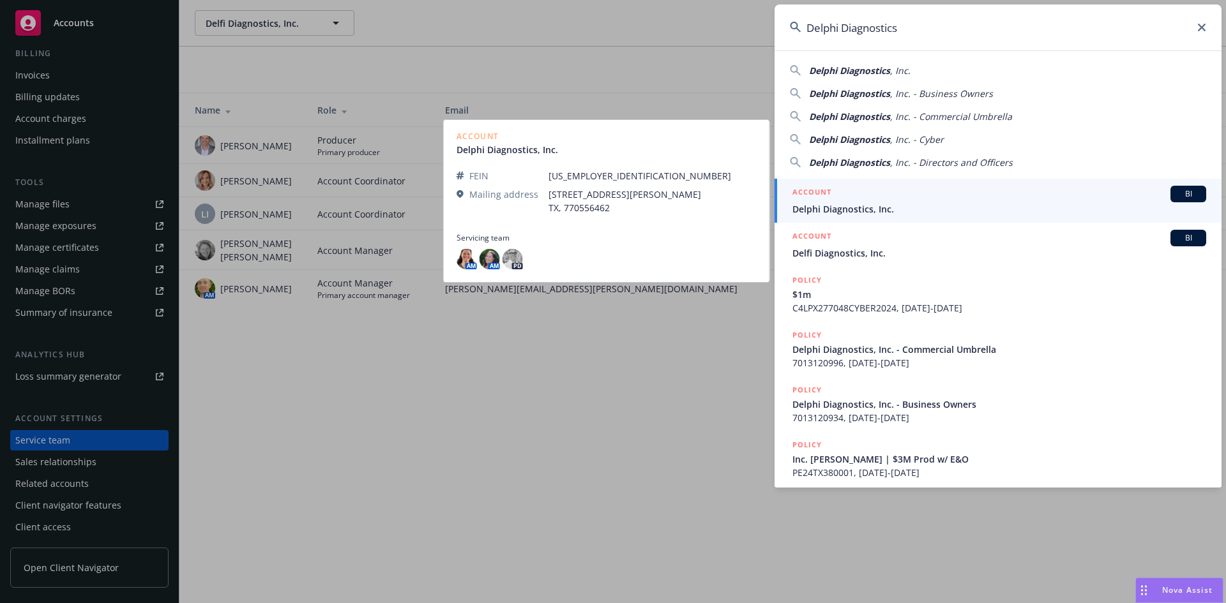
type input "Delphi Diagnostics"
click at [838, 200] on div "ACCOUNT BI" at bounding box center [999, 194] width 414 height 17
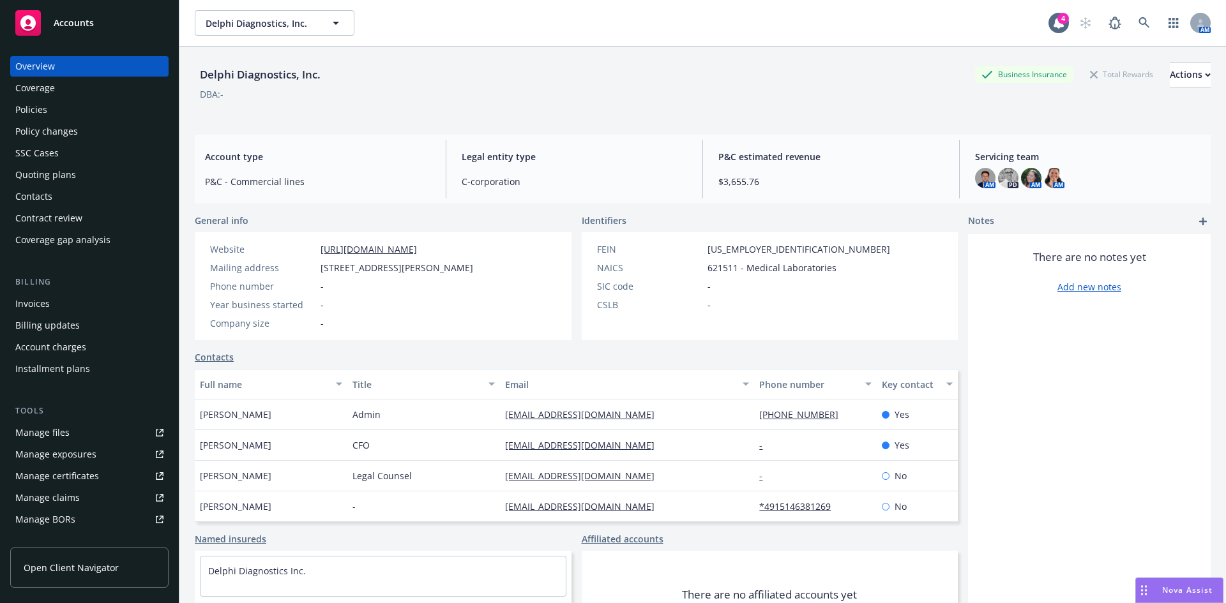
click at [70, 109] on div "Policies" at bounding box center [89, 110] width 148 height 20
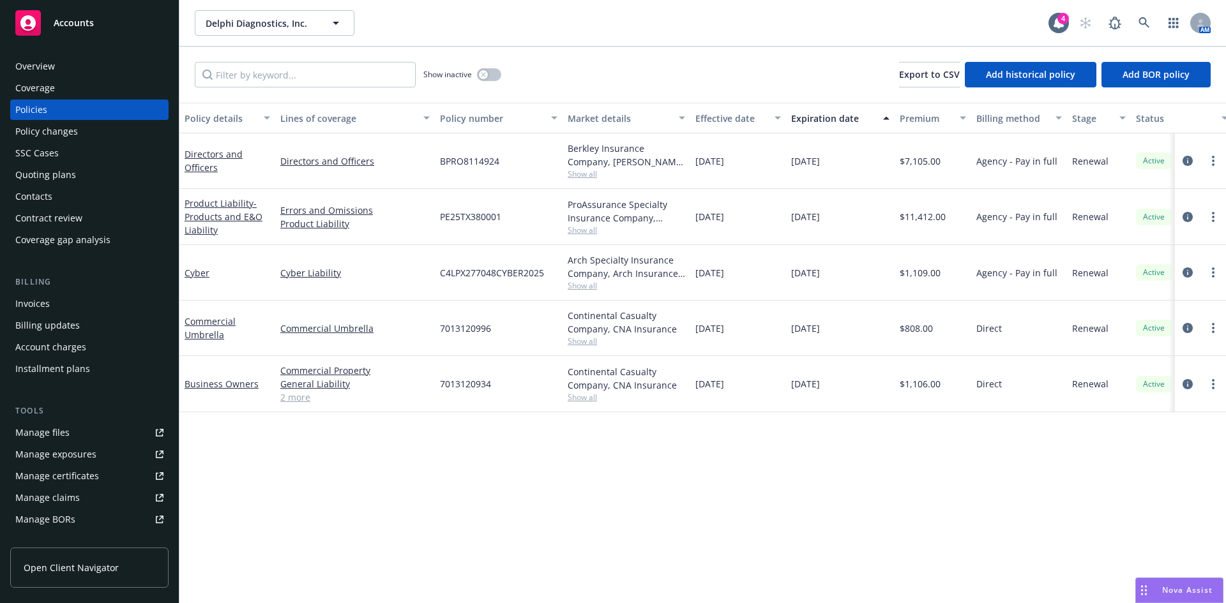
click at [584, 176] on span "Show all" at bounding box center [626, 174] width 117 height 11
click at [524, 158] on div "BPRO8114924" at bounding box center [499, 161] width 128 height 56
click at [1143, 22] on icon at bounding box center [1143, 22] width 11 height 11
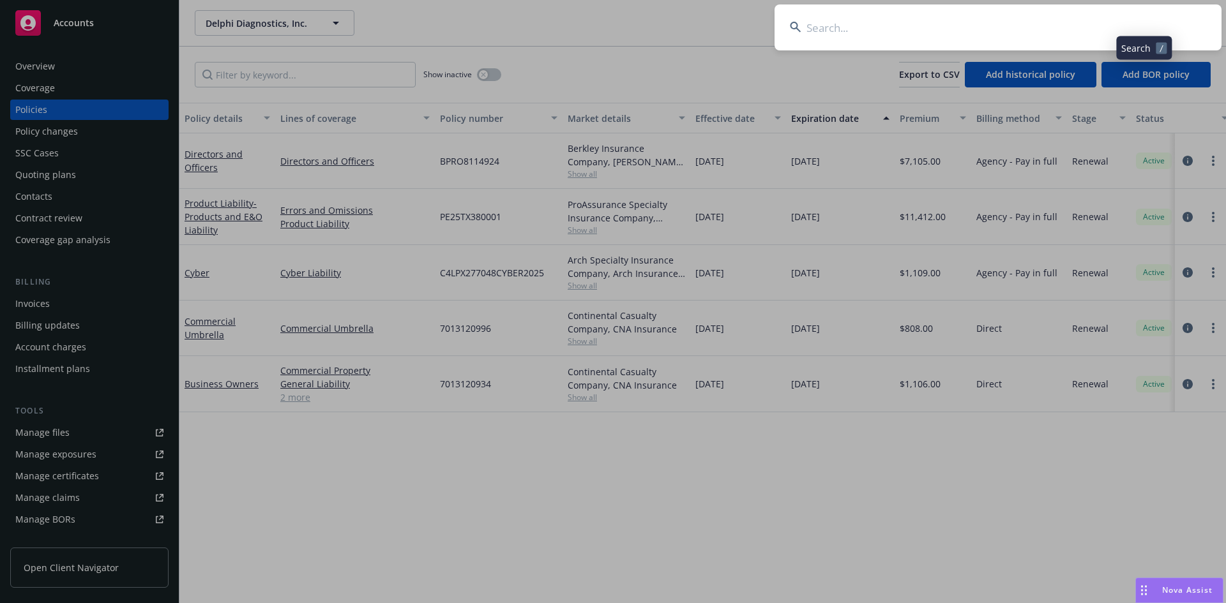
click at [958, 19] on input at bounding box center [997, 27] width 447 height 46
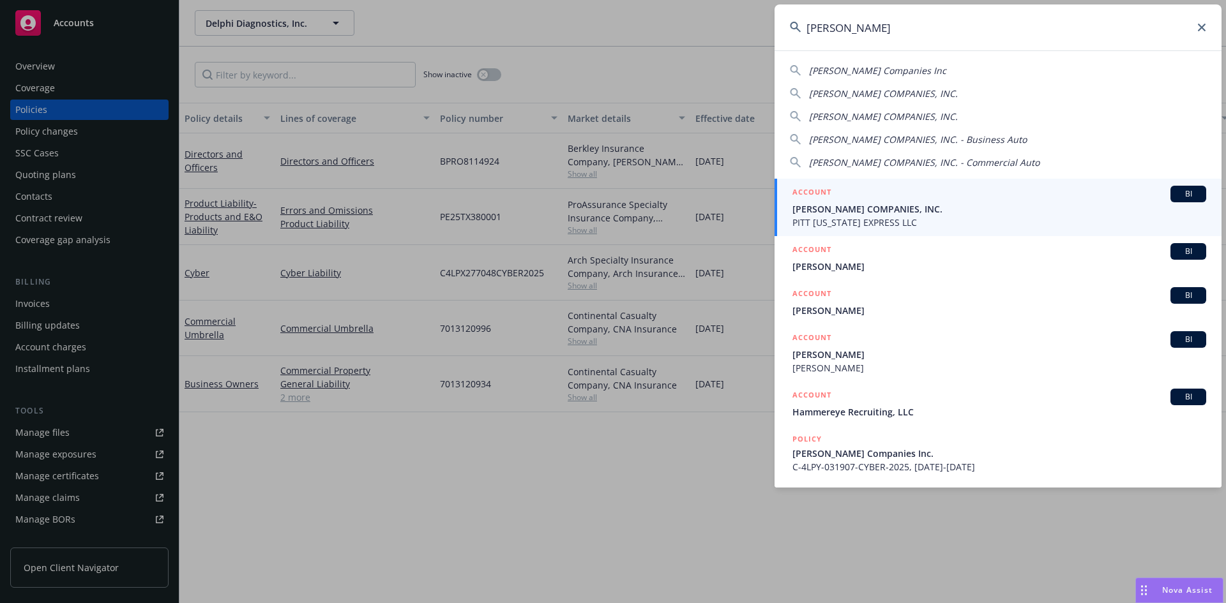
type input "hammel"
click at [846, 221] on span "PITT OHIO EXPRESS LLC" at bounding box center [999, 222] width 414 height 13
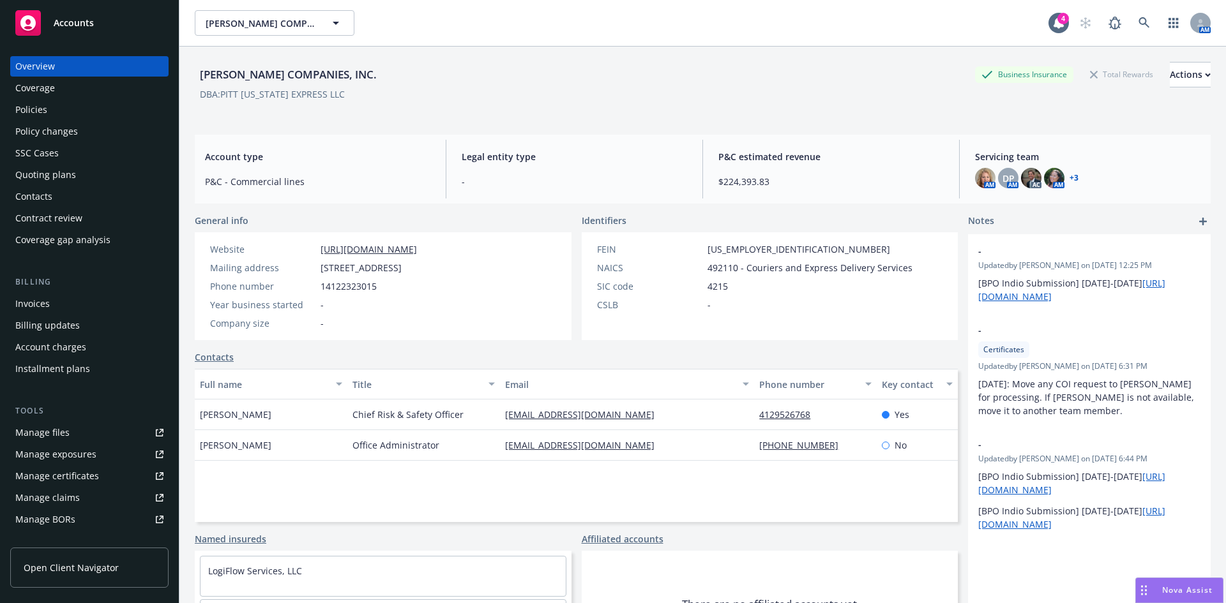
click at [64, 437] on div "Manage files" at bounding box center [42, 433] width 54 height 20
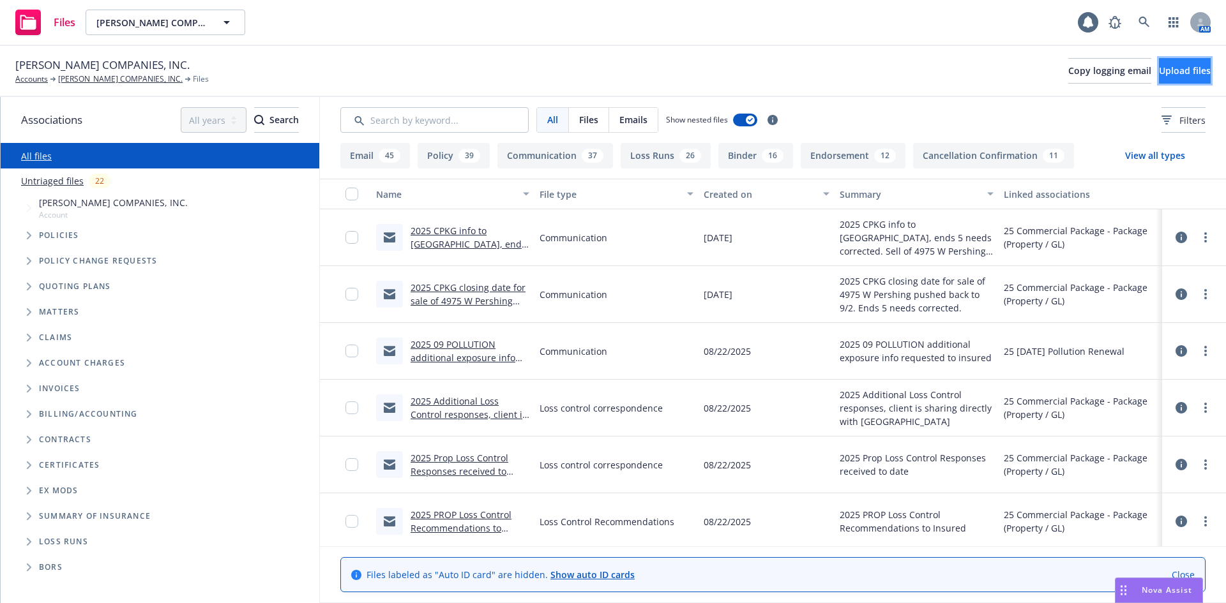
click at [1166, 59] on button "Upload files" at bounding box center [1185, 71] width 52 height 26
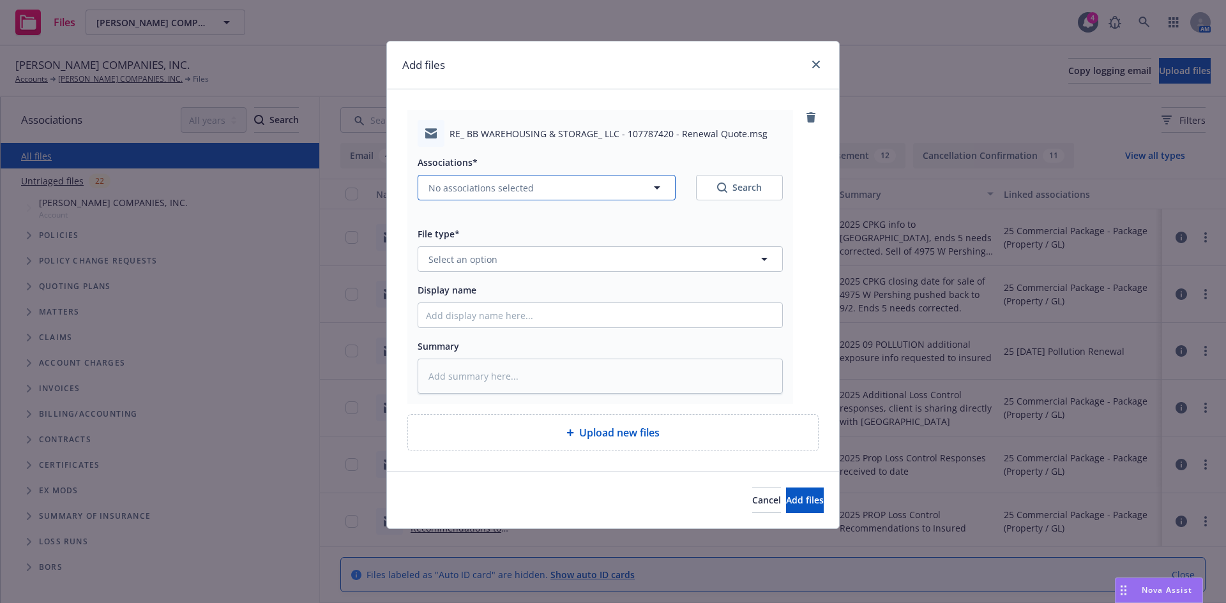
click at [454, 188] on span "No associations selected" at bounding box center [480, 187] width 105 height 13
type textarea "x"
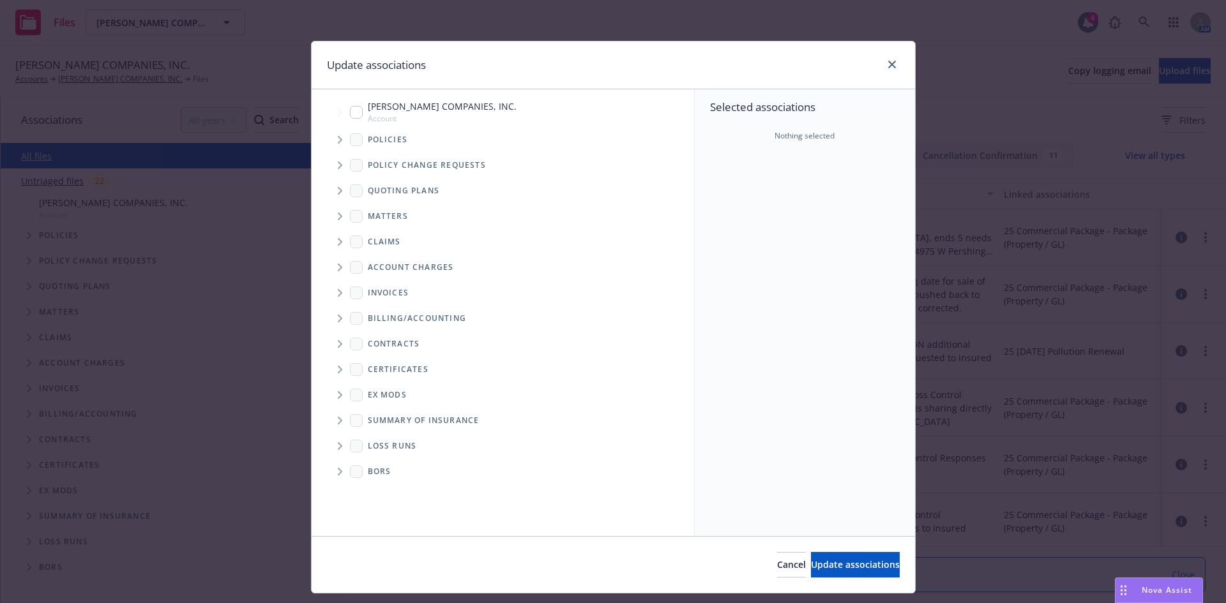
click at [331, 190] on span "Tree Example" at bounding box center [339, 191] width 20 height 20
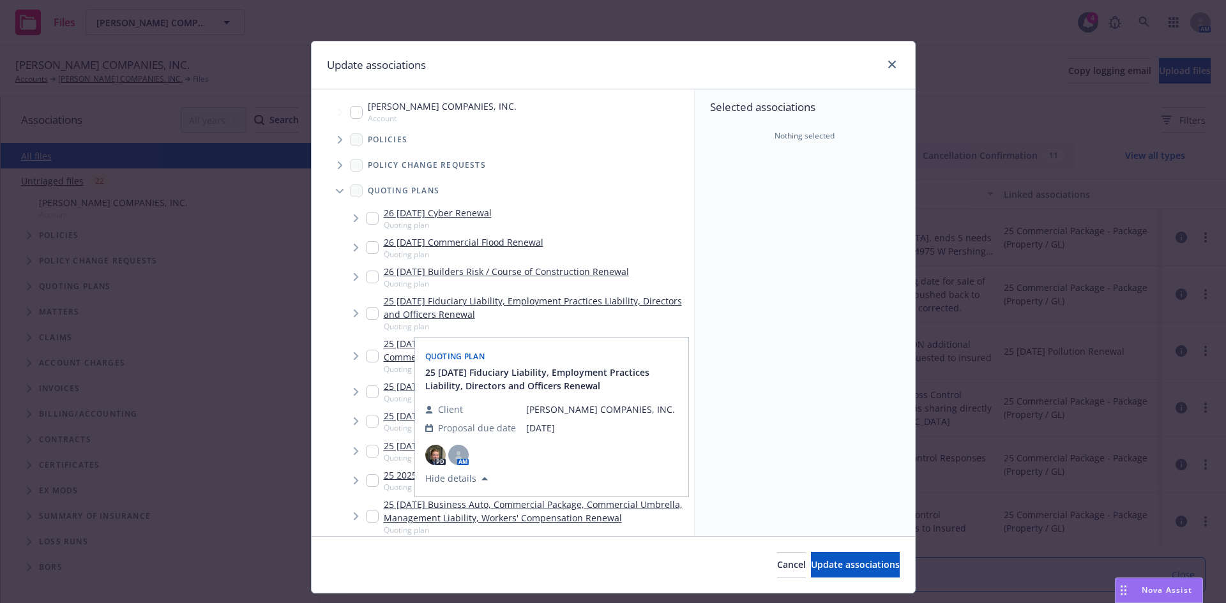
click at [366, 309] on input "Tree Example" at bounding box center [372, 313] width 13 height 13
click at [369, 312] on input "Tree Example" at bounding box center [372, 313] width 13 height 13
checkbox input "false"
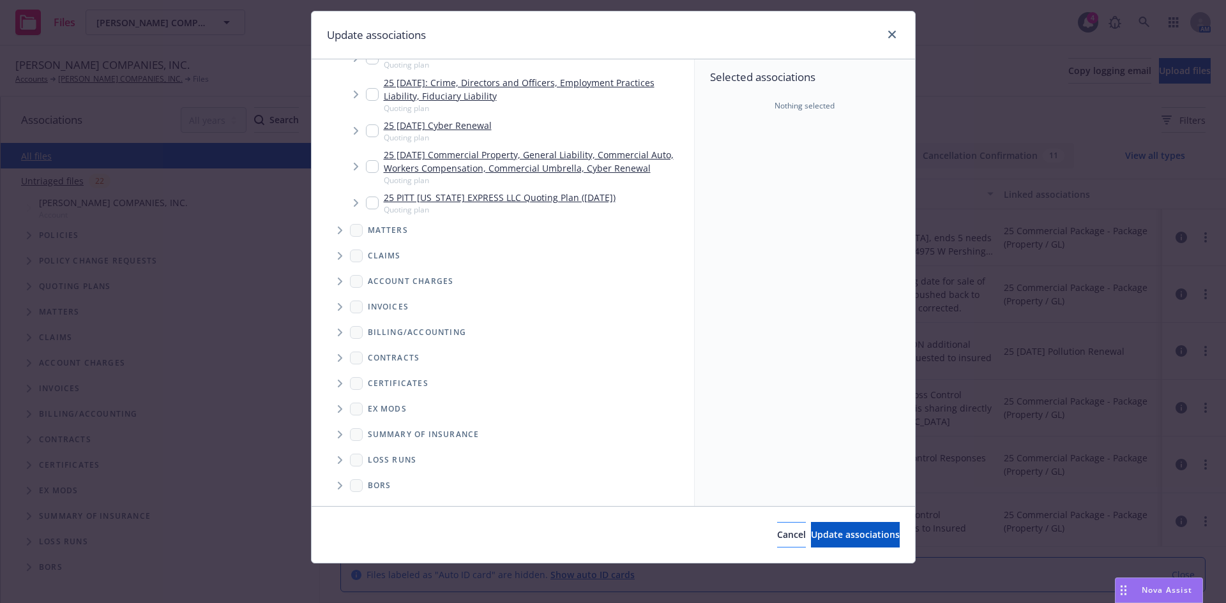
scroll to position [31, 0]
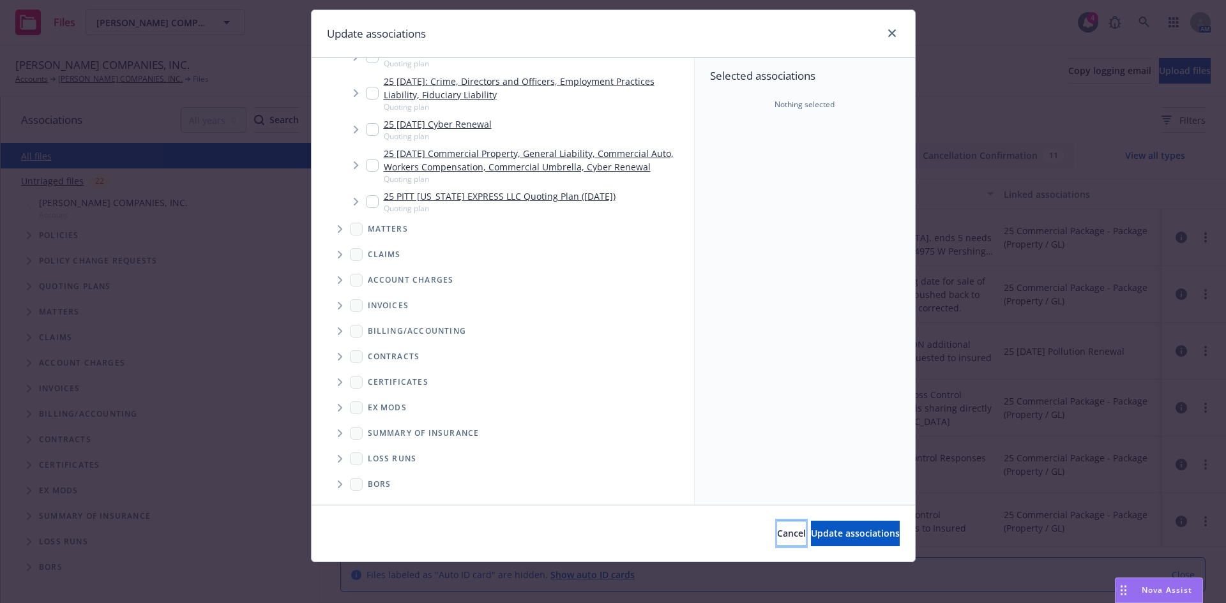
click at [777, 532] on span "Cancel" at bounding box center [791, 533] width 29 height 12
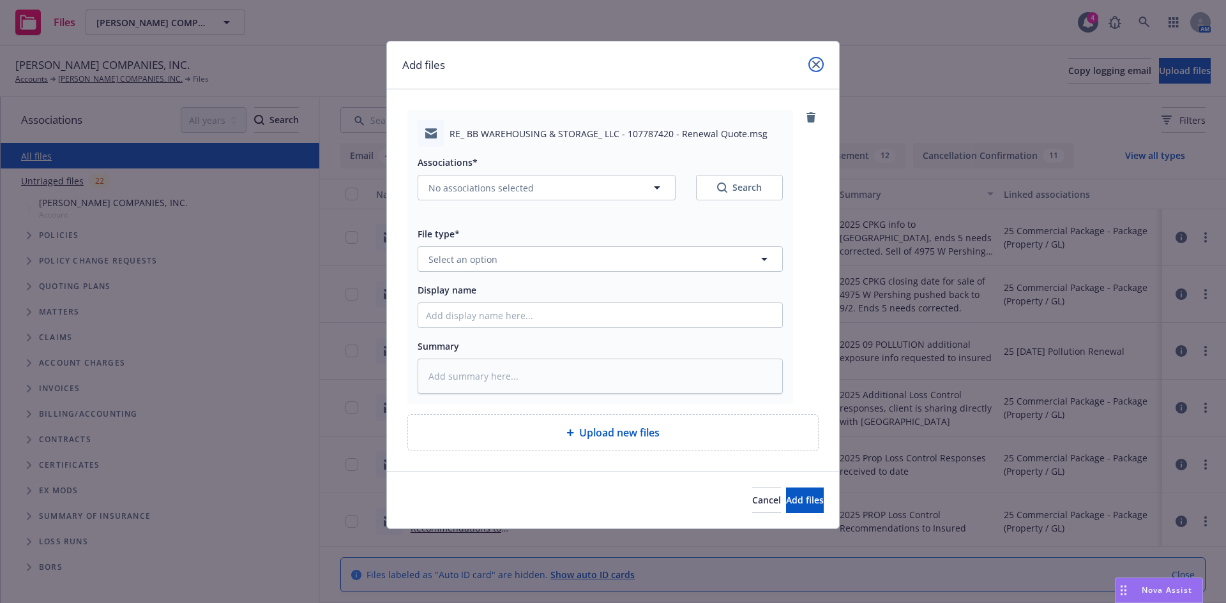
click at [811, 59] on link "close" at bounding box center [815, 64] width 15 height 15
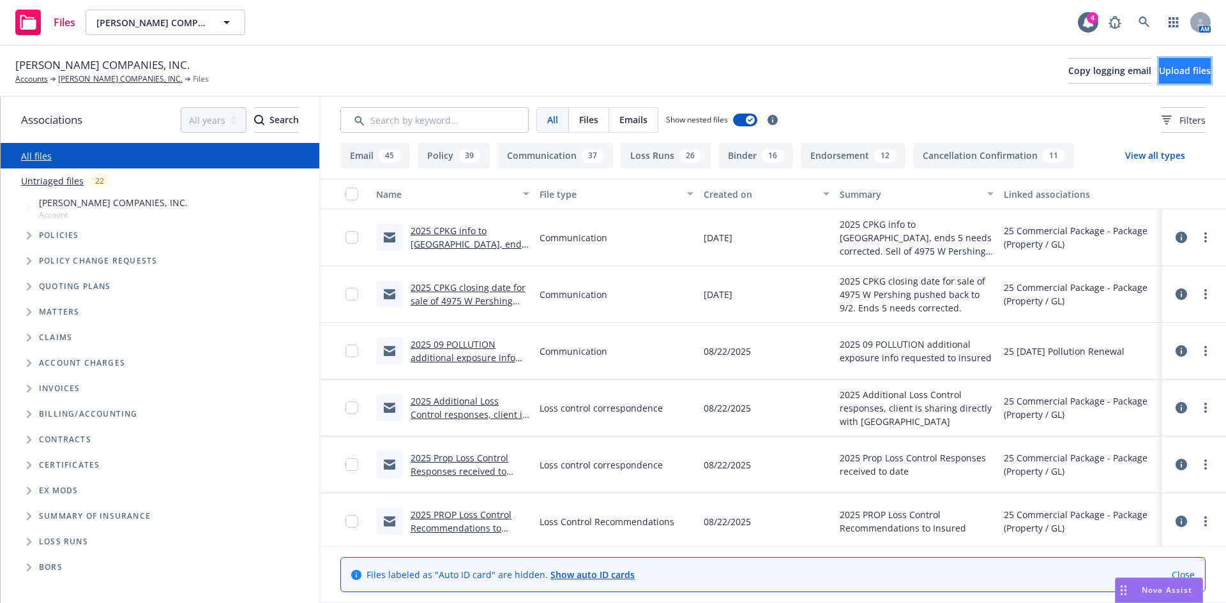
click at [1159, 61] on button "Upload files" at bounding box center [1185, 71] width 52 height 26
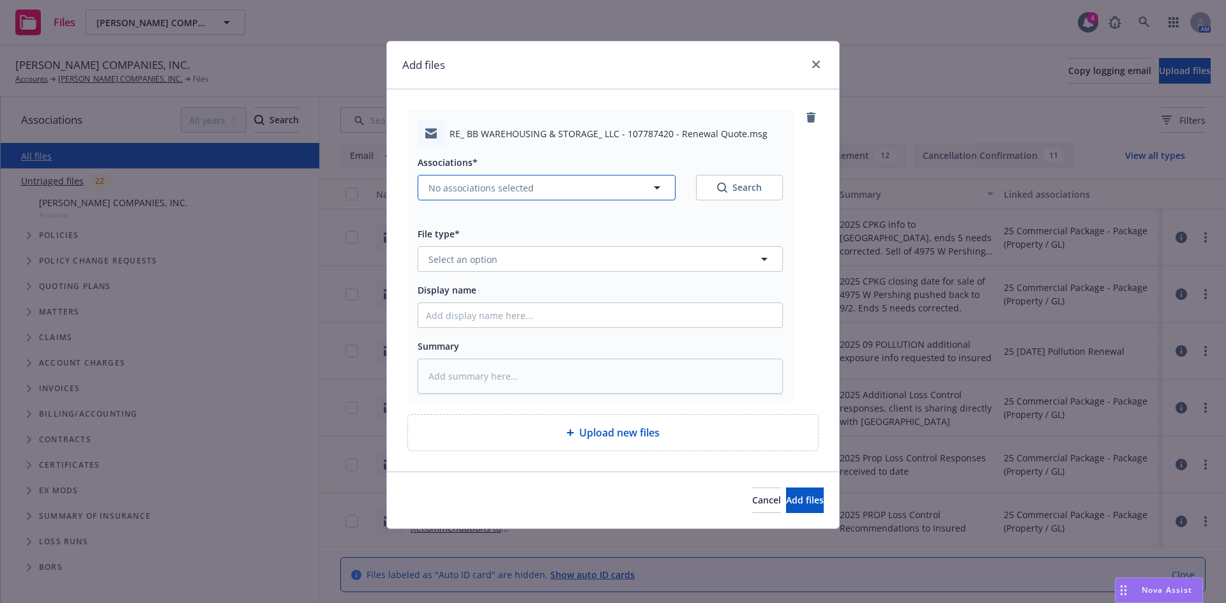
click at [466, 186] on span "No associations selected" at bounding box center [480, 187] width 105 height 13
type textarea "x"
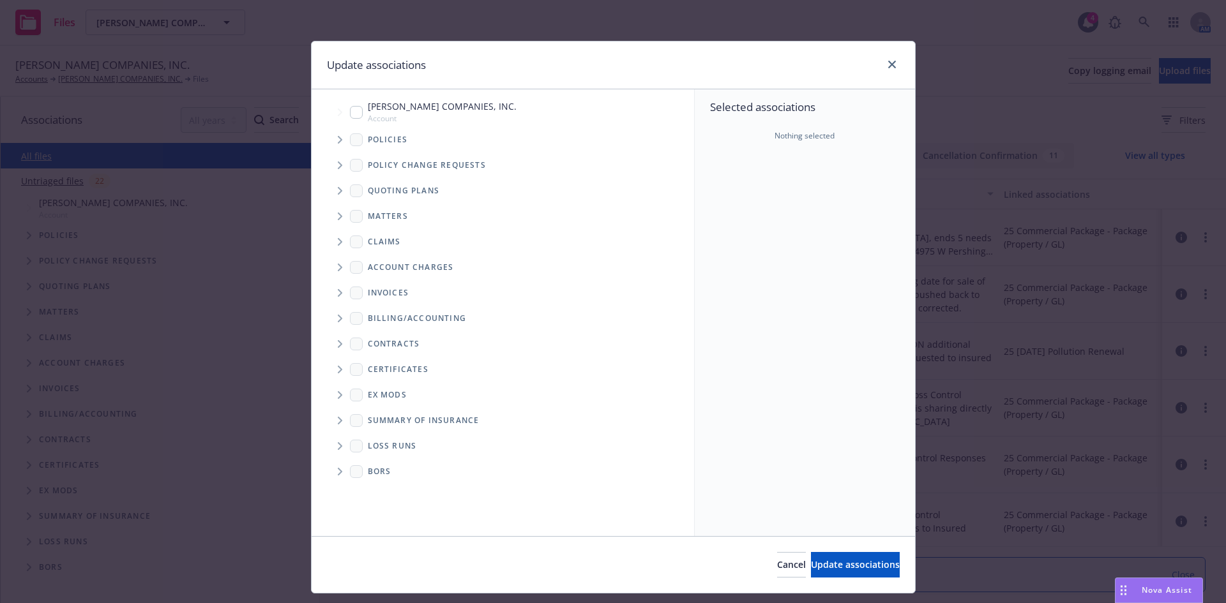
click at [350, 108] on input "Tree Example" at bounding box center [356, 112] width 13 height 13
checkbox input "true"
click at [821, 562] on span "Update associations" at bounding box center [855, 565] width 89 height 12
type textarea "x"
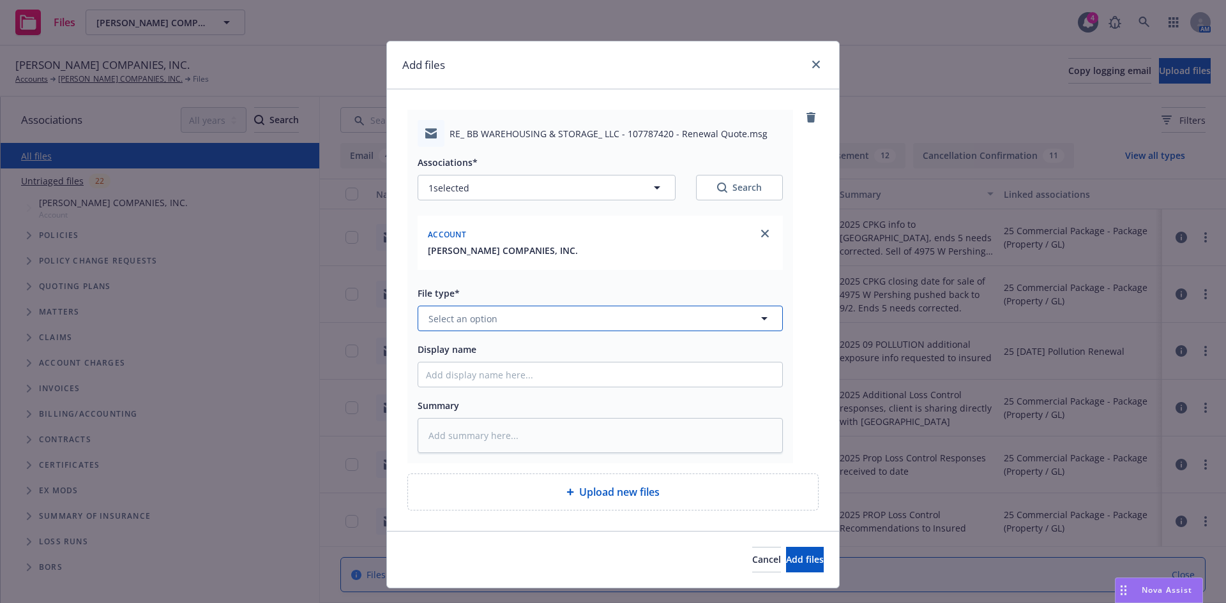
click at [486, 319] on span "Select an option" at bounding box center [462, 318] width 69 height 13
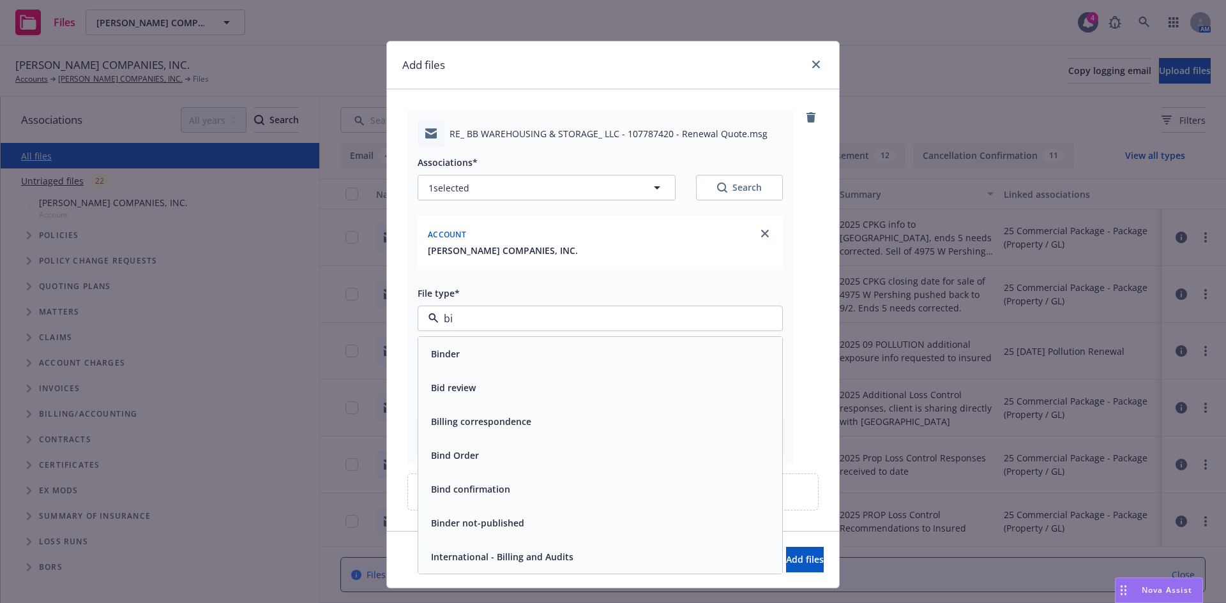
type input "bin"
click at [456, 384] on span "Bind Order" at bounding box center [455, 387] width 48 height 13
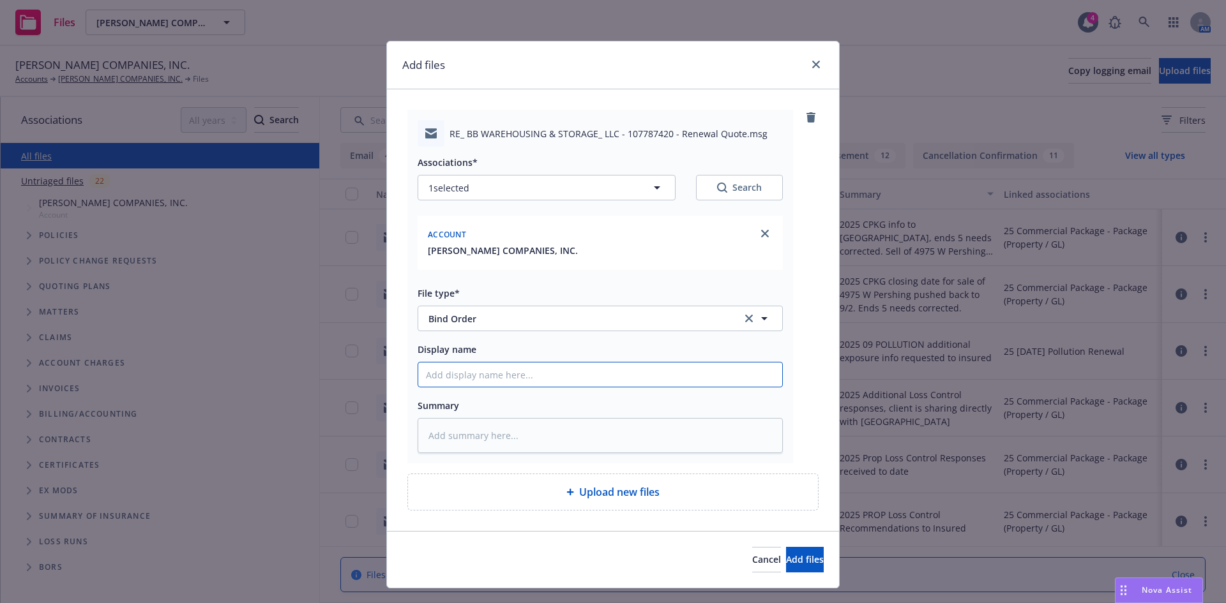
click at [447, 363] on input "Display name" at bounding box center [600, 375] width 364 height 24
type textarea "x"
type input "B"
type textarea "x"
type input "Bi"
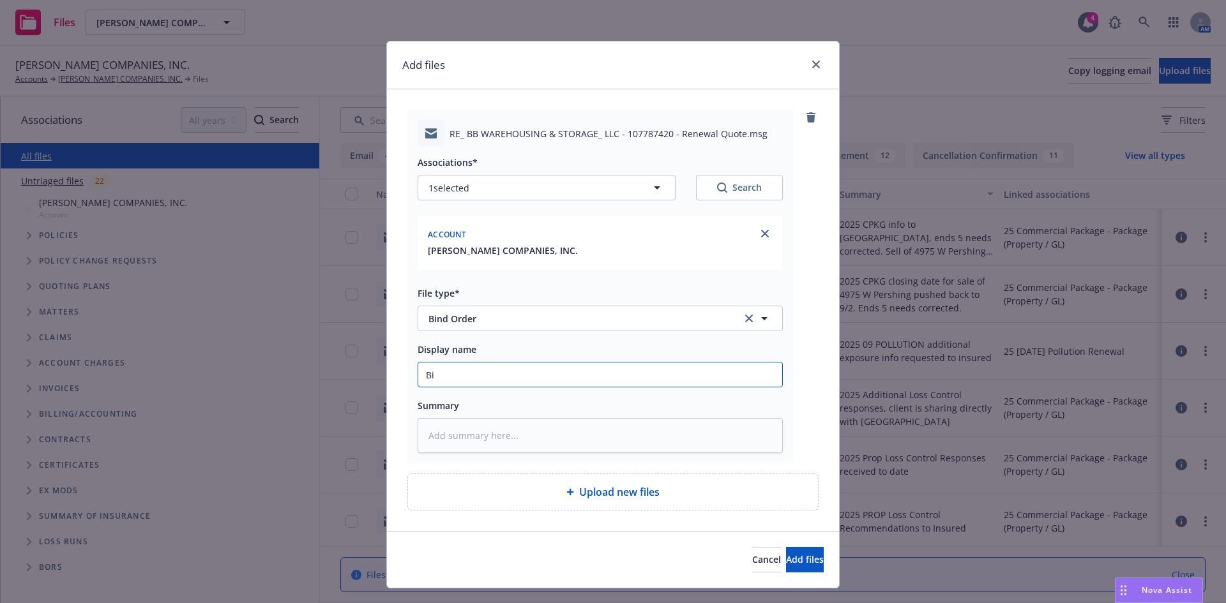
type textarea "x"
type input "Bin"
type textarea "x"
type input "Bind"
type textarea "x"
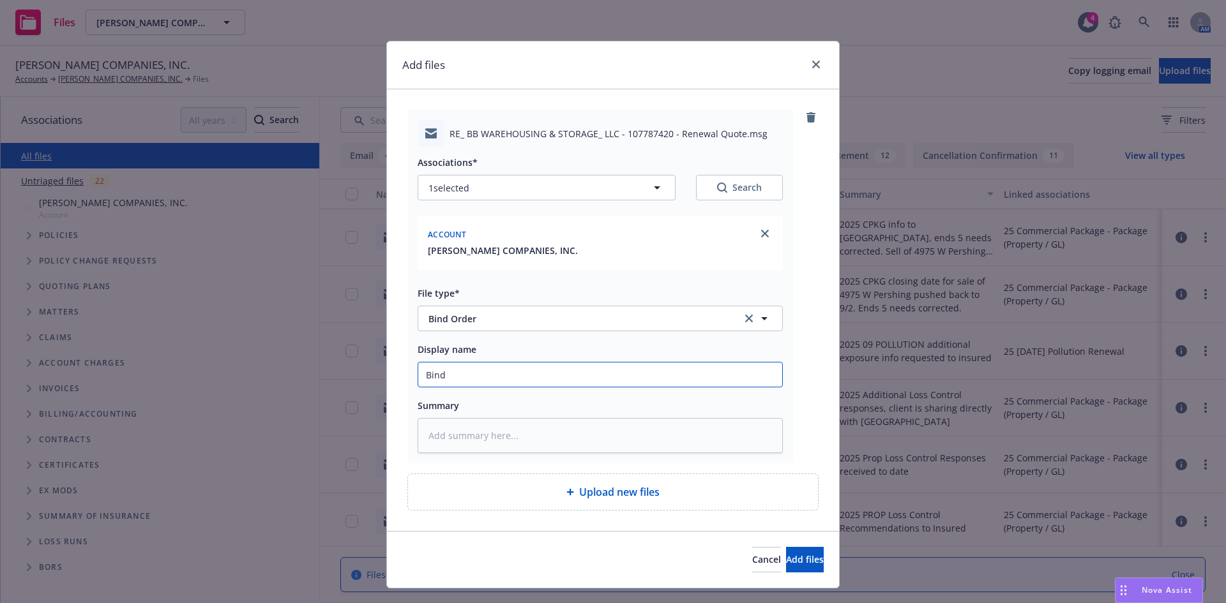
type input "Bind"
type textarea "x"
type input "Bind o"
type textarea "x"
type input "Bind or"
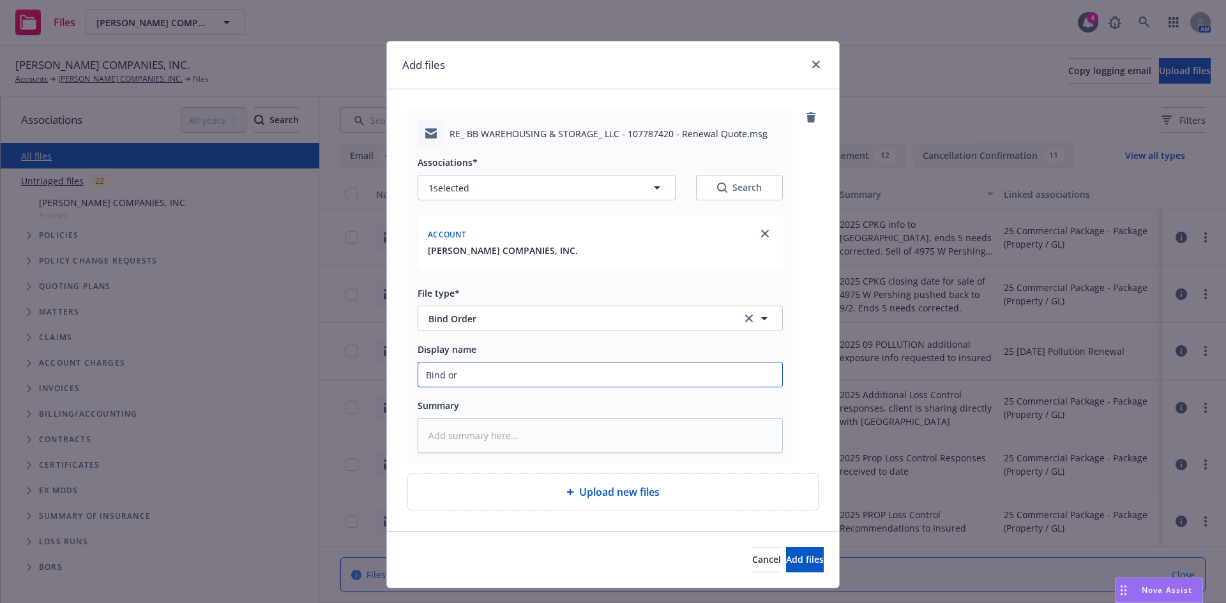
type textarea "x"
type input "Bind ord"
type textarea "x"
type input "Bind orde"
type textarea "x"
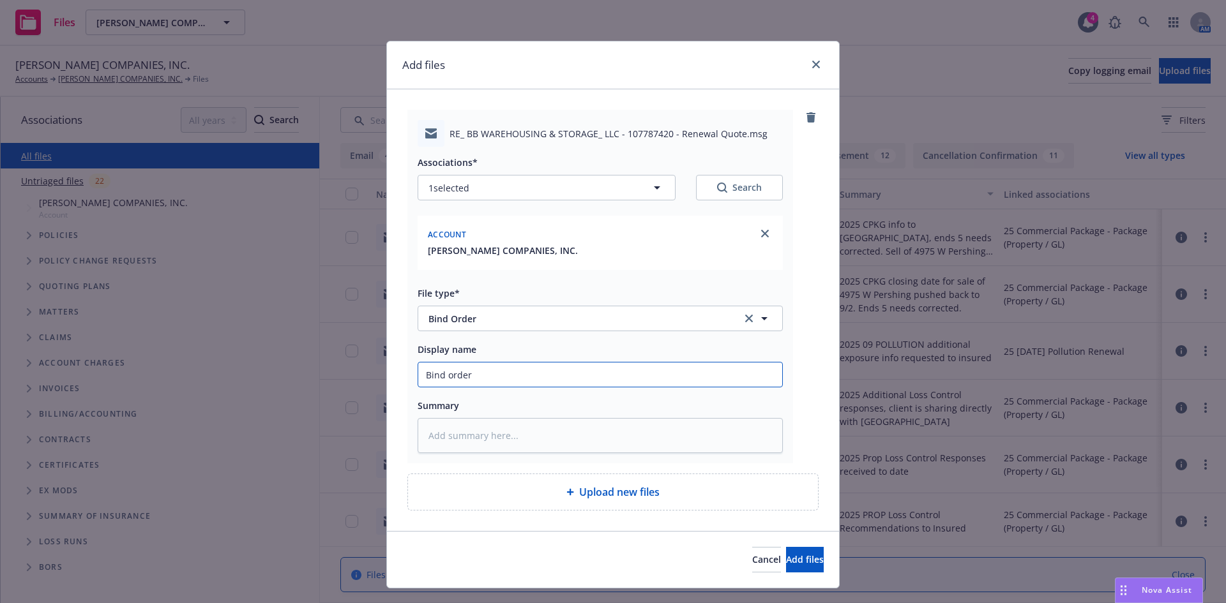
type input "Bind order"
type textarea "x"
type input "Bind order t"
type textarea "x"
type input "Bind order to"
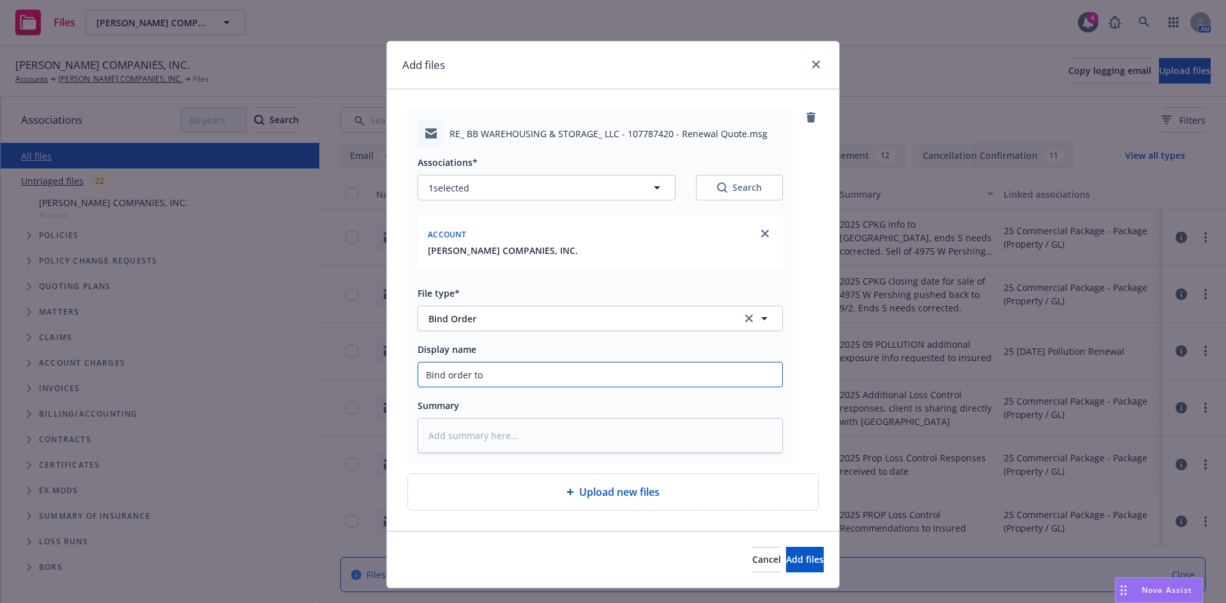
type textarea "x"
type input "Bind order to"
type textarea "x"
type input "Bind order to T"
type textarea "x"
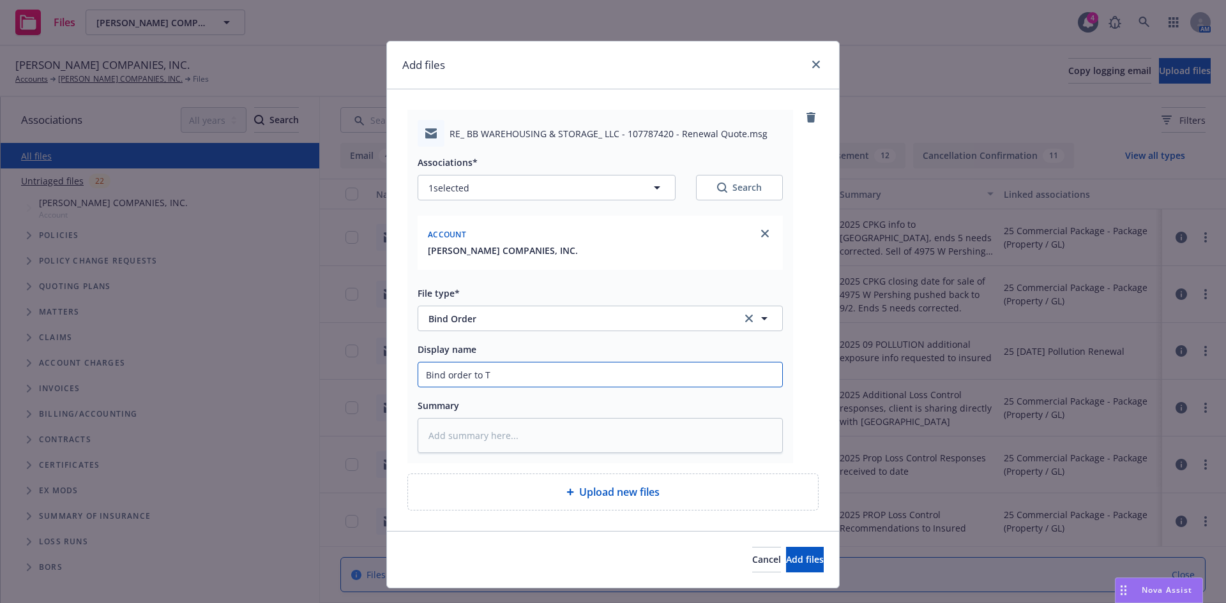
type input "Bind order to Tr"
type textarea "x"
type input "Bind order to Tra"
type textarea "x"
type input "Bind order to Trav"
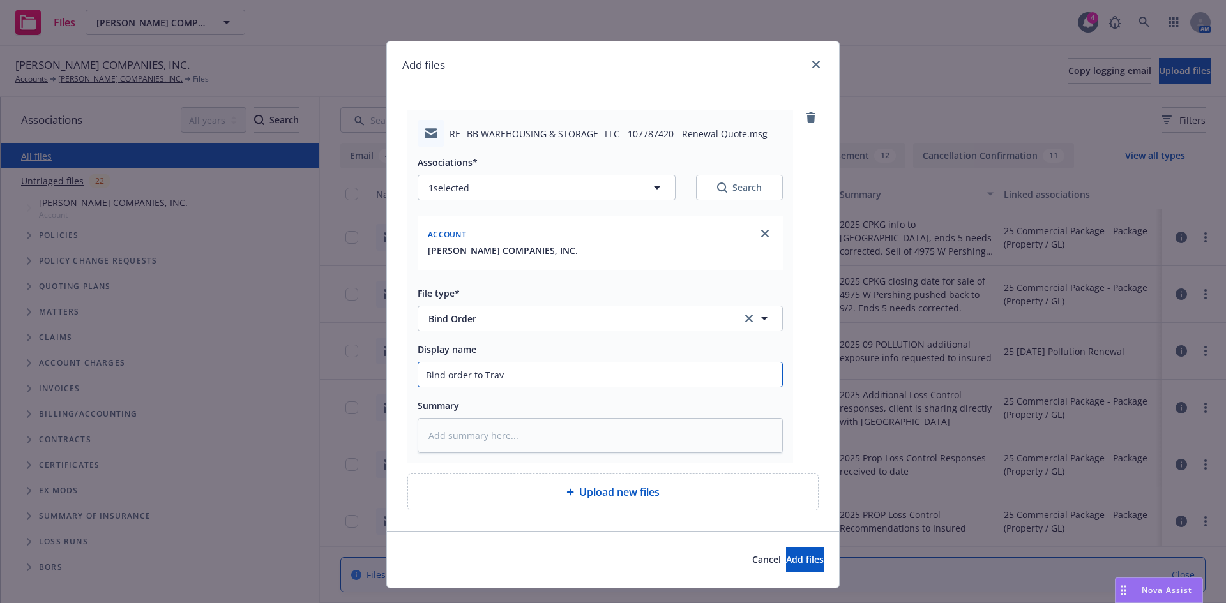
type textarea "x"
type input "Bind order to Trave"
type textarea "x"
type input "Bind order to Travel"
type textarea "x"
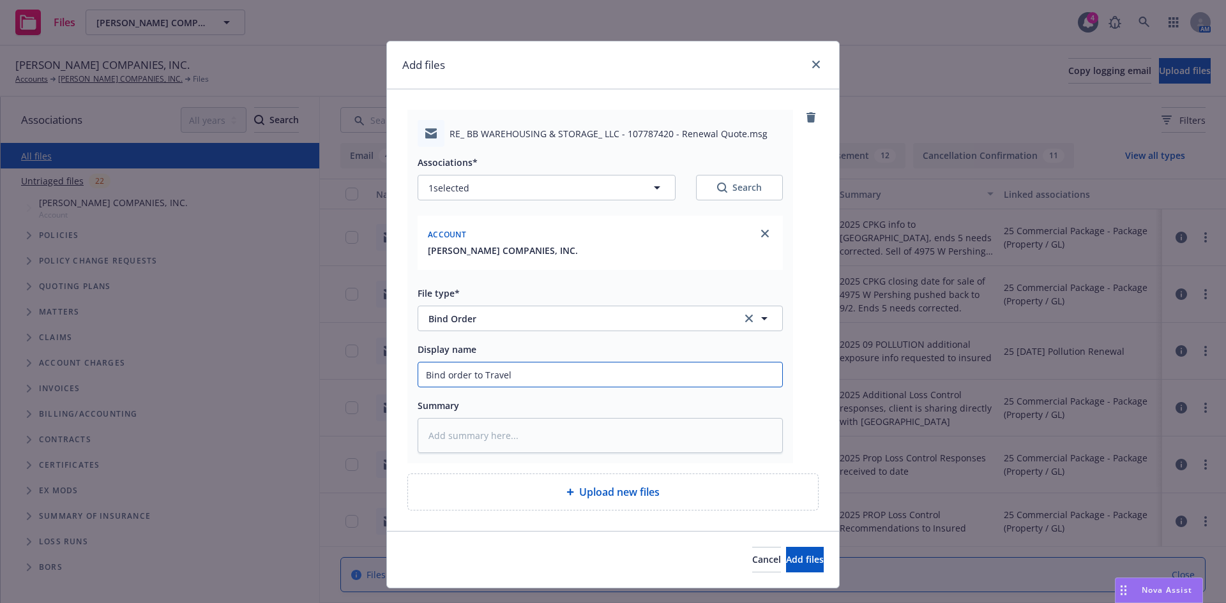
type input "Bind order to Travelr"
type textarea "x"
type input "Bind order to Travelrs"
type textarea "x"
type input "Bind order to Travelrs"
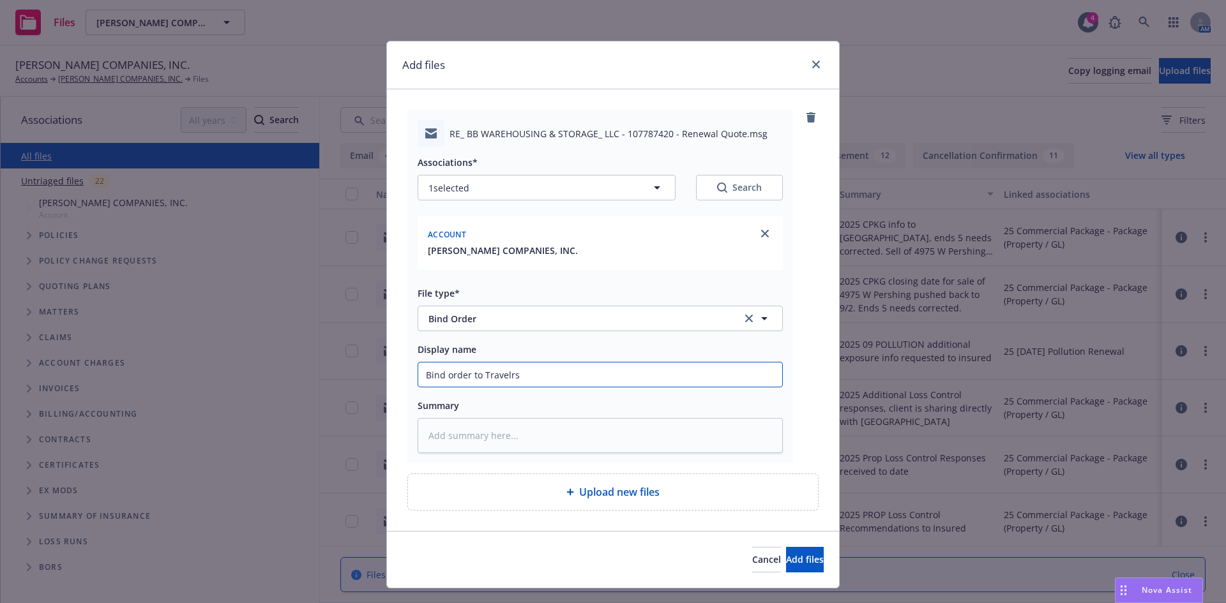
type textarea "x"
type input "Bind order to Travelrs"
type textarea "x"
type input "Bind order to Travelr"
type textarea "x"
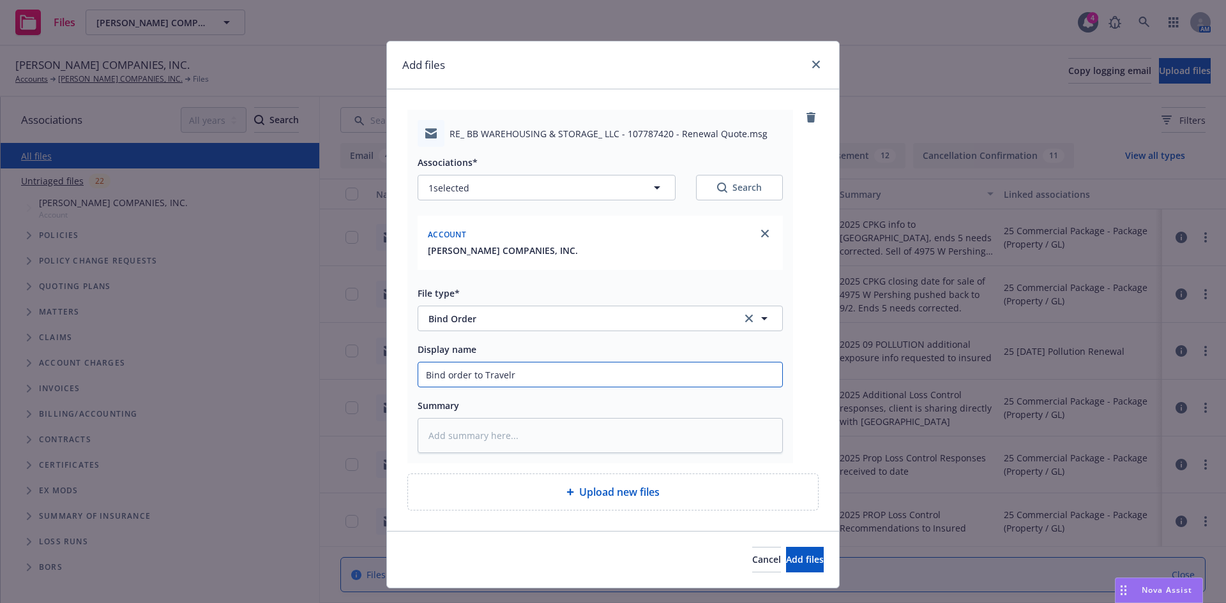
type input "Bind order to Travel"
type textarea "x"
type input "Bind order to Trave"
type textarea "x"
type input "Bind order to Travel"
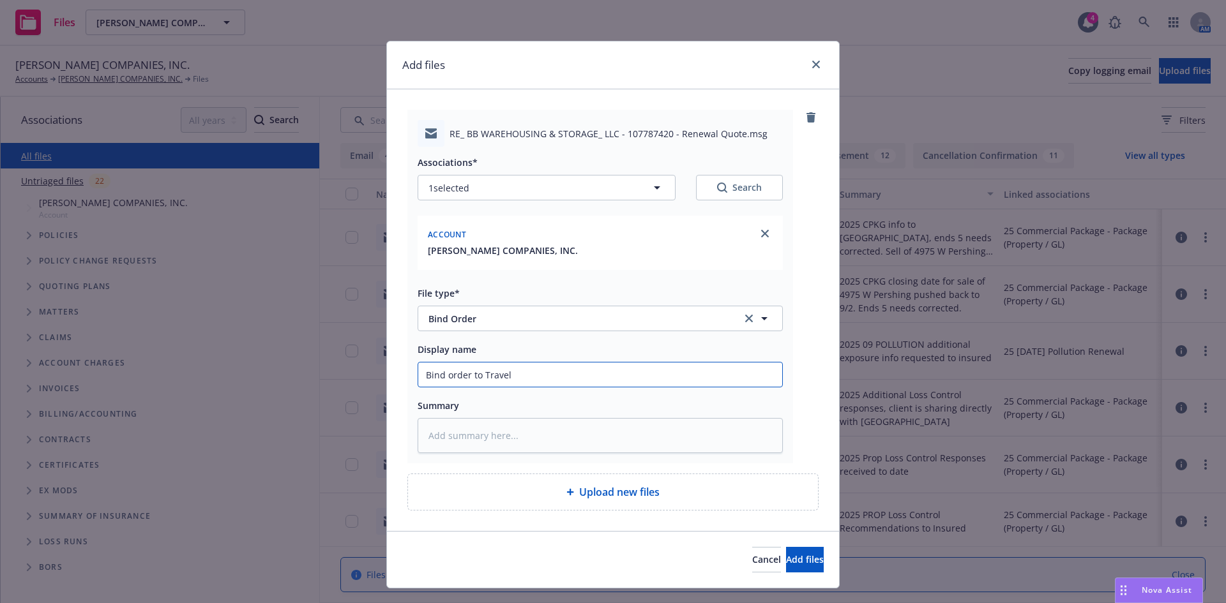
type textarea "x"
type input "Bind order to Travele"
type textarea "x"
type input "Bind order to Traveler"
type textarea "x"
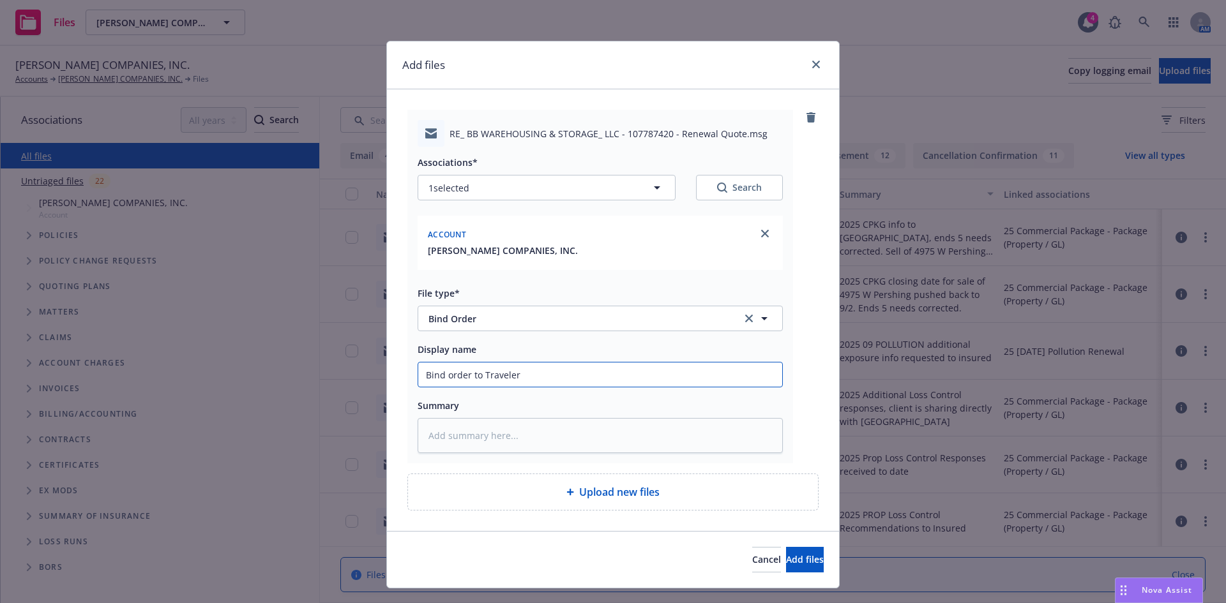
type input "Bind order to Travelers"
type textarea "x"
type input "Bind order to Travelers"
click at [418, 376] on input "Bind order to Travelers" at bounding box center [600, 375] width 364 height 24
type textarea "x"
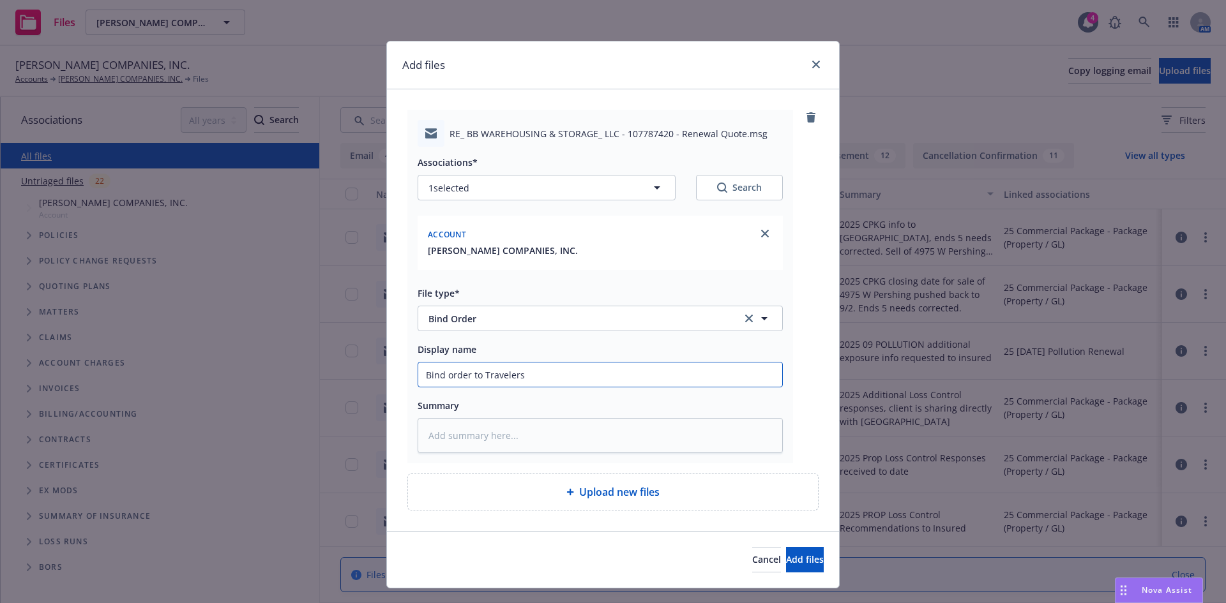
type input "MBind order to Travelers"
type textarea "x"
type input "ML Bind order to Travelers"
type textarea "x"
type input "ML Bind order to Travelers"
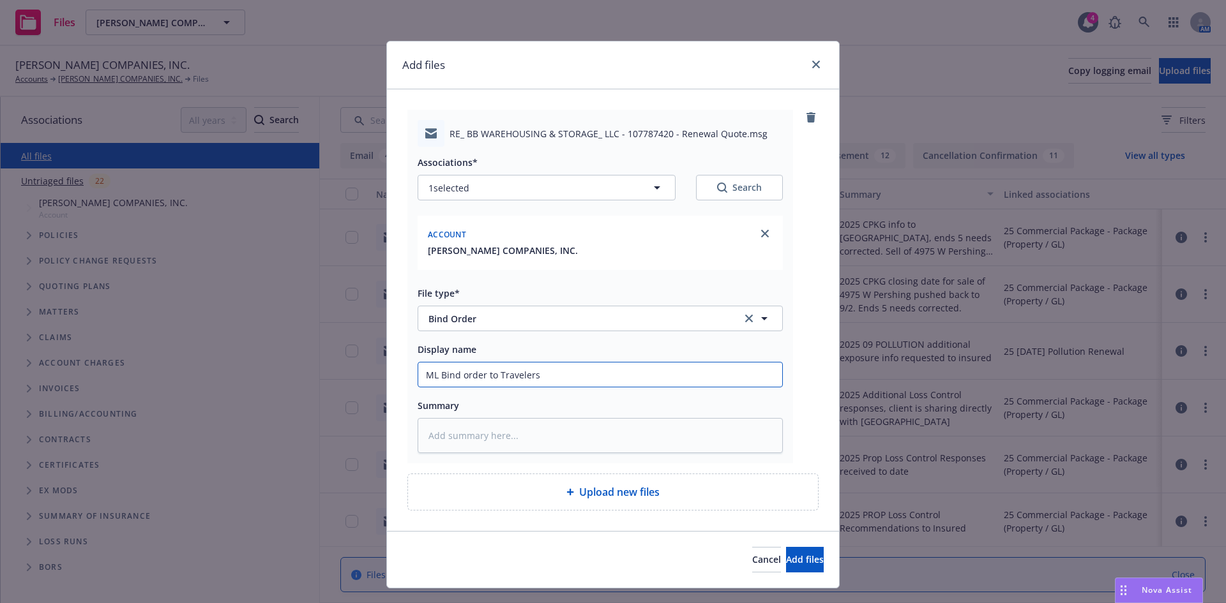
type textarea "x"
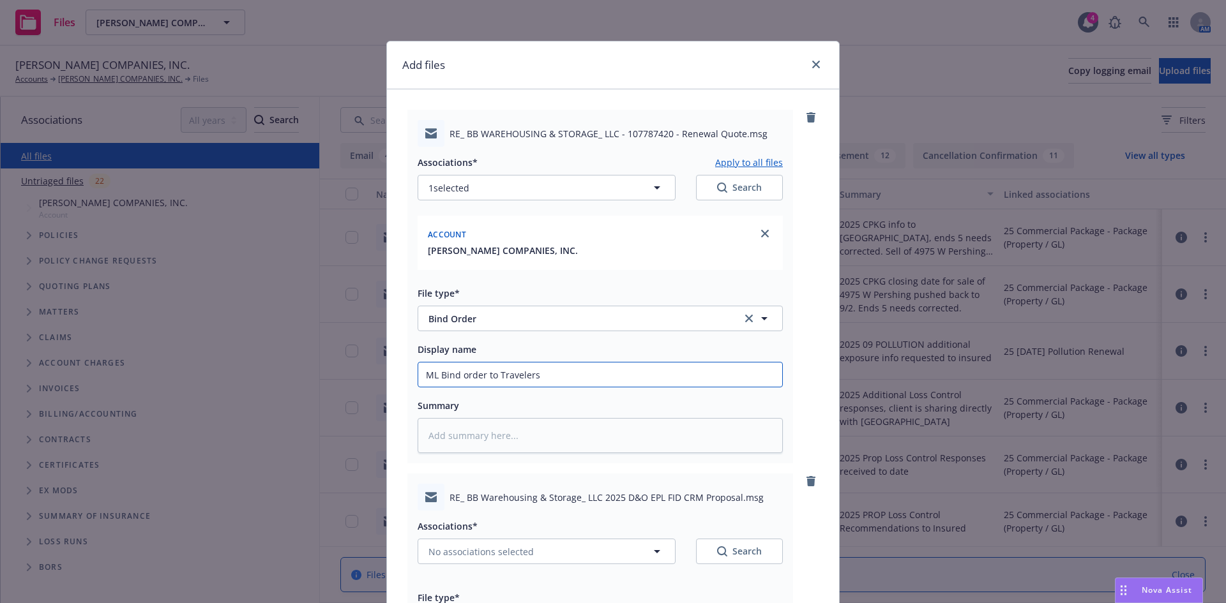
scroll to position [331, 0]
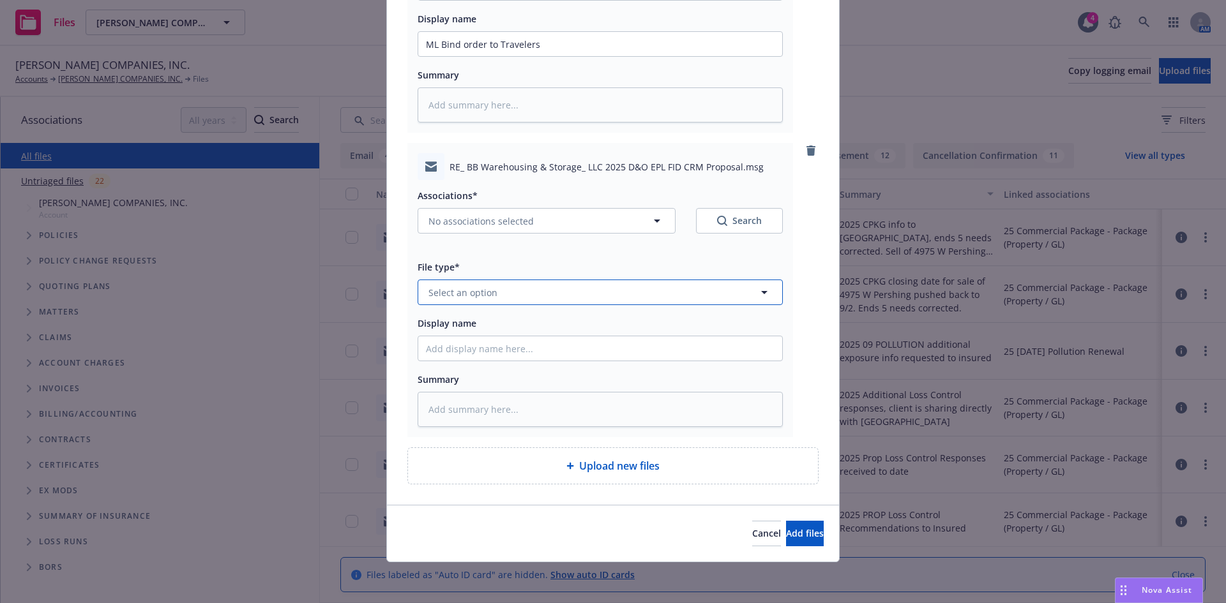
click at [437, 293] on span "Select an option" at bounding box center [462, 292] width 69 height 13
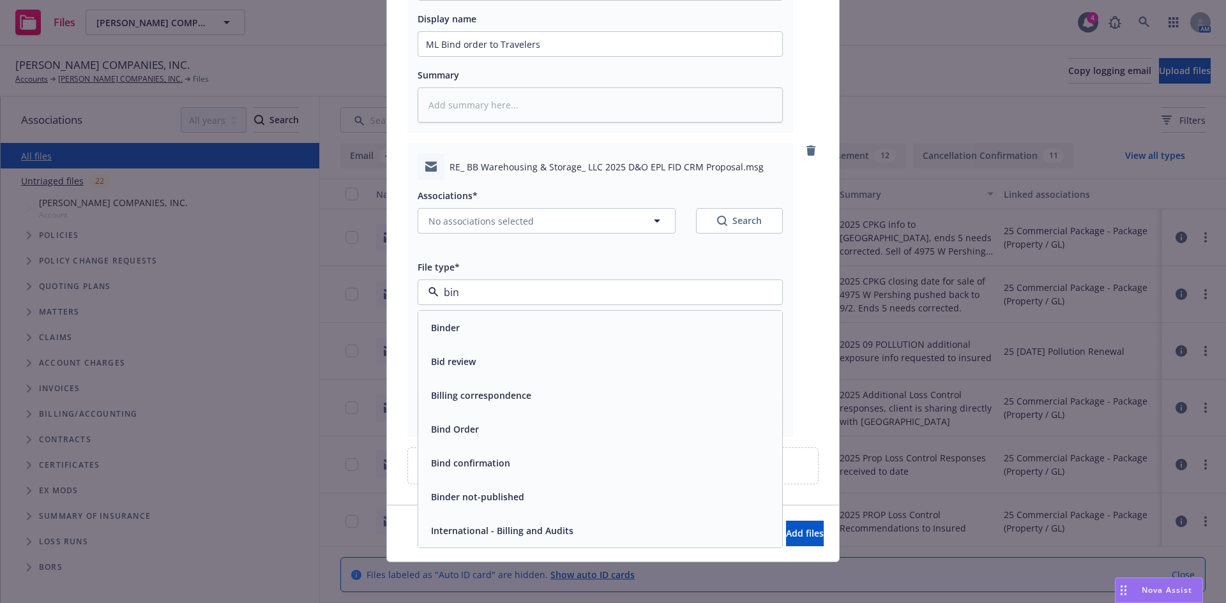
type input "bind"
click at [468, 365] on span "Bind Order" at bounding box center [455, 361] width 48 height 13
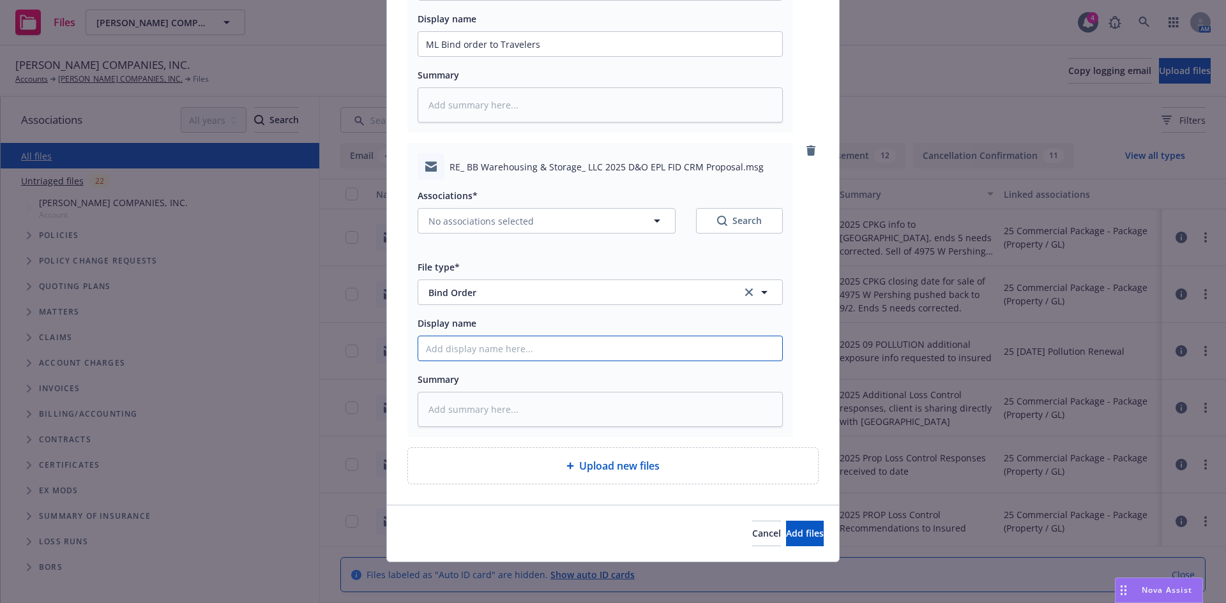
click at [452, 56] on input "Display name" at bounding box center [600, 44] width 364 height 24
type textarea "x"
type input "C"
type textarea "x"
type input "Cl"
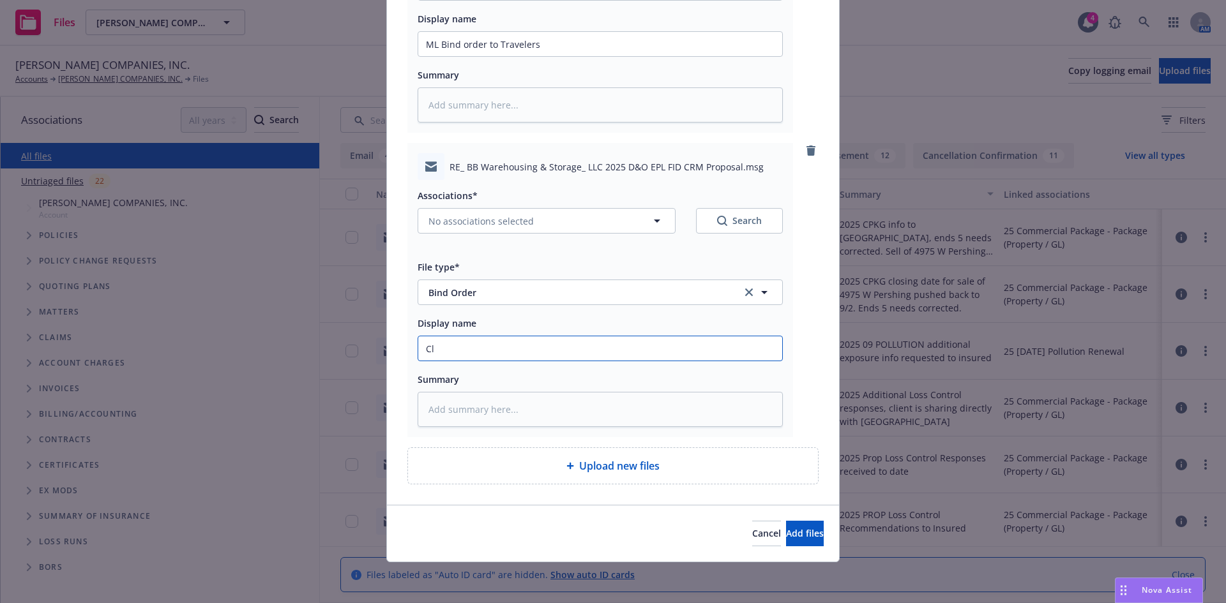
type textarea "x"
type input "Cli"
type textarea "x"
type input "Clin"
type textarea "x"
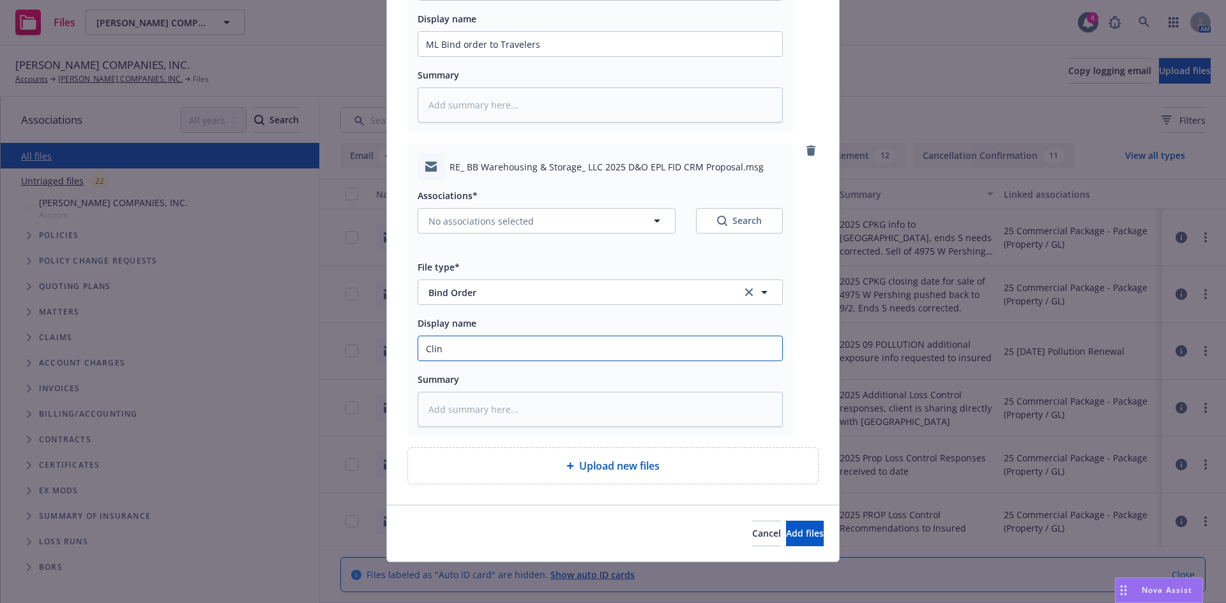
type input "[PERSON_NAME]"
type textarea "x"
type input "Clinet"
type textarea "x"
type input "Clinet'"
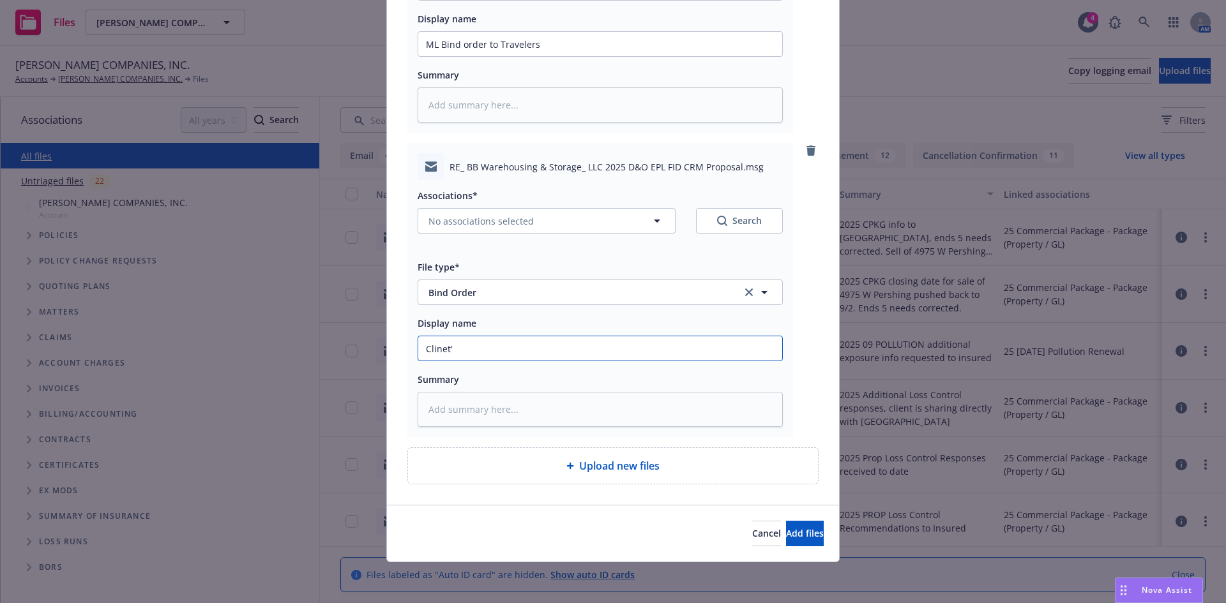
type textarea "x"
type input "Clinet's"
type textarea "x"
type input "Clinet's"
type textarea "x"
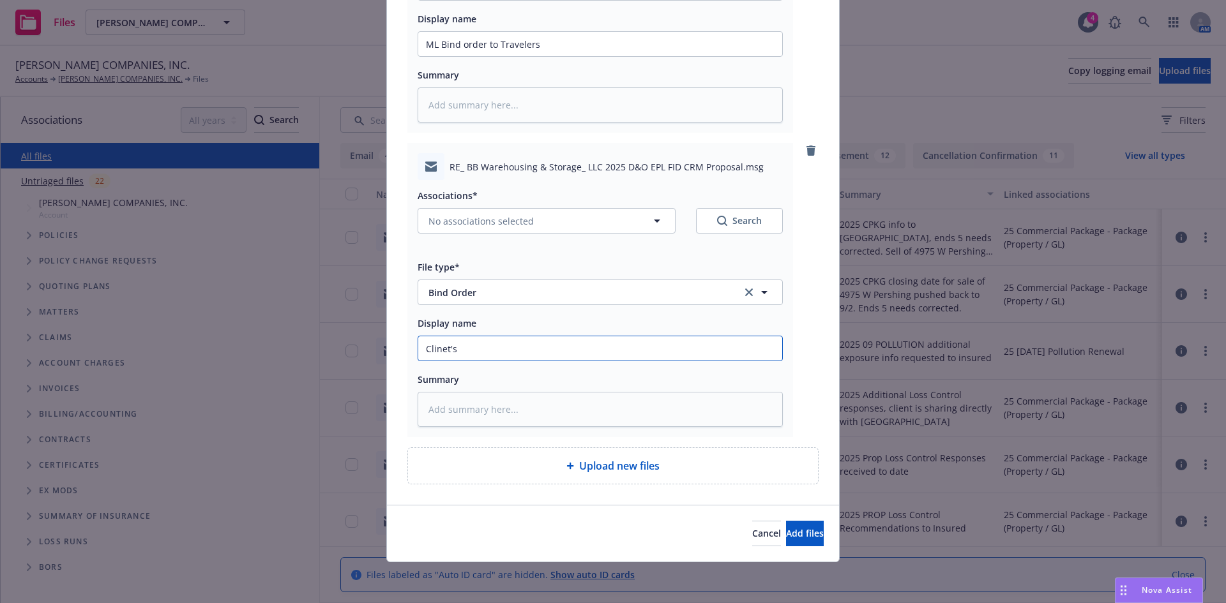
type input "Clinet'"
type textarea "x"
type input "Clinet"
type textarea "x"
type input "[PERSON_NAME]"
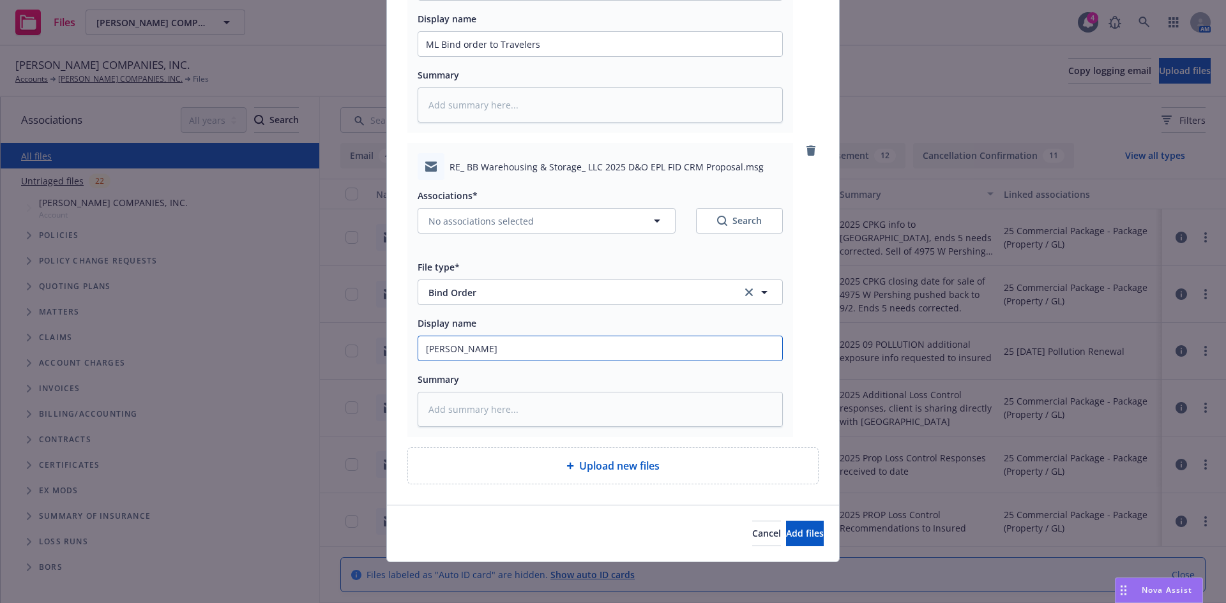
type textarea "x"
type input "Clin"
type textarea "x"
type input "[PERSON_NAME]"
type textarea "x"
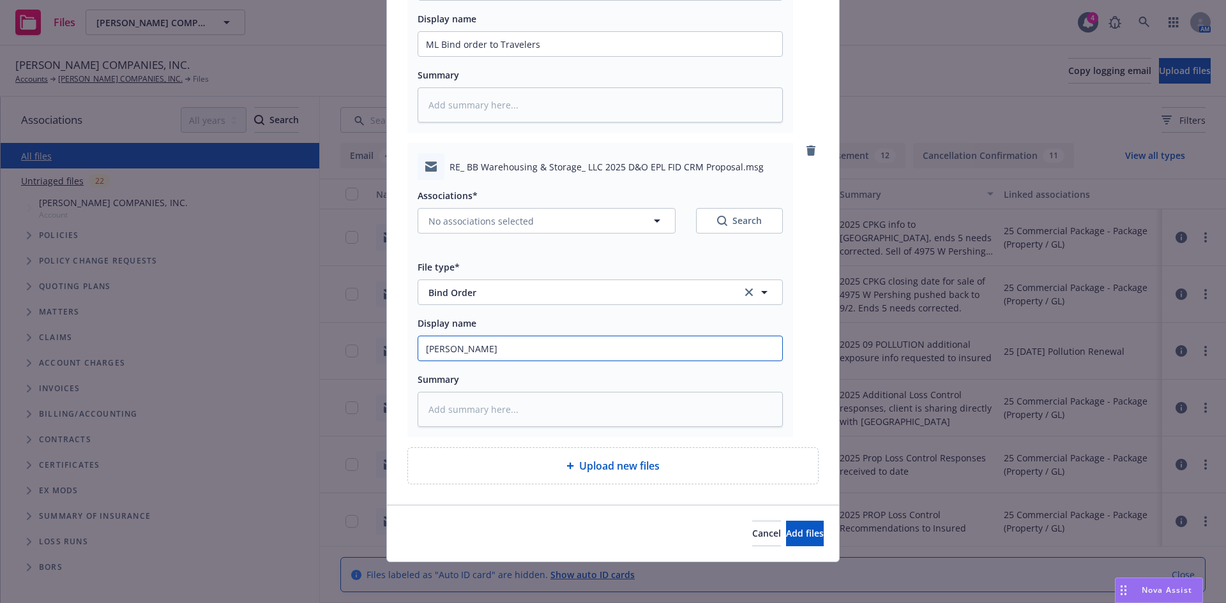
type input "Clinen"
type textarea "x"
type input "Clinent"
type textarea "x"
type input "Clinen"
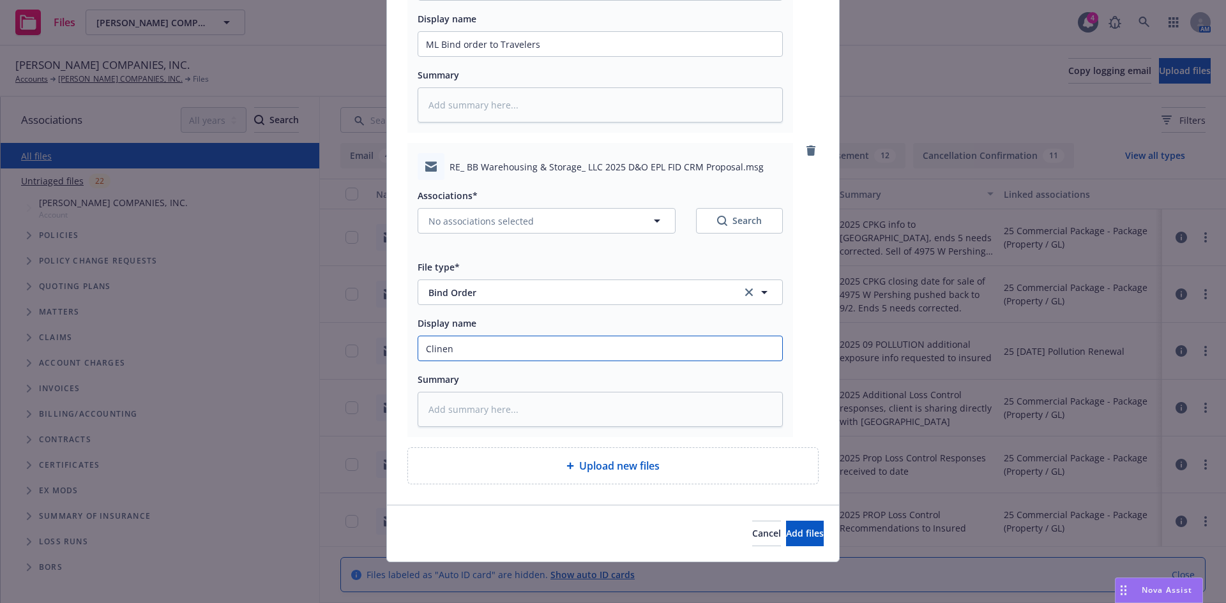
type textarea "x"
type input "[PERSON_NAME]"
type textarea "x"
type input "Clin"
type textarea "x"
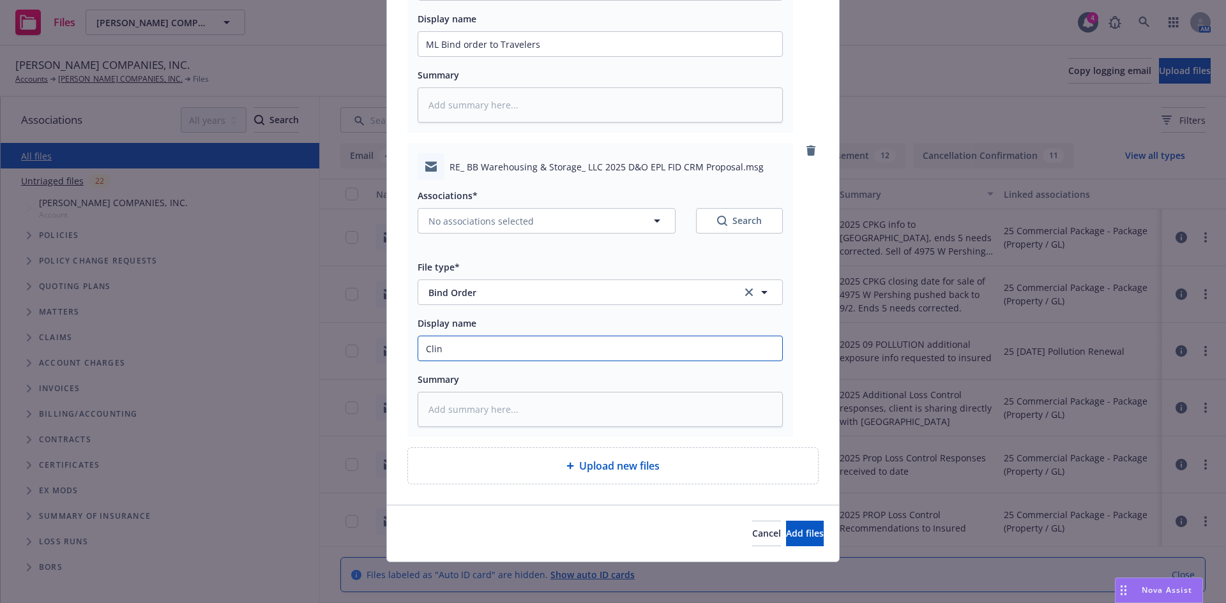
type input "Cli"
type textarea "x"
type input "Clie"
type textarea "x"
type input "Clien"
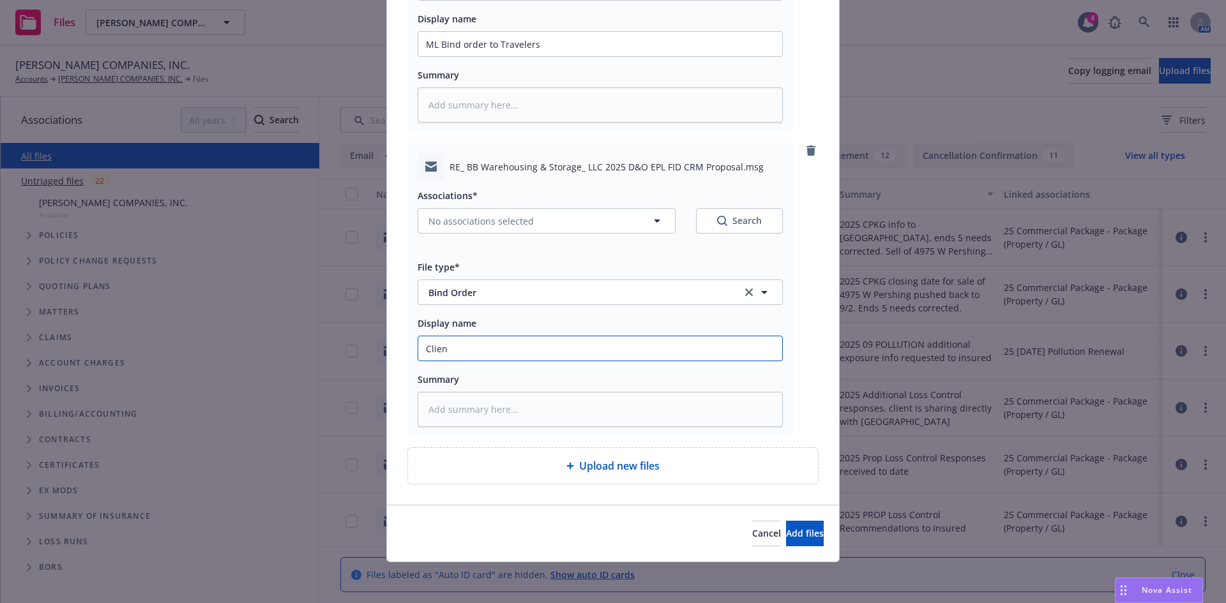
type textarea "x"
type input "Client"
type textarea "x"
type input "Client'"
type textarea "x"
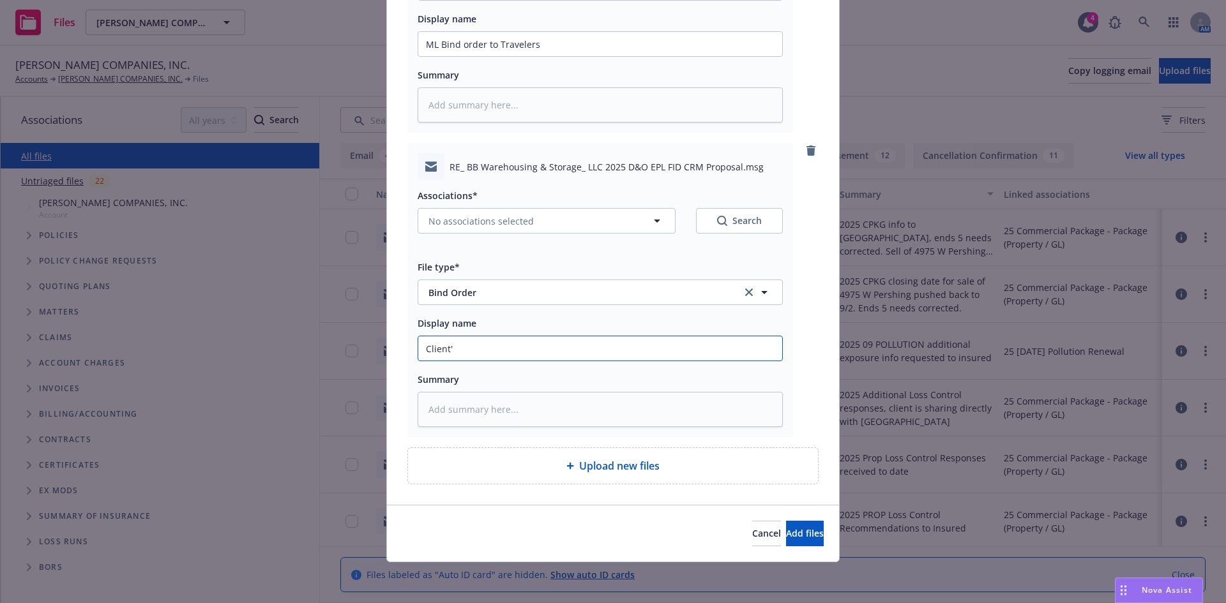
type input "Client's"
type textarea "x"
type input "Client's"
type textarea "x"
type input "Client's o"
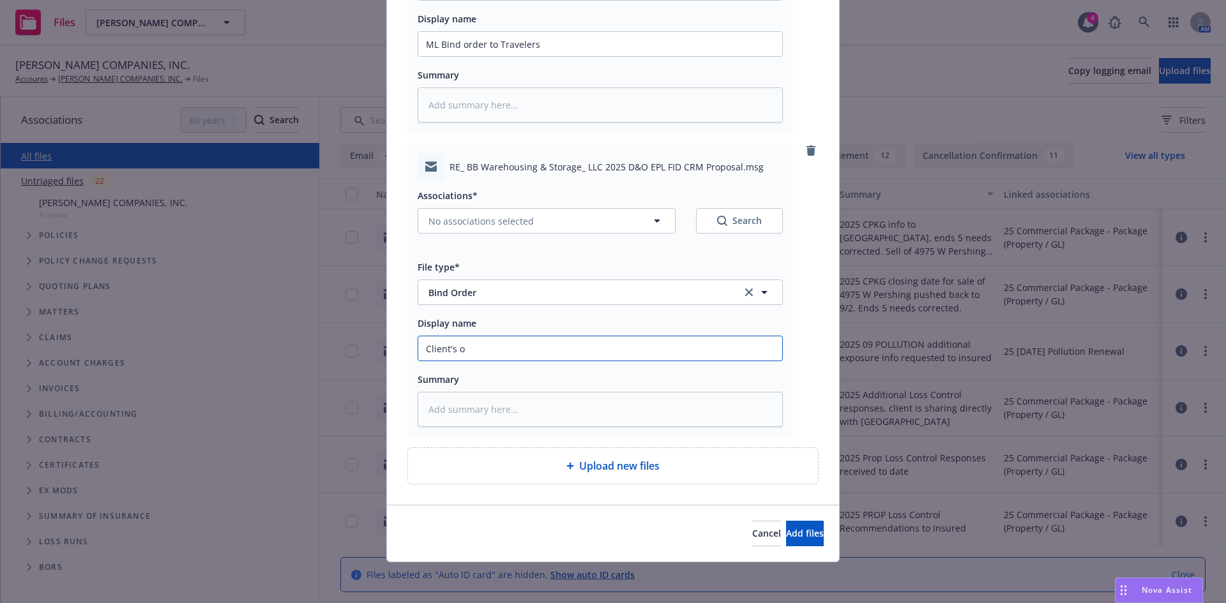
type textarea "x"
type input "Client's or"
type textarea "x"
type input "Client's ors"
type textarea "x"
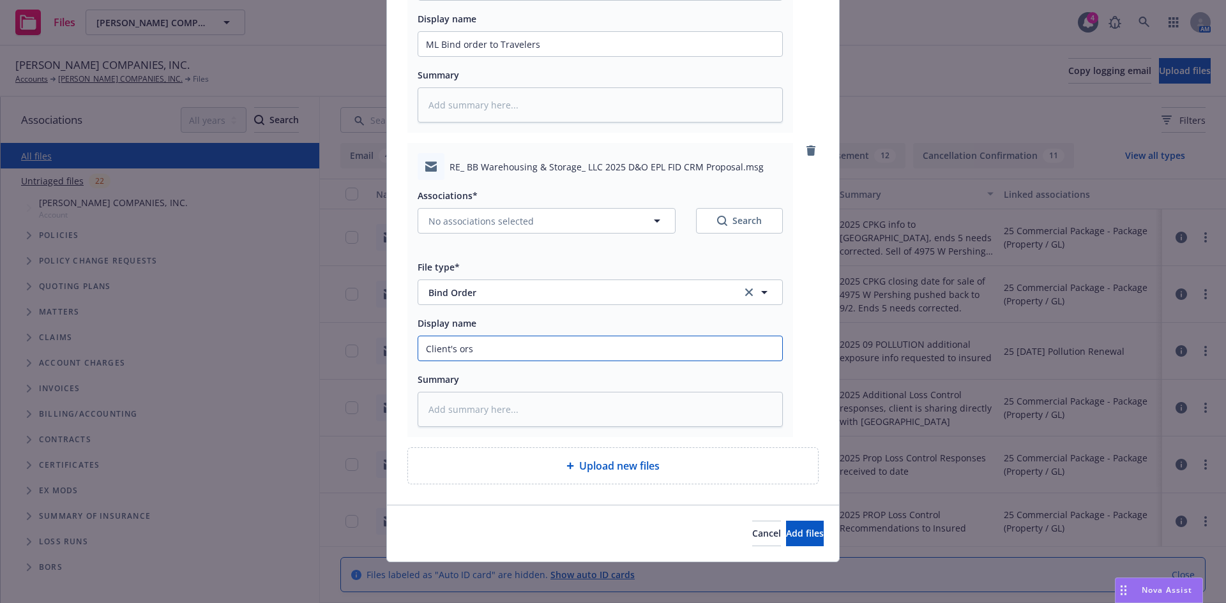
type input "Client's or"
type textarea "x"
type input "Client's ord"
type textarea "x"
type input "Client's orde"
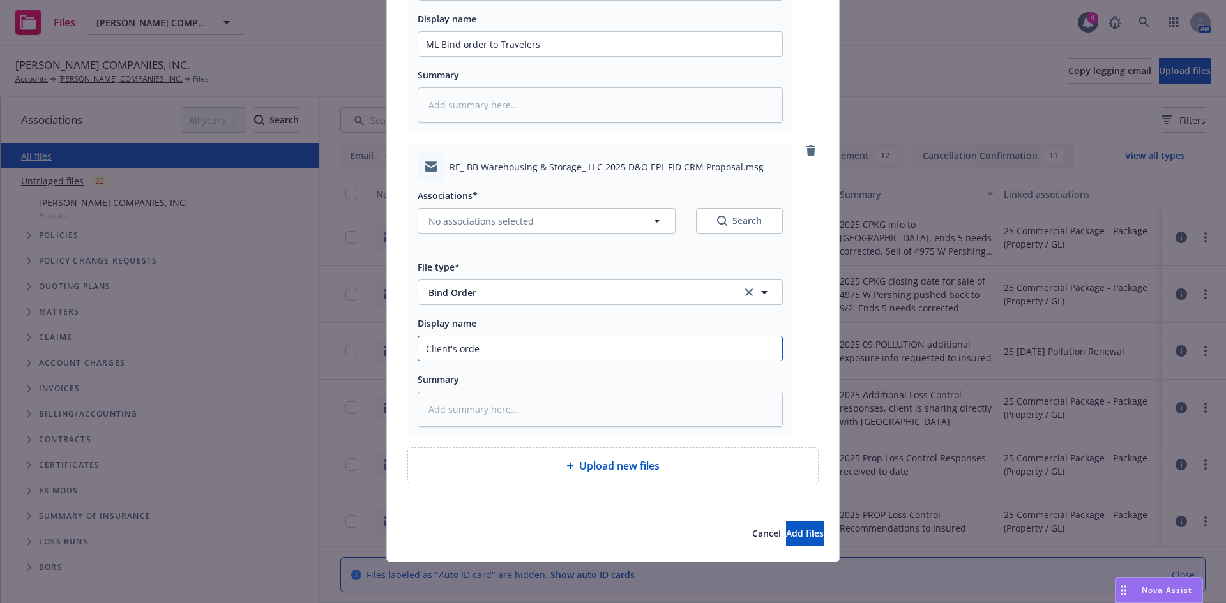
type textarea "x"
type input "Client's order"
type textarea "x"
type input "Client's order"
type textarea "x"
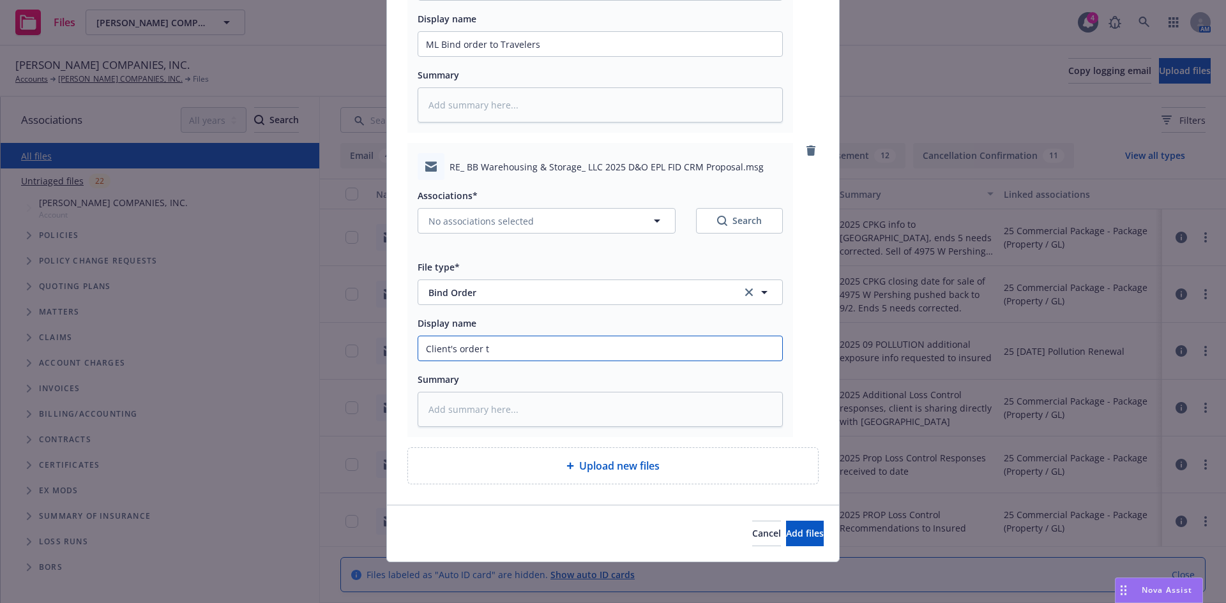
type input "Client's order to"
type textarea "x"
type input "Client's order to"
type textarea "x"
type input "Client's order to bi"
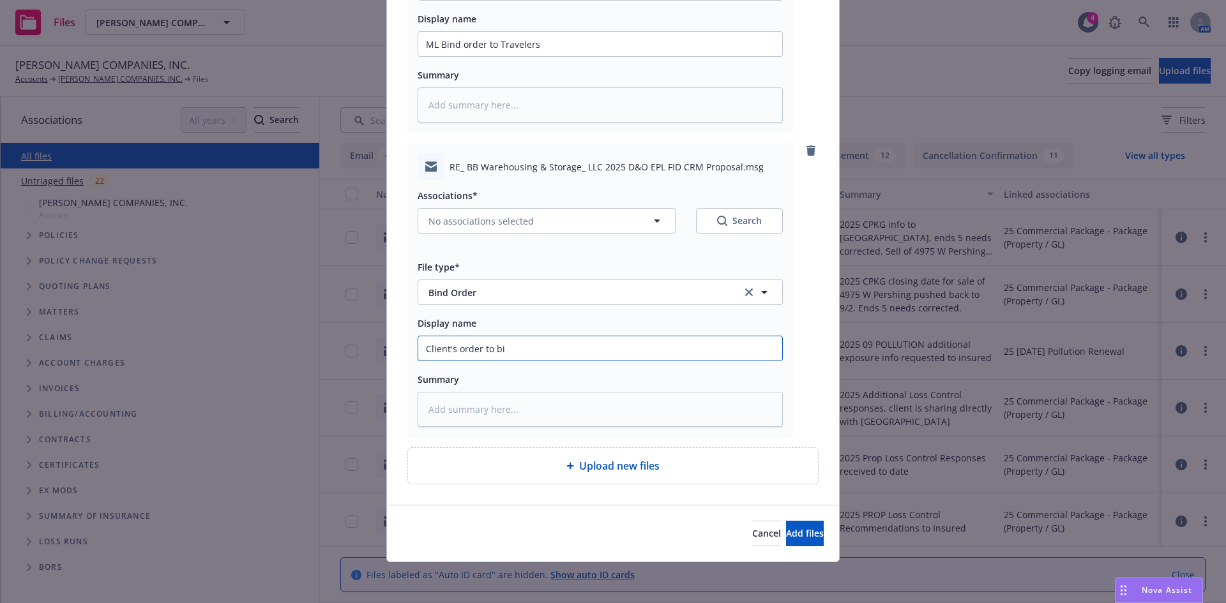
type textarea "x"
type input "Client's order to bin"
type textarea "x"
type input "Client's order to bind"
type textarea "x"
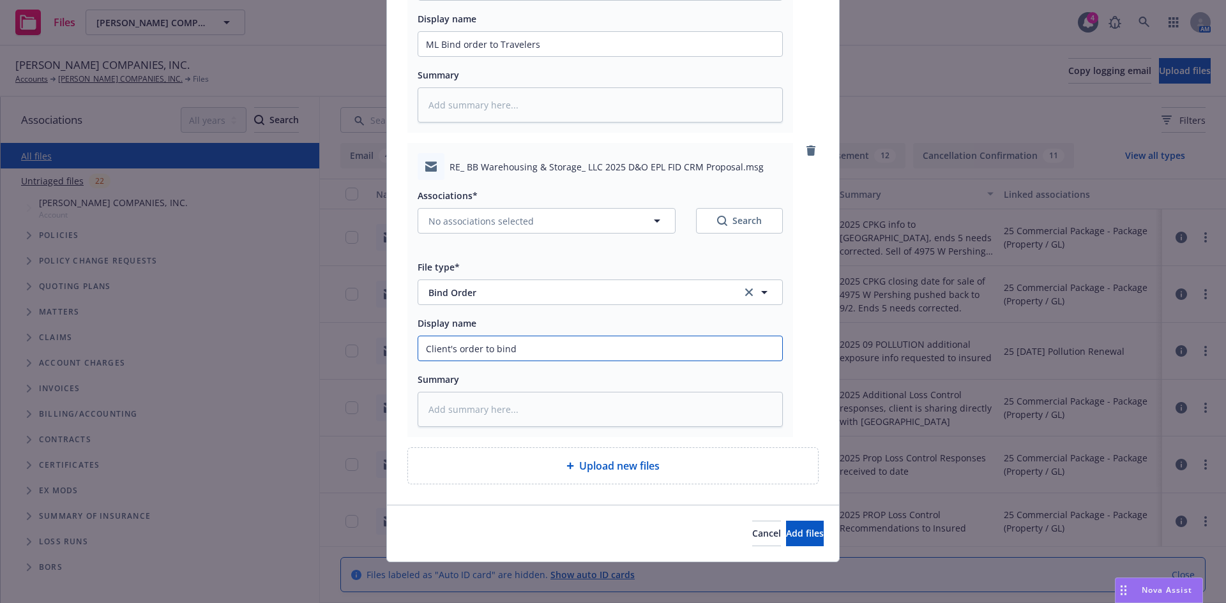
type input "Client's order to bind"
type textarea "x"
type input "Client's order to bind M"
type textarea "x"
type input "Client's order to bind ML"
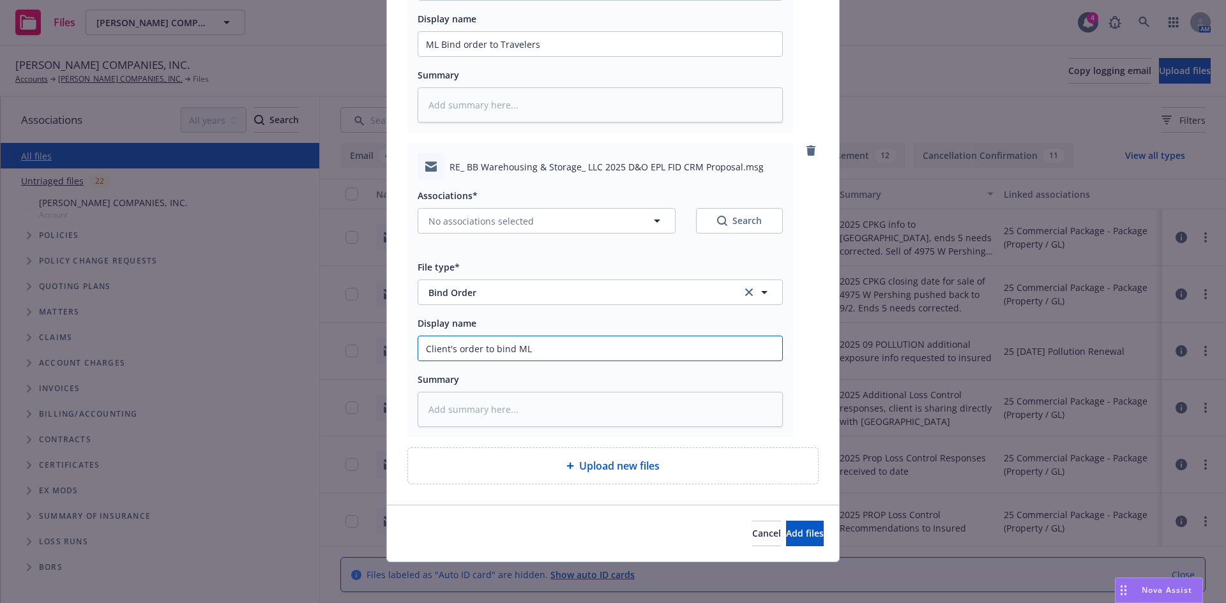
type textarea "x"
type input "Client's order to bind ML"
click at [786, 521] on button "Add files" at bounding box center [805, 534] width 38 height 26
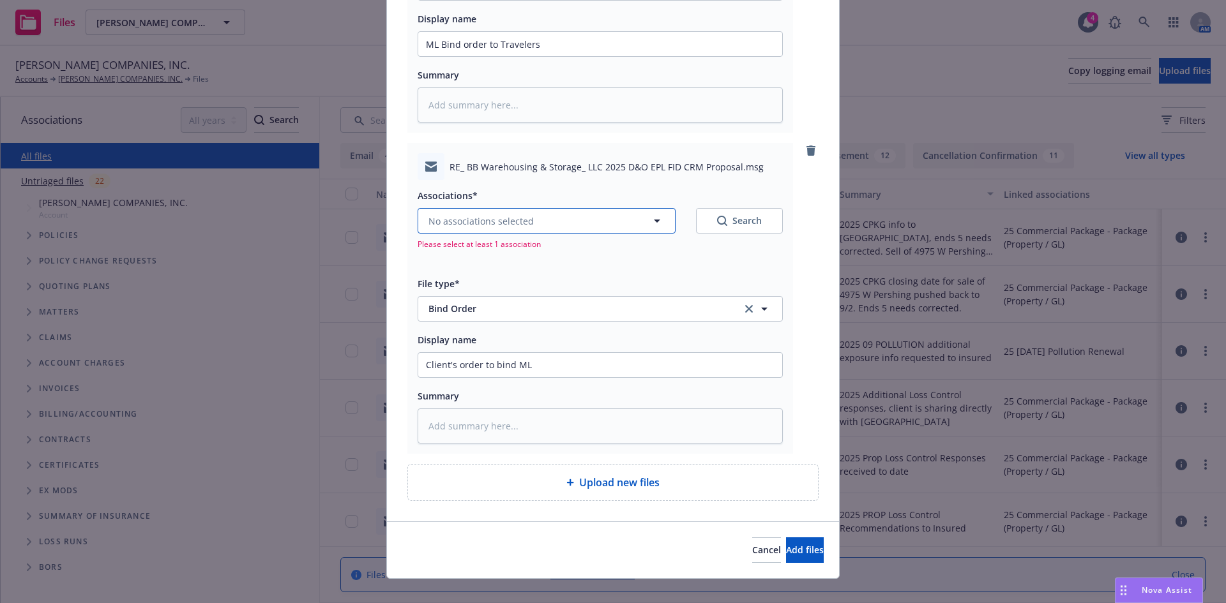
click at [460, 223] on span "No associations selected" at bounding box center [480, 221] width 105 height 13
type textarea "x"
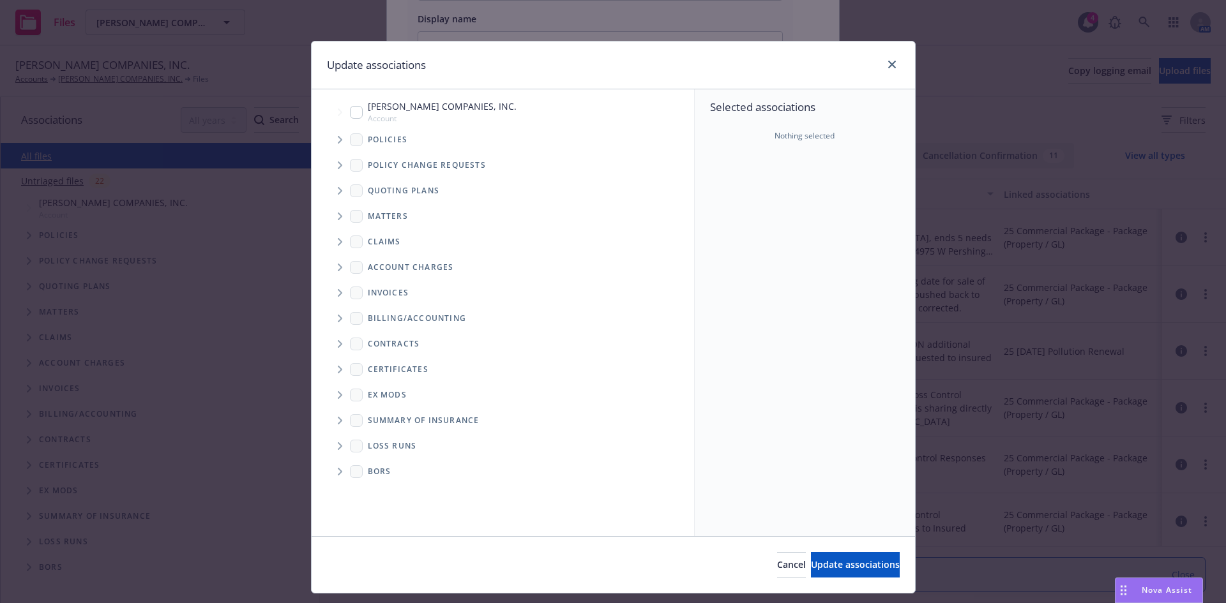
click at [351, 107] on input "Tree Example" at bounding box center [356, 112] width 13 height 13
checkbox input "true"
click at [835, 571] on button "Update associations" at bounding box center [855, 565] width 89 height 26
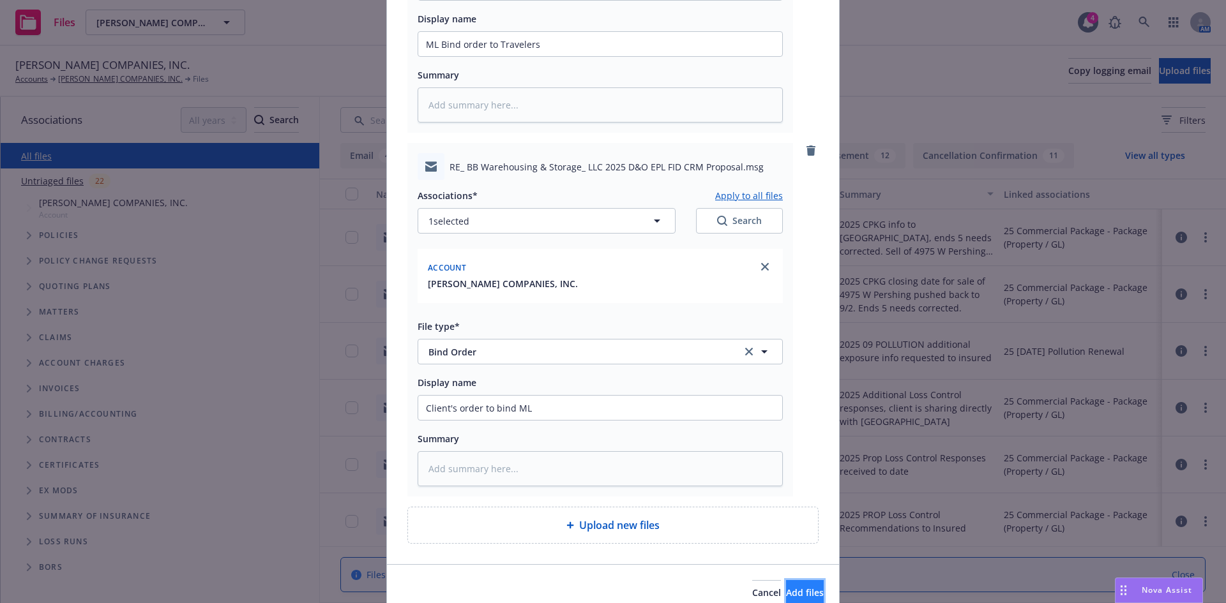
click at [786, 580] on button "Add files" at bounding box center [805, 593] width 38 height 26
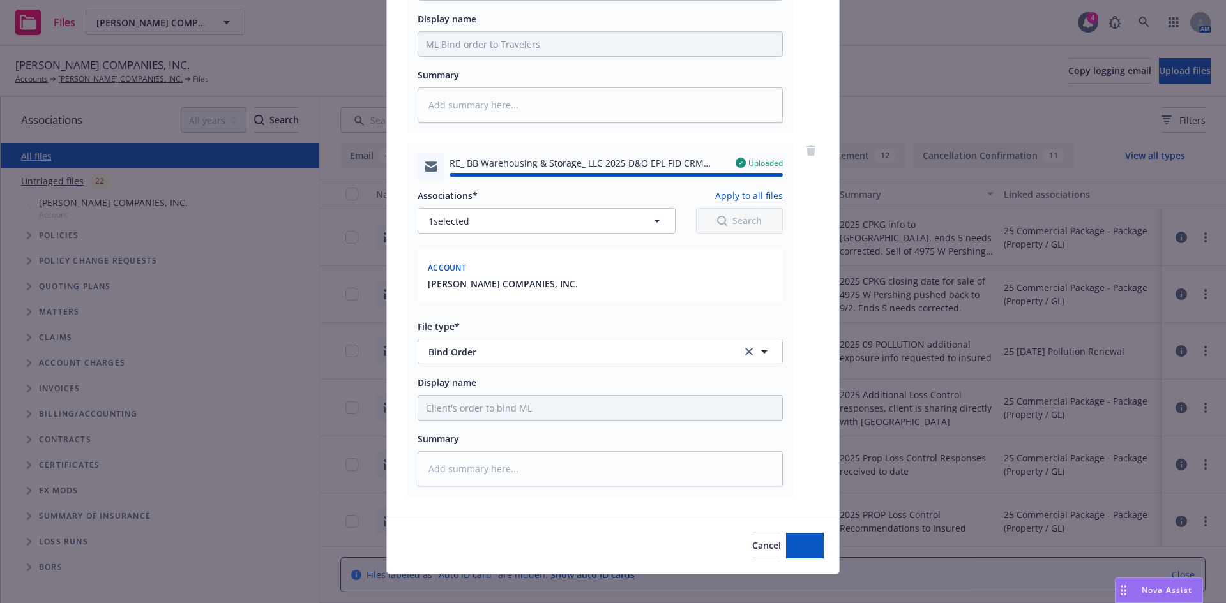
type textarea "x"
